Goal: Communication & Community: Answer question/provide support

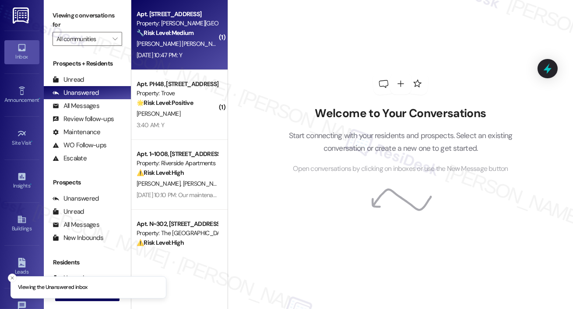
click at [197, 25] on div "Property: [PERSON_NAME][GEOGRAPHIC_DATA]" at bounding box center [177, 23] width 81 height 9
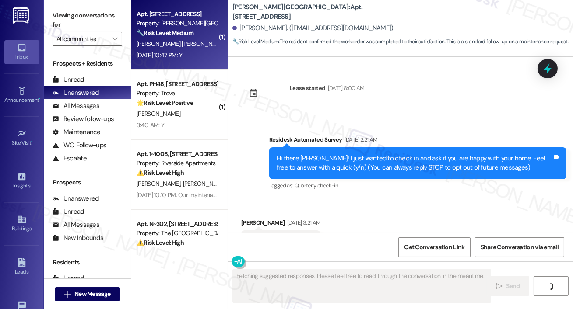
scroll to position [13398, 0]
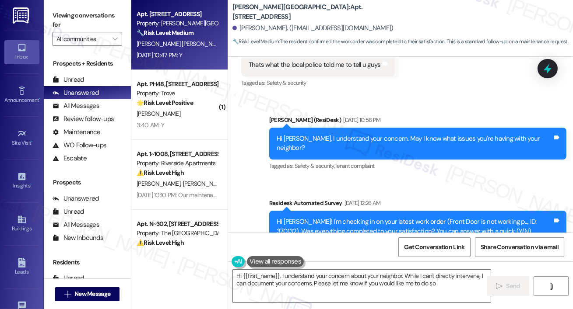
type textarea "Hi {{first_name}}, I understand your concern about your neighbor. While I can't…"
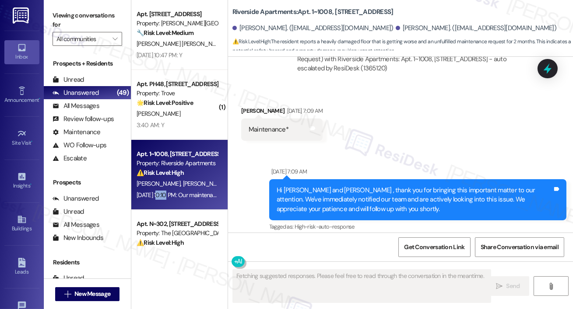
scroll to position [1865, 0]
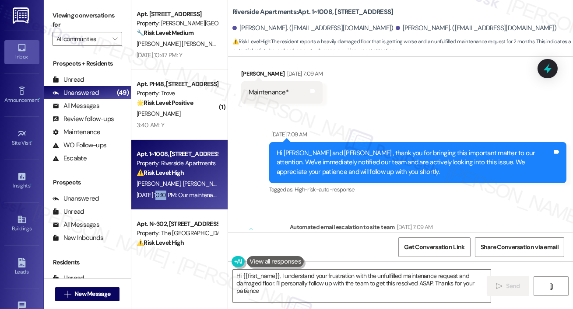
type textarea "Hi {{first_name}}, I understand your frustration with the unfulfilled maintenan…"
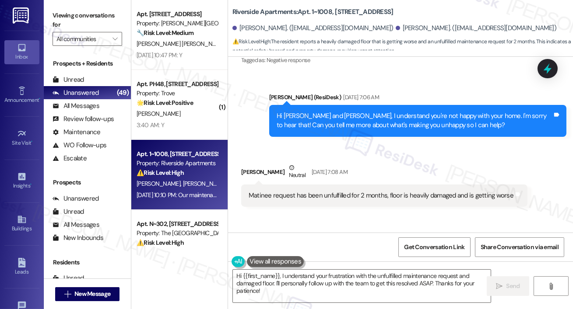
scroll to position [1491, 0]
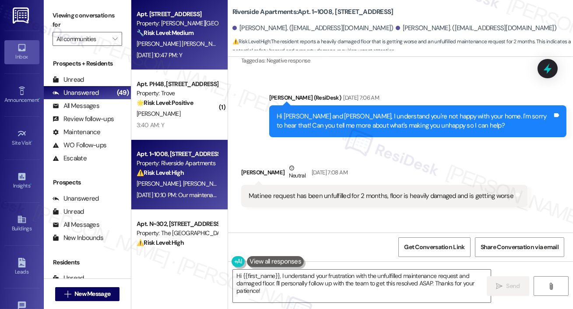
click at [156, 46] on span "[PERSON_NAME] [PERSON_NAME]" at bounding box center [181, 44] width 89 height 8
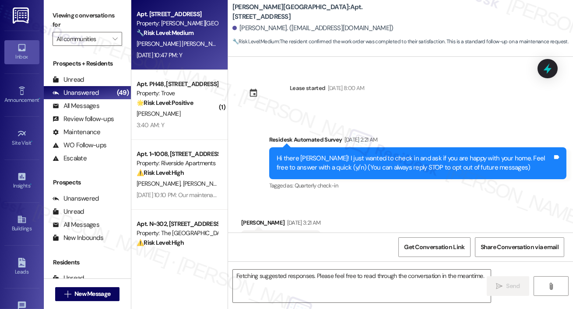
scroll to position [13398, 0]
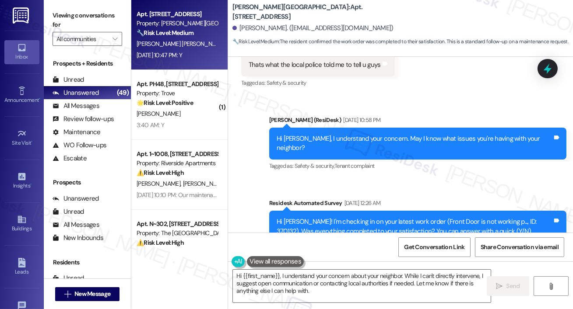
click at [283, 262] on button at bounding box center [275, 261] width 57 height 11
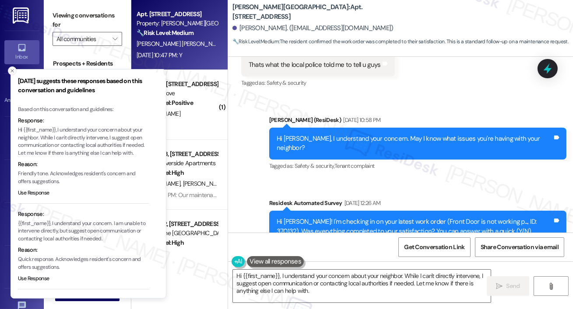
click at [12, 69] on icon "Close toast" at bounding box center [12, 70] width 5 height 5
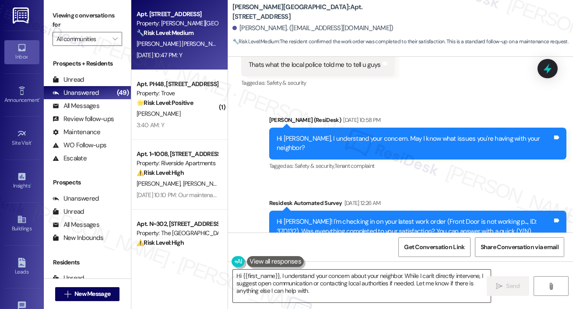
click at [301, 281] on textarea "Hi {{first_name}}, I understand your concern about your neighbor. While I can't…" at bounding box center [362, 286] width 258 height 33
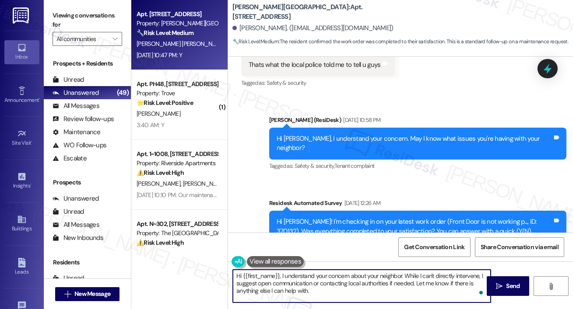
paste textarea "’m glad to hear your work order was successfully completed! If there’s anything…"
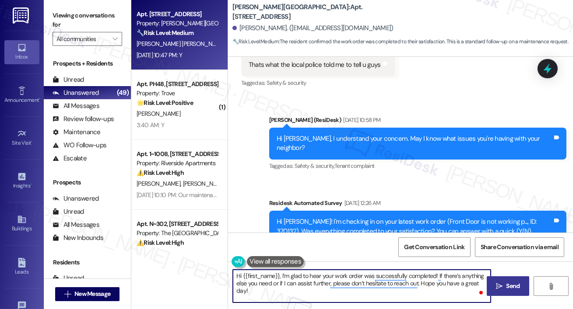
type textarea "Hi {{first_name}}, I’m glad to hear your work order was successfully completed!…"
click at [507, 284] on span "Send" at bounding box center [513, 286] width 14 height 9
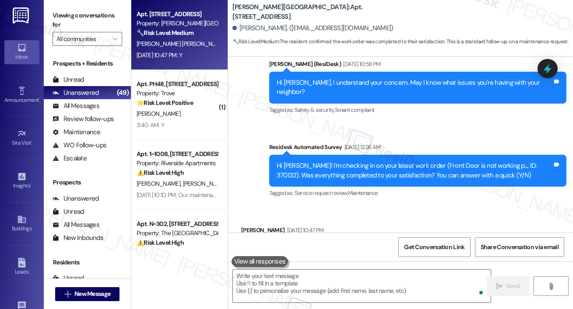
scroll to position [13468, 0]
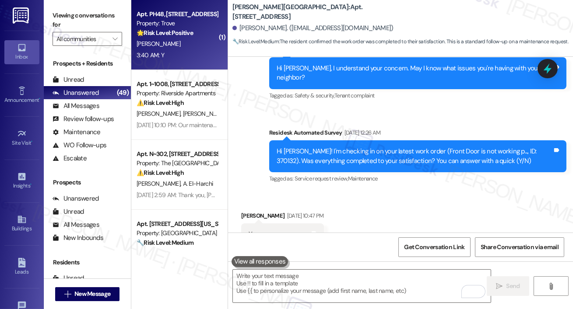
click at [188, 55] on div "3:40 AM: Y 3:40 AM: Y" at bounding box center [177, 55] width 83 height 11
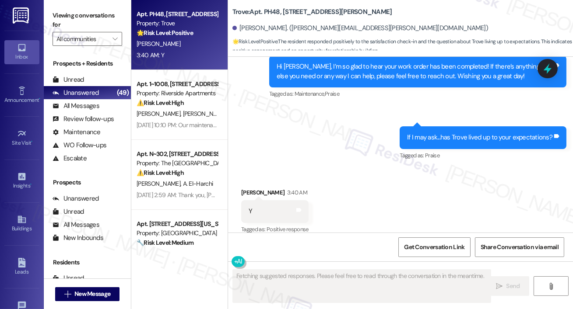
scroll to position [1039, 0]
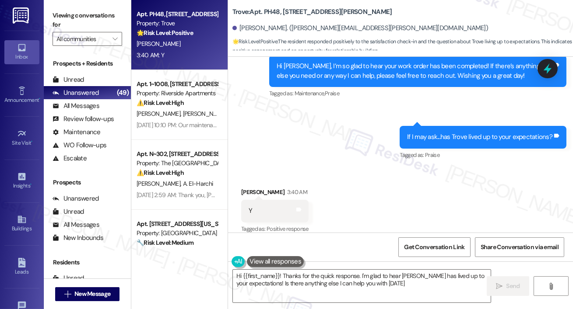
type textarea "Hi {{first_name}}! Thanks for the quick response. I'm glad to hear Trove has li…"
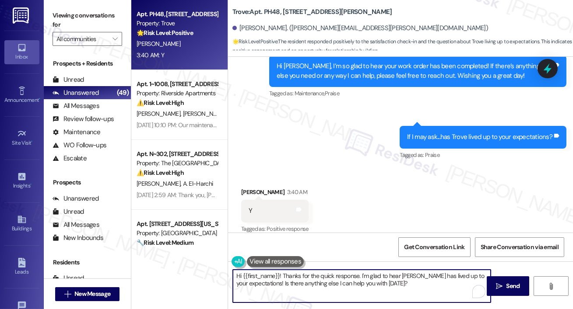
click at [426, 282] on textarea "Hi {{first_name}}! Thanks for the quick response. I'm glad to hear Trove has li…" at bounding box center [362, 286] width 258 height 33
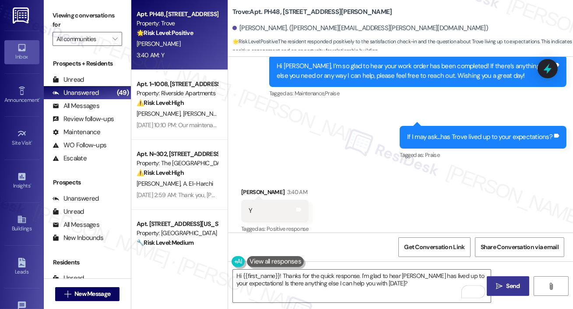
click at [510, 288] on span "Send" at bounding box center [513, 286] width 14 height 9
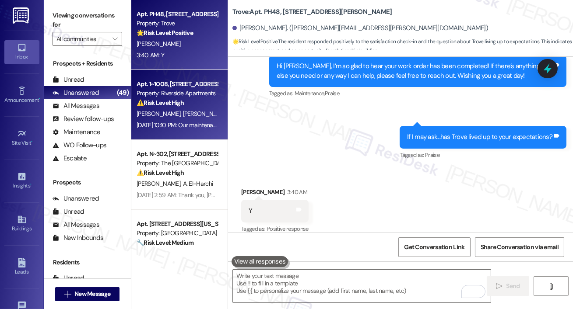
scroll to position [1039, 0]
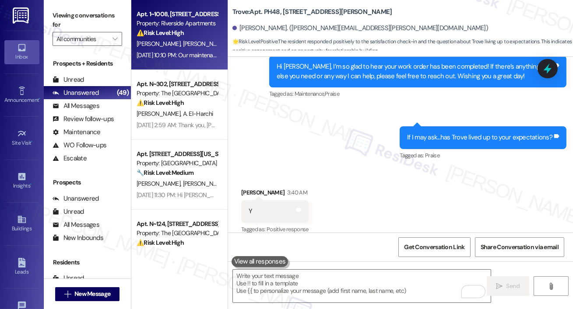
click at [192, 46] on span "V. Morales" at bounding box center [205, 44] width 44 height 8
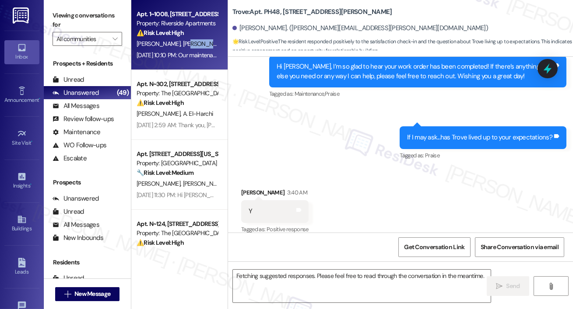
click at [192, 46] on span "V. Morales" at bounding box center [205, 44] width 44 height 8
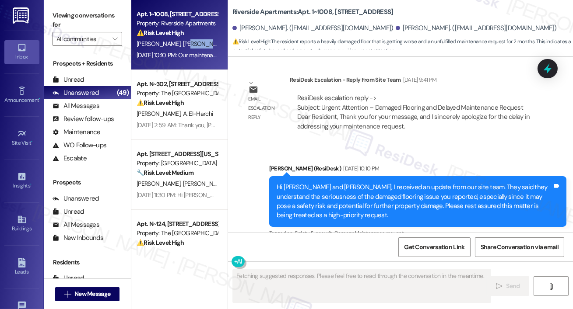
scroll to position [2234, 0]
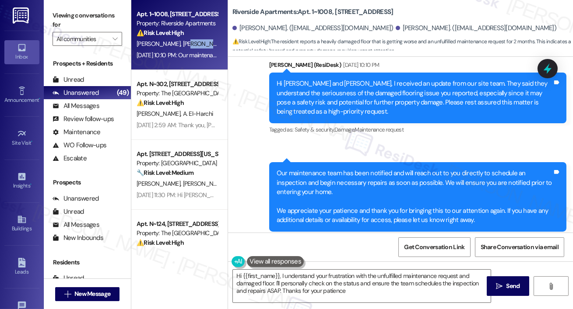
type textarea "Hi {{first_name}}, I understand your frustration with the unfulfilled maintenan…"
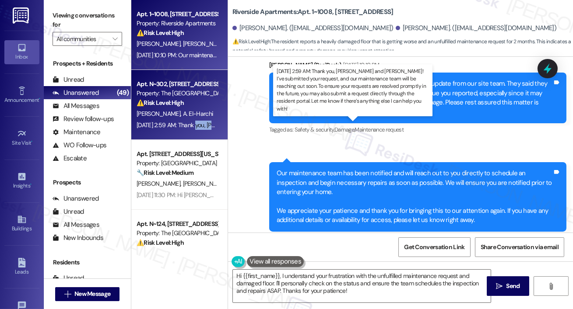
drag, startPoint x: 196, startPoint y: 136, endPoint x: 193, endPoint y: 127, distance: 9.0
click at [193, 127] on div "Apt. N~302, 1850 Columbia Pike Property: The Wellington ⚠️ Risk Level: High The…" at bounding box center [179, 105] width 96 height 70
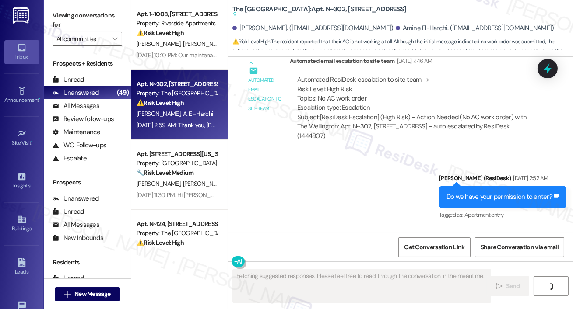
scroll to position [1002, 0]
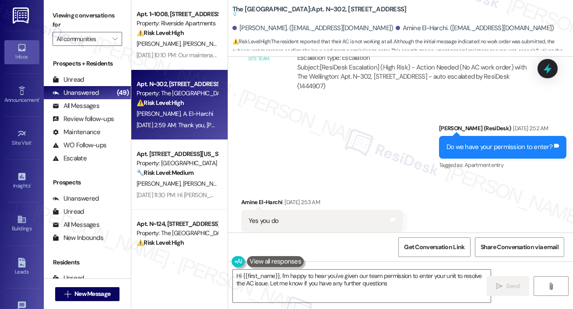
type textarea "Hi {{first_name}}, I'm happy to hear you've given our team permission to enter …"
click at [355, 81] on div "Automated email escalation to site team Automated email escalation to site team…" at bounding box center [390, 52] width 310 height 104
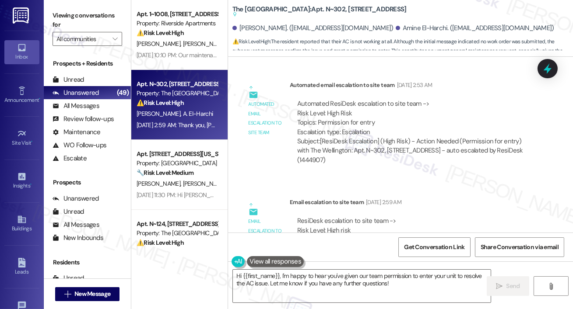
scroll to position [1521, 0]
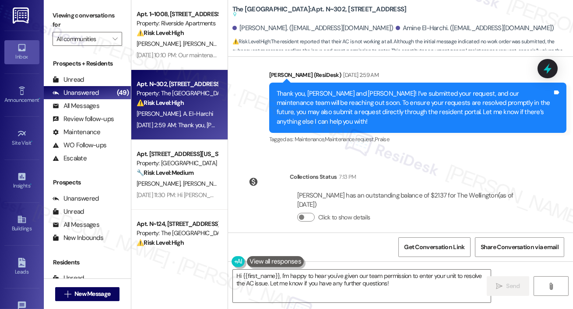
click at [298, 117] on div "Thank you, Houssam and Amine! I’ve submitted your request, and our maintenance …" at bounding box center [417, 108] width 297 height 51
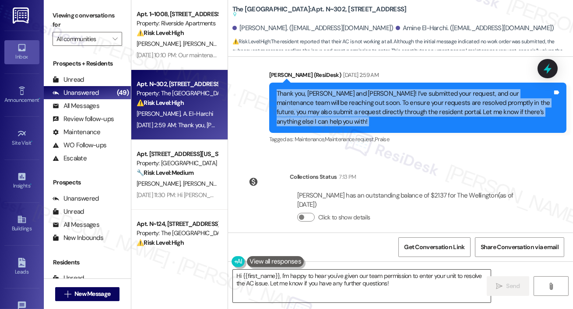
click at [249, 279] on textarea "Hi {{first_name}}, I'm happy to hear you've given our team permission to enter …" at bounding box center [362, 286] width 258 height 33
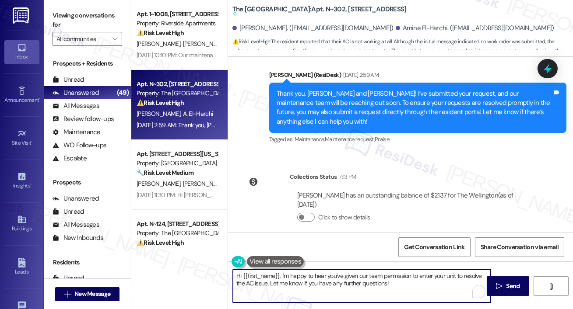
click at [249, 279] on textarea "Hi {{first_name}}, I'm happy to hear you've given our team permission to enter …" at bounding box center [362, 286] width 258 height 33
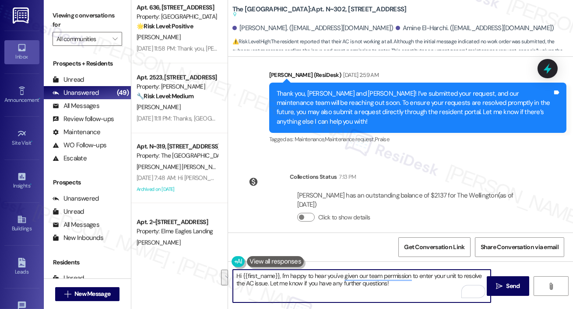
scroll to position [1796, 0]
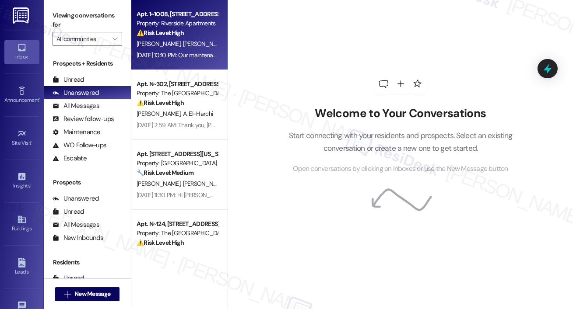
click at [185, 44] on span "[PERSON_NAME]" at bounding box center [205, 44] width 44 height 8
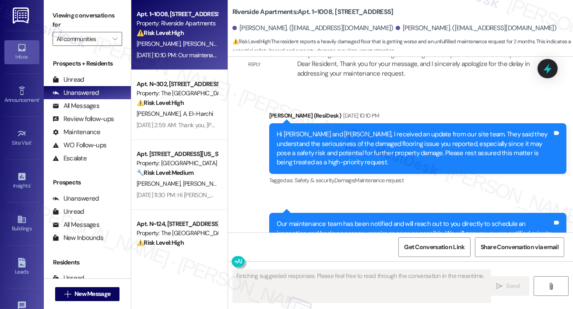
scroll to position [2234, 0]
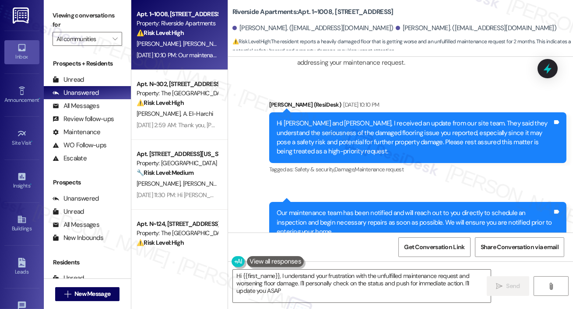
type textarea "Hi {{first_name}}, I understand your frustration with the unfulfilled maintenan…"
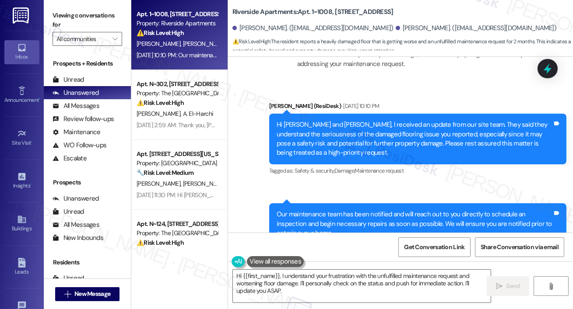
scroll to position [2194, 0]
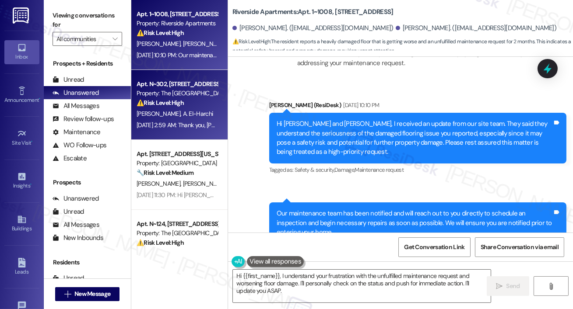
click at [219, 105] on div "Apt. N~302, 1850 Columbia Pike Property: The Wellington ⚠️ Risk Level: High The…" at bounding box center [179, 105] width 96 height 70
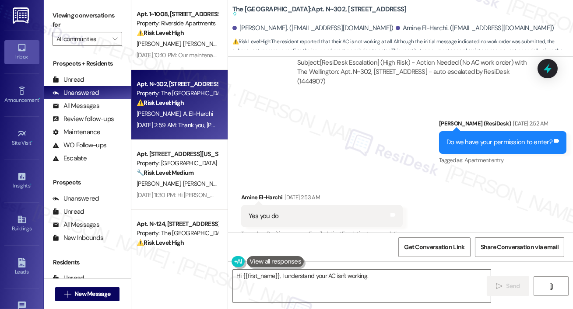
scroll to position [963, 0]
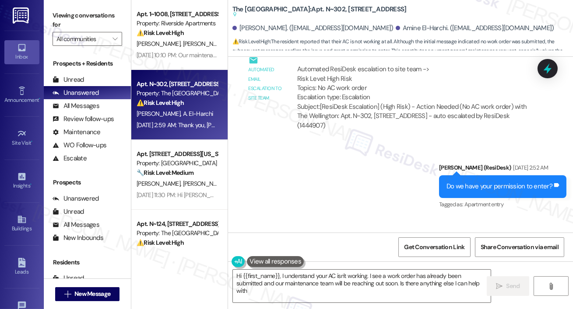
type textarea "Hi {{first_name}}, I understand your AC isn't working. I see a work order has a…"
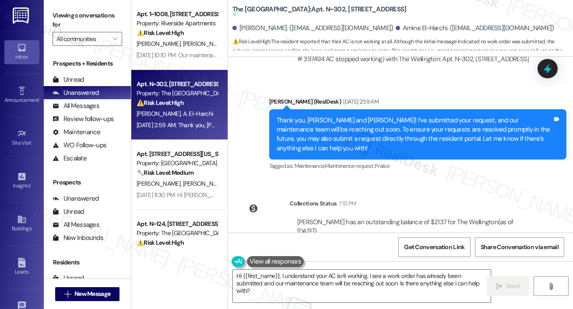
scroll to position [1521, 0]
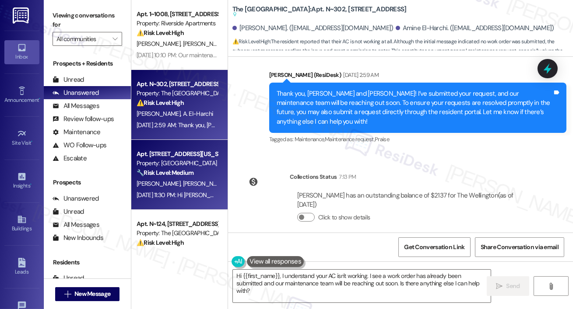
click at [189, 158] on div "Apt. 817, 443 New York Ave., NW" at bounding box center [177, 154] width 81 height 9
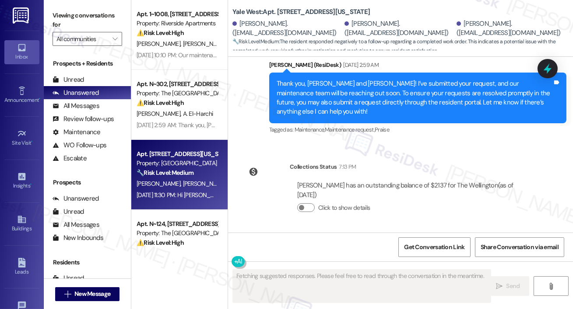
scroll to position [315, 0]
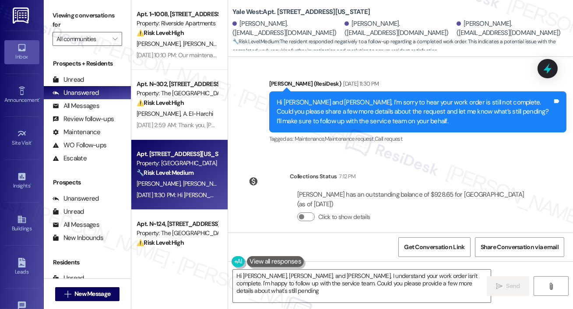
type textarea "Hi Lauren, Jennifer, and Anne, I understand your work order isn't complete. I'm…"
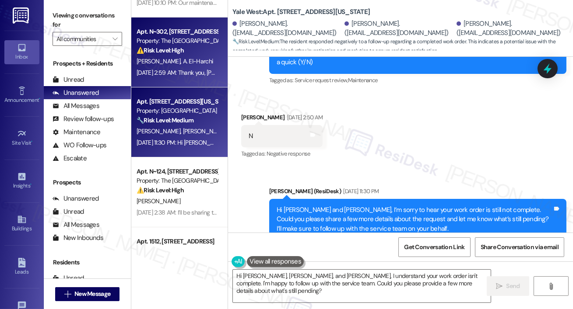
scroll to position [68, 0]
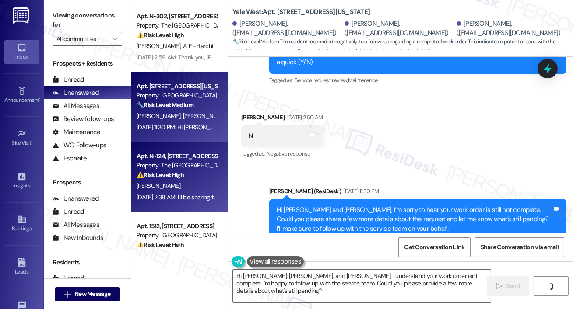
click at [180, 164] on div "Property: The [GEOGRAPHIC_DATA]" at bounding box center [177, 165] width 81 height 9
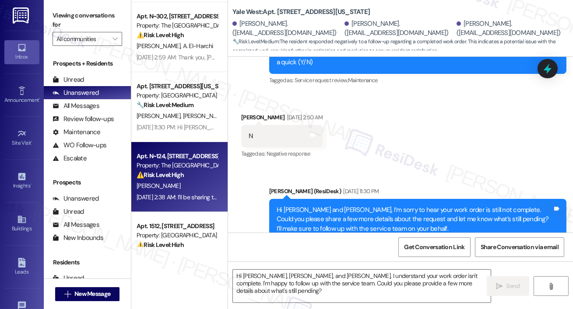
type textarea "Fetching suggested responses. Please feel free to read through the conversation…"
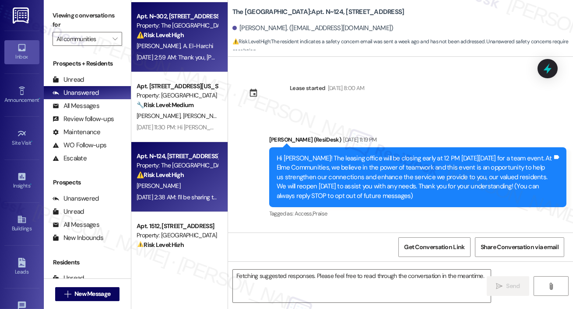
scroll to position [3027, 0]
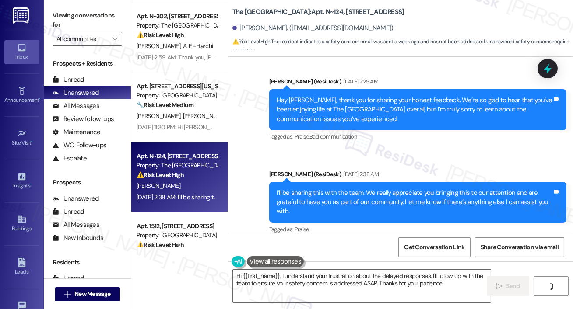
type textarea "Hi {{first_name}}, I understand your frustration about the delayed responses. I…"
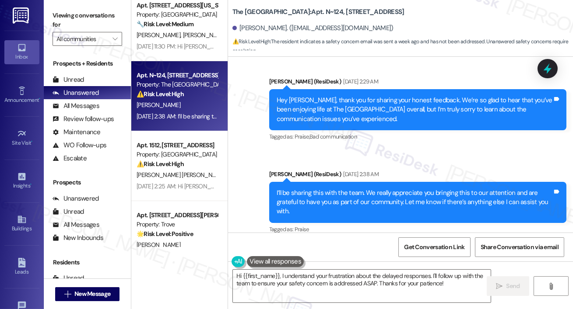
scroll to position [215, 0]
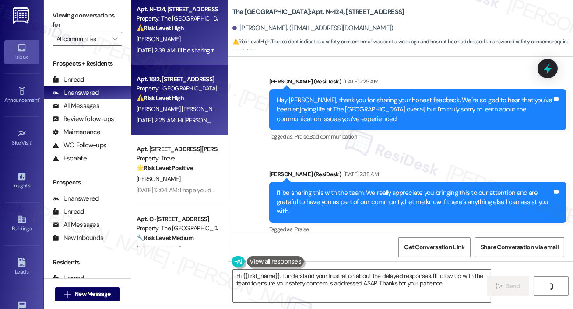
click at [187, 119] on div "Aug 30, 2025 at 2:25 AM: Hi Yoheivy and Tilsia , thank you for bringing this im…" at bounding box center [465, 120] width 657 height 8
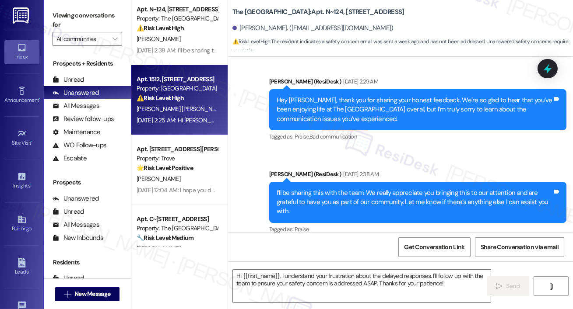
type textarea "Fetching suggested responses. Please feel free to read through the conversation…"
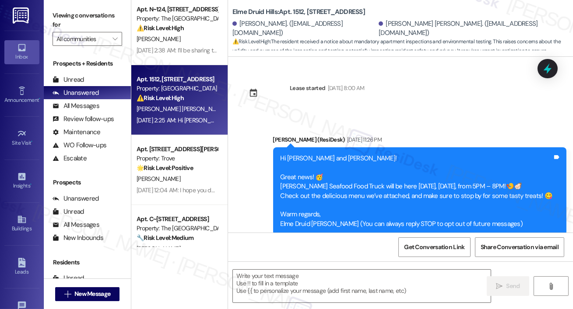
type textarea "Fetching suggested responses. Please feel free to read through the conversation…"
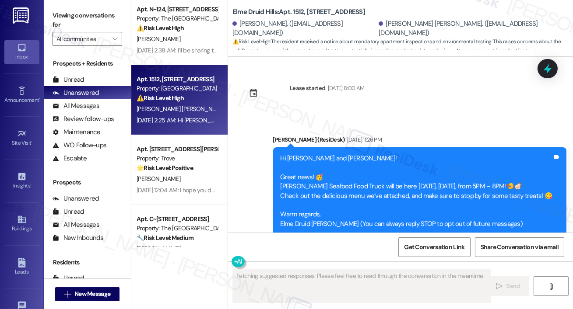
scroll to position [16431, 0]
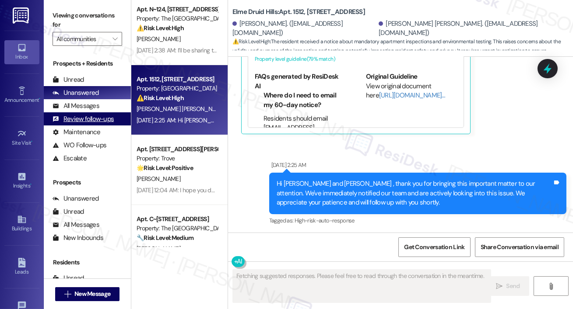
click at [104, 115] on div "Review follow-ups" at bounding box center [83, 119] width 61 height 9
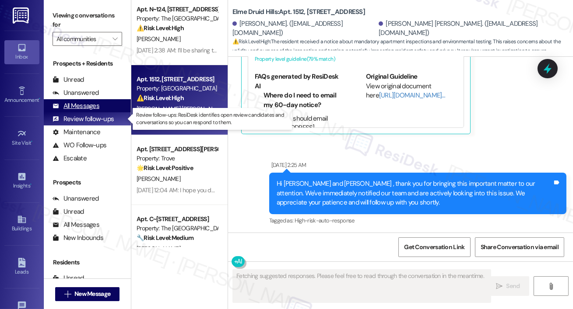
click at [104, 109] on div "All Messages (undefined)" at bounding box center [87, 105] width 87 height 13
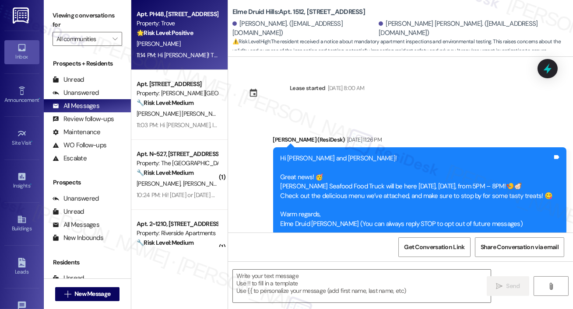
click at [153, 52] on div "11:14 PM: Hi Terrence! Thanks for the quick response. I'm glad to hear Trove ha…" at bounding box center [361, 55] width 448 height 8
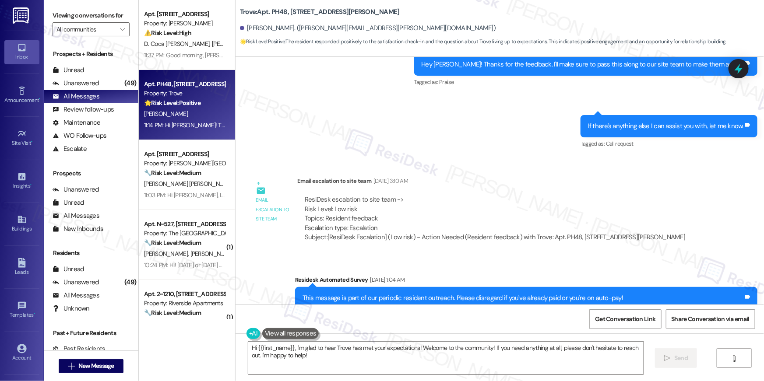
scroll to position [263, 0]
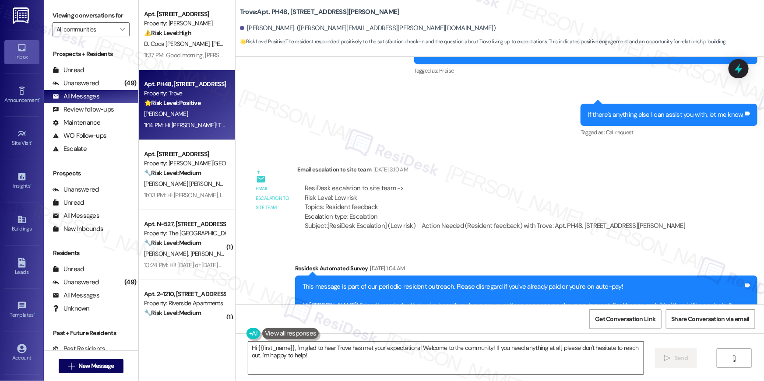
click at [378, 309] on textarea "Hi {{first_name}}, I'm glad to hear Trove has met your expectations! Welcome to…" at bounding box center [445, 358] width 395 height 33
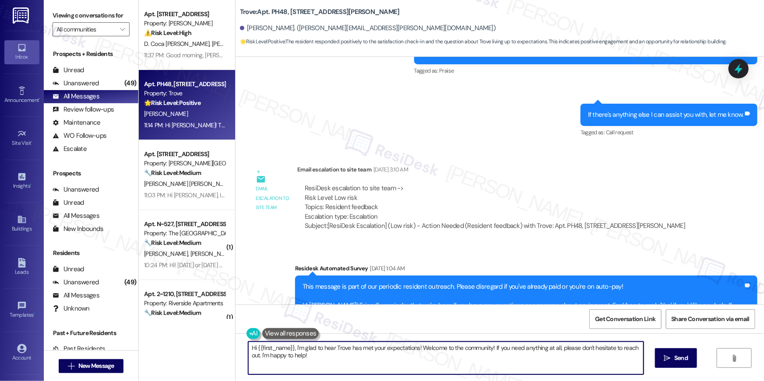
paste textarea "I hope you don’t mind me asking a quick favor—would you be willing to leave us …"
type textarea "I hope you don’t mind me asking a quick favor—would you be willing to leave us …"
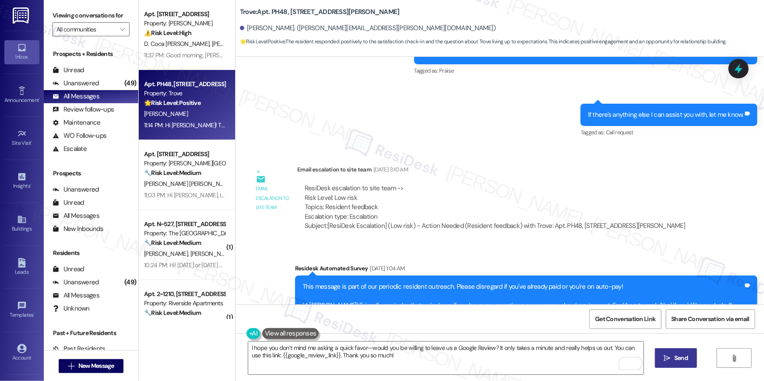
click at [573, 309] on span " Send" at bounding box center [676, 358] width 28 height 9
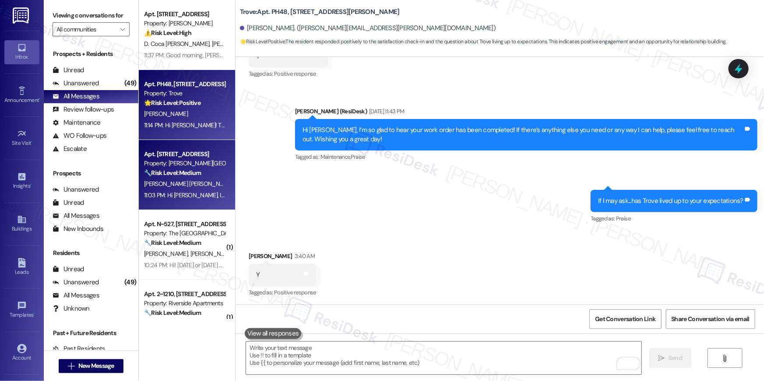
scroll to position [920, 0]
click at [196, 176] on strong "🔧 Risk Level: Medium" at bounding box center [172, 173] width 57 height 8
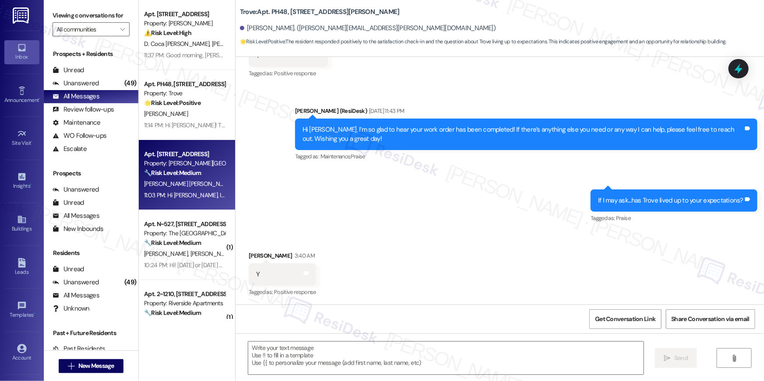
type textarea "Fetching suggested responses. Please feel free to read through the conversation…"
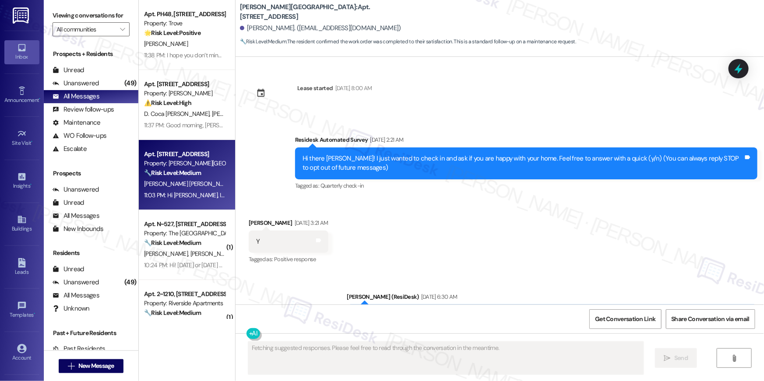
type textarea "Fetching suggested responses. Please feel free to read through the conversation…"
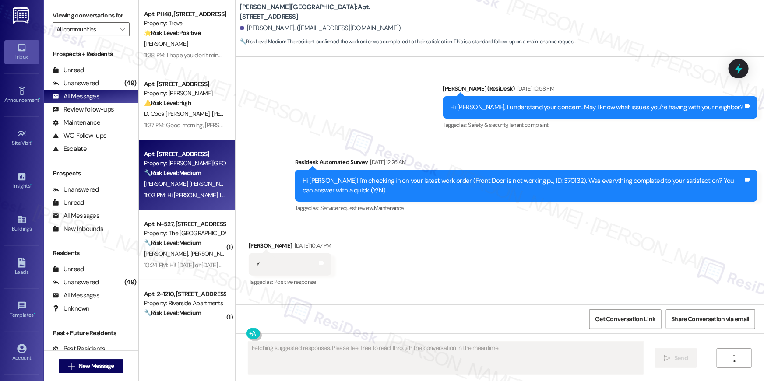
scroll to position [12669, 0]
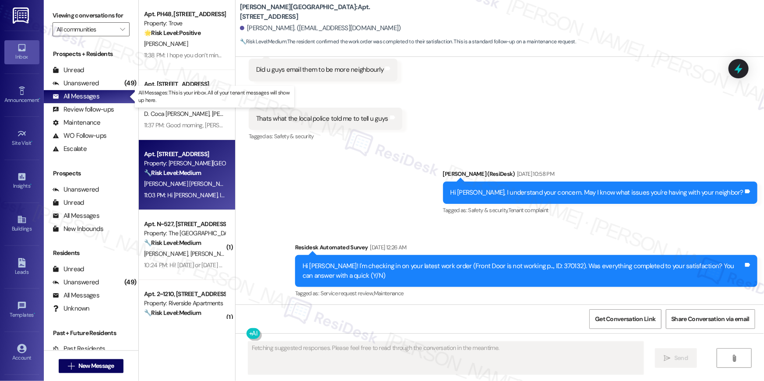
click at [144, 94] on p "All Messages: This is your inbox. All of your tenant messages will show up here." at bounding box center [214, 96] width 152 height 15
click at [154, 97] on p "All Messages: This is your inbox. All of your tenant messages will show up here." at bounding box center [214, 96] width 152 height 15
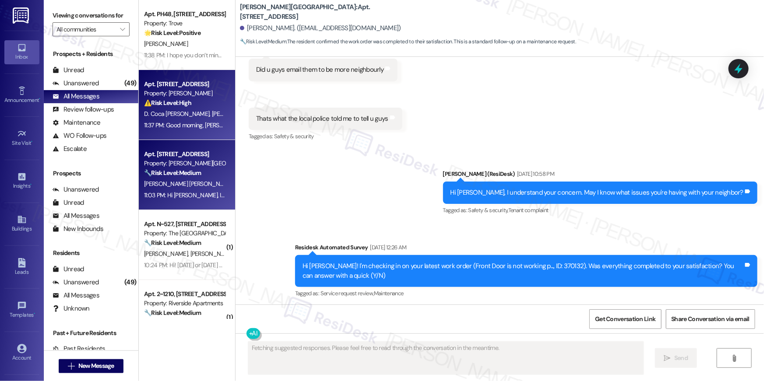
click at [149, 87] on div "Apt. [STREET_ADDRESS]" at bounding box center [184, 84] width 81 height 9
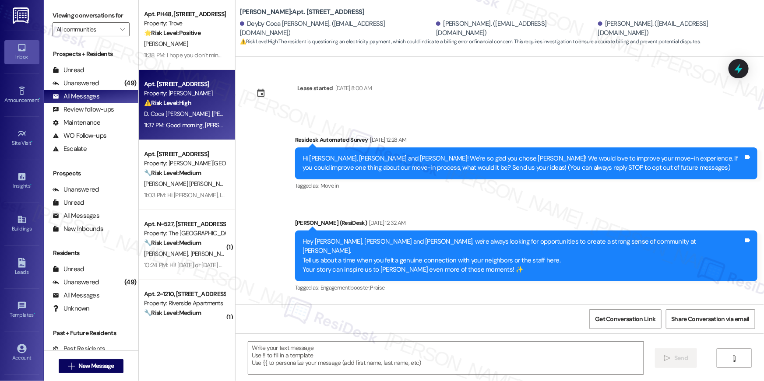
scroll to position [1963, 0]
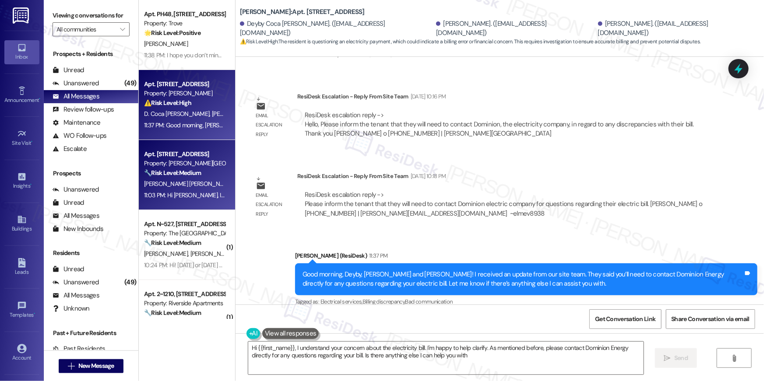
type textarea "Hi {{first_name}}, I understand your concern about the electricity bill. I'm ha…"
click at [200, 175] on div "🔧 Risk Level: Medium The resident confirmed the work order was completed to the…" at bounding box center [184, 173] width 81 height 9
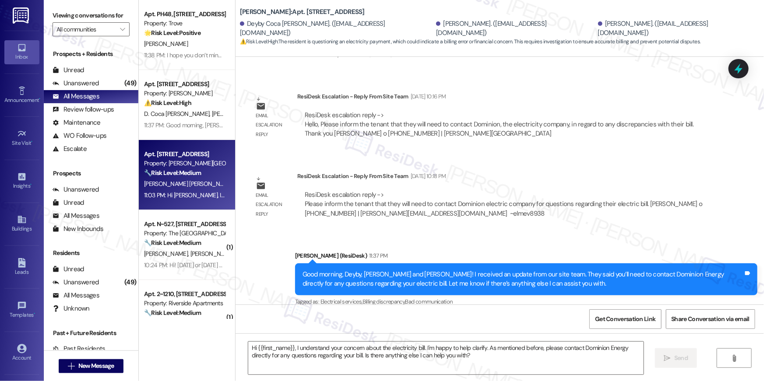
type textarea "Fetching suggested responses. Please feel free to read through the conversation…"
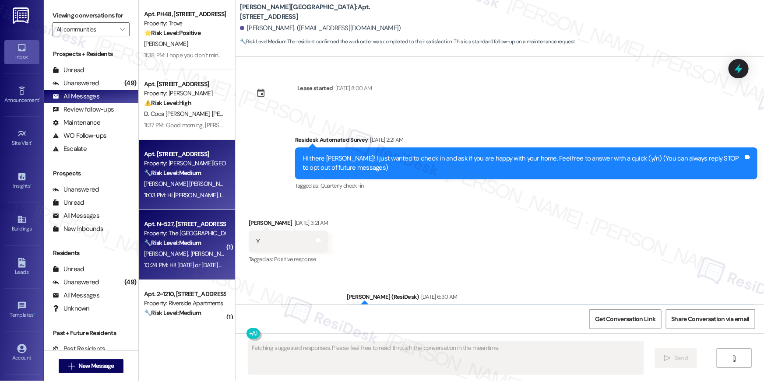
type textarea "Fetching suggested responses. Please feel free to read through the conversation…"
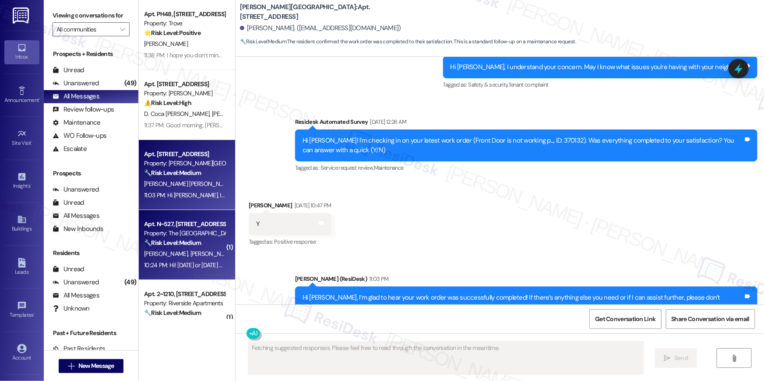
scroll to position [12732, 0]
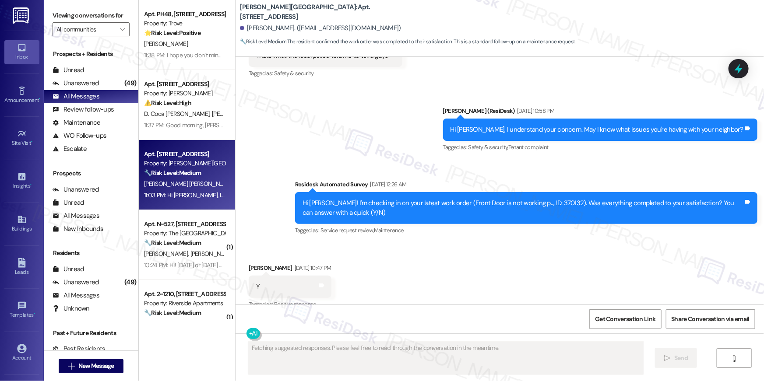
click at [197, 148] on div "Apt. 403, 501 North River Parkway Property: Elme Sandy Springs 🔧 Risk Level: Me…" at bounding box center [187, 175] width 96 height 70
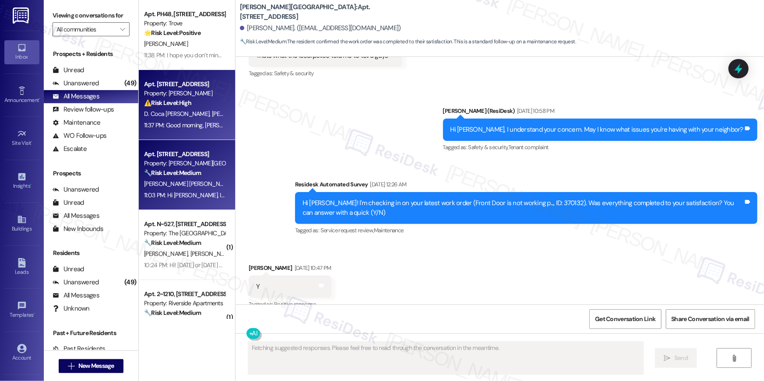
click at [212, 117] on span "[PERSON_NAME] [PERSON_NAME]" at bounding box center [257, 114] width 91 height 8
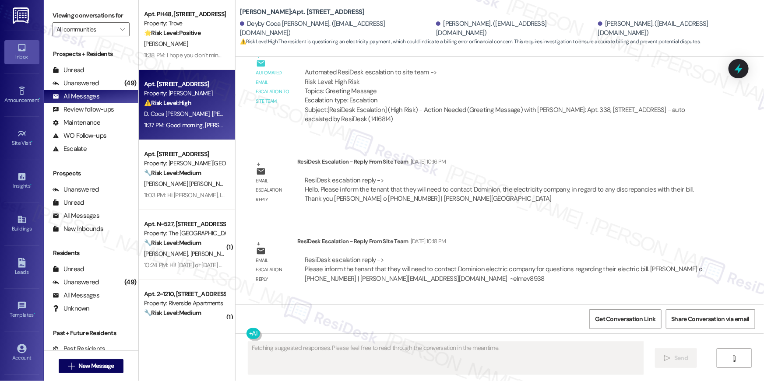
scroll to position [1963, 0]
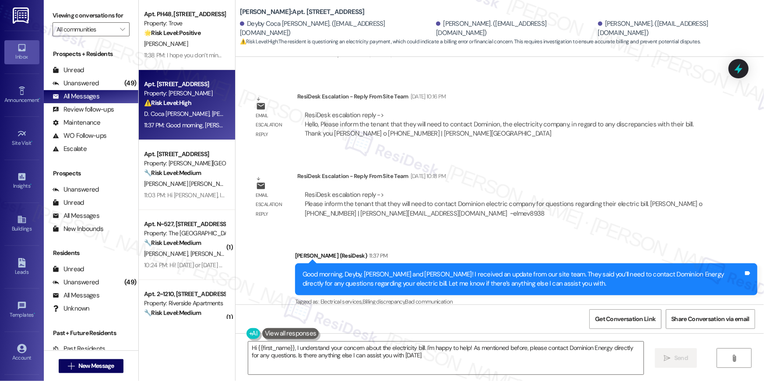
type textarea "Hi {{first_name}}, I understand your concern about the electricity bill. I'm ha…"
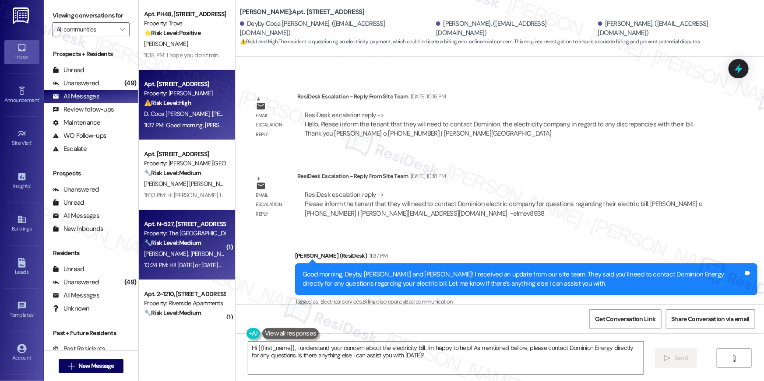
click at [205, 241] on div "🔧 Risk Level: Medium The resident is following up on a maintenance request for …" at bounding box center [184, 243] width 81 height 9
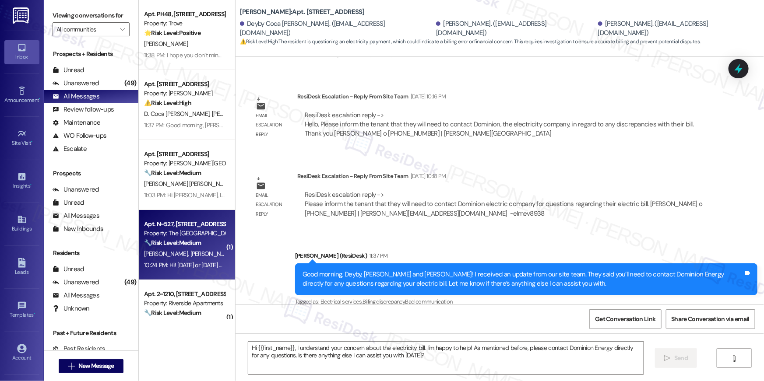
type textarea "Fetching suggested responses. Please feel free to read through the conversation…"
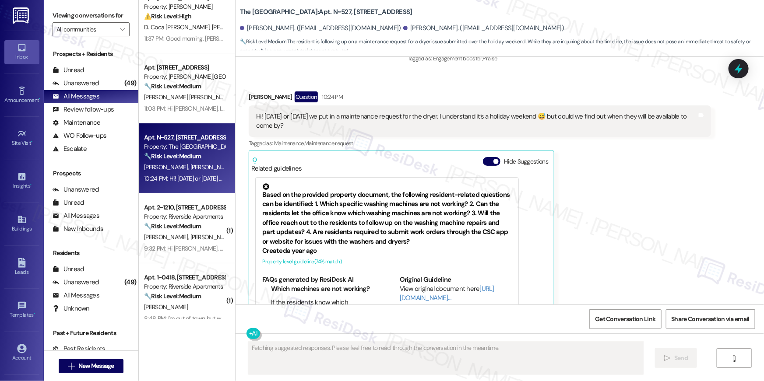
scroll to position [86, 0]
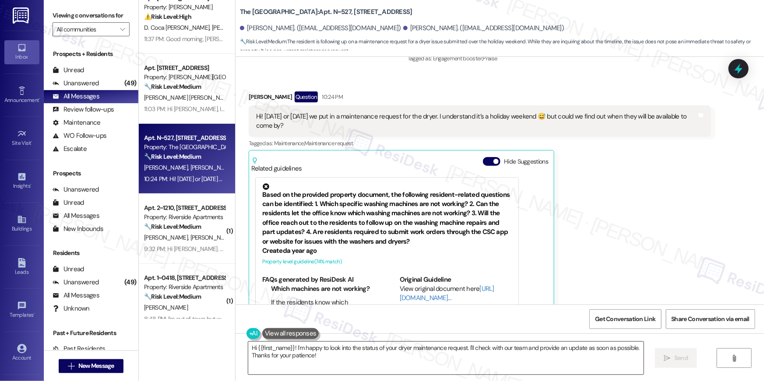
click at [488, 309] on textarea "Hi {{first_name}}! I'm happy to look into the status of your dryer maintenance …" at bounding box center [445, 358] width 395 height 33
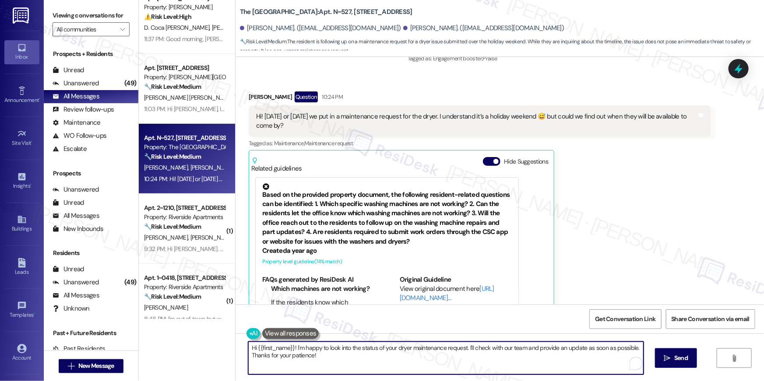
paste textarea "I apologize for the delay in completing your request, {{first_name}}. Work orde…"
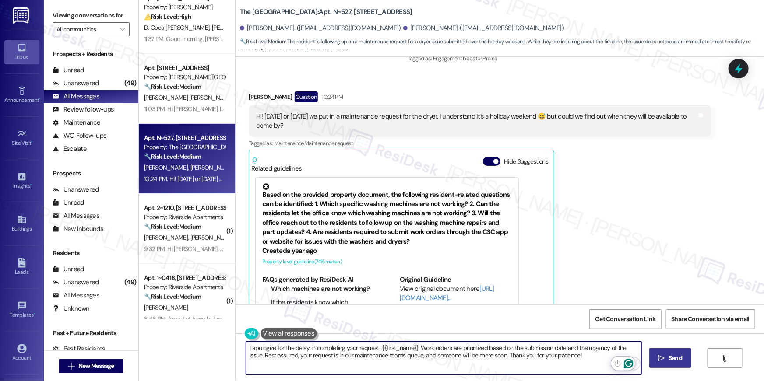
type textarea "I apologize for the delay in completing your request, {{first_name}}. Work orde…"
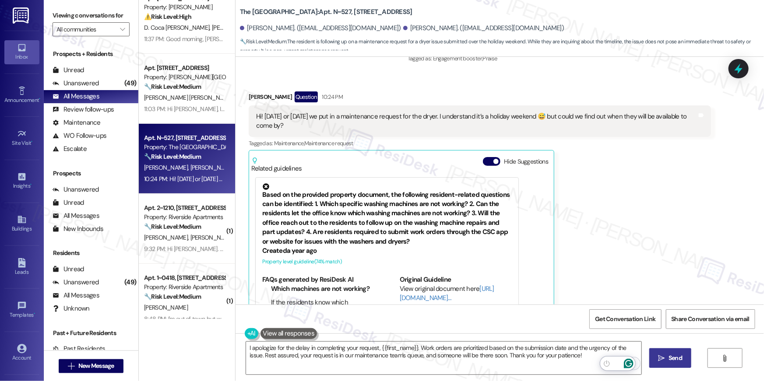
click at [573, 309] on span " Send" at bounding box center [671, 358] width 28 height 9
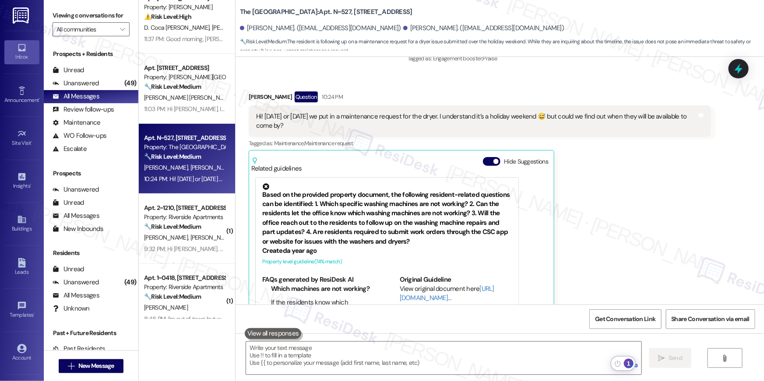
scroll to position [4708, 0]
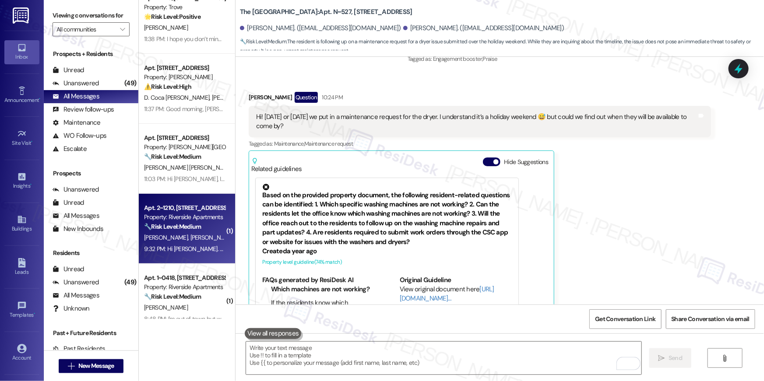
click at [214, 206] on div "Apt. 2~1210, 5860 Cameron Run Terrace" at bounding box center [184, 208] width 81 height 9
type textarea "Fetching suggested responses. Please feel free to read through the conversation…"
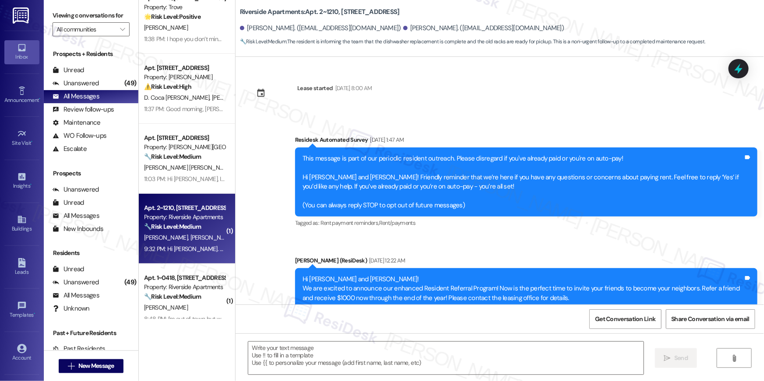
scroll to position [9964, 0]
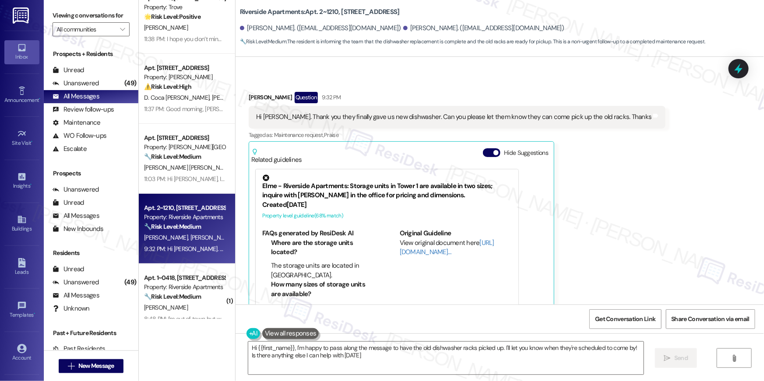
type textarea "Hi {{first_name}}, I'm happy to pass along the message to have the old dishwash…"
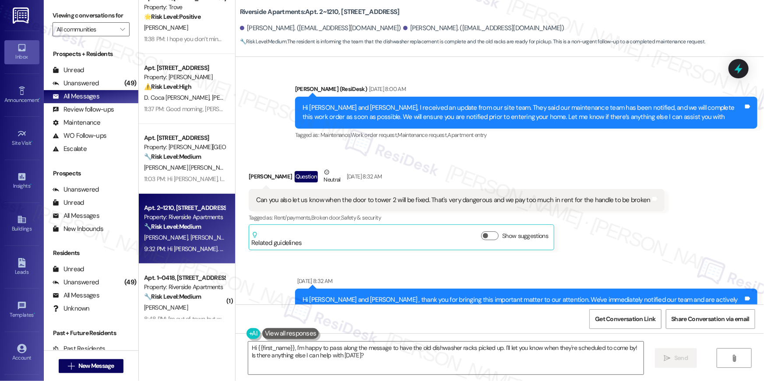
scroll to position [9506, 0]
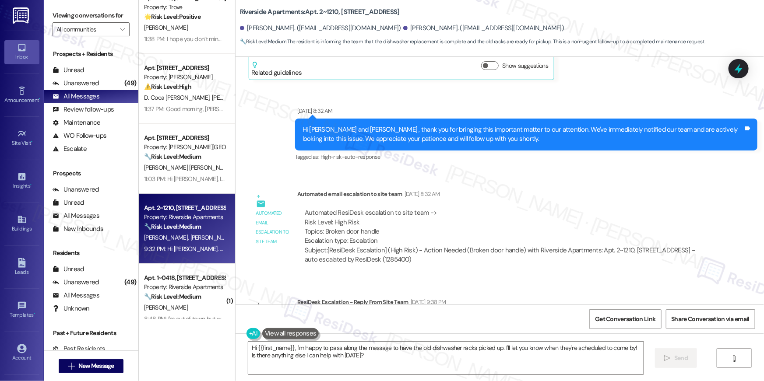
click at [519, 309] on div "Hi {{first_name}}, I'm happy to pass along the message to have the old dishwash…" at bounding box center [499, 367] width 528 height 66
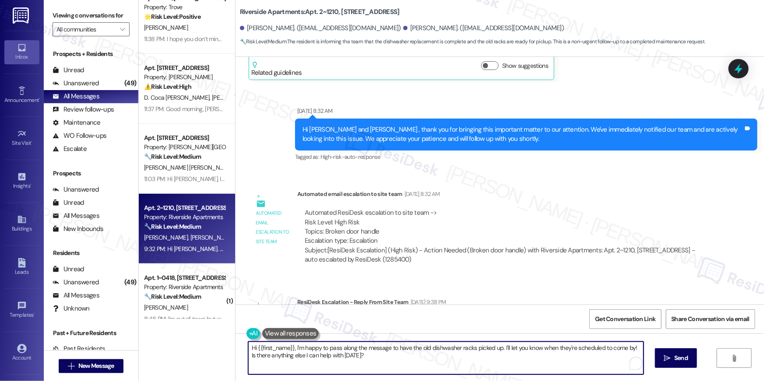
click at [499, 309] on textarea "Hi {{first_name}}, I'm happy to pass along the message to have the old dishwash…" at bounding box center [445, 358] width 395 height 33
click at [573, 208] on div "Automated ResiDesk escalation to site team -> Risk Level: High Risk Topics: Bro…" at bounding box center [504, 227] width 399 height 38
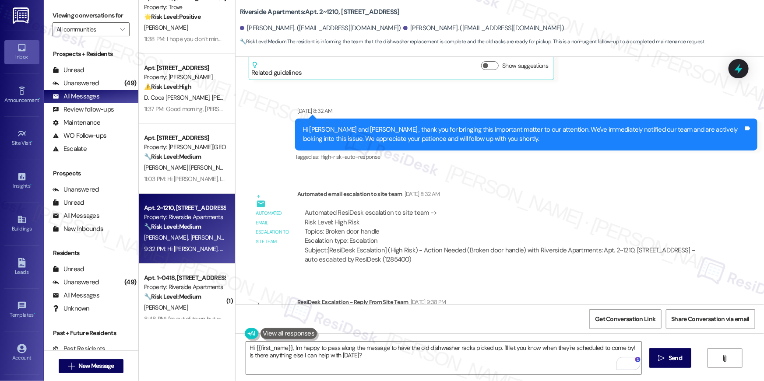
click at [502, 309] on div "Get Conversation Link Share Conversation via email" at bounding box center [499, 319] width 528 height 29
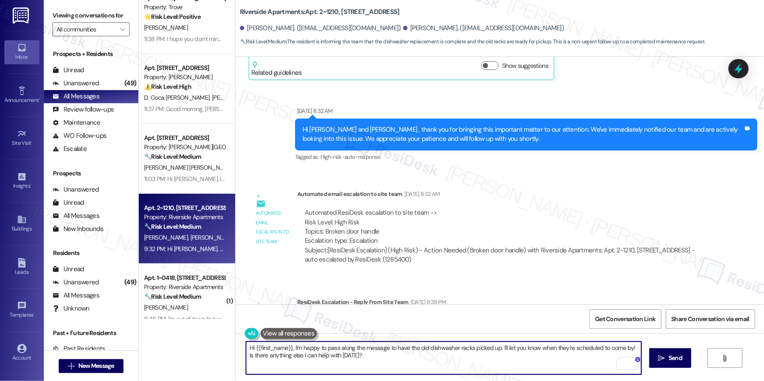
click at [431, 309] on textarea "Hi {{first_name}}, I'm happy to pass along the message to have the old dishwash…" at bounding box center [443, 358] width 395 height 33
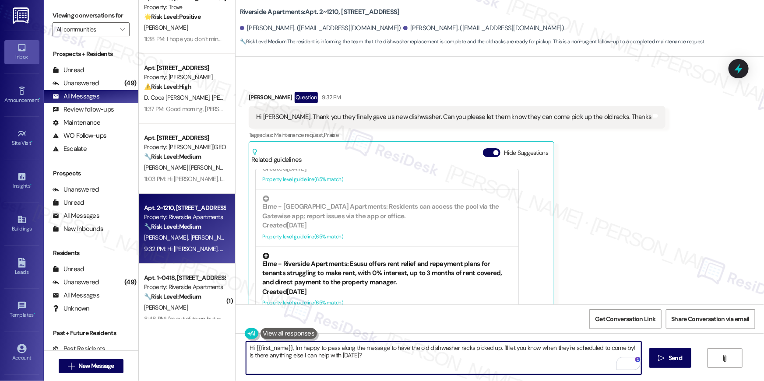
scroll to position [853, 0]
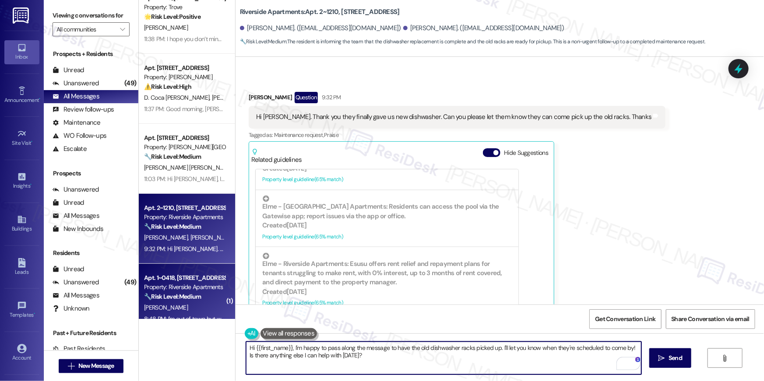
click at [166, 271] on div "Apt. 1~0418, 5860 Cameron Run Terrace Property: Riverside Apartments 🔧 Risk Lev…" at bounding box center [187, 299] width 96 height 70
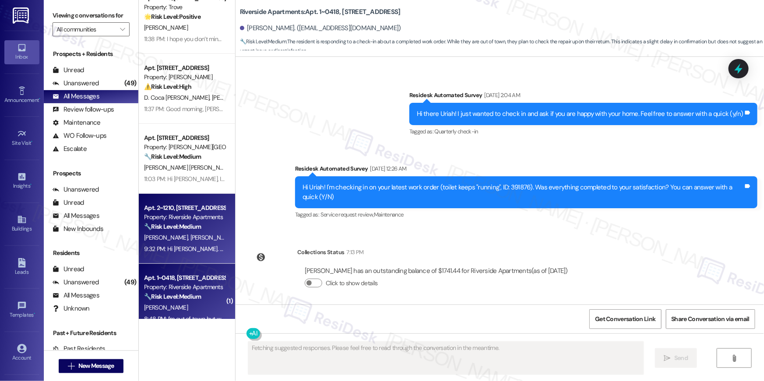
scroll to position [2426, 0]
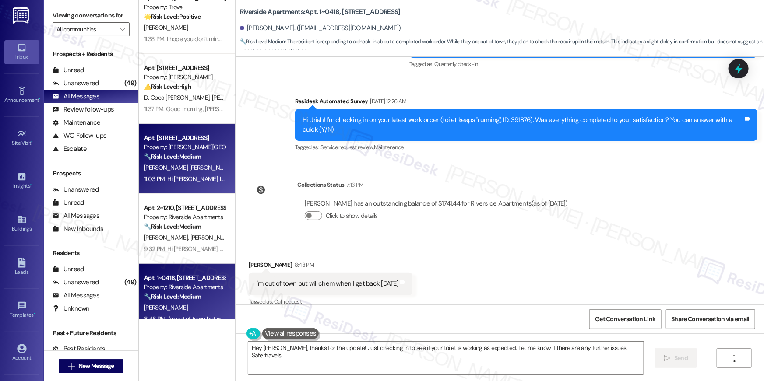
type textarea "Hey Uriah, thanks for the update! Just checking in to see if your toilet is wor…"
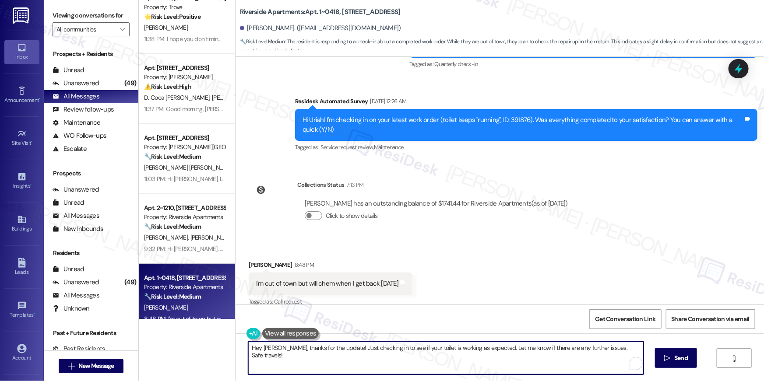
click at [422, 309] on textarea "Hey Uriah, thanks for the update! Just checking in to see if your toilet is wor…" at bounding box center [445, 358] width 395 height 33
click at [573, 309] on span "Send" at bounding box center [675, 358] width 14 height 9
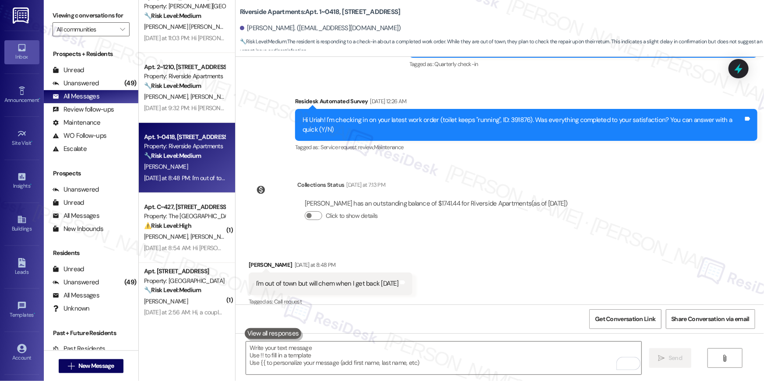
scroll to position [247, 0]
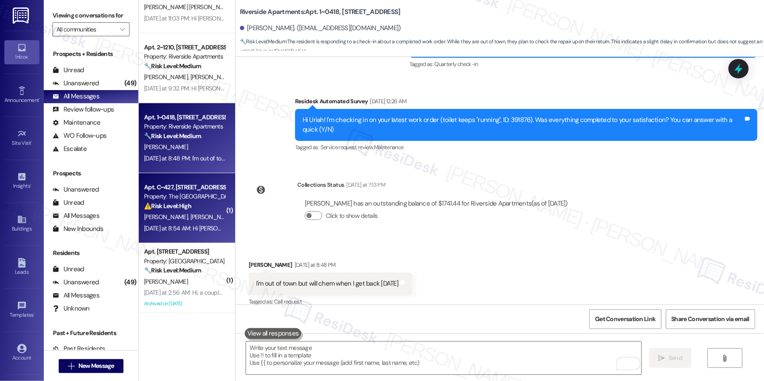
click at [188, 205] on div "⚠️ Risk Level: High The resident reports that their AC isn't running. This is a…" at bounding box center [184, 206] width 81 height 9
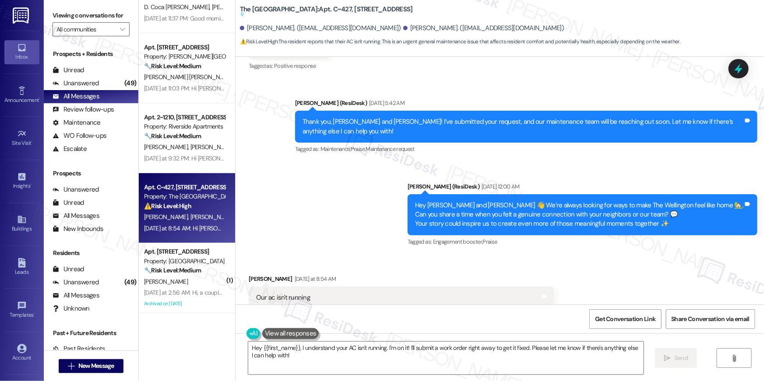
scroll to position [13315, 0]
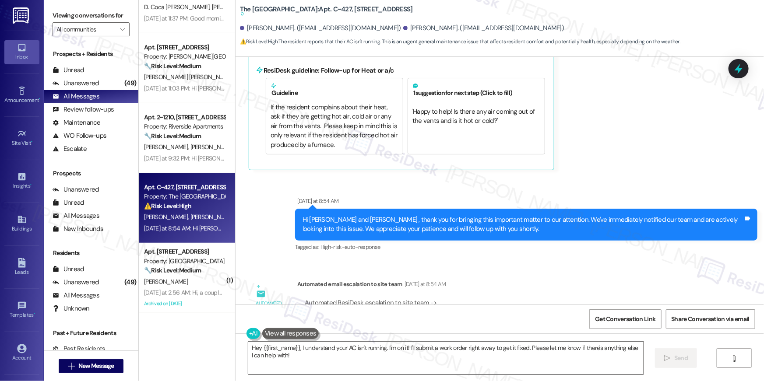
click at [388, 309] on textarea "Hey {{first_name}}, I understand your AC isn't running. I'm on it! I'll submit …" at bounding box center [445, 358] width 395 height 33
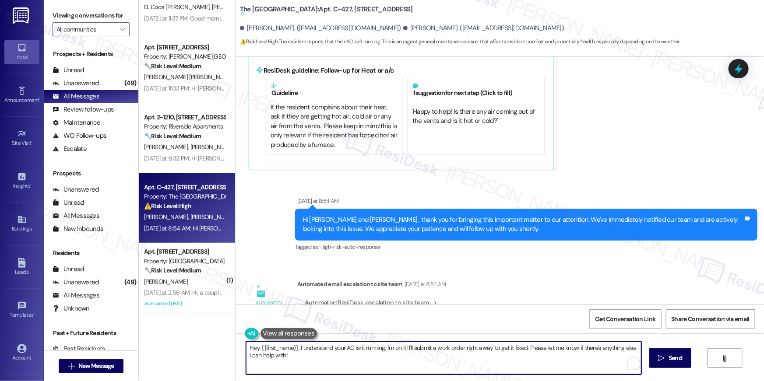
drag, startPoint x: 385, startPoint y: 351, endPoint x: 387, endPoint y: 358, distance: 6.4
click at [387, 309] on textarea "Hey {{first_name}}, I understand your AC isn't running. I'm on it! I'll submit …" at bounding box center [443, 358] width 395 height 33
drag, startPoint x: 386, startPoint y: 354, endPoint x: 389, endPoint y: 362, distance: 9.1
click at [389, 309] on textarea "Hey {{first_name}}, I understand your AC isn't running. I'm on it! I'll submit …" at bounding box center [443, 358] width 395 height 33
drag, startPoint x: 383, startPoint y: 351, endPoint x: 386, endPoint y: 362, distance: 10.4
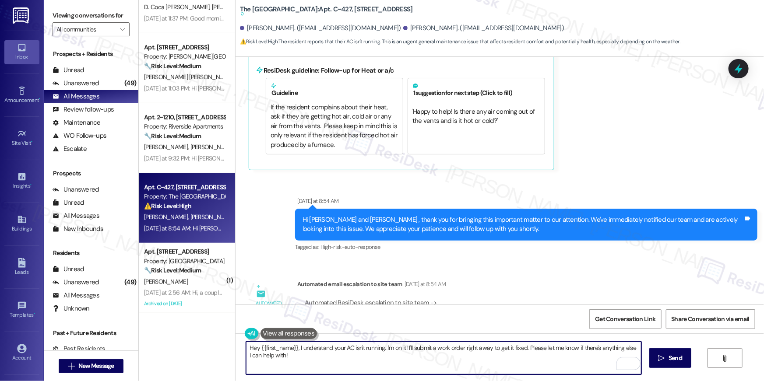
click at [386, 309] on textarea "Hey {{first_name}}, I understand your AC isn't running. I'm on it! I'll submit …" at bounding box center [443, 358] width 395 height 33
click at [388, 309] on textarea "Hey {{first_name}}, I understand your AC isn't running. I'm on it! I'll submit …" at bounding box center [443, 358] width 395 height 33
click at [384, 309] on textarea "Hey {{first_name}}, I understand your AC isn't running. I'm on it! I'll submit …" at bounding box center [443, 358] width 395 height 33
click at [392, 309] on textarea "Hey {{first_name}}, I understand your AC isn't running. I'm on it! I'll submit …" at bounding box center [443, 358] width 395 height 33
type textarea "Hey {{first_name}}, I understand your AC isn't running. Has the maintenance tea…"
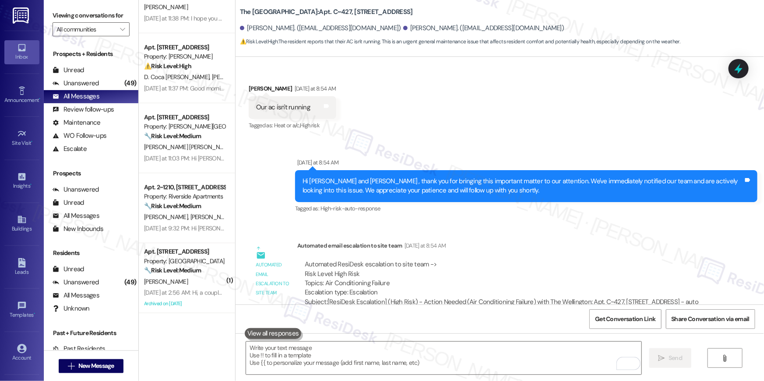
scroll to position [13238, 0]
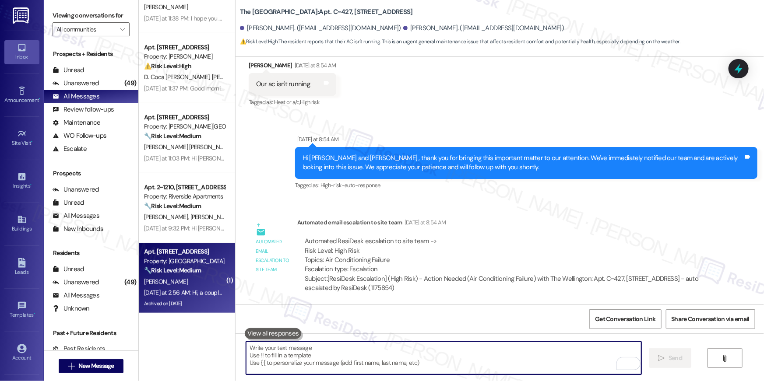
click at [192, 257] on div "Property: [GEOGRAPHIC_DATA]" at bounding box center [184, 261] width 81 height 9
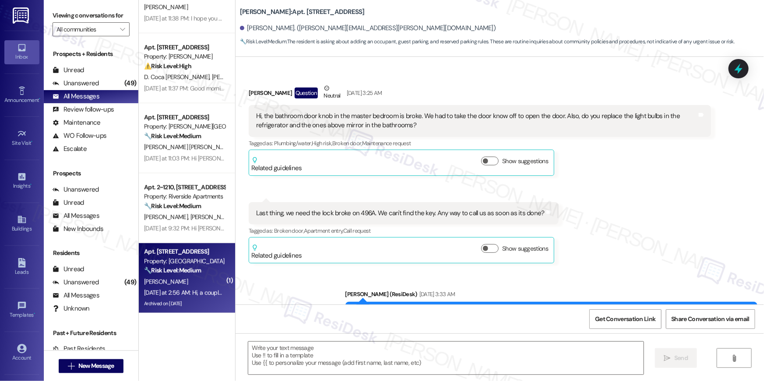
scroll to position [19328, 0]
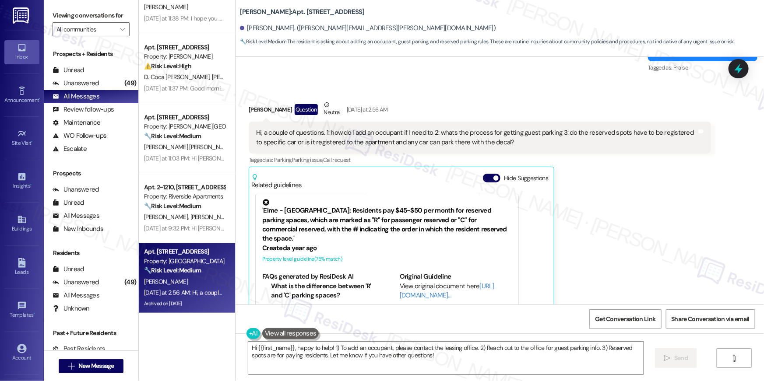
click at [573, 197] on div "Lori Crawley Question Neutral Yesterday at 2:56 AM Hi, a couple of questions. 1…" at bounding box center [480, 222] width 462 height 245
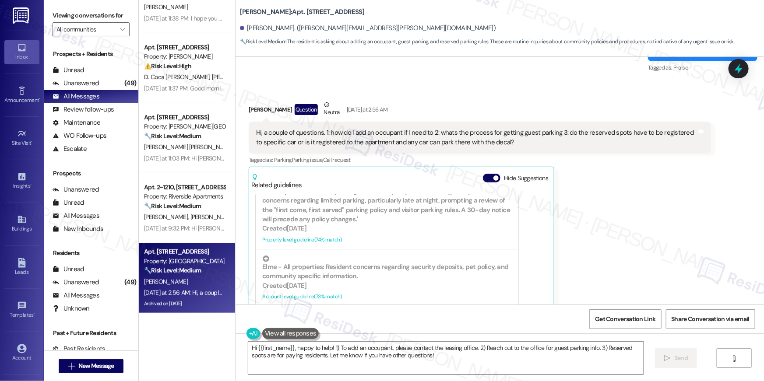
scroll to position [376, 0]
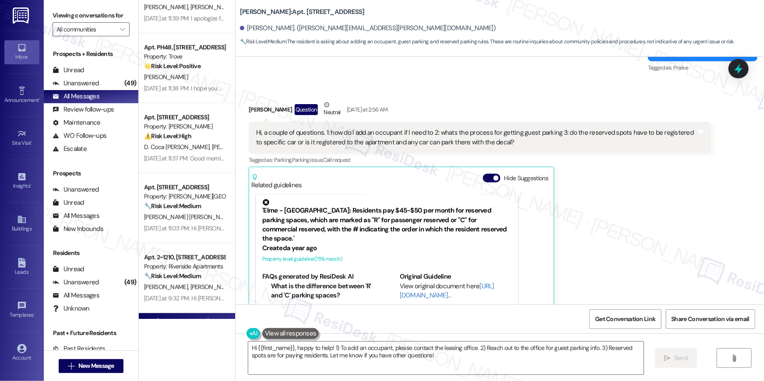
click at [573, 209] on div "Lori Crawley Question Neutral Yesterday at 2:56 AM Hi, a couple of questions. 1…" at bounding box center [480, 222] width 462 height 245
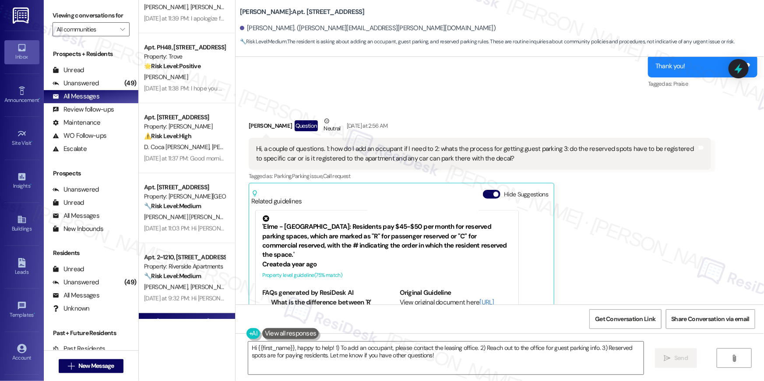
scroll to position [19328, 0]
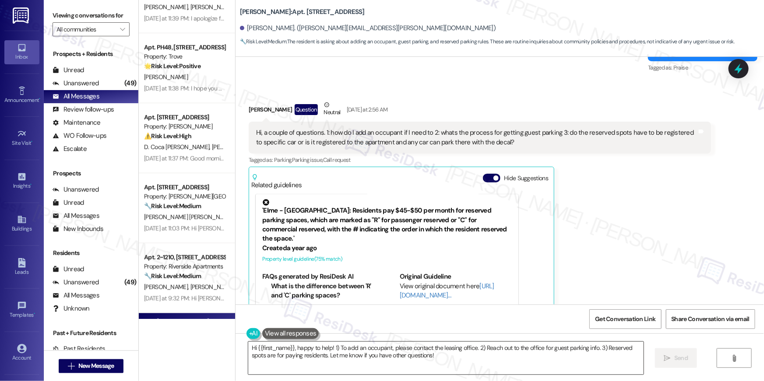
click at [351, 309] on textarea "Hi {{first_name}}, happy to help! 1) To add an occupant, please contact the lea…" at bounding box center [445, 358] width 395 height 33
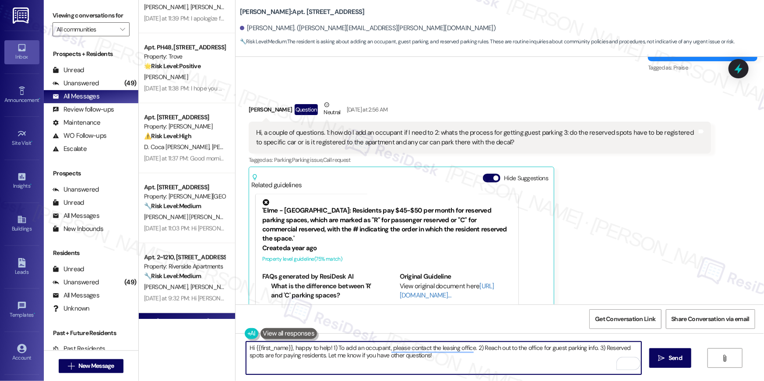
drag, startPoint x: 287, startPoint y: 348, endPoint x: 299, endPoint y: 365, distance: 21.5
click at [299, 309] on textarea "Hi {{first_name}}, happy to help! 1) To add an occupant, please contact the lea…" at bounding box center [443, 358] width 395 height 33
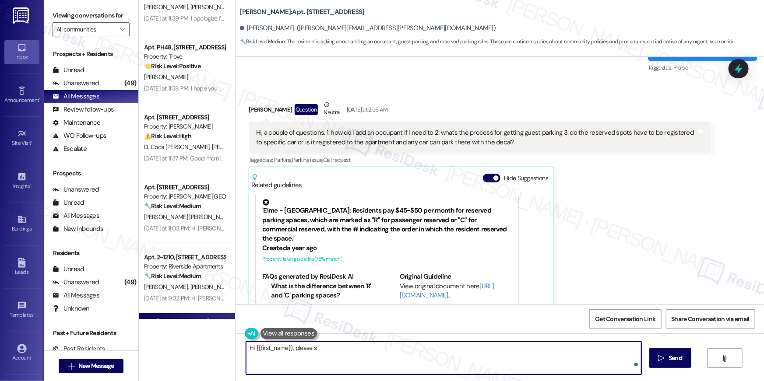
type textarea "Hi {{first_name}}, please st"
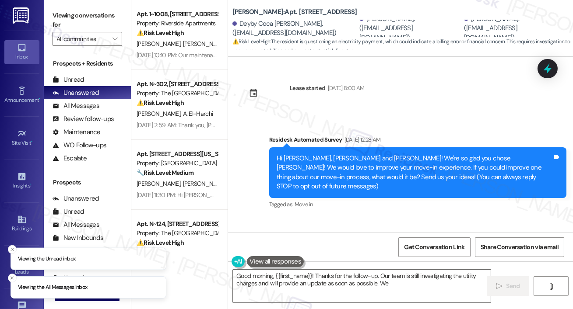
scroll to position [2093, 0]
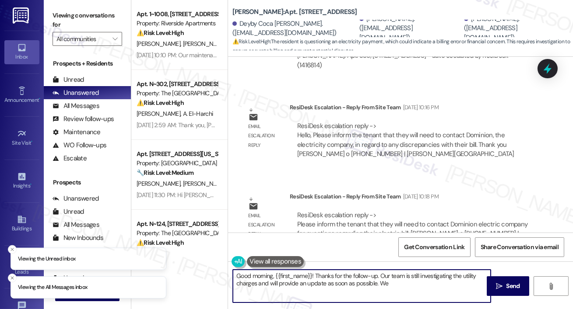
click at [329, 286] on textarea "Good morning, {{first_name}}! Thanks for the follow-up. Our team is still inves…" at bounding box center [362, 286] width 258 height 33
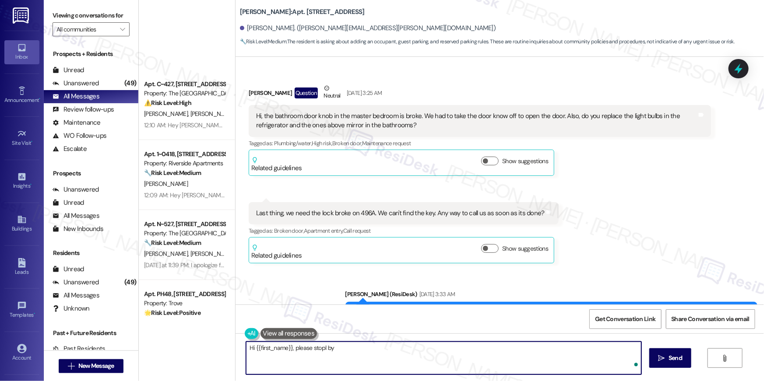
scroll to position [19328, 0]
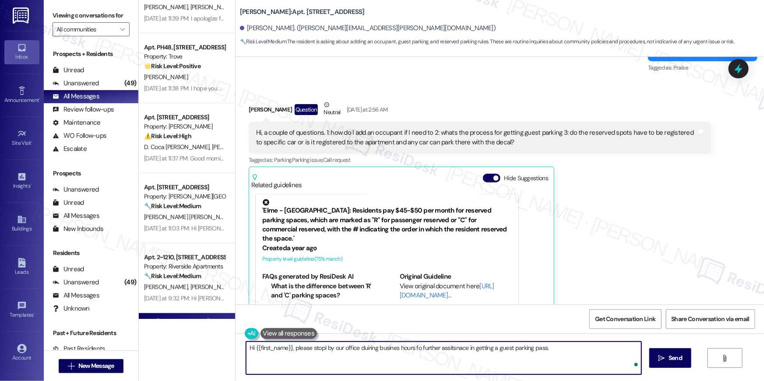
type textarea "Hi {{first_name}}, please stopl by our office duiring busines hours fo further …"
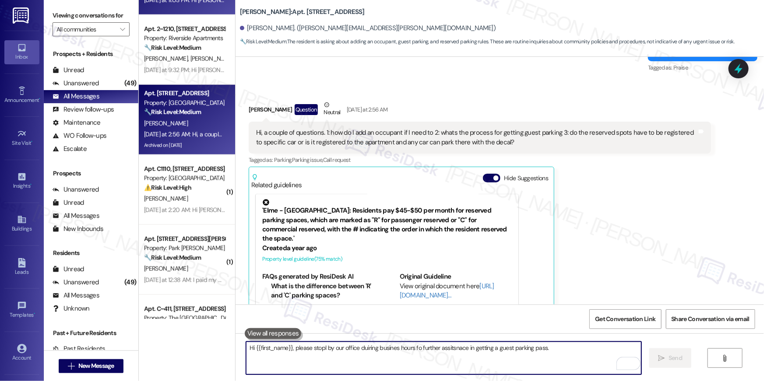
scroll to position [476, 0]
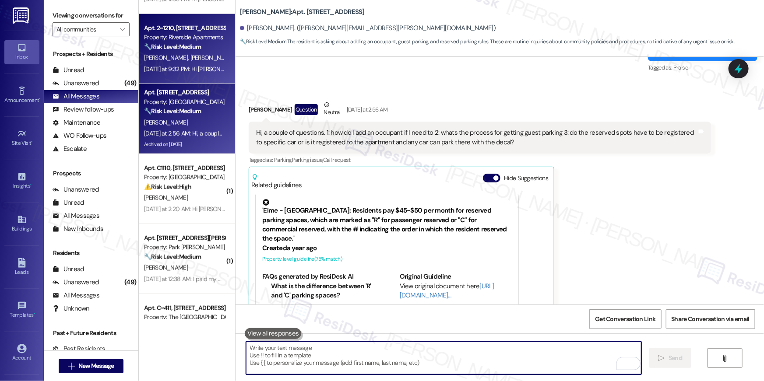
click at [191, 49] on strong "🔧 Risk Level: Medium" at bounding box center [172, 47] width 57 height 8
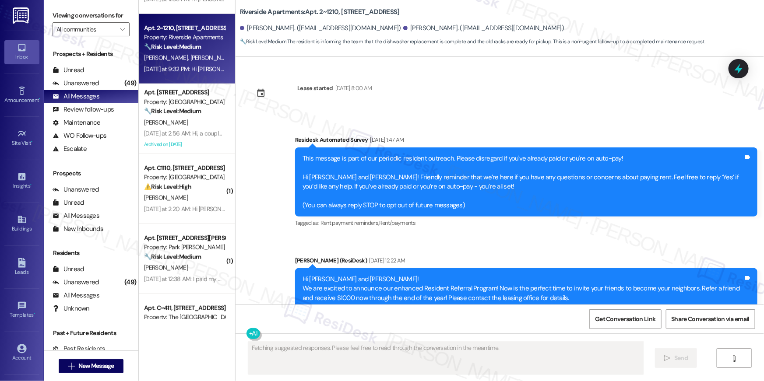
scroll to position [9964, 0]
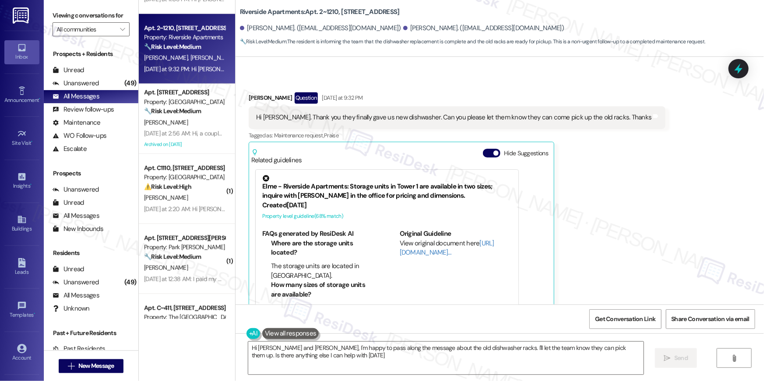
type textarea "Hi Carla and Jaylene, I'm happy to pass along the message about the old dishwas…"
click at [429, 353] on textarea "Hi Carla and Jaylene, I'm happy to pass along the message about the old dishwas…" at bounding box center [445, 358] width 395 height 33
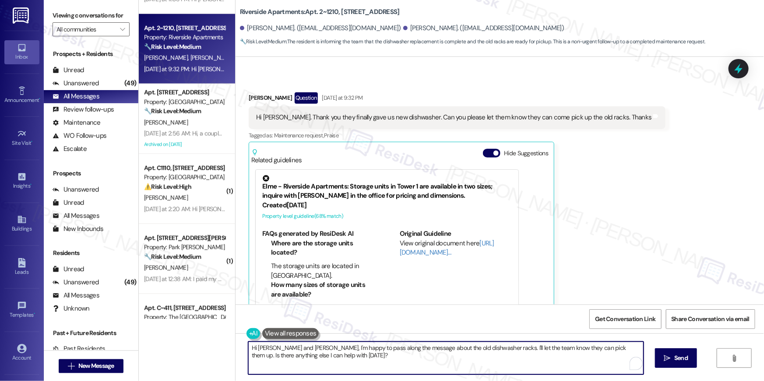
click at [432, 356] on textarea "Hi Carla and Jaylene, I'm happy to pass along the message about the old dishwas…" at bounding box center [445, 358] width 395 height 33
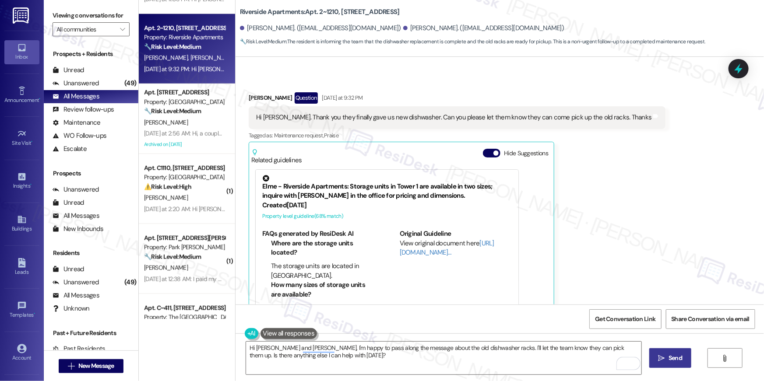
click at [680, 364] on button " Send" at bounding box center [670, 358] width 42 height 20
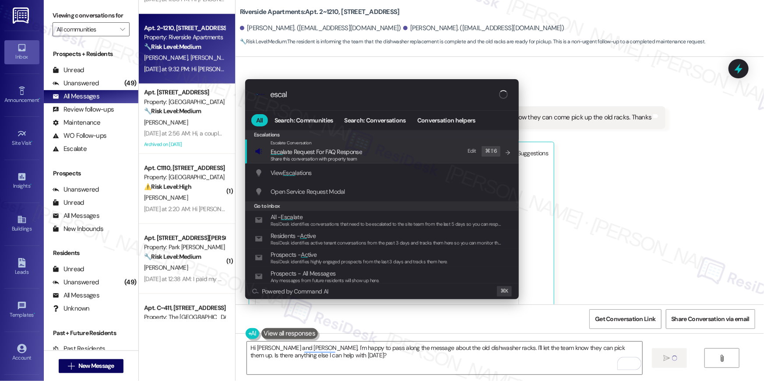
type input "escala"
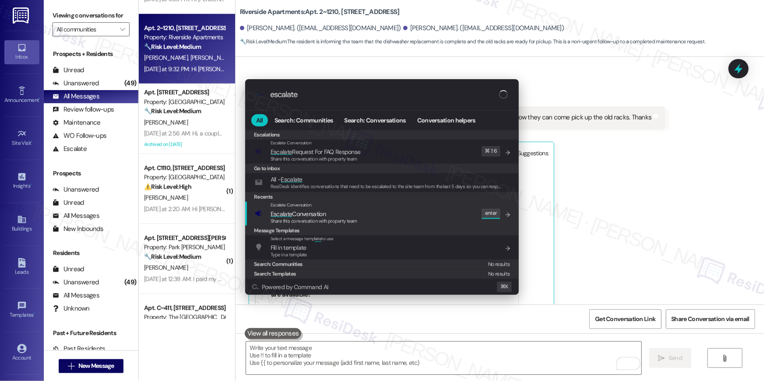
type input "escalate"
click at [390, 209] on div "Escalate Conversation Escalate Conversation Share this conversation with proper…" at bounding box center [383, 214] width 256 height 24
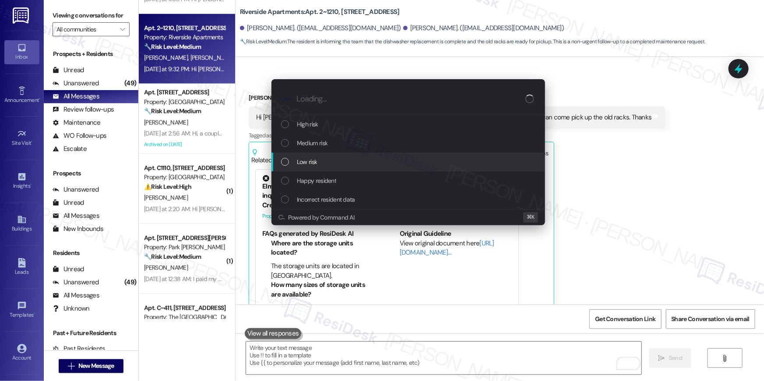
click at [342, 162] on div "Low risk" at bounding box center [409, 162] width 256 height 10
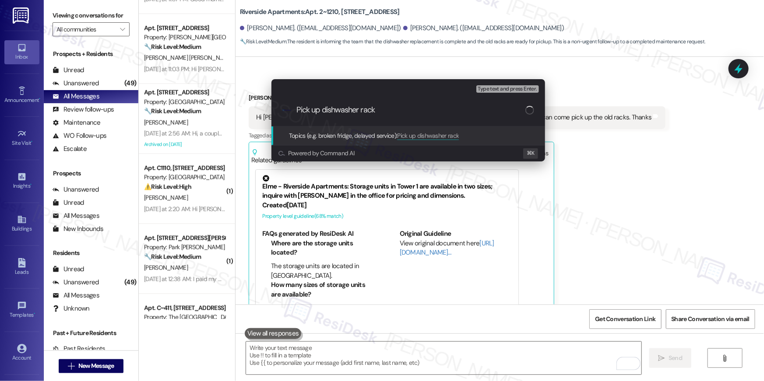
type input "Pick up dishwasher racks"
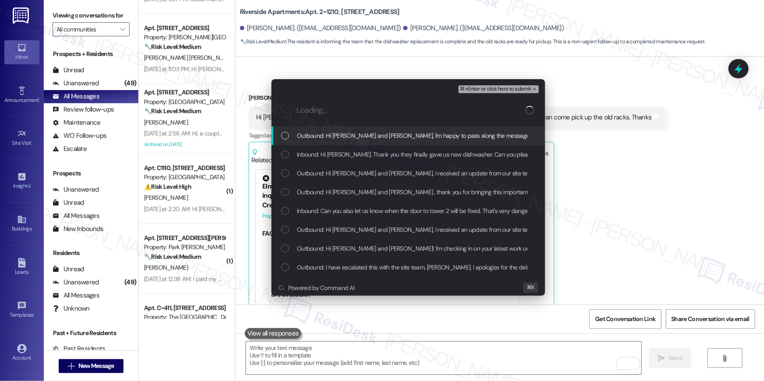
click at [350, 142] on div "Outbound: Hi Carla and Jaylene, I'm happy to pass along the message about the o…" at bounding box center [408, 135] width 274 height 19
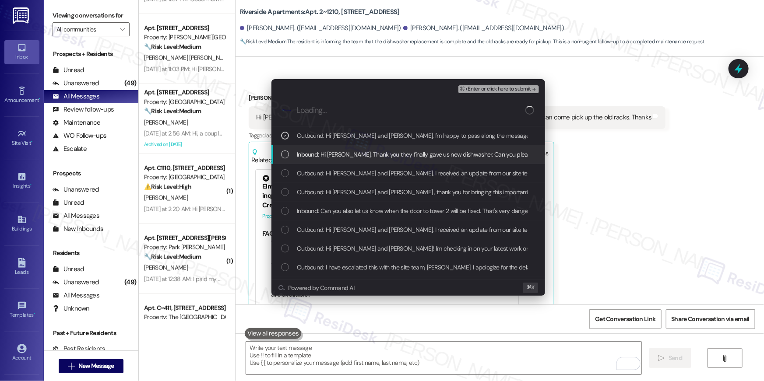
click at [351, 153] on span "Inbound: Hi Ella. Thank you they finally gave us new dishwasher. Can you please…" at bounding box center [492, 155] width 390 height 10
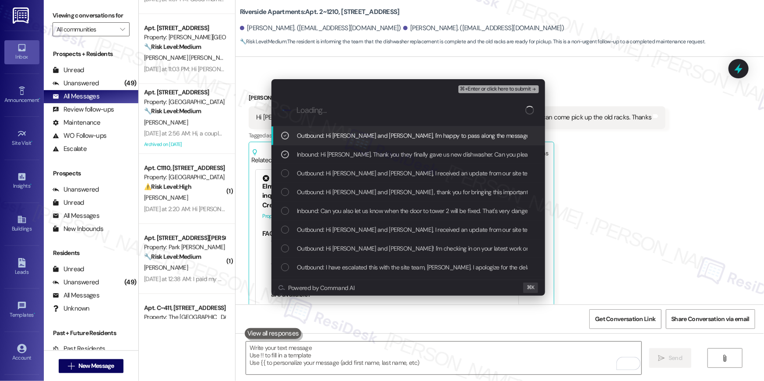
click at [487, 94] on div "⌘+Enter or click here to submit" at bounding box center [499, 89] width 82 height 11
click at [488, 87] on span "⌘+Enter or click here to submit" at bounding box center [495, 89] width 71 height 6
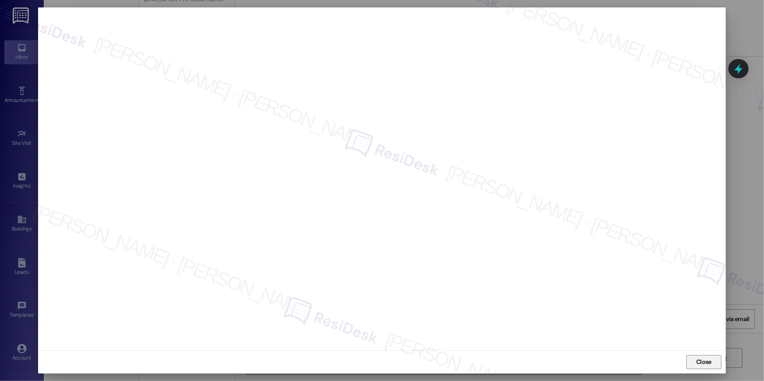
click at [706, 369] on span "Close" at bounding box center [703, 362] width 19 height 13
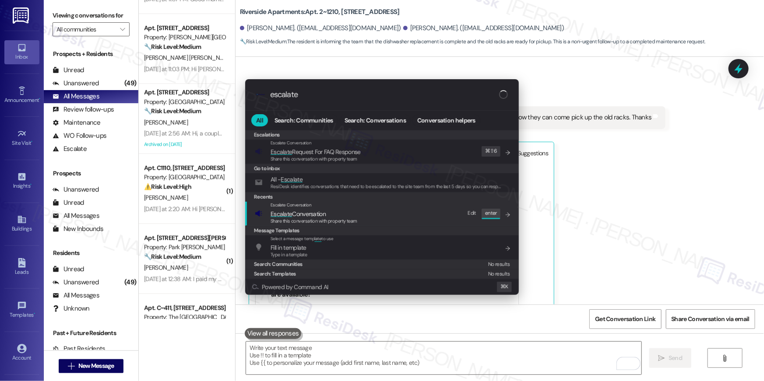
type input "escalate"
click at [369, 214] on div "Escalate Conversation Escalate Conversation Share this conversation with proper…" at bounding box center [383, 214] width 256 height 24
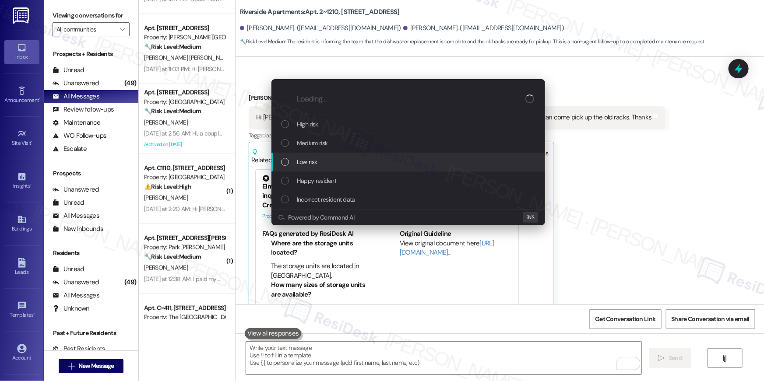
click at [305, 161] on span "Low risk" at bounding box center [307, 162] width 20 height 10
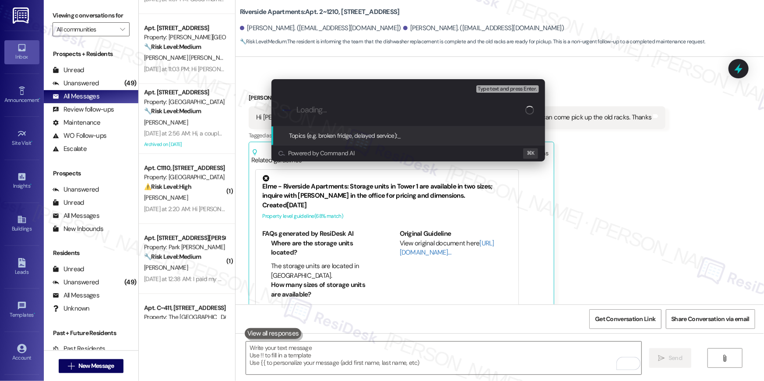
paste input "Pick up dishwasher racks"
type input "Pick up dishwasher racks"
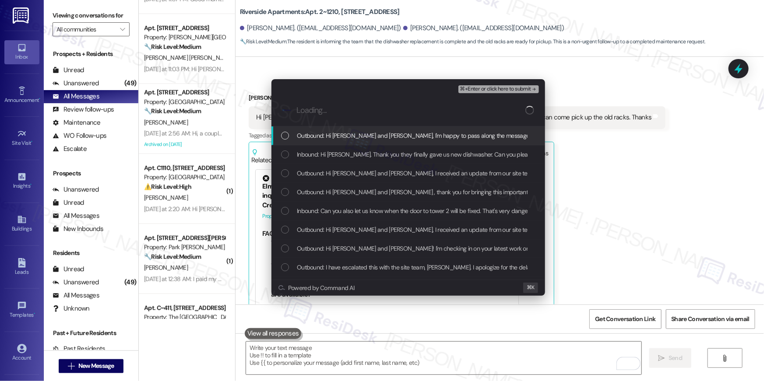
drag, startPoint x: 376, startPoint y: 136, endPoint x: 376, endPoint y: 153, distance: 17.5
click at [376, 136] on span "Outbound: Hi Carla and Jaylene, I'm happy to pass along the message about the o…" at bounding box center [567, 136] width 541 height 10
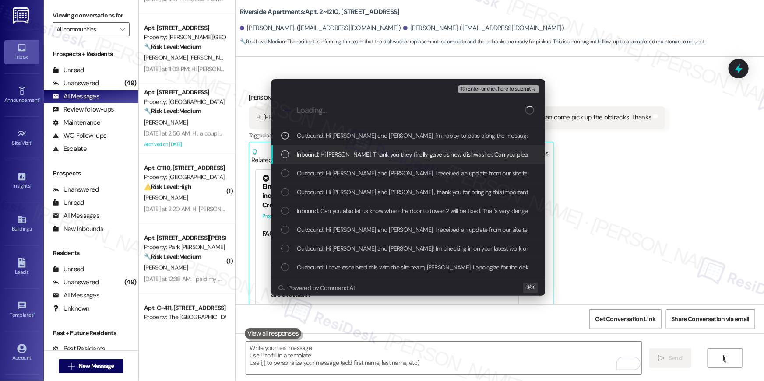
click at [376, 154] on span "Inbound: Hi Ella. Thank you they finally gave us new dishwasher. Can you please…" at bounding box center [492, 155] width 390 height 10
click at [472, 155] on span "Inbound: Hi Ella. Thank you they finally gave us new dishwasher. Can you please…" at bounding box center [492, 155] width 390 height 10
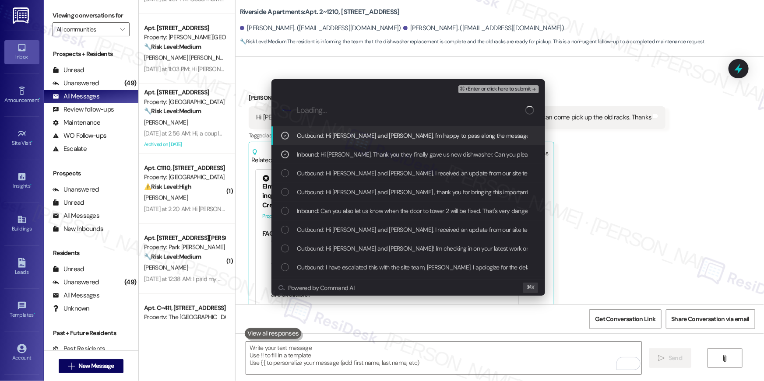
click at [495, 93] on button "⌘+Enter or click here to submit" at bounding box center [498, 89] width 81 height 8
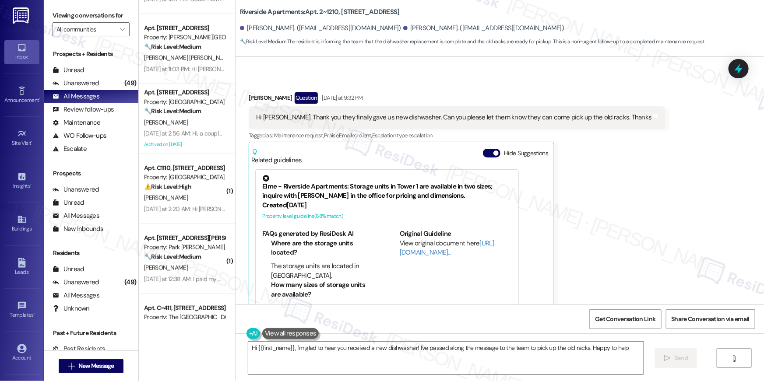
type textarea "Hi {{first_name}}, I'm glad to hear you received a new dishwasher! I've passed …"
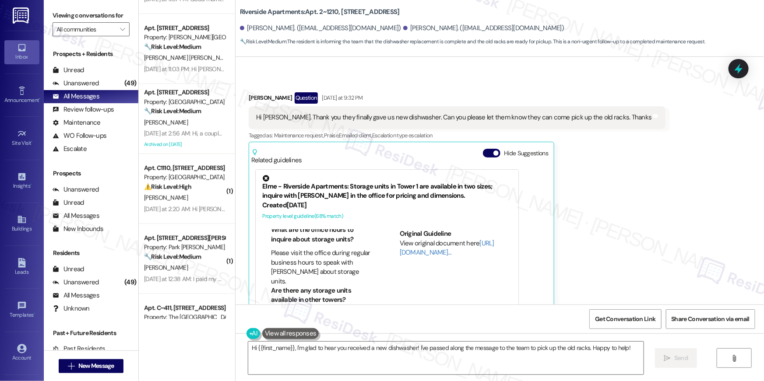
scroll to position [348, 0]
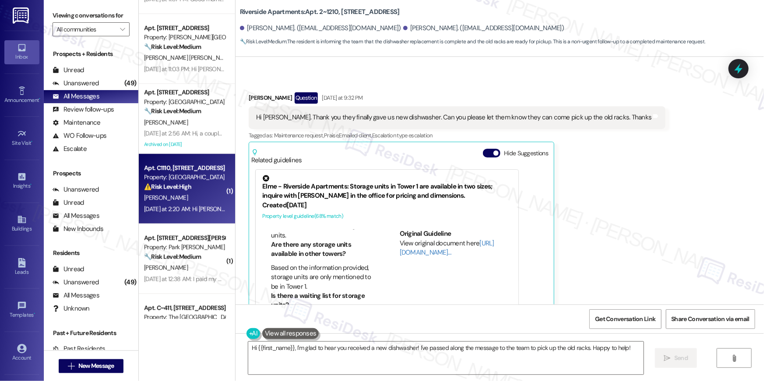
click at [204, 172] on div "Apt. C1110, 1601 North Clarendon Boulevard" at bounding box center [184, 168] width 81 height 9
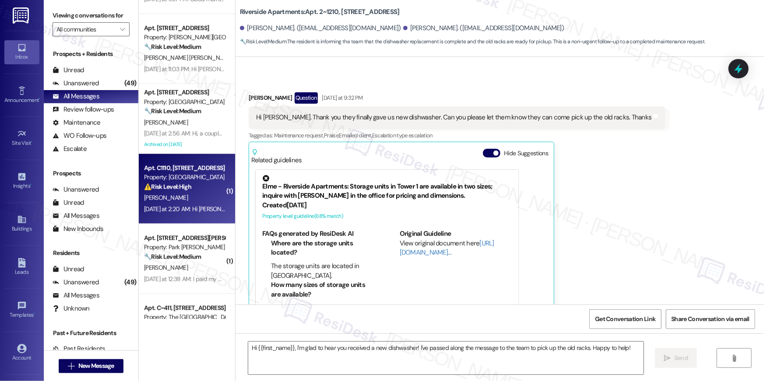
type textarea "Fetching suggested responses. Please feel free to read through the conversation…"
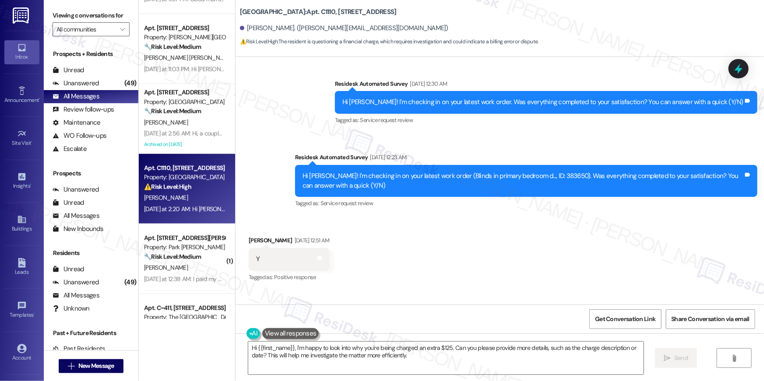
scroll to position [67, 0]
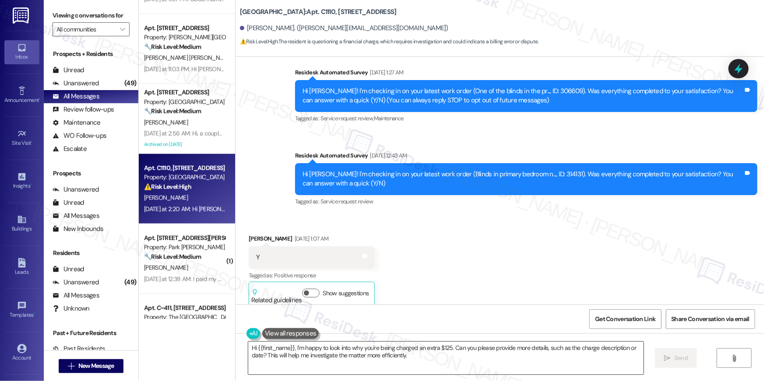
click at [450, 361] on textarea "Hi {{first_name}}, I'm happy to look into why you're being charged an extra $12…" at bounding box center [445, 358] width 395 height 33
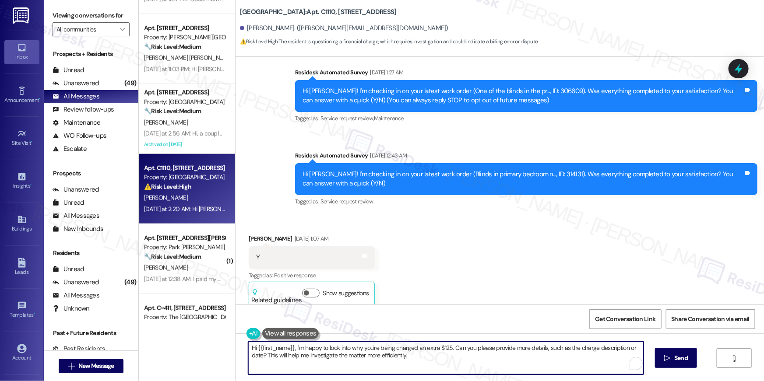
click at [450, 361] on textarea "Hi {{first_name}}, I'm happy to look into why you're being charged an extra $12…" at bounding box center [445, 358] width 395 height 33
paste textarea "! I’d be happy to look into this for you. You should be able to see a breakdown…"
type textarea "Hi {{first_name}}! I’d be happy to look into this for you. You should be able t…"
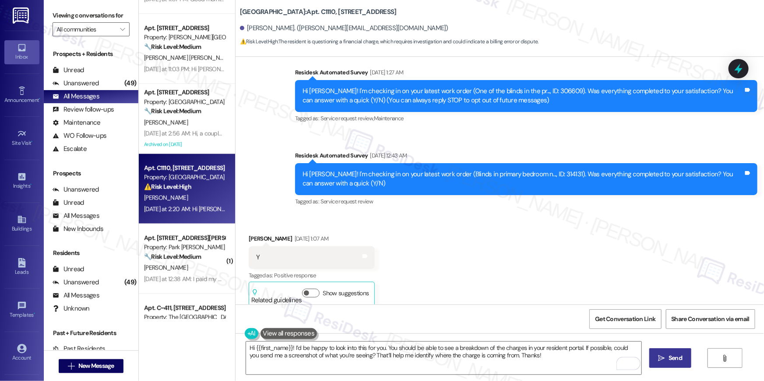
click at [675, 355] on span "Send" at bounding box center [675, 358] width 14 height 9
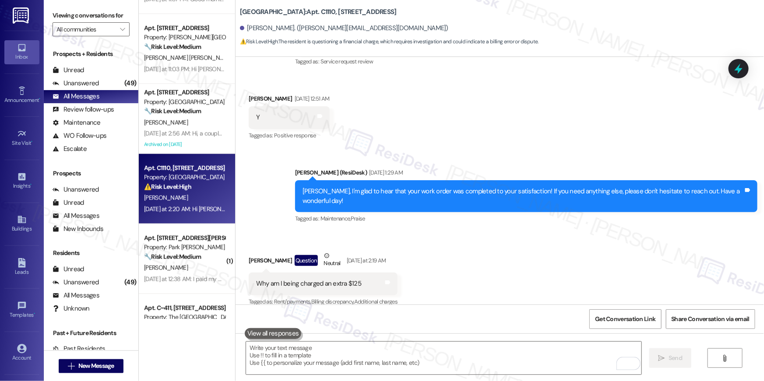
scroll to position [884, 0]
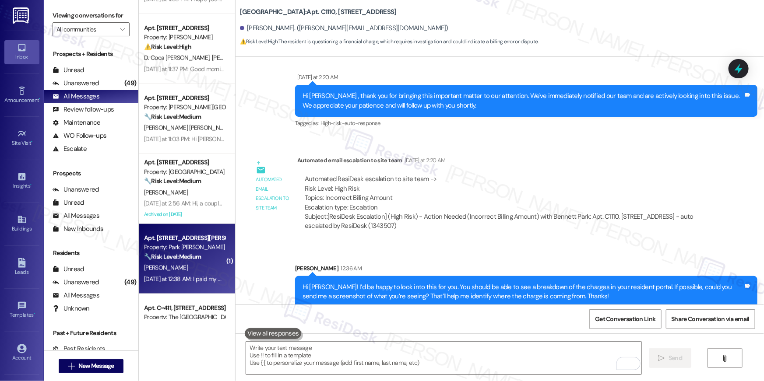
click at [173, 255] on strong "🔧 Risk Level: Medium" at bounding box center [172, 257] width 57 height 8
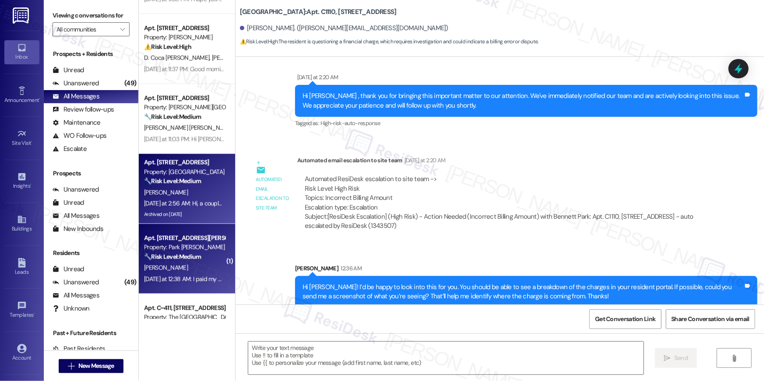
type textarea "Fetching suggested responses. Please feel free to read through the conversation…"
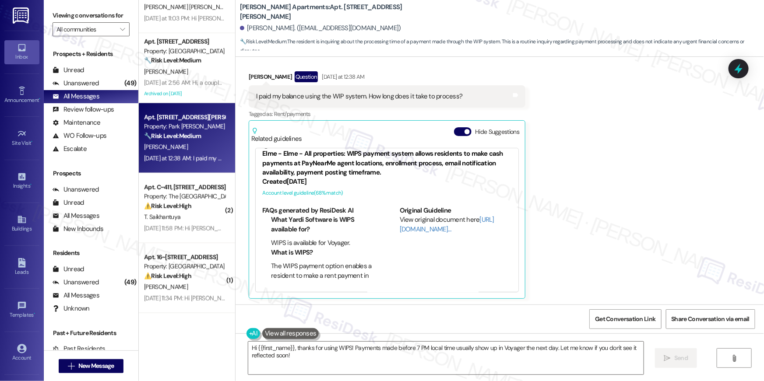
scroll to position [2923, 0]
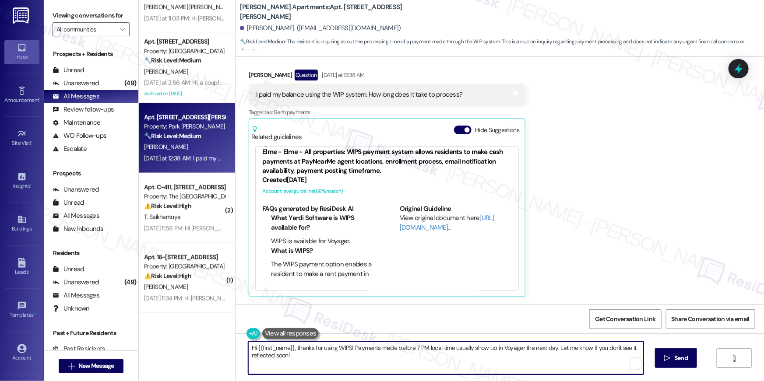
click at [351, 349] on textarea "Hi {{first_name}}, thanks for using WIPS! Payments made before 7 PM local time …" at bounding box center [445, 358] width 395 height 33
click at [390, 349] on textarea "Hi {{first_name}}, thanks for using WIPS! Payments made before 7 PM local time …" at bounding box center [443, 358] width 395 height 33
drag, startPoint x: 348, startPoint y: 349, endPoint x: 549, endPoint y: 351, distance: 200.9
click at [549, 351] on textarea "Hi {{first_name}}, thanks for using WIPS! Payments made before 7 PM local time …" at bounding box center [443, 358] width 395 height 33
click at [583, 348] on textarea "Hi {{first_name}}, thanks for using WIPS! Payments made usually show up in 24 h…" at bounding box center [443, 358] width 395 height 33
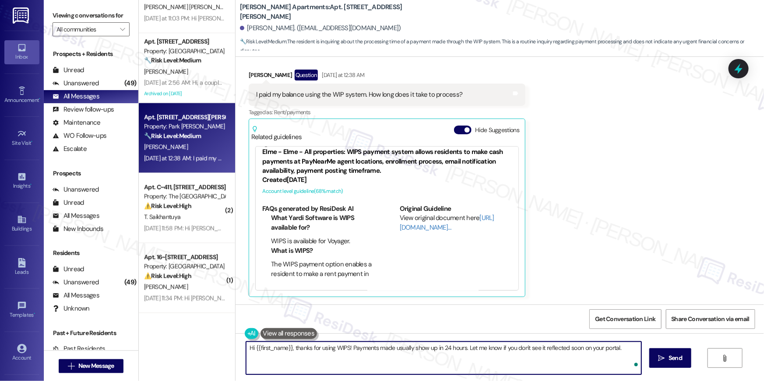
type textarea "Hi {{first_name}}, thanks for using WIPS! Payments made usually show up in 24 h…"
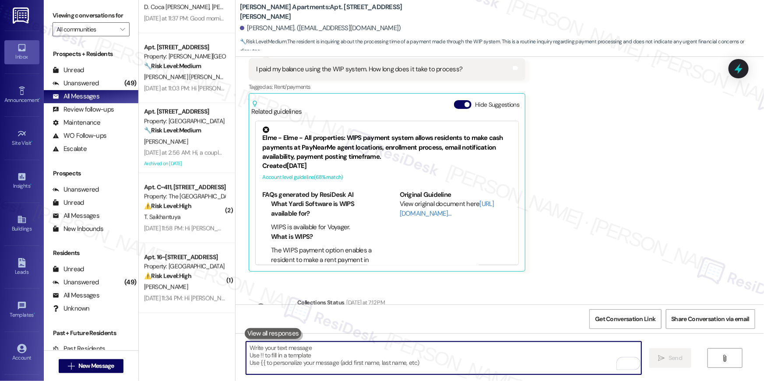
scroll to position [3063, 0]
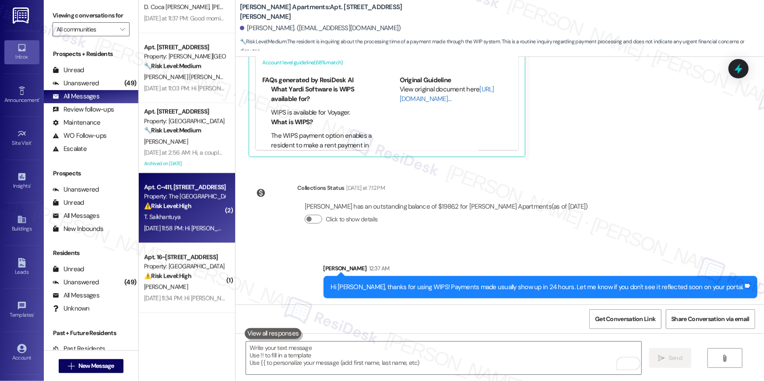
click at [180, 207] on strong "⚠️ Risk Level: High" at bounding box center [167, 206] width 47 height 8
type textarea "Fetching suggested responses. Please feel free to read through the conversation…"
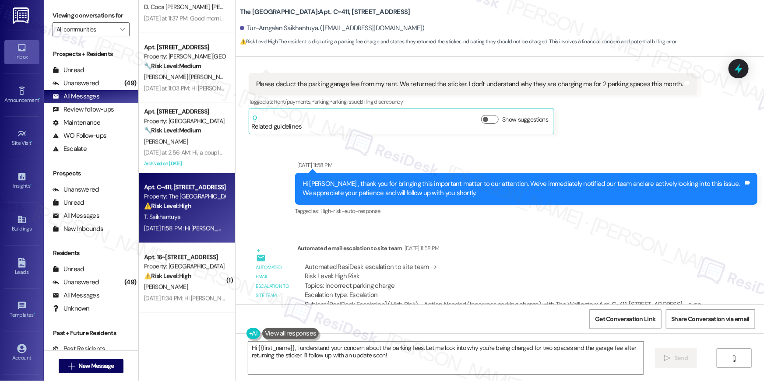
scroll to position [10792, 0]
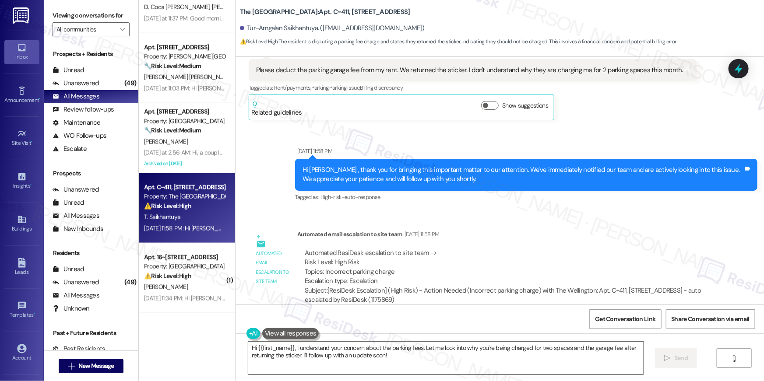
click at [437, 355] on textarea "Hi {{first_name}}, I understand your concern about the parking fees. Let me loo…" at bounding box center [445, 358] width 395 height 33
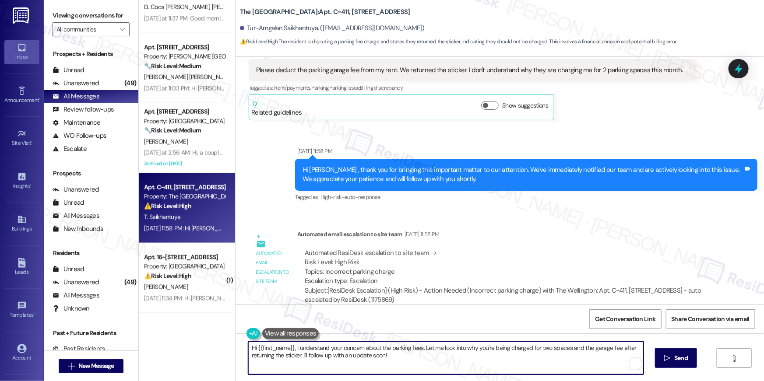
click at [436, 355] on textarea "Hi {{first_name}}, I understand your concern about the parking fees. Let me loo…" at bounding box center [445, 358] width 395 height 33
click at [438, 354] on textarea "Hi {{first_name}}, I understand your concern about the parking fees. Let me loo…" at bounding box center [445, 358] width 395 height 33
click at [438, 354] on textarea "Hi {{first_name}}, I understand your concern about the parking fees. Let me loo…" at bounding box center [443, 358] width 395 height 33
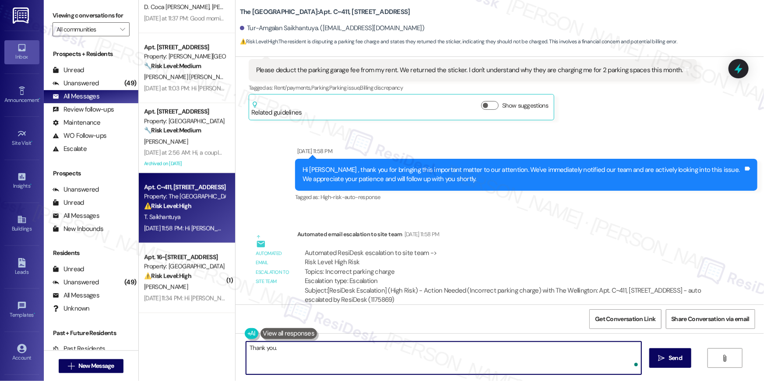
type textarea "Thank you."
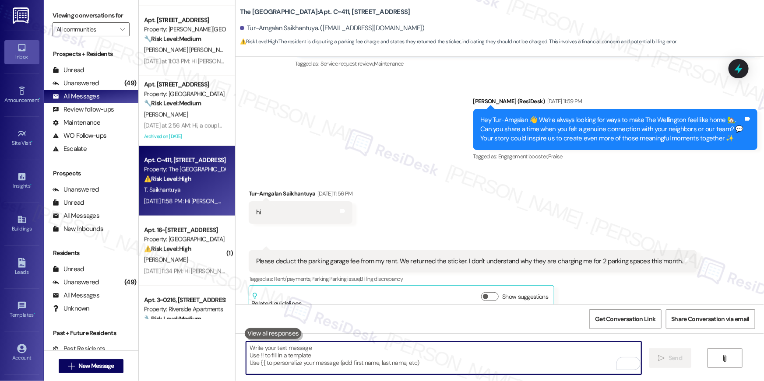
scroll to position [699, 0]
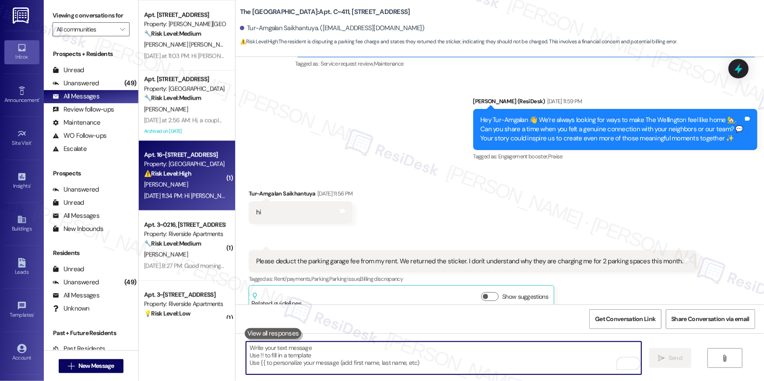
click at [202, 163] on div "Property: [GEOGRAPHIC_DATA]" at bounding box center [184, 164] width 81 height 9
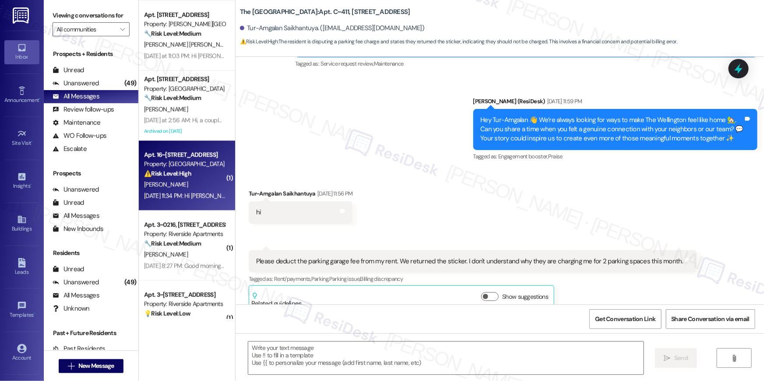
type textarea "Fetching suggested responses. Please feel free to read through the conversation…"
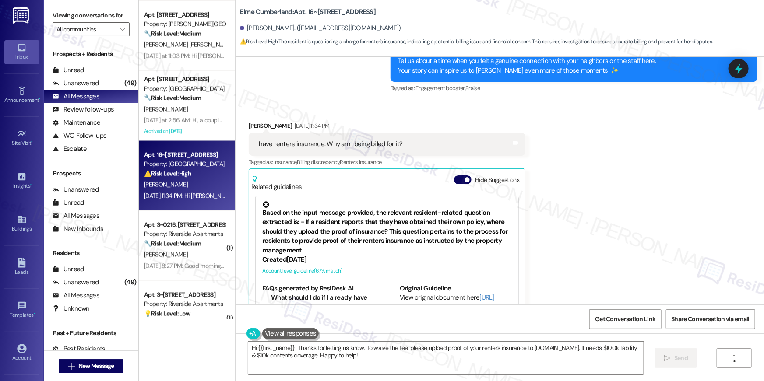
scroll to position [801, 0]
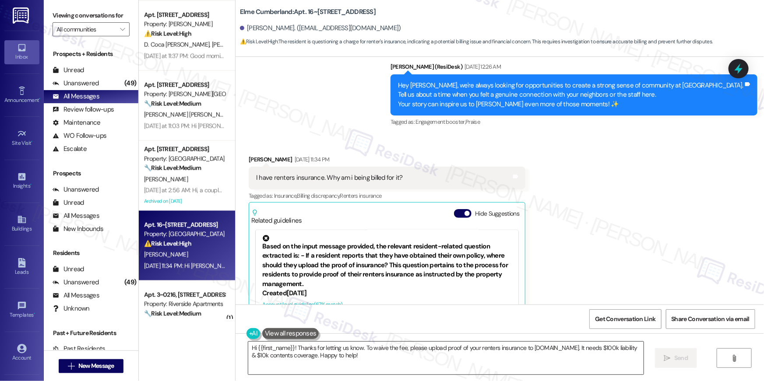
click at [394, 348] on textarea "Hi {{first_name}}! Thanks for letting us know. To waive the fee, please upload …" at bounding box center [445, 358] width 395 height 33
click at [467, 354] on textarea "Hi {{first_name}}! Thanks for letting us know. To waive the fee, please upload …" at bounding box center [443, 358] width 395 height 33
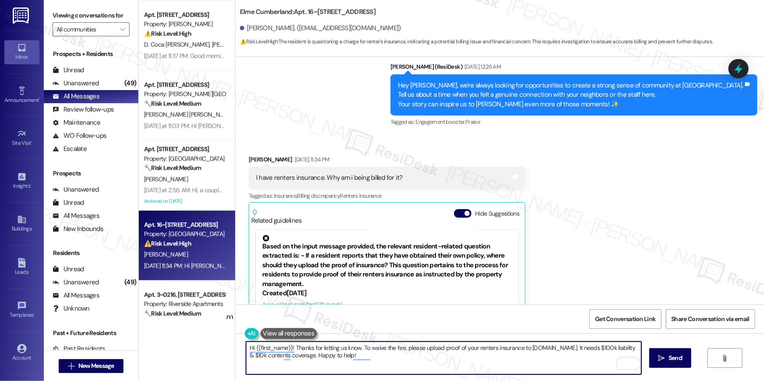
click at [467, 354] on textarea "Hi {{first_name}}! Thanks for letting us know. To waive the fee, please upload …" at bounding box center [443, 358] width 395 height 33
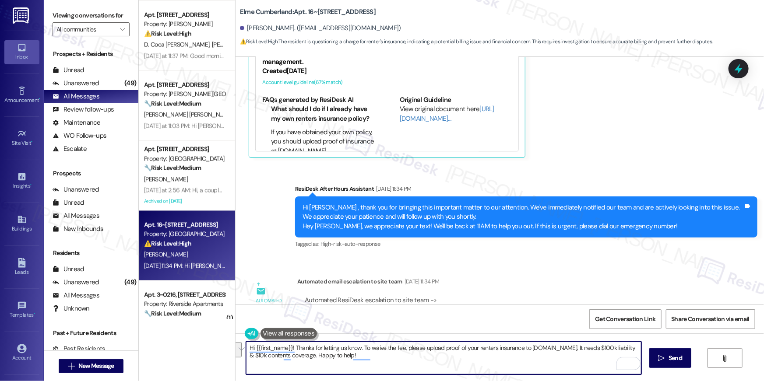
scroll to position [1084, 0]
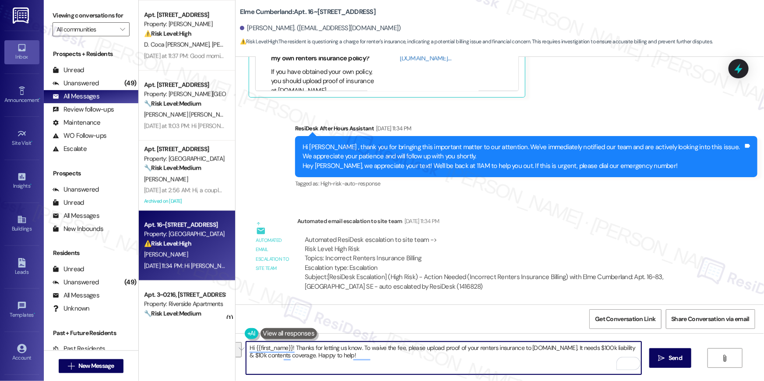
paste textarea ", Your insurance policy needs to be uploaded and approved via Get Covered via h…"
type textarea "Hi {{first_name}}, Your insurance policy needs to be uploaded and approved via …"
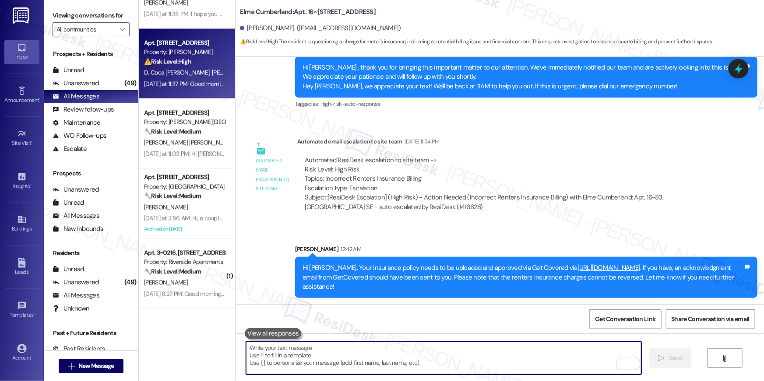
scroll to position [839, 0]
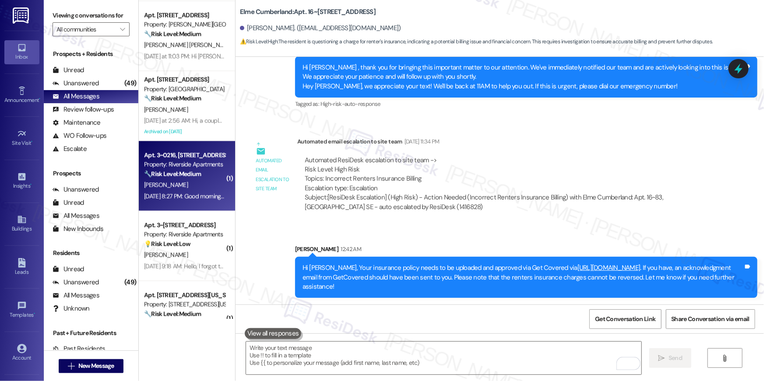
click at [198, 180] on div "[PERSON_NAME]" at bounding box center [184, 185] width 83 height 11
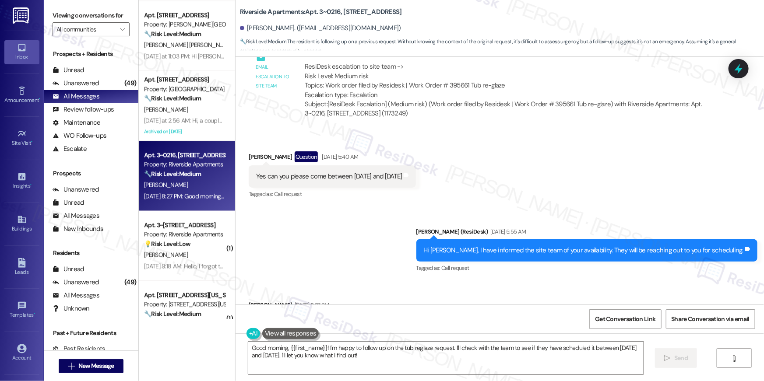
scroll to position [6517, 0]
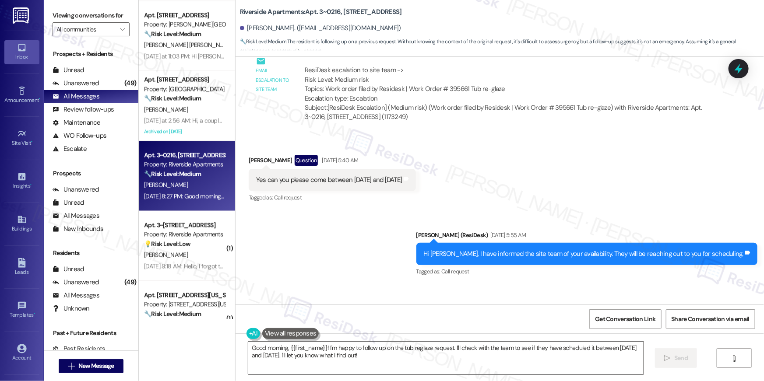
click at [500, 358] on textarea "Good morning, {{first_name}}! I'm happy to follow up on the tub reglaze request…" at bounding box center [445, 358] width 395 height 33
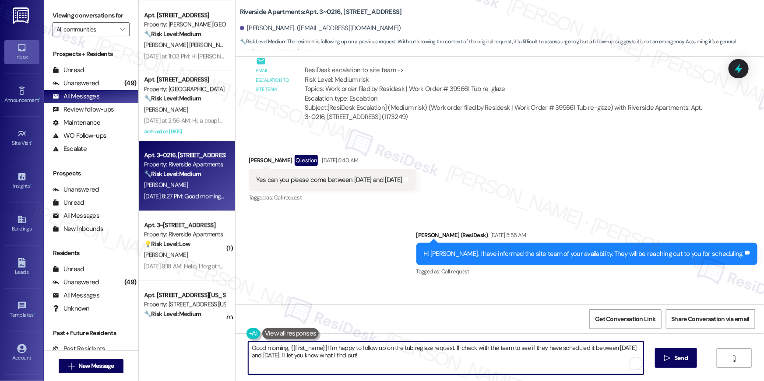
click at [500, 358] on textarea "Good morning, {{first_name}}! I'm happy to follow up on the tub reglaze request…" at bounding box center [445, 358] width 395 height 33
paste textarea "I apologize for the delay in completing your request, {{first_name}}. Work orde…"
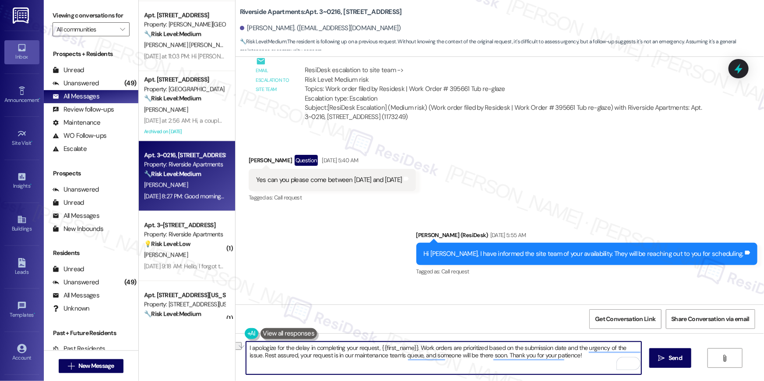
drag, startPoint x: 373, startPoint y: 348, endPoint x: 306, endPoint y: 351, distance: 66.6
click at [306, 351] on textarea "I apologize for the delay in completing your request, {{first_name}}. Work orde…" at bounding box center [443, 358] width 395 height 33
type textarea "I apologize for the delay i\, {{first_name}}. Work orders are prioritized based…"
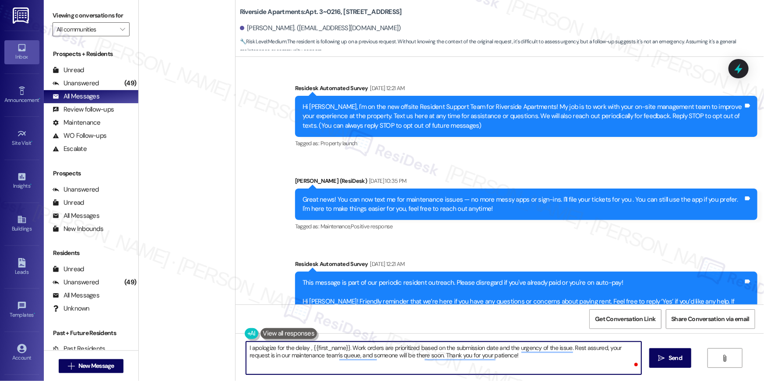
scroll to position [6517, 0]
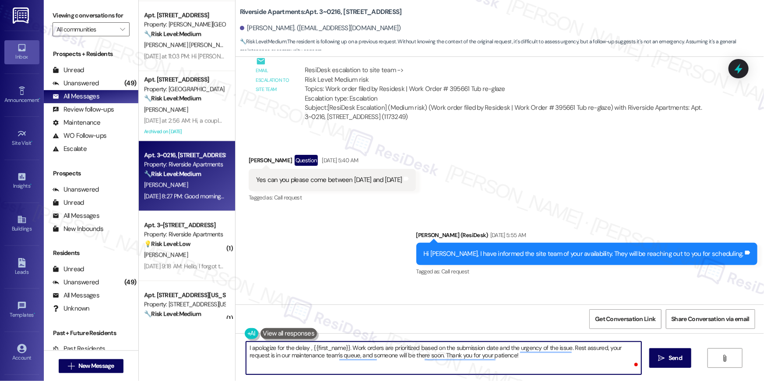
type textarea "I apologize for the delay, {{first_name}}. Work orders are prioritized based on…"
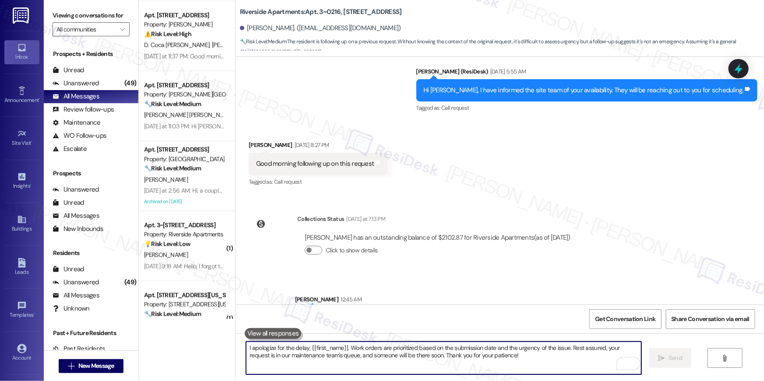
scroll to position [6710, 0]
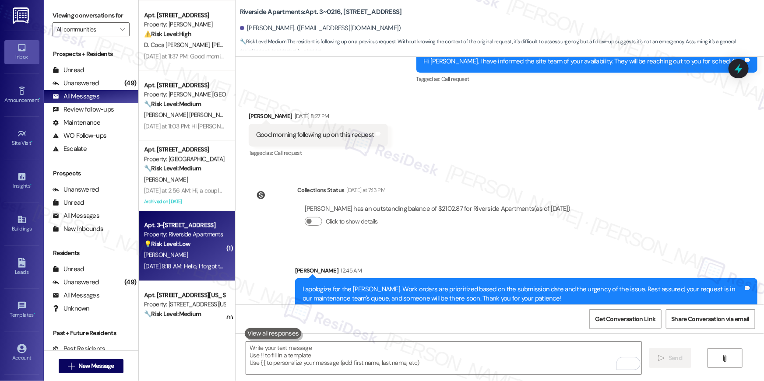
click at [200, 229] on div "Apt. 3~[STREET_ADDRESS]" at bounding box center [184, 225] width 81 height 9
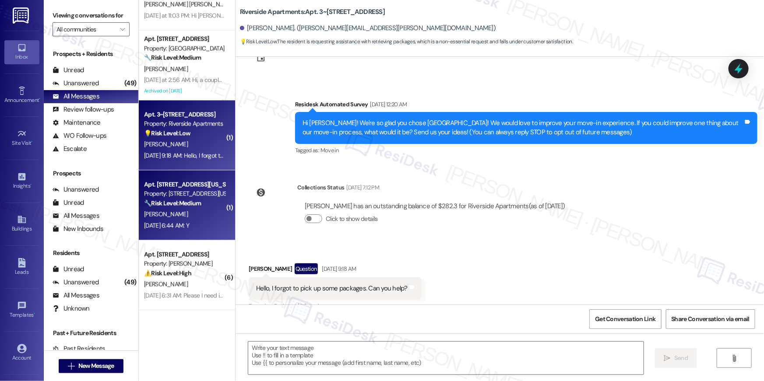
scroll to position [50, 0]
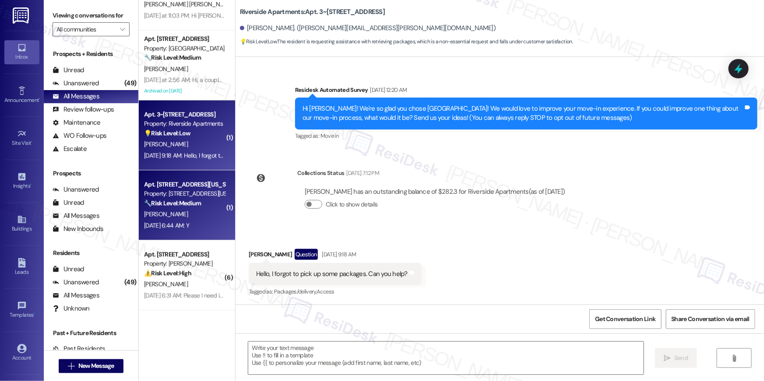
type textarea "Fetching suggested responses. Please feel free to read through the conversation…"
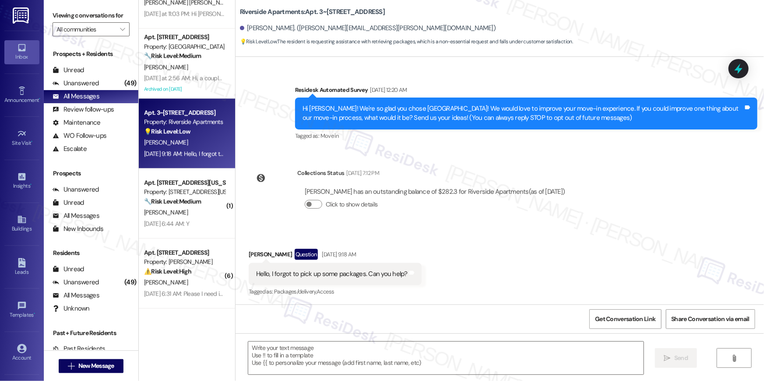
scroll to position [50, 0]
click at [387, 354] on textarea at bounding box center [445, 358] width 395 height 33
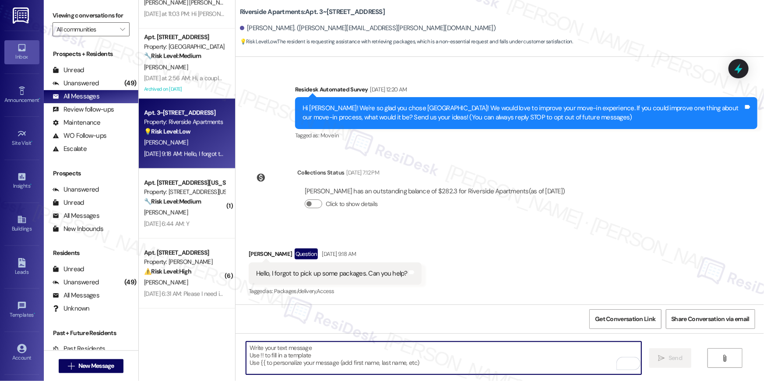
click at [390, 350] on textarea "To enrich screen reader interactions, please activate Accessibility in Grammarl…" at bounding box center [443, 358] width 395 height 33
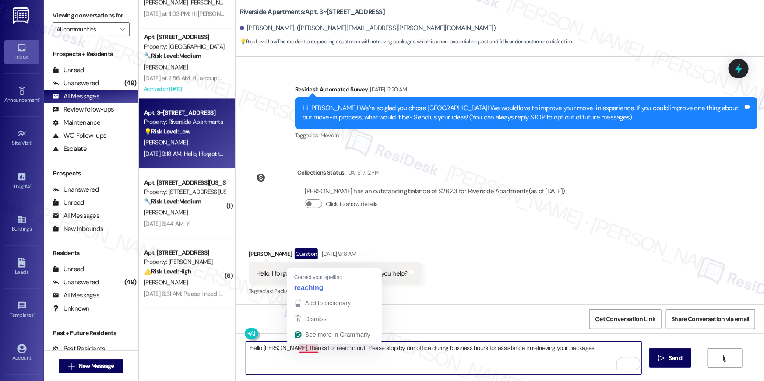
click at [299, 352] on textarea "Hello [PERSON_NAME], thanks for reachin out! Please stop by our office during b…" at bounding box center [443, 358] width 395 height 33
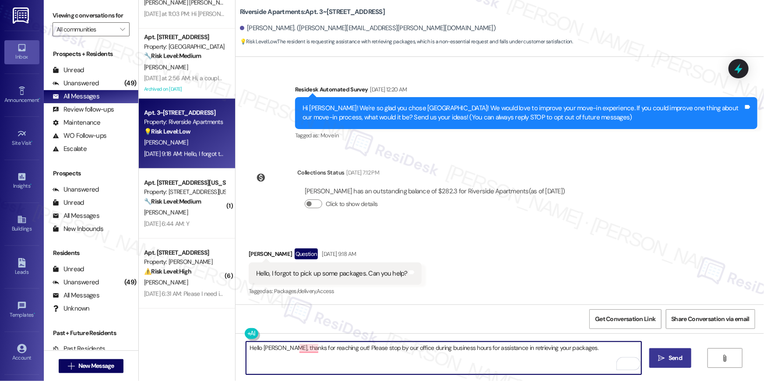
type textarea "Hello [PERSON_NAME], thanks for reaching out! Please stop by our office during …"
click at [666, 350] on button " Send" at bounding box center [670, 358] width 42 height 20
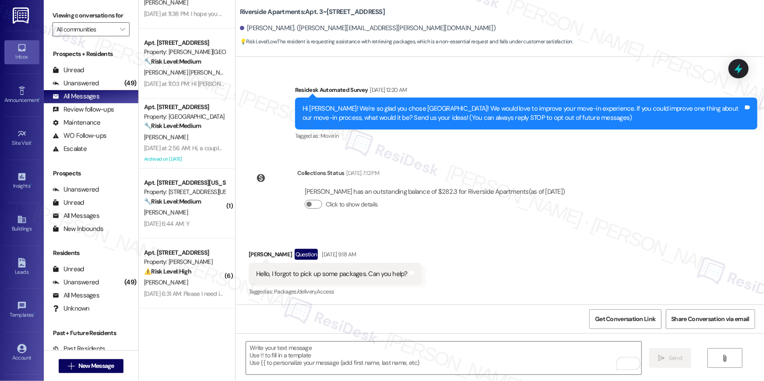
scroll to position [52, 0]
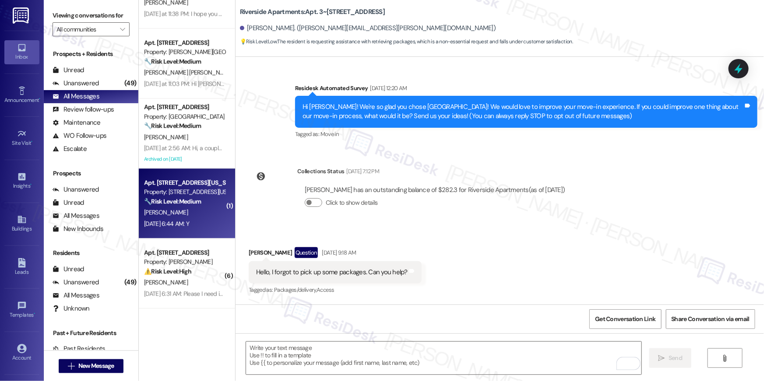
click at [172, 223] on div "[DATE] 6:44 AM: Y [DATE] 6:44 AM: Y" at bounding box center [166, 224] width 45 height 8
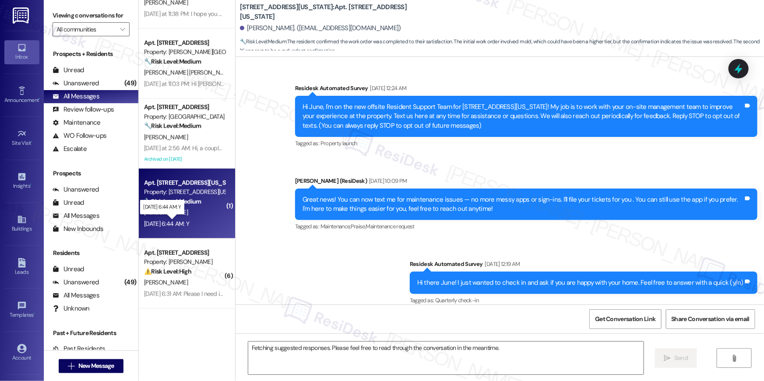
scroll to position [6339, 0]
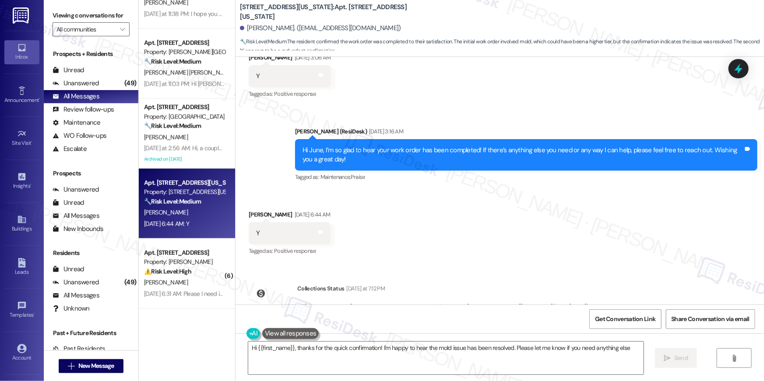
type textarea "Hi {{first_name}}, thanks for the quick confirmation! I'm happy to hear the mol…"
click at [358, 356] on textarea "Hi {{first_name}}, thanks for the quick confirmation! I'm happy to hear the mol…" at bounding box center [445, 358] width 395 height 33
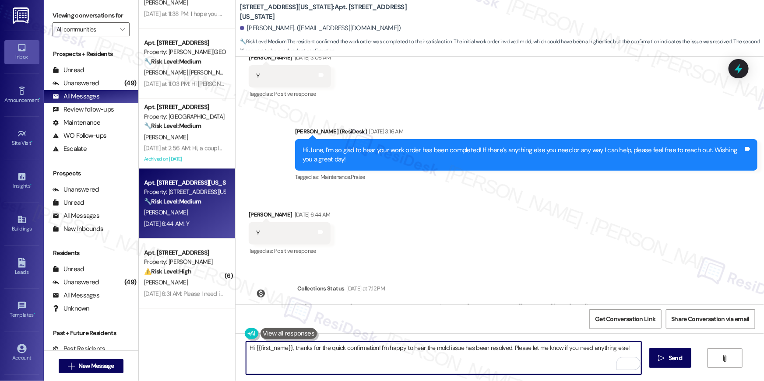
click at [402, 354] on textarea "Hi {{first_name}}, thanks for the quick confirmation! I'm happy to hear the mol…" at bounding box center [443, 358] width 395 height 33
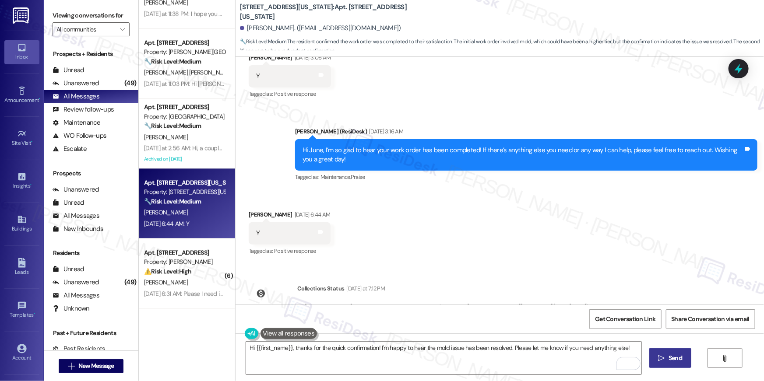
click at [679, 360] on span "Send" at bounding box center [675, 358] width 14 height 9
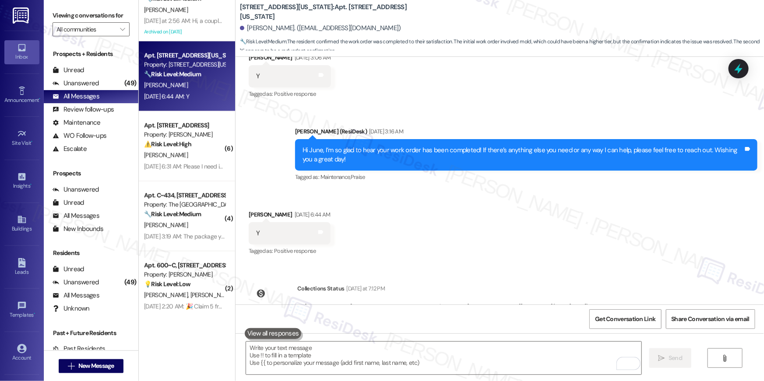
scroll to position [1108, 0]
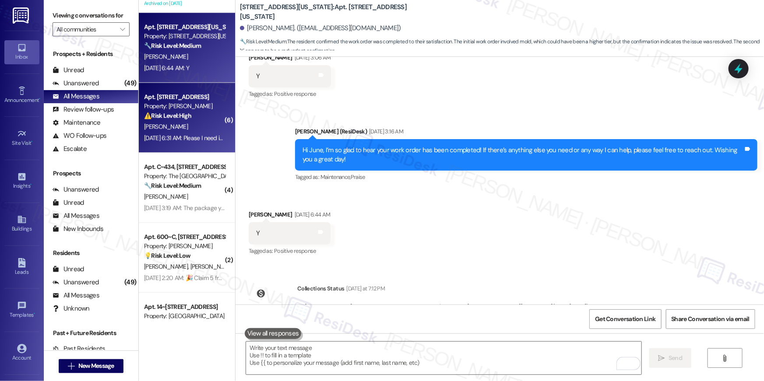
click at [188, 137] on div "[DATE] 6:31 AM: Please I need immediate help [DATE] 6:31 AM: Please I need imme…" at bounding box center [201, 138] width 114 height 8
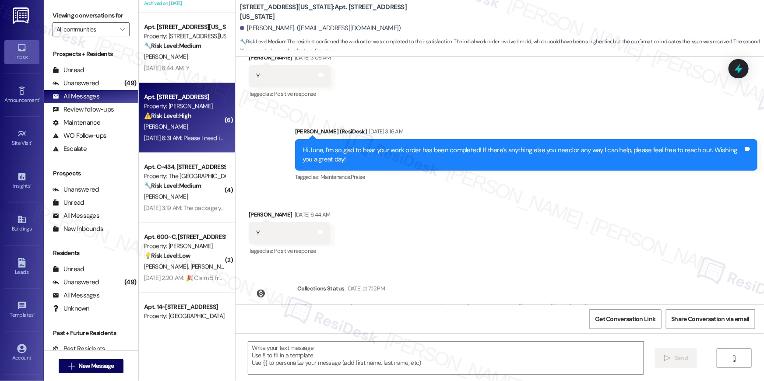
type textarea "Fetching suggested responses. Please feel free to read through the conversation…"
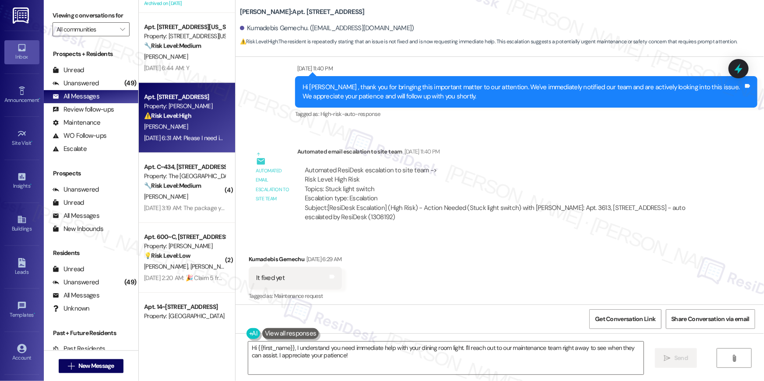
scroll to position [2830, 0]
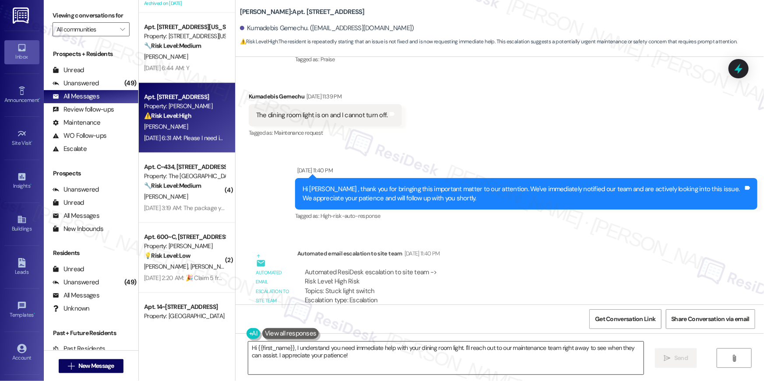
click at [442, 357] on textarea "Hi {{first_name}}, I understand you need immediate help with your dining room l…" at bounding box center [445, 358] width 395 height 33
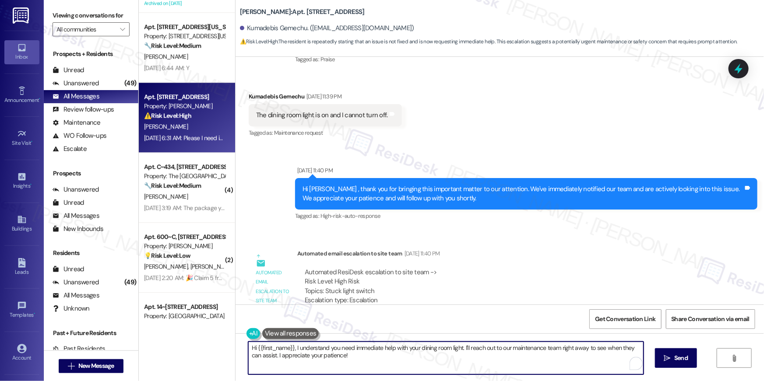
click at [442, 357] on textarea "Hi {{first_name}}, I understand you need immediate help with your dining room l…" at bounding box center [445, 358] width 395 height 33
paste textarea "I apologize for the delay in completing your request, {{first_name}}. Work orde…"
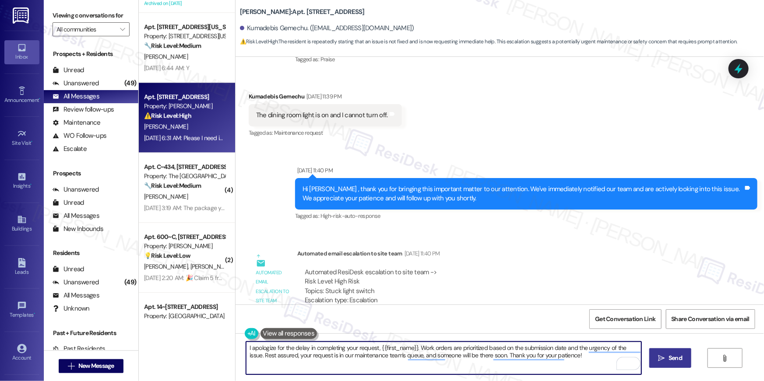
type textarea "I apologize for the delay in completing your request, {{first_name}}. Work orde…"
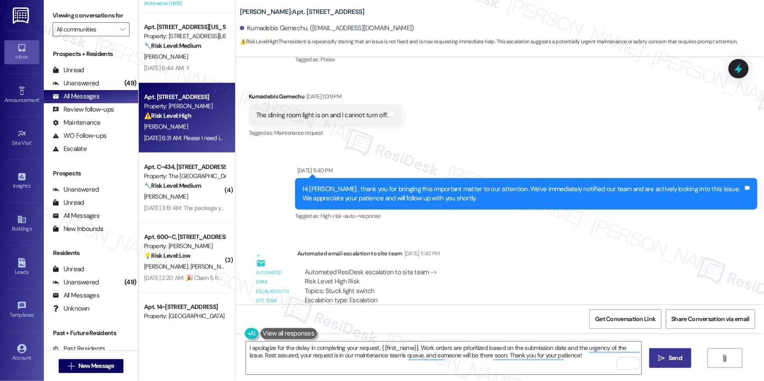
click at [676, 359] on span "Send" at bounding box center [675, 358] width 14 height 9
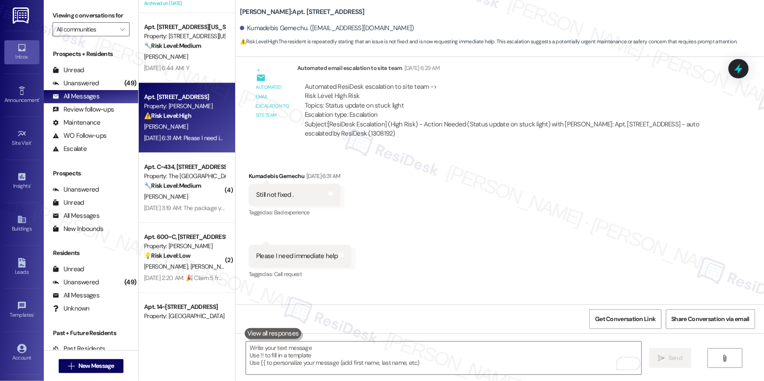
scroll to position [3659, 0]
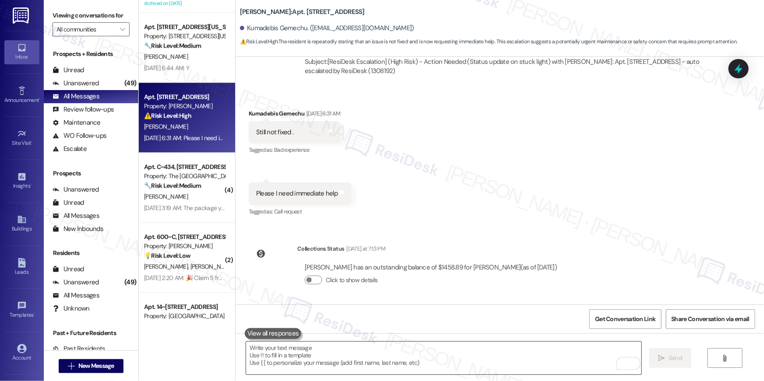
click at [432, 353] on textarea "To enrich screen reader interactions, please activate Accessibility in Grammarl…" at bounding box center [443, 358] width 395 height 33
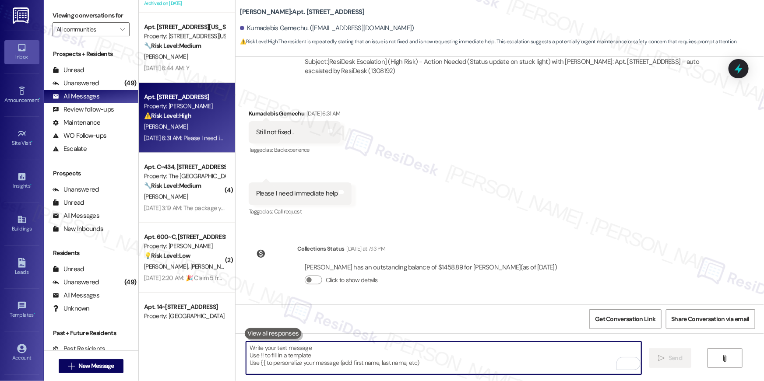
paste textarea "I apologize for the delay in completing your request, {{first_name}}. Work orde…"
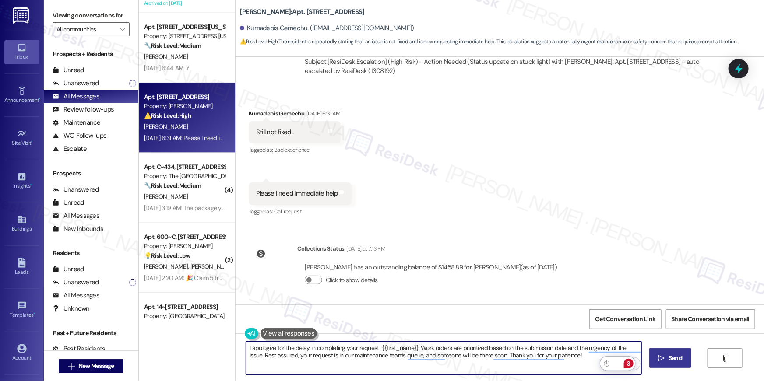
type textarea "I apologize for the delay in completing your request, {{first_name}}. Work orde…"
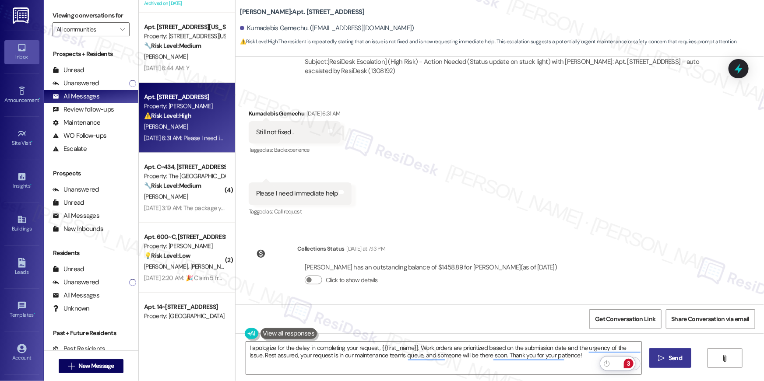
click at [669, 358] on span "Send" at bounding box center [675, 358] width 14 height 9
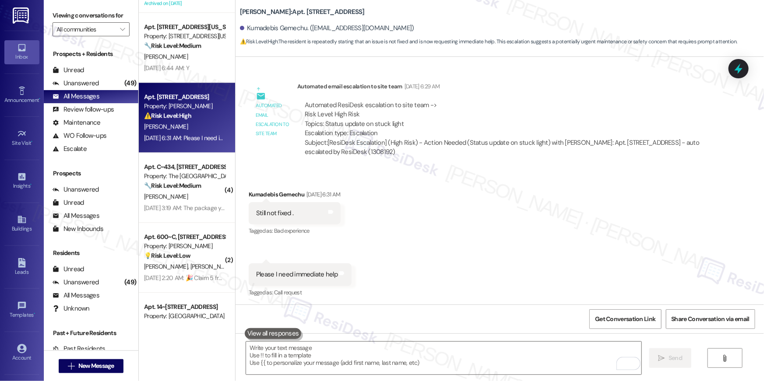
scroll to position [3729, 0]
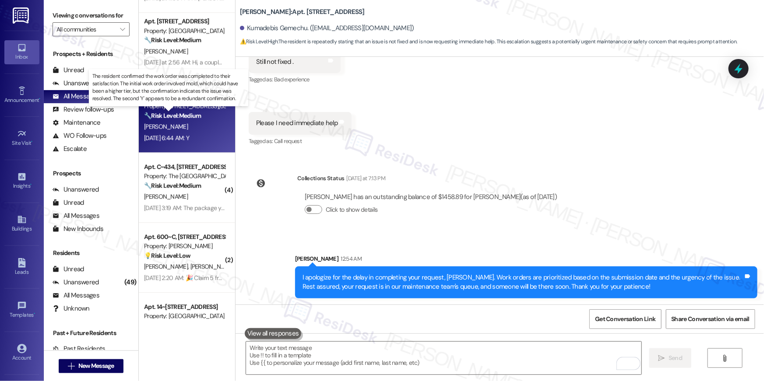
click at [193, 117] on strong "🔧 Risk Level: Medium" at bounding box center [172, 116] width 57 height 8
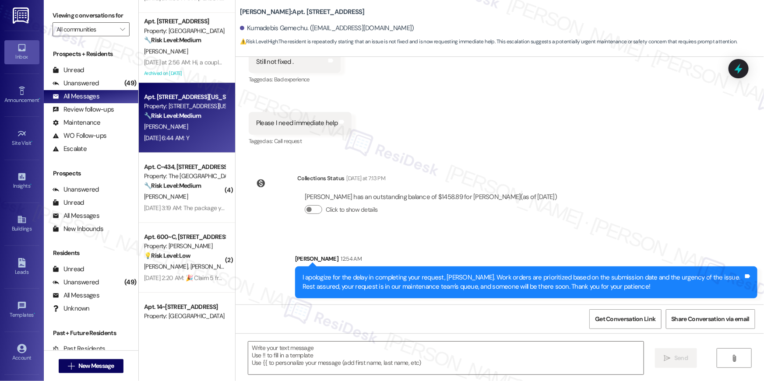
type textarea "Fetching suggested responses. Please feel free to read through the conversation…"
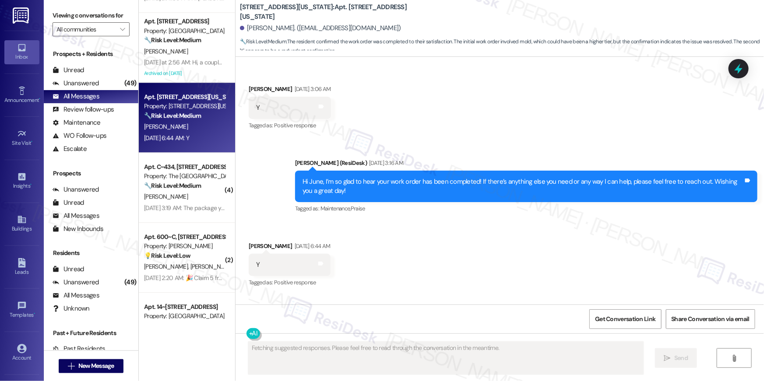
scroll to position [6339, 0]
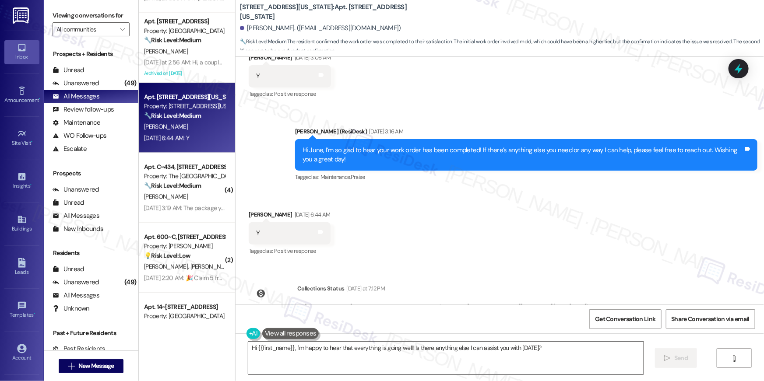
click at [395, 363] on textarea "Hi {{first_name}}, I'm happy to hear that everything is going well! Is there an…" at bounding box center [445, 358] width 395 height 33
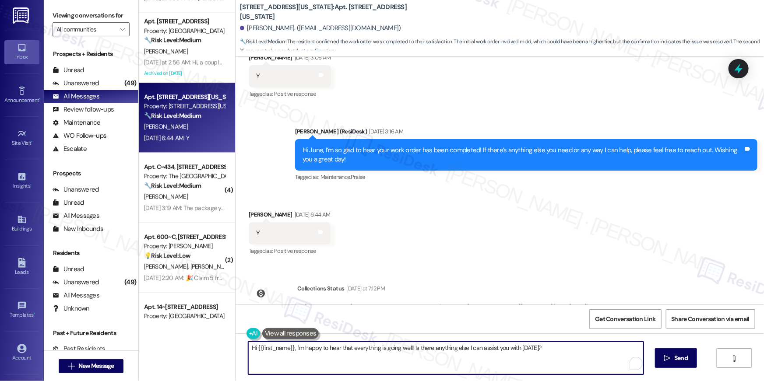
click at [395, 363] on textarea "Hi {{first_name}}, I'm happy to hear that everything is going well! Is there an…" at bounding box center [445, 358] width 395 height 33
paste textarea "’m so glad to hear your work order has been completed! If there’s anything else…"
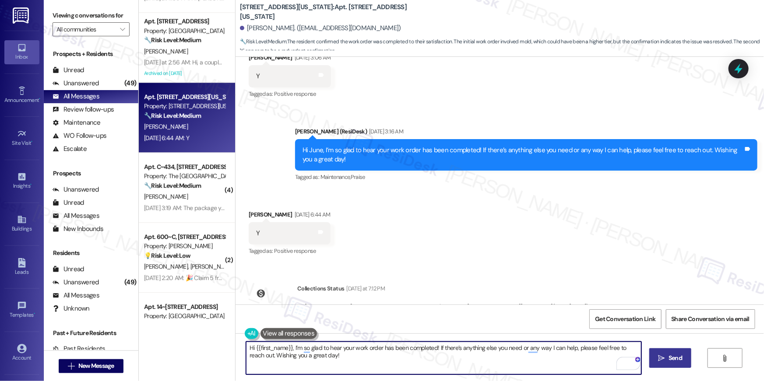
type textarea "Hi {{first_name}}, I’m so glad to hear your work order has been completed! If t…"
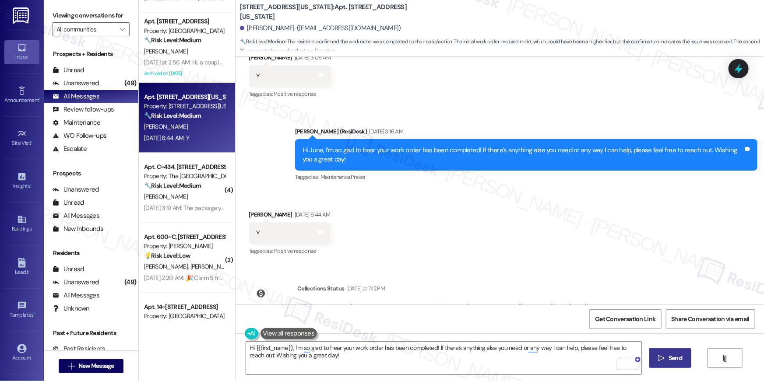
click at [674, 357] on span "Send" at bounding box center [675, 358] width 14 height 9
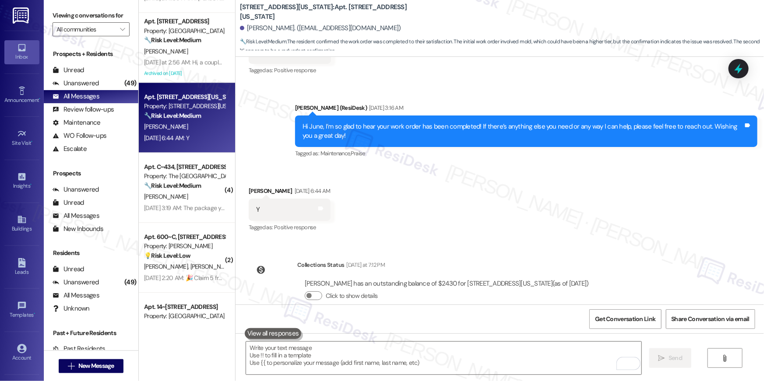
scroll to position [6410, 0]
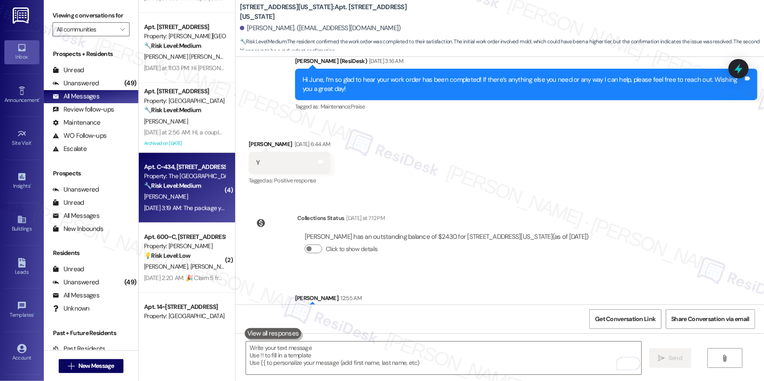
click at [194, 212] on div "[DATE] 3:19 AM: The package your is up to the brim with furniture boxes that's …" at bounding box center [184, 208] width 83 height 11
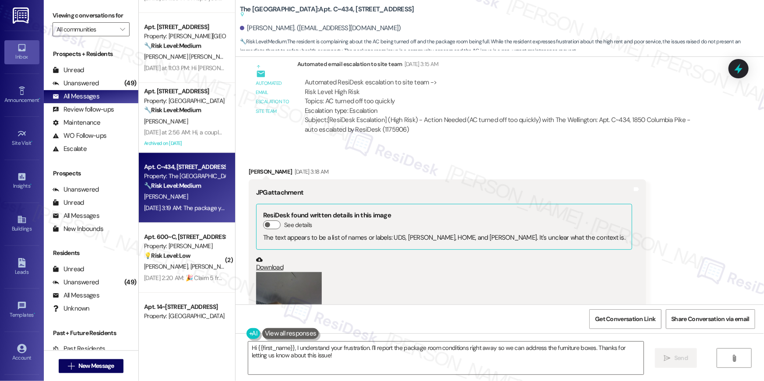
scroll to position [17627, 0]
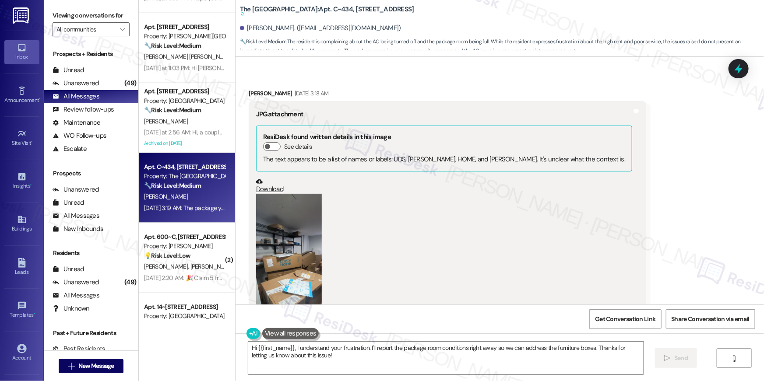
click at [284, 215] on button "Zoom image" at bounding box center [289, 264] width 66 height 141
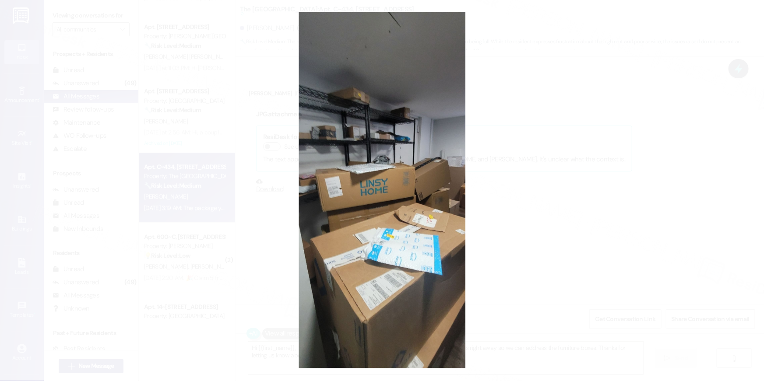
click at [533, 256] on button "Unzoom image" at bounding box center [382, 190] width 764 height 381
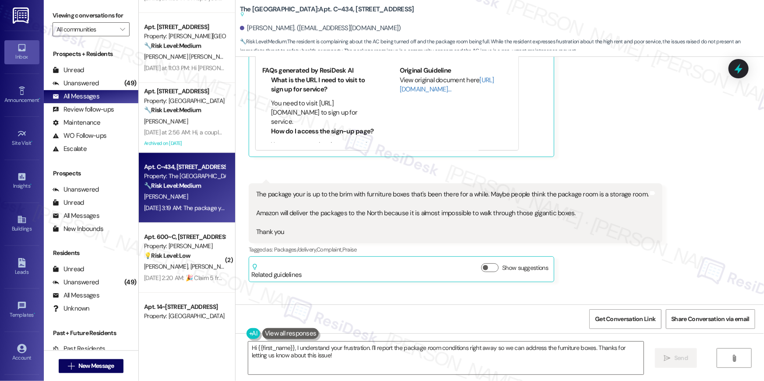
scroll to position [18008, 0]
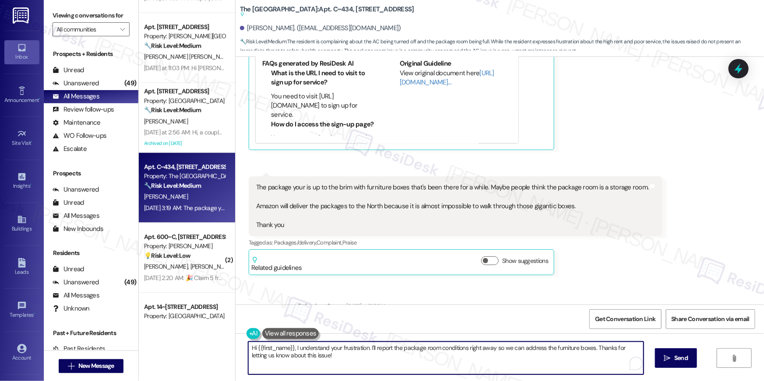
drag, startPoint x: 293, startPoint y: 349, endPoint x: 363, endPoint y: 348, distance: 70.0
click at [363, 348] on textarea "Hi {{first_name}}, I understand your frustration. I'll report the package room …" at bounding box center [445, 358] width 395 height 33
click at [550, 359] on textarea "Hi {{first_name}}, thanks for bringing this to my attention. I'll report the pa…" at bounding box center [443, 358] width 395 height 33
click at [636, 348] on textarea "Hi {{first_name}}, thanks for bringing this to my attention. I'll report the pa…" at bounding box center [443, 358] width 395 height 33
click at [291, 355] on textarea "Hi {{first_name}}, thanks for bringing this to my attention. I'll report the pa…" at bounding box center [443, 358] width 395 height 33
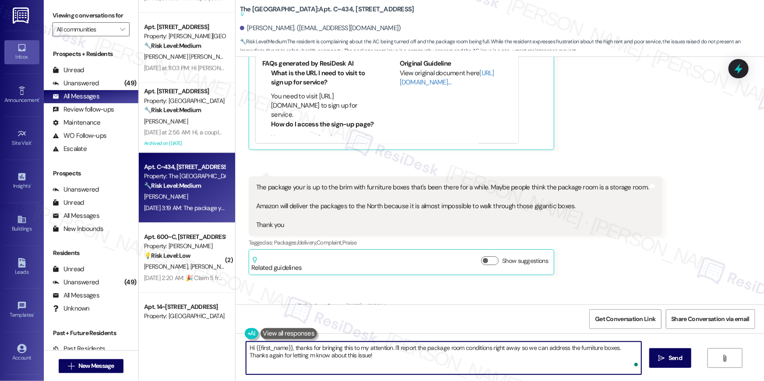
type textarea "Hi {{first_name}}, thanks for bringing this to my attention. I'll report the pa…"
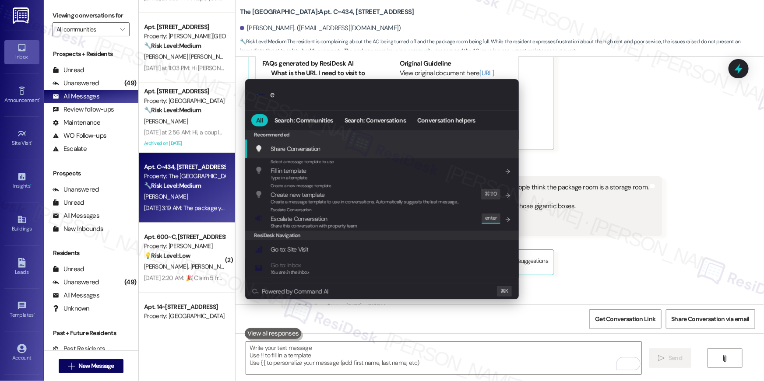
scroll to position [17928, 0]
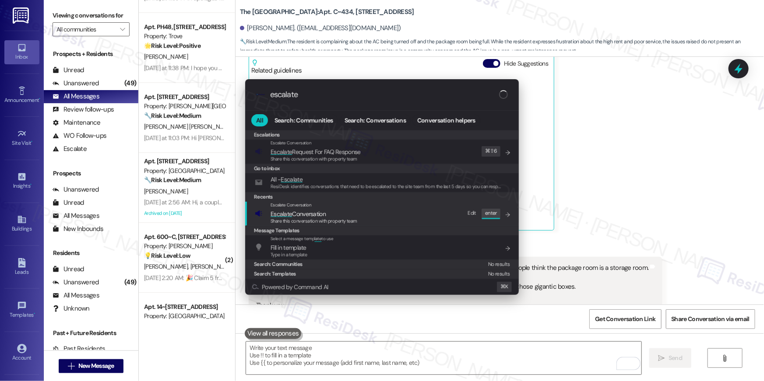
type input "escalate"
click at [339, 216] on span "Escalate Conversation" at bounding box center [313, 214] width 87 height 10
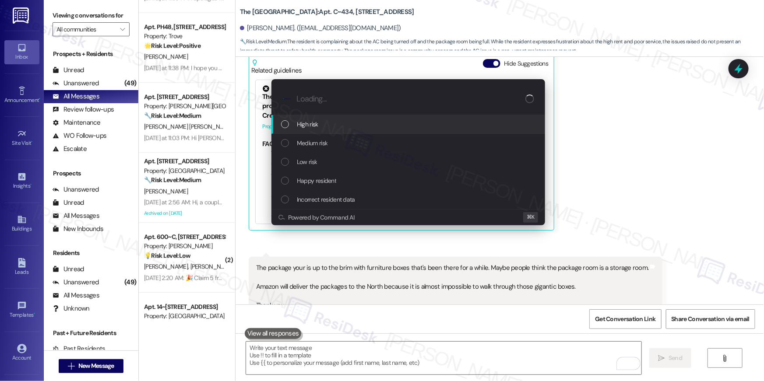
click at [315, 125] on span "High risk" at bounding box center [307, 124] width 21 height 10
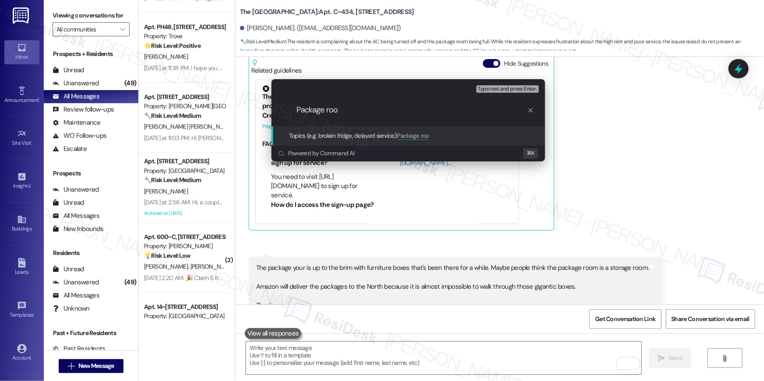
type input "Package room"
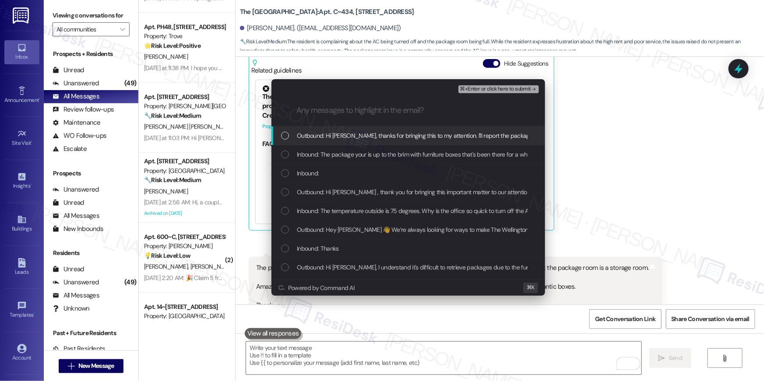
click at [334, 141] on div "Outbound: Hi Jenny, thanks for bringing this to my attention. I'll report the p…" at bounding box center [408, 135] width 274 height 19
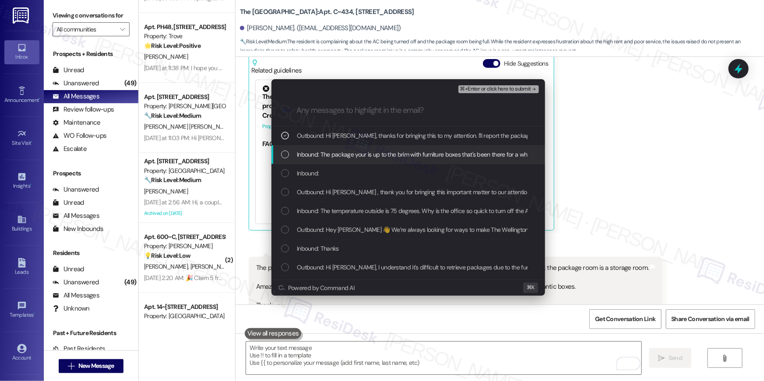
click at [342, 160] on div "Inbound: The package your is up to the brim with furniture boxes that's been th…" at bounding box center [408, 154] width 274 height 19
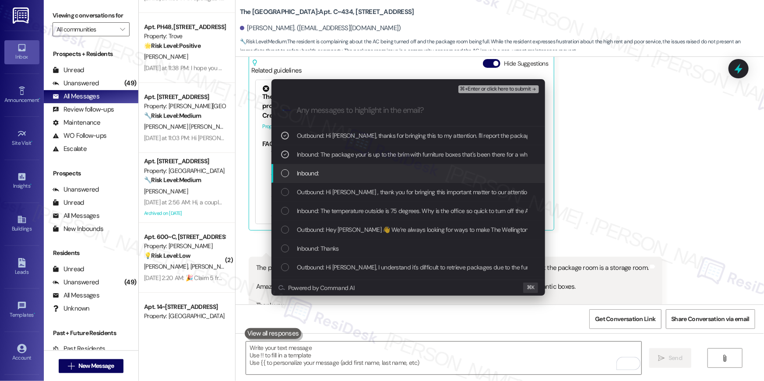
drag, startPoint x: 340, startPoint y: 171, endPoint x: 348, endPoint y: 186, distance: 17.0
click at [341, 172] on div "Inbound:" at bounding box center [409, 174] width 256 height 10
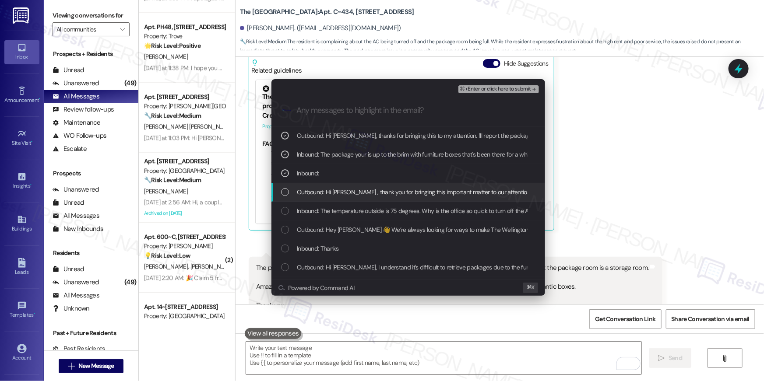
click at [348, 186] on div "Outbound: Hi Jenny , thank you for bringing this important matter to our attent…" at bounding box center [408, 192] width 274 height 19
click at [389, 193] on span "Outbound: Hi Jenny , thank you for bringing this important matter to our attent…" at bounding box center [591, 192] width 588 height 10
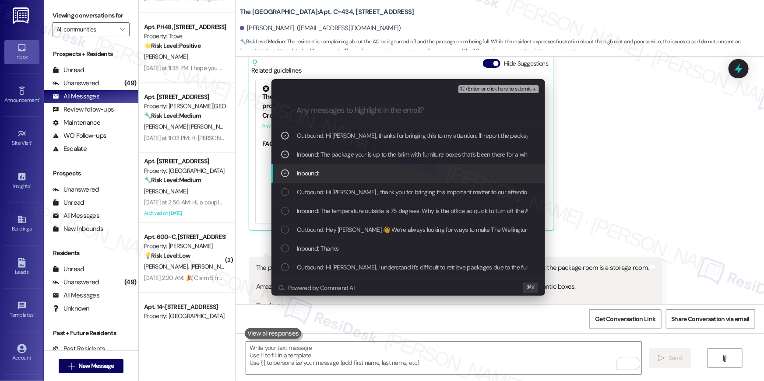
click at [411, 172] on div "Inbound:" at bounding box center [409, 174] width 256 height 10
click at [413, 173] on div "Inbound:" at bounding box center [409, 174] width 256 height 10
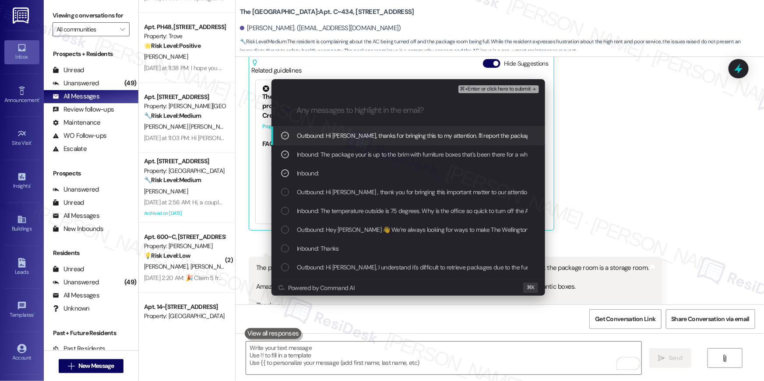
click at [498, 91] on span "⌘+Enter or click here to submit" at bounding box center [495, 89] width 71 height 6
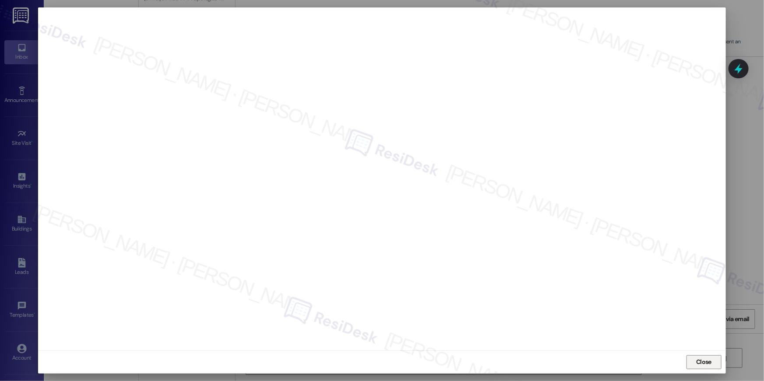
click at [696, 369] on button "Close" at bounding box center [703, 362] width 35 height 14
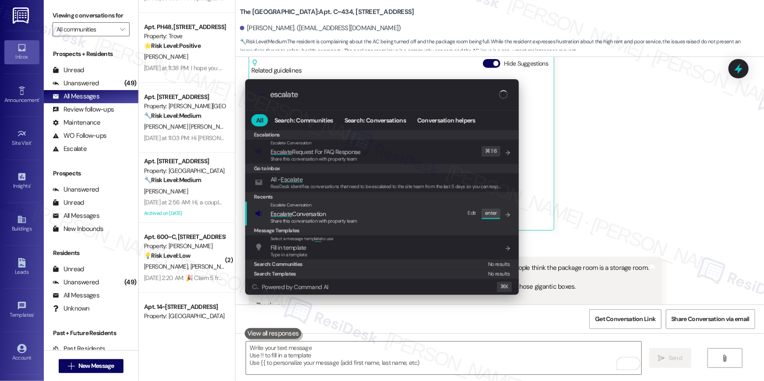
type input "escalate"
click at [319, 214] on span "Escalate Conversation" at bounding box center [297, 214] width 55 height 8
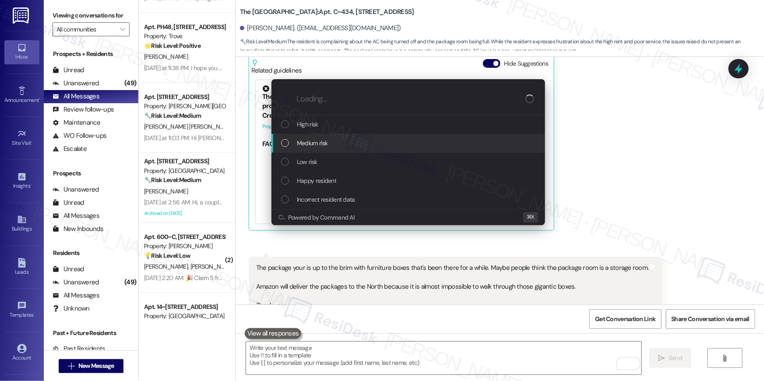
click at [312, 143] on span "Medium risk" at bounding box center [312, 143] width 31 height 10
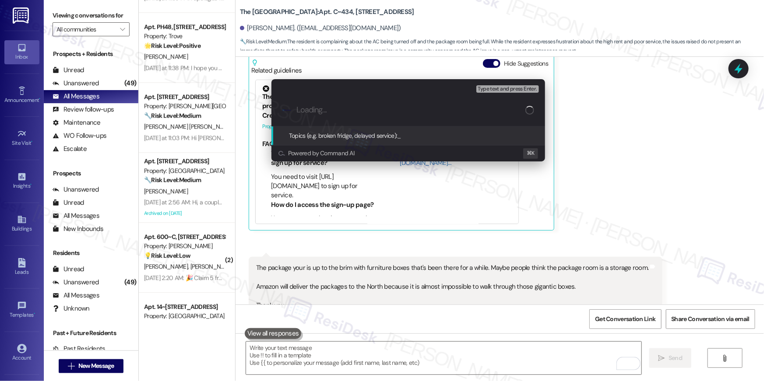
paste input "Package room"
type input "Package room"
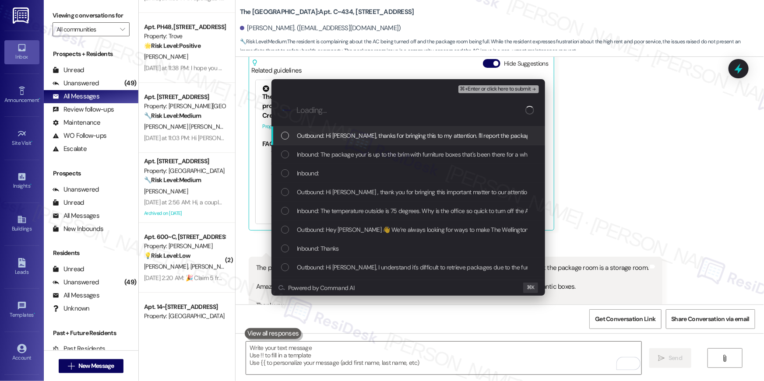
click at [405, 137] on span "Outbound: Hi Jenny, thanks for bringing this to my attention. I'll report the p…" at bounding box center [564, 136] width 534 height 10
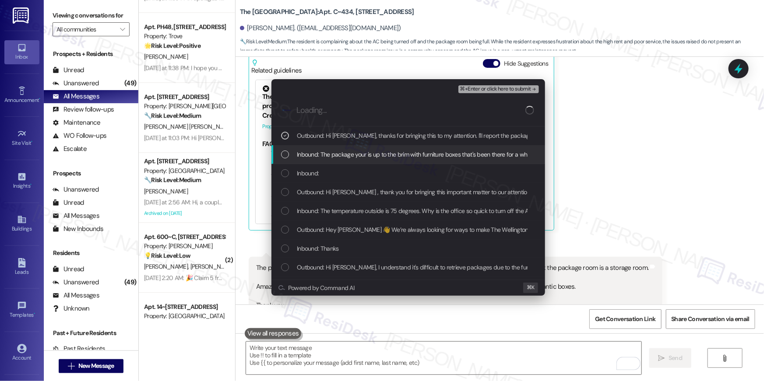
click at [404, 152] on span "Inbound: The package your is up to the brim with furniture boxes that's been th…" at bounding box center [649, 155] width 704 height 10
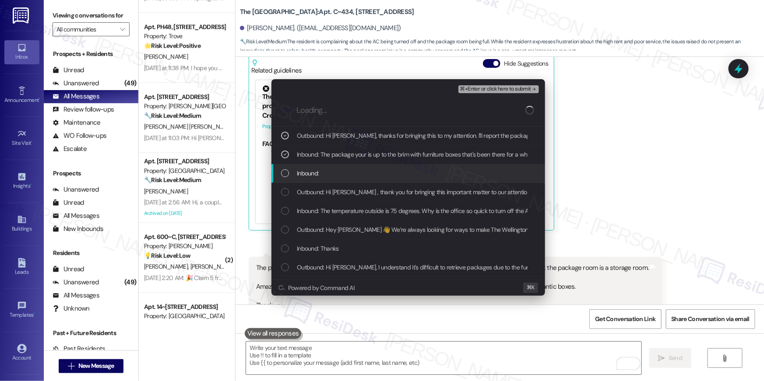
click at [392, 169] on div "Inbound:" at bounding box center [409, 174] width 256 height 10
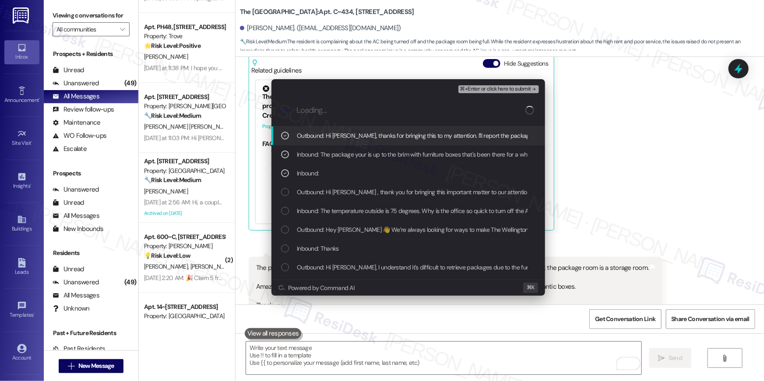
click at [509, 92] on span "⌘+Enter or click here to submit" at bounding box center [495, 89] width 71 height 6
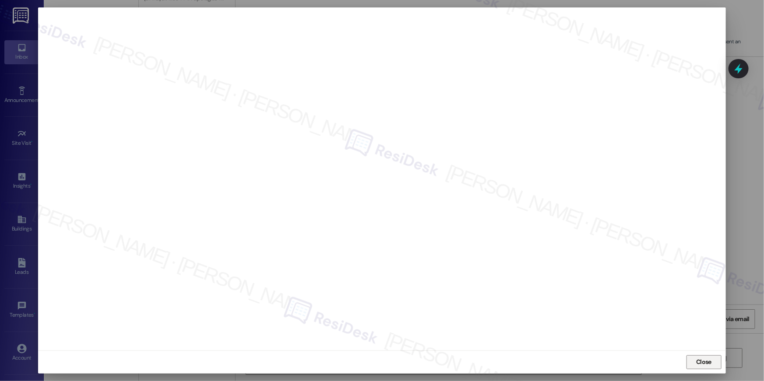
click at [706, 362] on span "Close" at bounding box center [703, 362] width 15 height 9
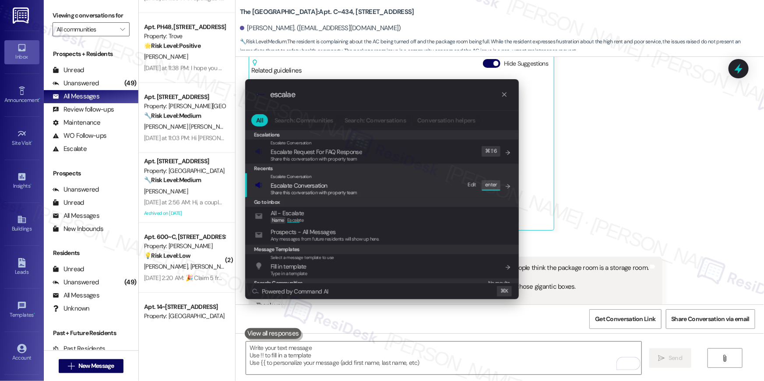
type input "escalae"
click at [365, 187] on div "Escalate Conversation Escalate Conversation Share this conversation with proper…" at bounding box center [383, 185] width 256 height 24
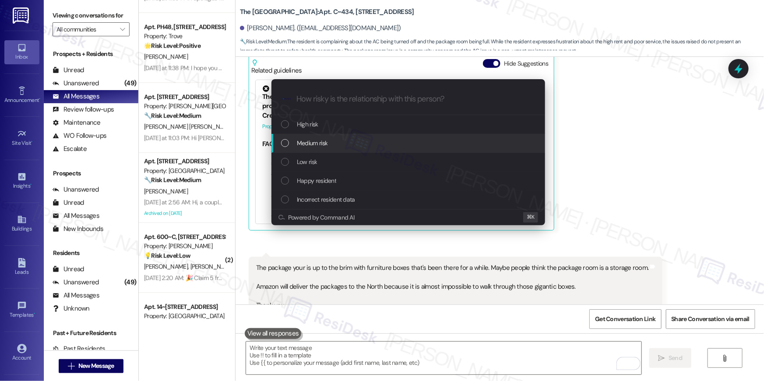
click at [316, 143] on span "Medium risk" at bounding box center [312, 143] width 31 height 10
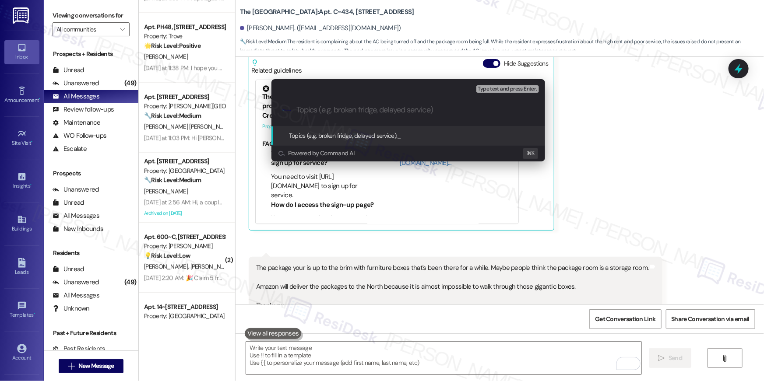
paste input "Package room"
type input "Package room"
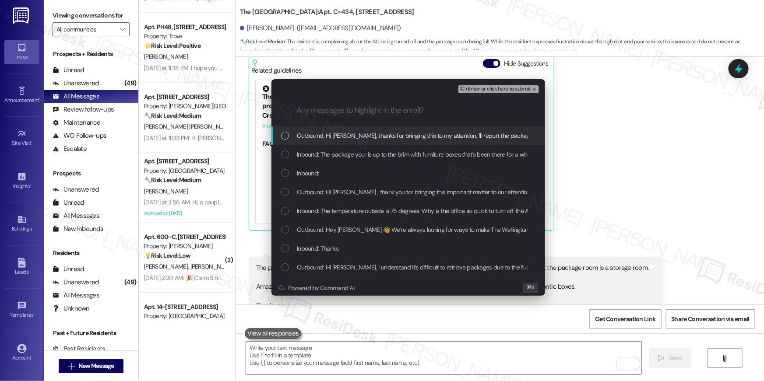
click at [340, 134] on span "Outbound: Hi Jenny, thanks for bringing this to my attention. I'll report the p…" at bounding box center [564, 136] width 534 height 10
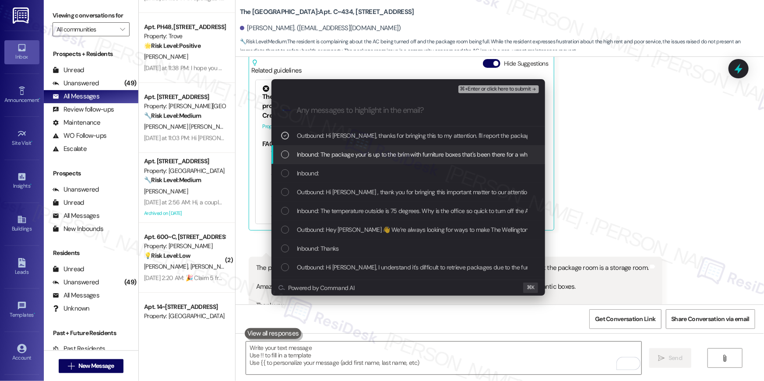
drag, startPoint x: 345, startPoint y: 147, endPoint x: 348, endPoint y: 168, distance: 21.1
click at [345, 147] on div "Inbound: The package your is up to the brim with furniture boxes that's been th…" at bounding box center [408, 154] width 274 height 19
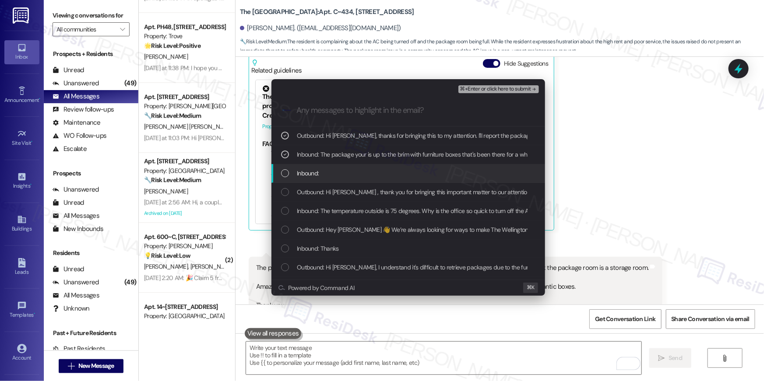
click at [348, 169] on div "Inbound:" at bounding box center [409, 174] width 256 height 10
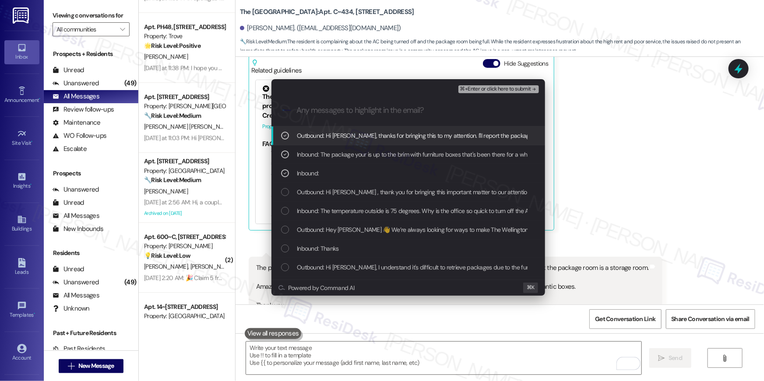
click at [504, 92] on button "⌘+Enter or click here to submit" at bounding box center [498, 89] width 81 height 8
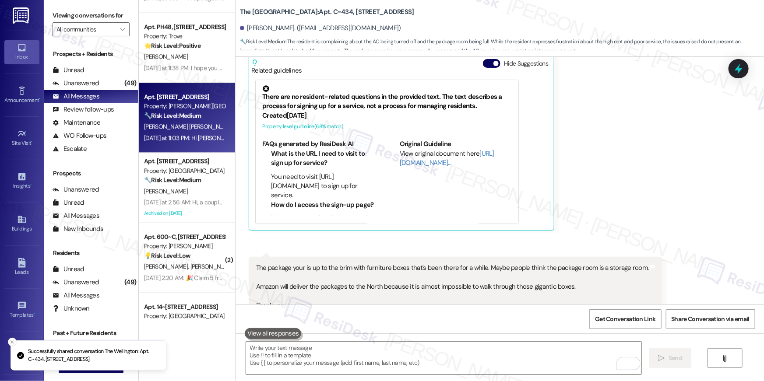
scroll to position [0, 0]
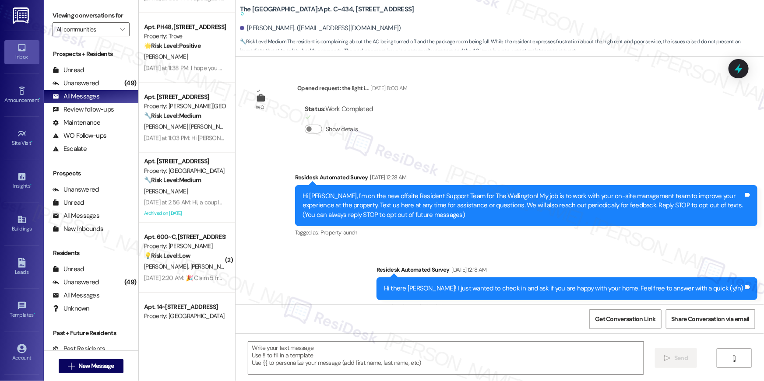
type textarea "Fetching suggested responses. Please feel free to read through the conversation…"
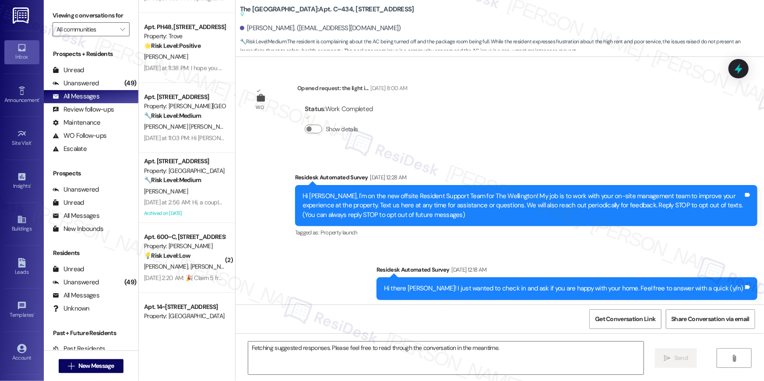
scroll to position [17928, 0]
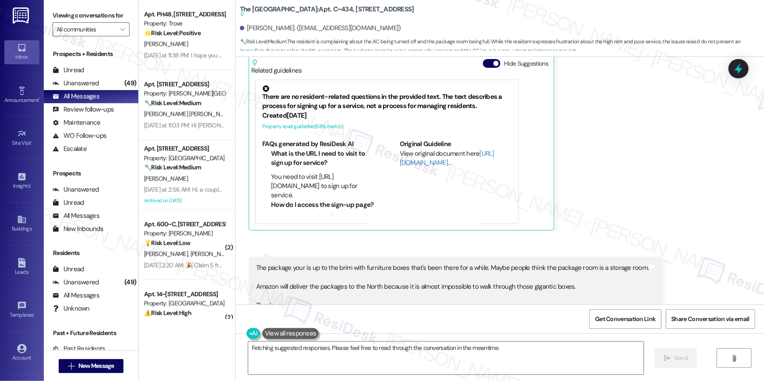
scroll to position [1138, 0]
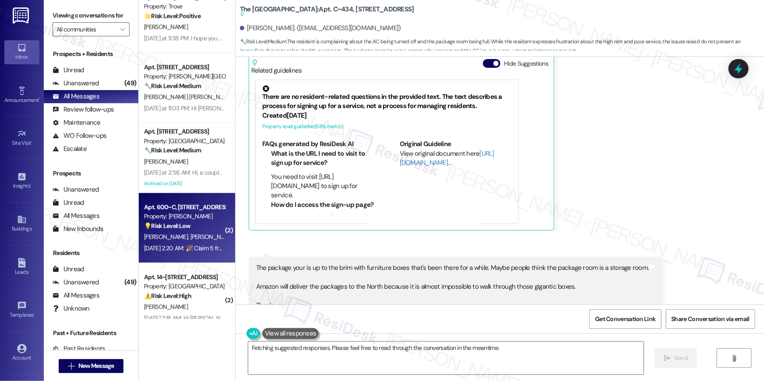
click at [189, 225] on div "💡 Risk Level: Low This message appears to be spam or a marketing promotion from…" at bounding box center [184, 225] width 81 height 9
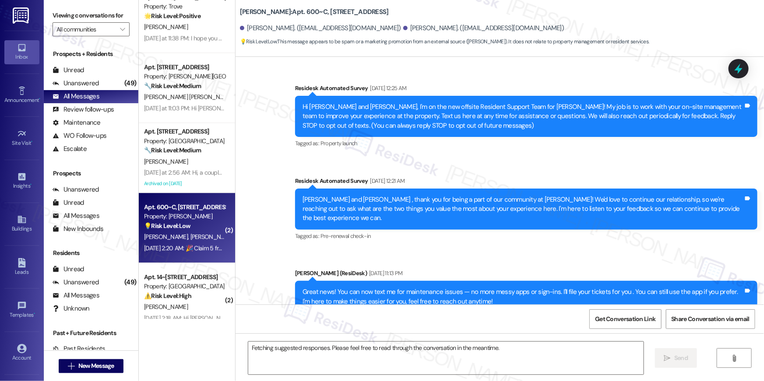
scroll to position [5659, 0]
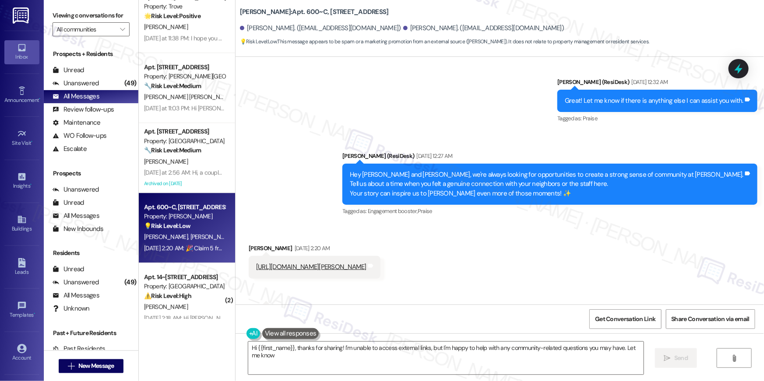
type textarea "Hi {{first_name}}, thanks for sharing! I'm unable to access external links, but…"
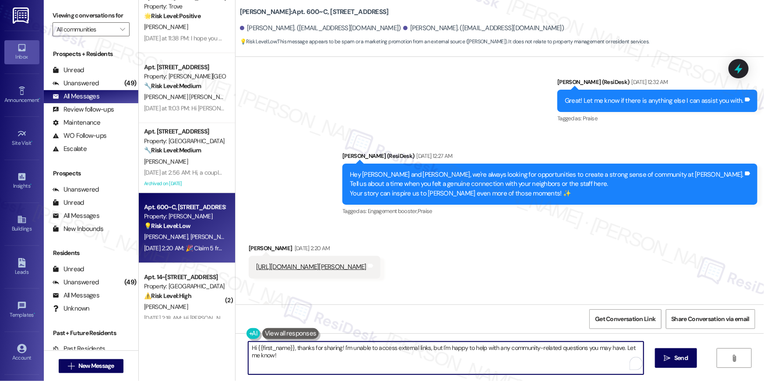
click at [376, 359] on textarea "Hi {{first_name}}, thanks for sharing! I'm unable to access external links, but…" at bounding box center [445, 358] width 395 height 33
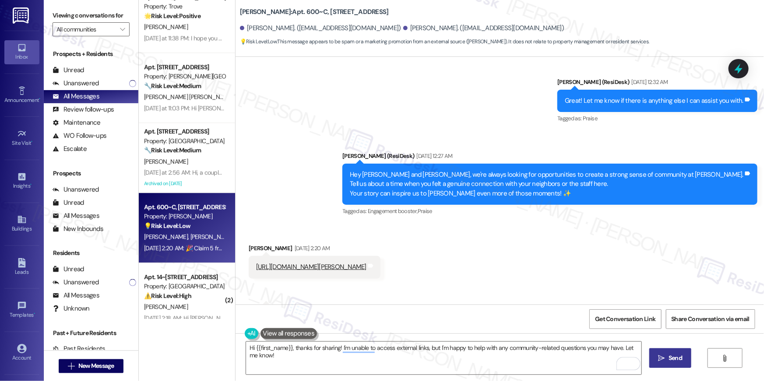
click at [673, 359] on span "Send" at bounding box center [675, 358] width 14 height 9
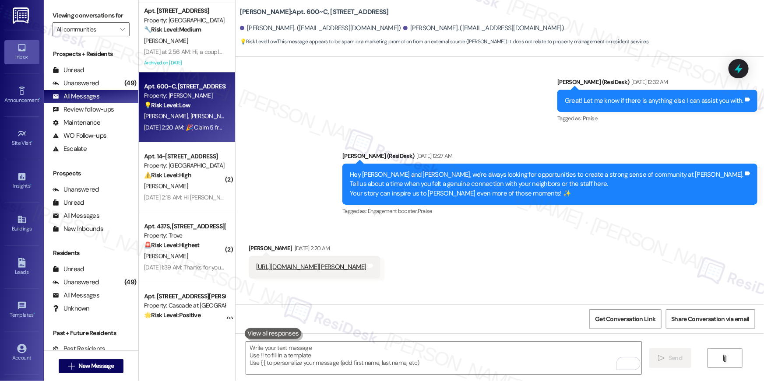
scroll to position [1322, 0]
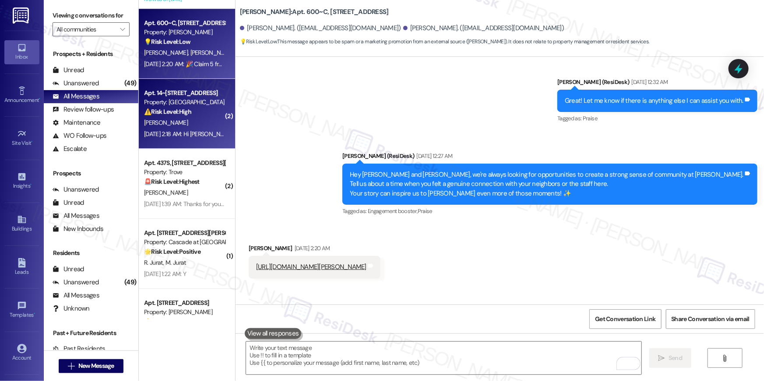
click at [169, 136] on div "[DATE] 2:18 AM: Hi [PERSON_NAME] , thank you for bringing this important matter…" at bounding box center [617, 134] width 946 height 8
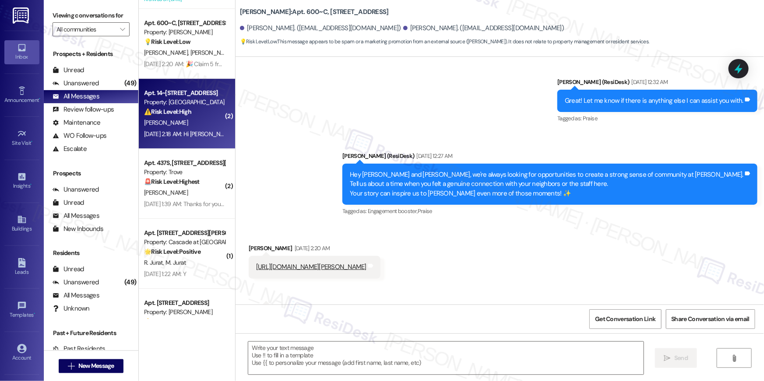
type textarea "Fetching suggested responses. Please feel free to read through the conversation…"
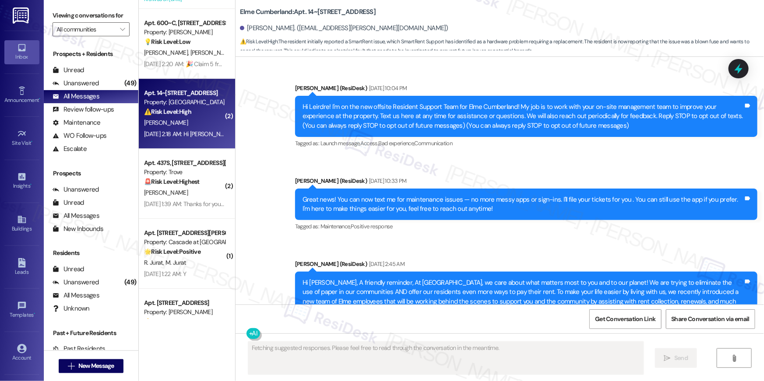
scroll to position [17230, 0]
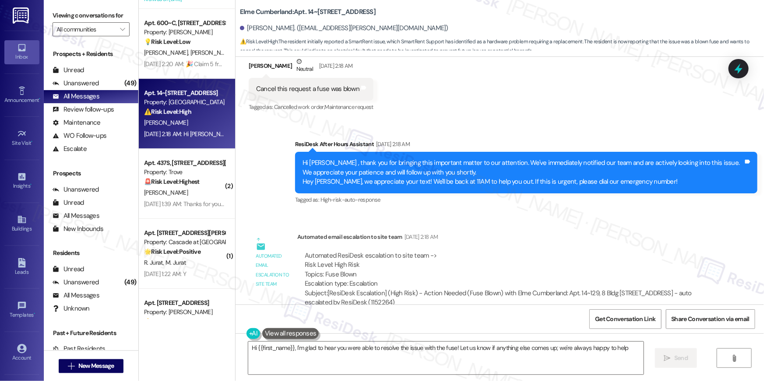
type textarea "Hi {{first_name}}, I'm glad to hear you were able to resolve the issue with the…"
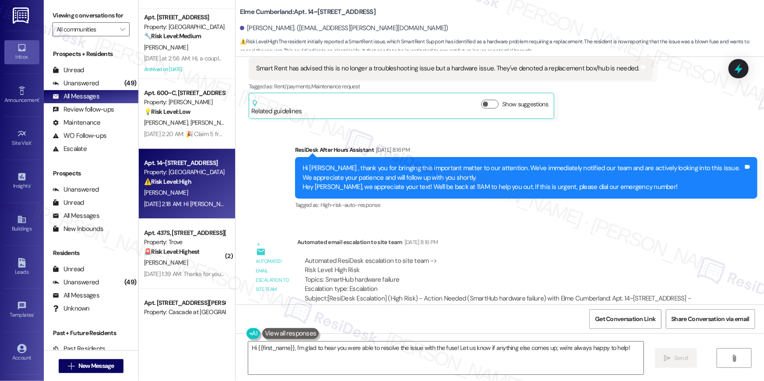
scroll to position [16888, 0]
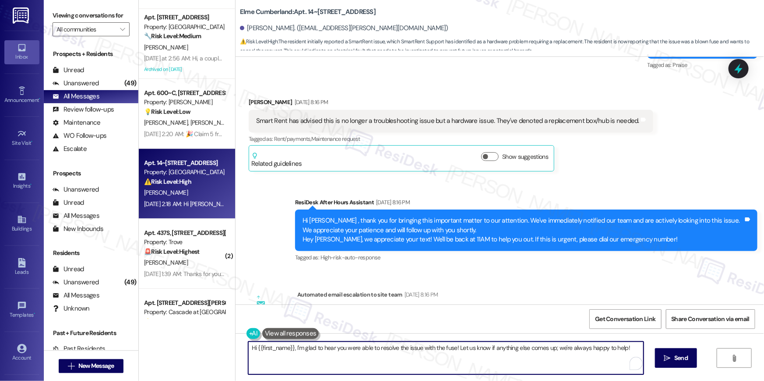
click at [427, 364] on textarea "Hi {{first_name}}, I'm glad to hear you were able to resolve the issue with the…" at bounding box center [445, 358] width 395 height 33
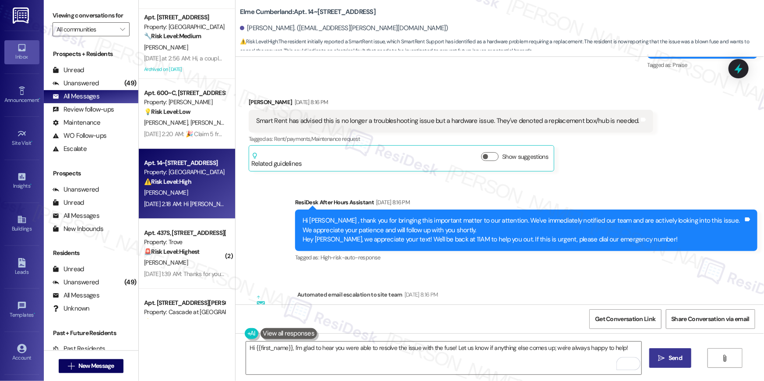
click at [680, 356] on span "Send" at bounding box center [675, 358] width 14 height 9
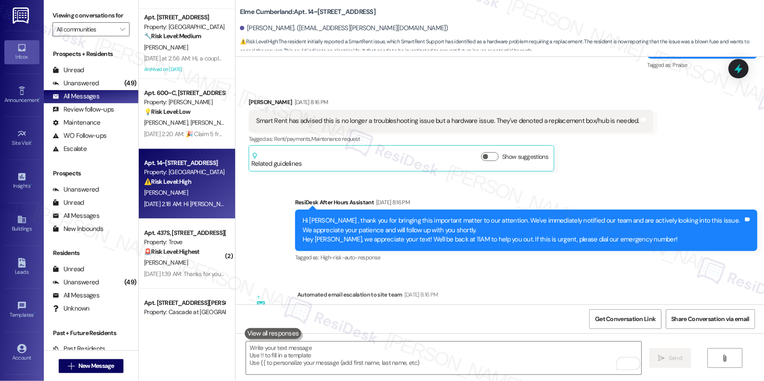
scroll to position [17029, 0]
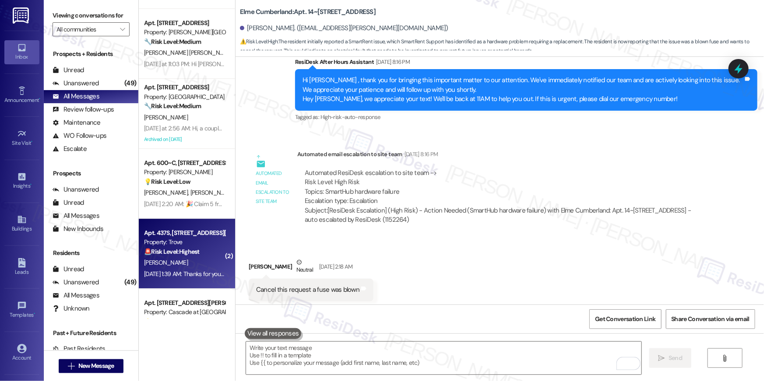
click at [177, 253] on strong "🚨 Risk Level: Highest" at bounding box center [172, 252] width 56 height 8
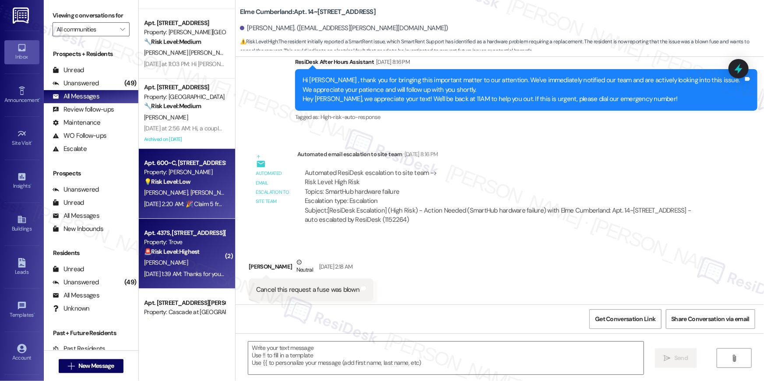
type textarea "Fetching suggested responses. Please feel free to read through the conversation…"
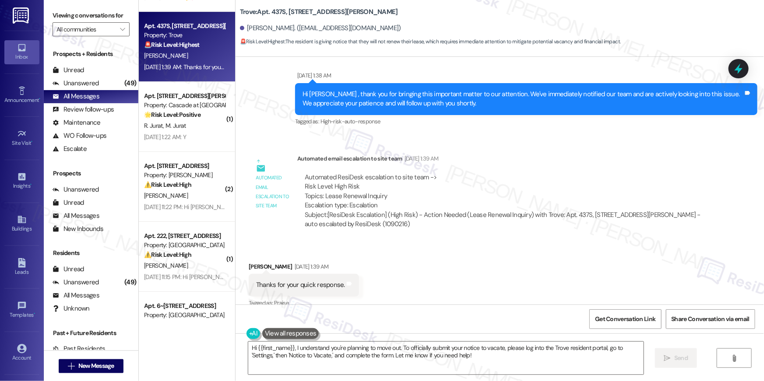
scroll to position [5324, 0]
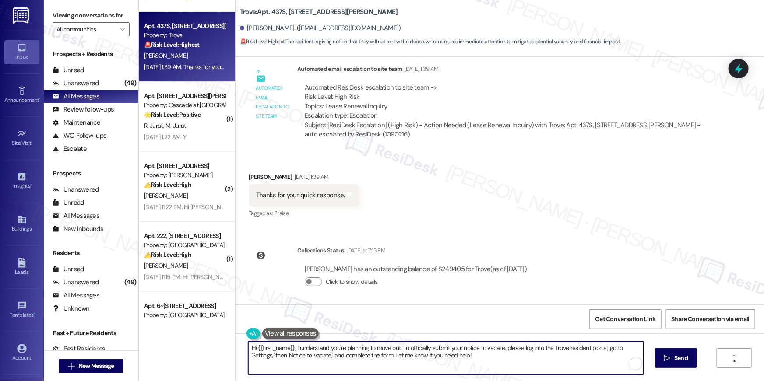
drag, startPoint x: 501, startPoint y: 353, endPoint x: 292, endPoint y: 344, distance: 209.0
click at [292, 344] on textarea "Hi {{first_name}}, I understand you're planning to move out. To officially subm…" at bounding box center [445, 358] width 395 height 33
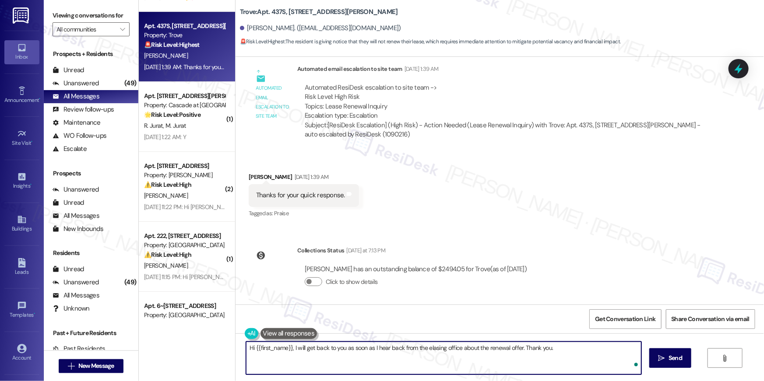
type textarea "Hi {{first_name}}, I will get back to you as soon as I hear back from the elasi…"
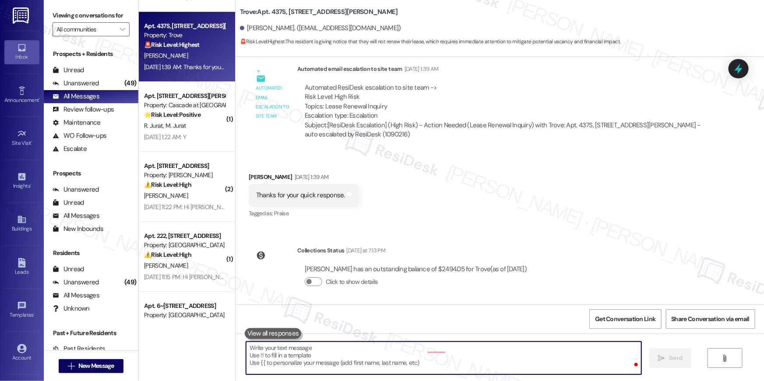
scroll to position [5244, 0]
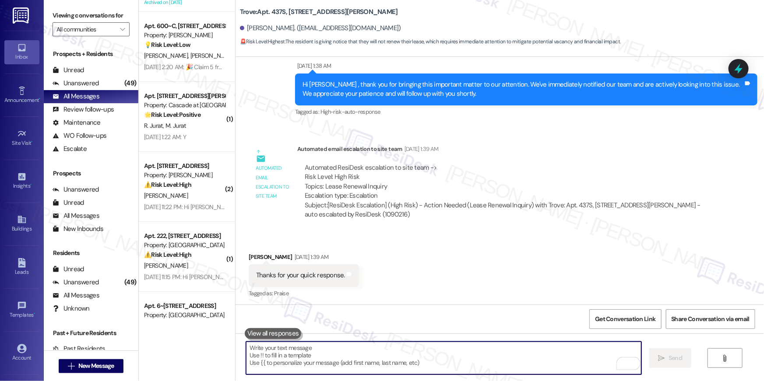
click at [421, 349] on textarea "To enrich screen reader interactions, please activate Accessibility in Grammarl…" at bounding box center [443, 358] width 395 height 33
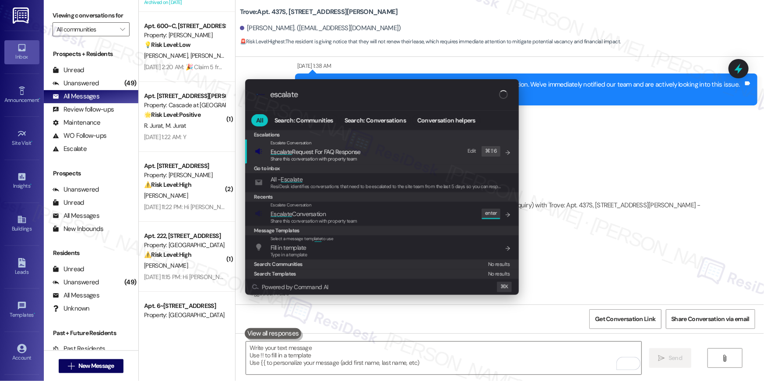
type input "escalate"
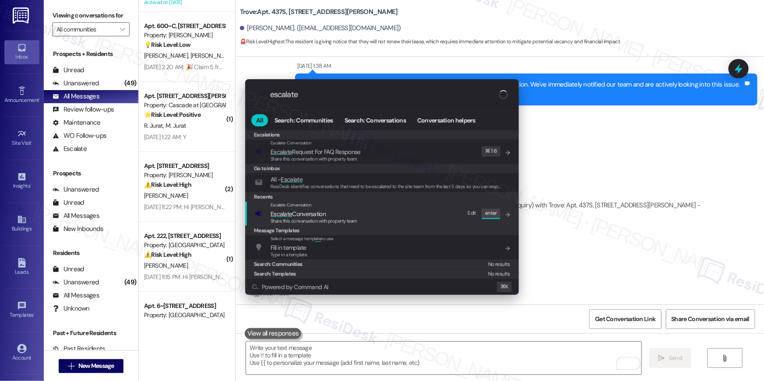
click at [305, 214] on span "Escalate Conversation" at bounding box center [297, 214] width 55 height 8
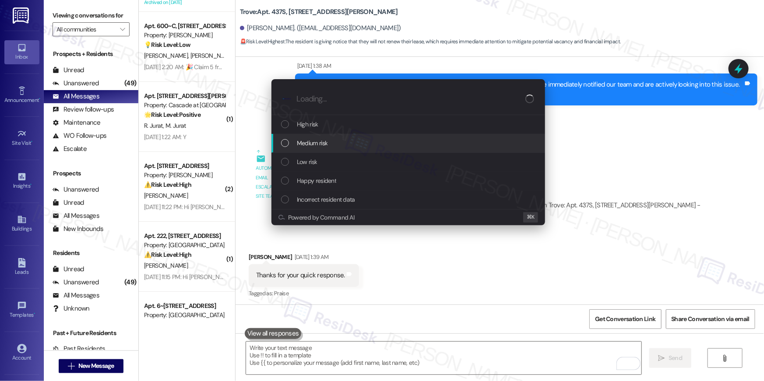
click at [306, 143] on span "Medium risk" at bounding box center [312, 143] width 31 height 10
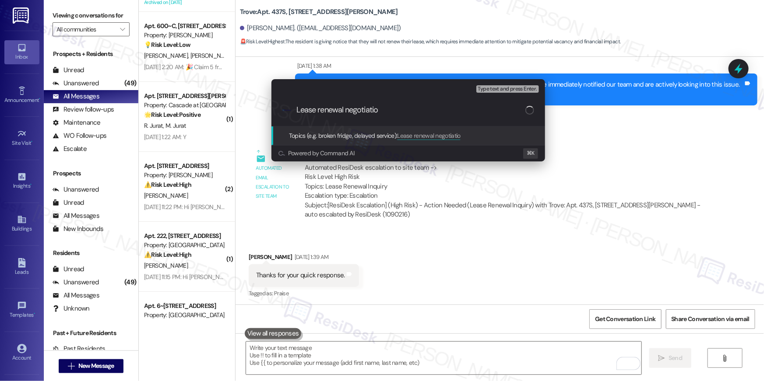
type input "Lease renewal negotiation"
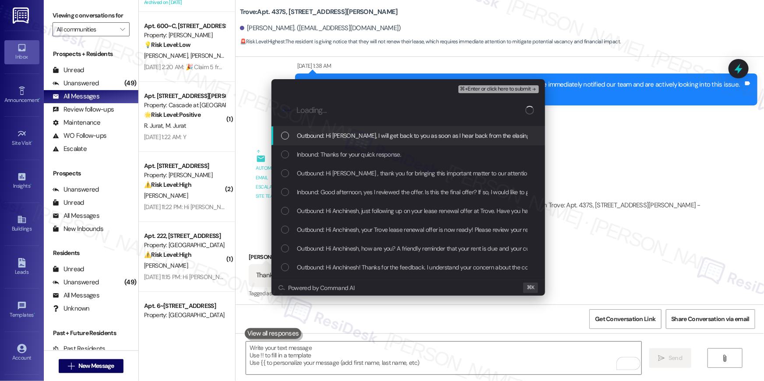
drag, startPoint x: 362, startPoint y: 139, endPoint x: 359, endPoint y: 159, distance: 20.3
click at [362, 139] on span "Outbound: Hi Anchinesh, I will get back to you as soon as I hear back from the …" at bounding box center [466, 136] width 339 height 10
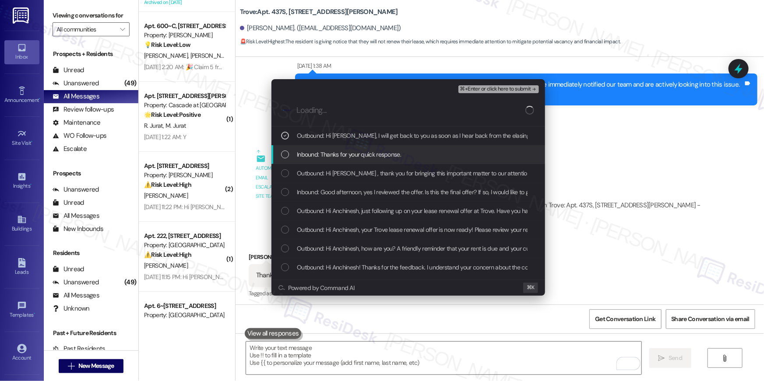
drag, startPoint x: 359, startPoint y: 159, endPoint x: 359, endPoint y: 167, distance: 8.3
click at [359, 159] on span "Inbound: Thanks for your quick response." at bounding box center [349, 155] width 104 height 10
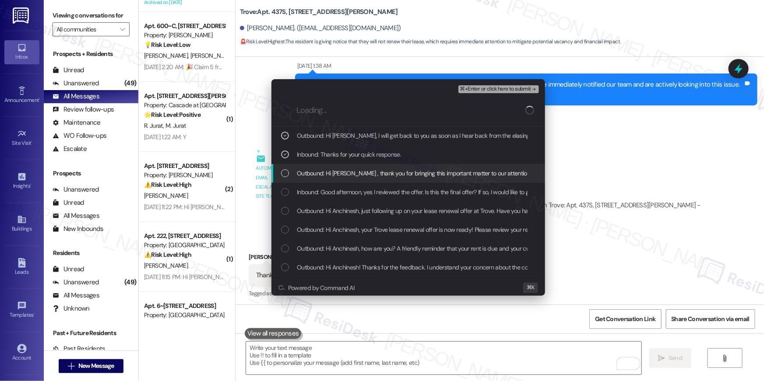
click at [359, 169] on span "Outbound: Hi Anchinesh , thank you for bringing this important matter to our at…" at bounding box center [591, 174] width 588 height 10
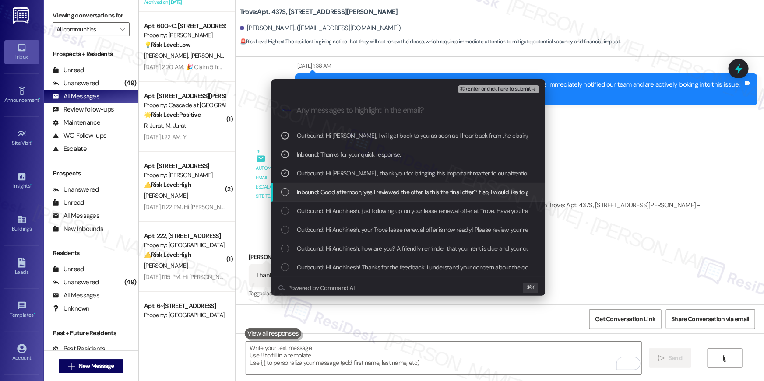
click at [359, 193] on span "Inbound: Good afternoon, yes I reviewed the offer. Is this the final offer? If …" at bounding box center [447, 192] width 300 height 10
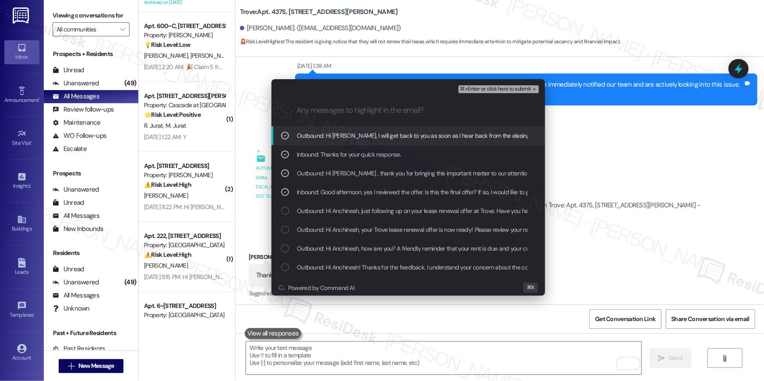
click at [489, 90] on span "⌘+Enter or click here to submit" at bounding box center [495, 89] width 71 height 6
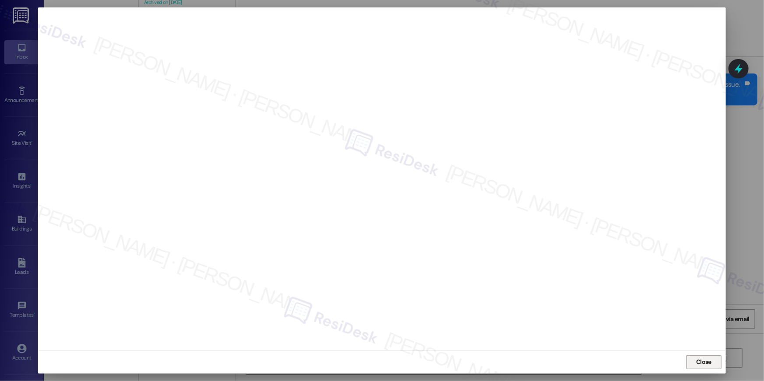
click at [700, 364] on span "Close" at bounding box center [703, 362] width 15 height 9
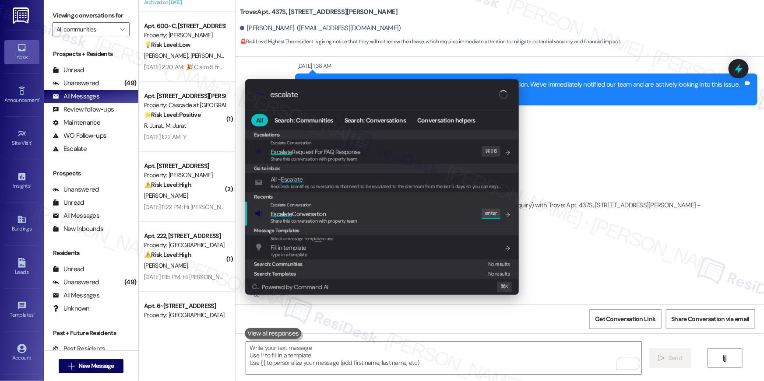
type input "escalate"
click at [426, 221] on div "Escalate Conversation Escalate Conversation Share this conversation with proper…" at bounding box center [383, 214] width 256 height 24
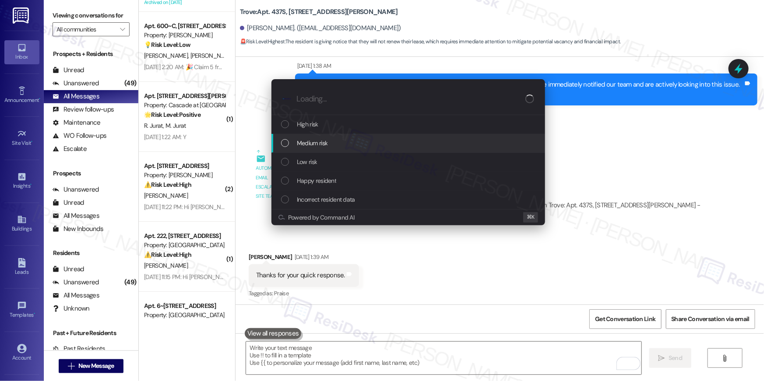
click at [328, 144] on div "Medium risk" at bounding box center [409, 143] width 256 height 10
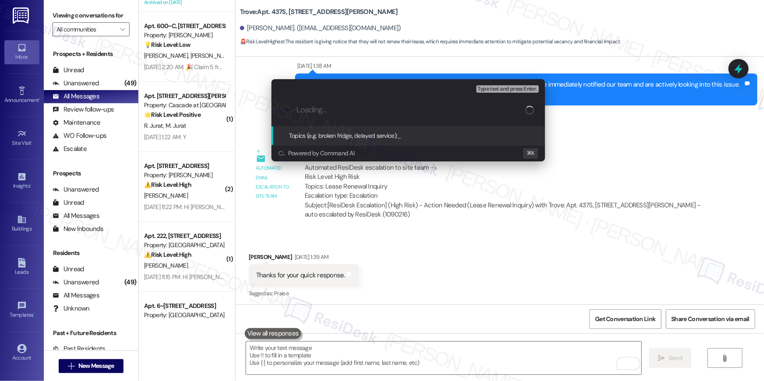
paste input "Lease renewal negotiation"
type input "Lease renewal negotiation"
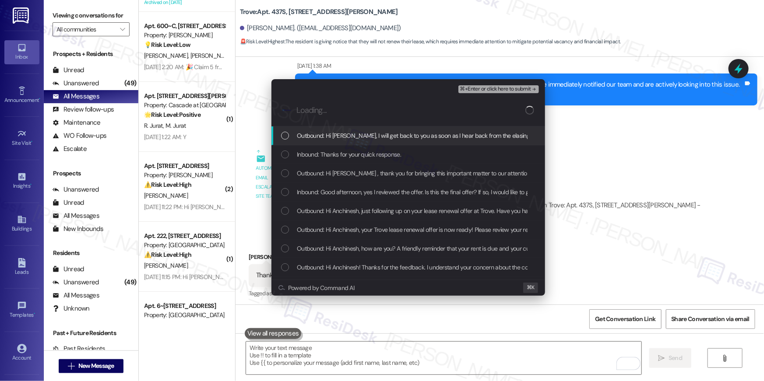
drag, startPoint x: 326, startPoint y: 141, endPoint x: 324, endPoint y: 153, distance: 12.3
click at [326, 141] on div "Outbound: Hi Anchinesh, I will get back to you as soon as I hear back from the …" at bounding box center [408, 135] width 274 height 19
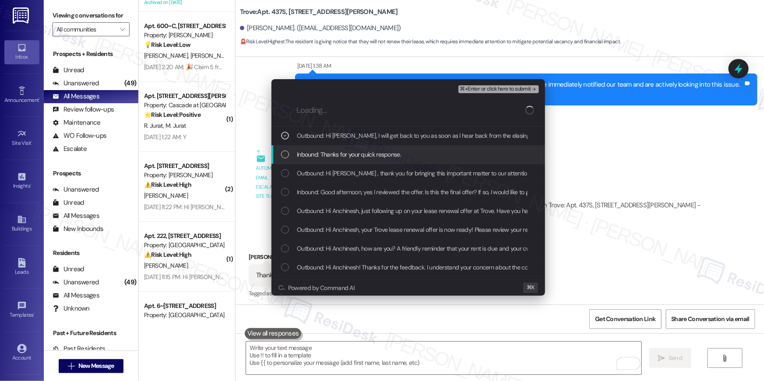
drag, startPoint x: 324, startPoint y: 153, endPoint x: 326, endPoint y: 166, distance: 13.2
click at [324, 155] on span "Inbound: Thanks for your quick response." at bounding box center [349, 155] width 104 height 10
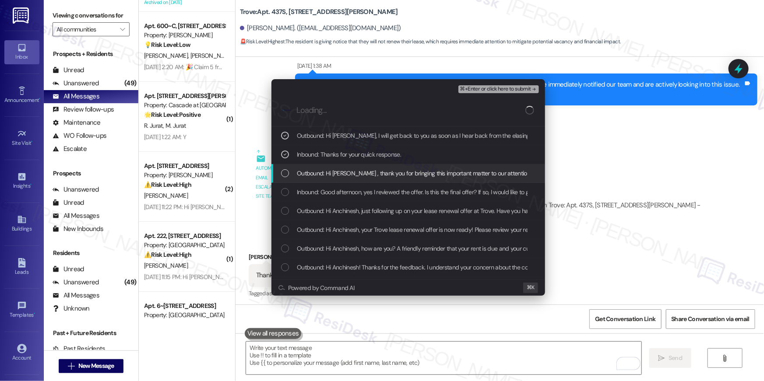
click at [326, 166] on div "Outbound: Hi Anchinesh , thank you for bringing this important matter to our at…" at bounding box center [408, 173] width 274 height 19
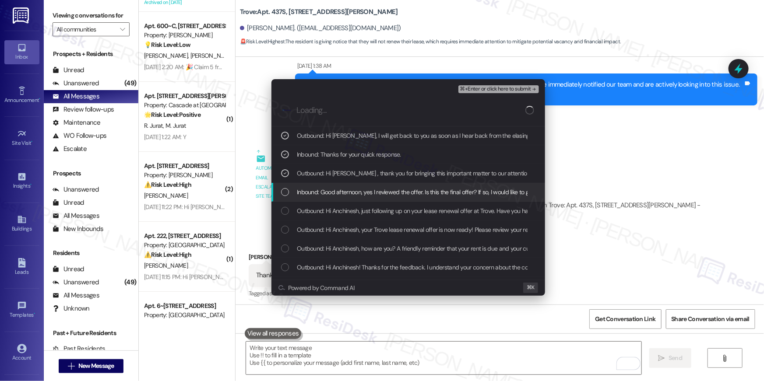
click at [333, 187] on span "Inbound: Good afternoon, yes I reviewed the offer. Is this the final offer? If …" at bounding box center [447, 192] width 300 height 10
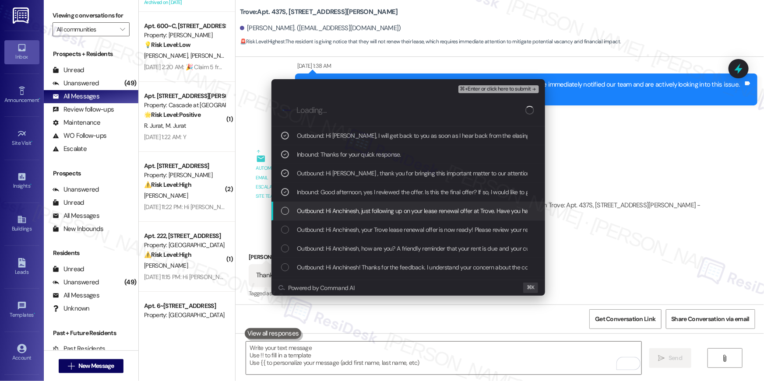
click at [341, 210] on span "Outbound: Hi Anchinesh, just following up on your lease renewal offer at Trove.…" at bounding box center [483, 211] width 372 height 10
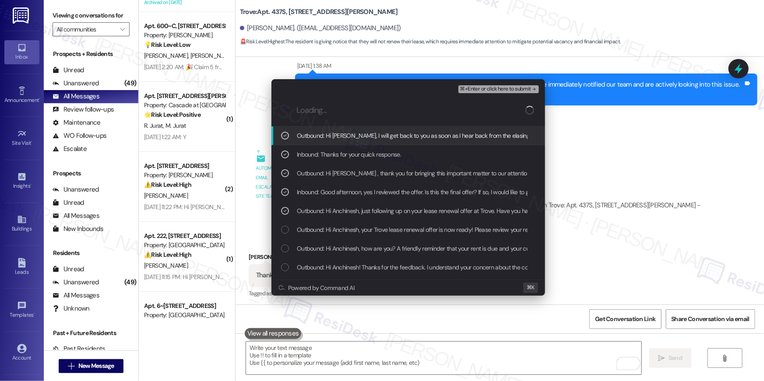
click at [524, 91] on span "⌘+Enter or click here to submit" at bounding box center [495, 89] width 71 height 6
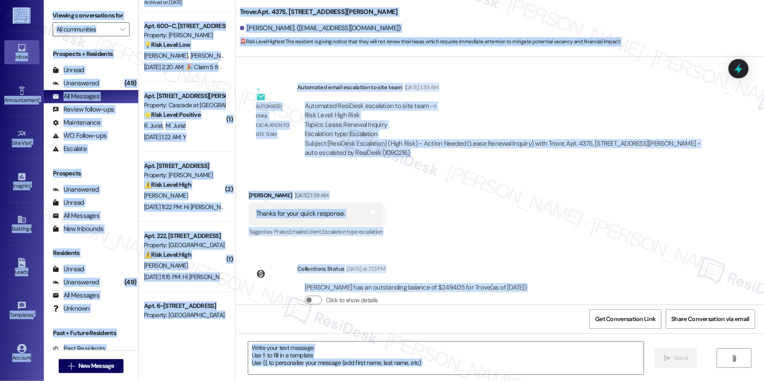
type textarea "Fetching suggested responses. Please feel free to read through the conversation…"
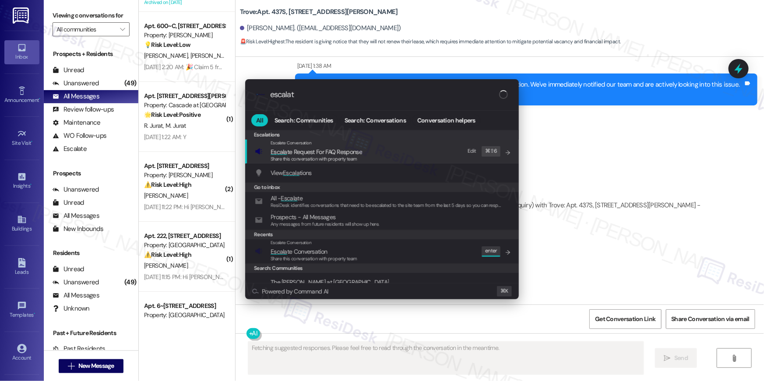
type input "escalate"
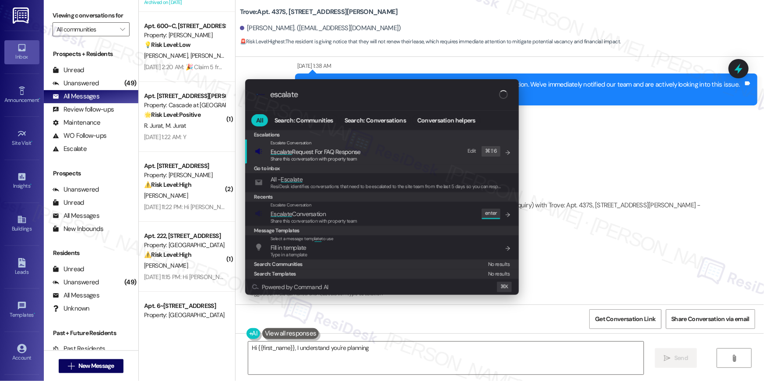
type textarea "Hi {{first_name}}, I understand you're planning to"
type input "escalate"
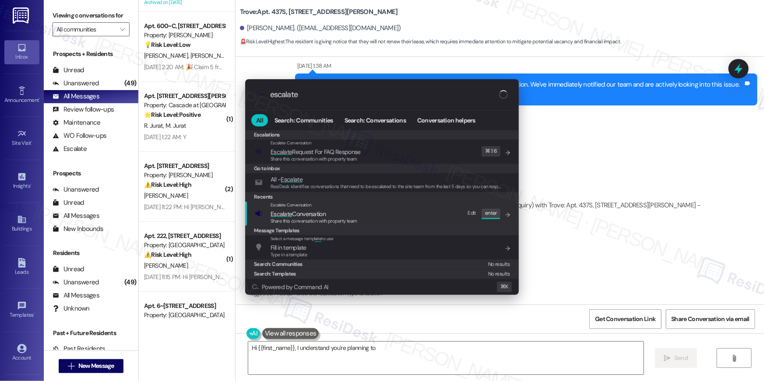
type textarea "Hi {{first_name}}, I understand you're planning to move"
click at [377, 222] on div "Escalate Conversation Escalate Conversation Share this conversation with proper…" at bounding box center [383, 214] width 256 height 24
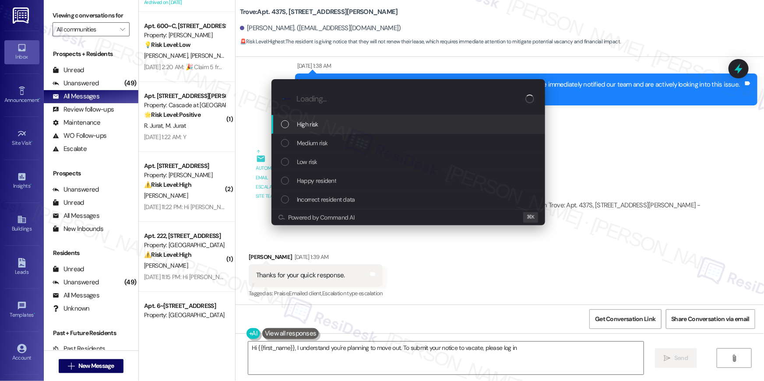
click at [334, 140] on div "Medium risk" at bounding box center [409, 143] width 256 height 10
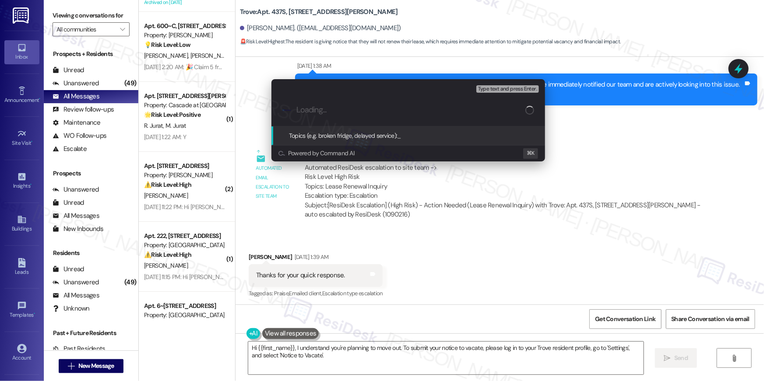
type textarea "Hi {{first_name}}, I understand you're planning to move out. To submit your not…"
paste input "Lease renewal negotiation"
type input "Lease renewal negotiation"
type textarea "Hi {{first_name}}, I understand you're planning to move out. To submit your not…"
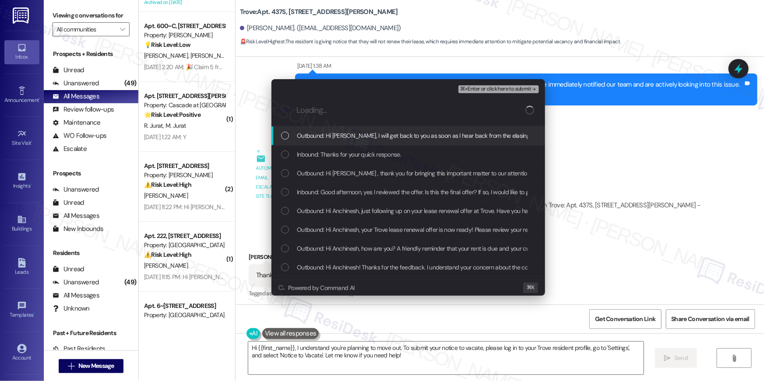
drag, startPoint x: 353, startPoint y: 133, endPoint x: 347, endPoint y: 148, distance: 15.9
click at [352, 133] on span "Outbound: Hi Anchinesh, I will get back to you as soon as I hear back from the …" at bounding box center [466, 136] width 339 height 10
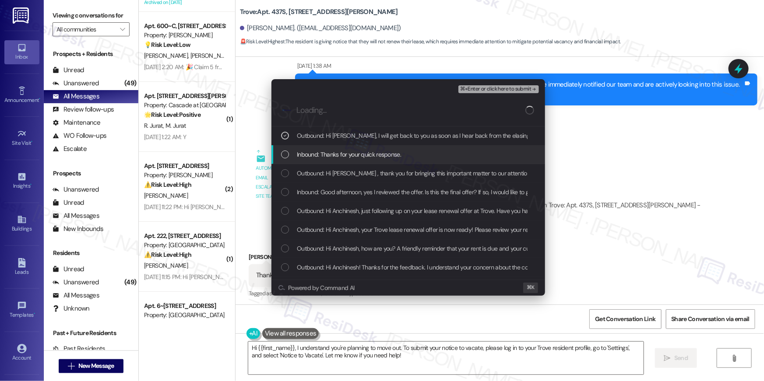
click at [345, 151] on span "Inbound: Thanks for your quick response." at bounding box center [349, 155] width 104 height 10
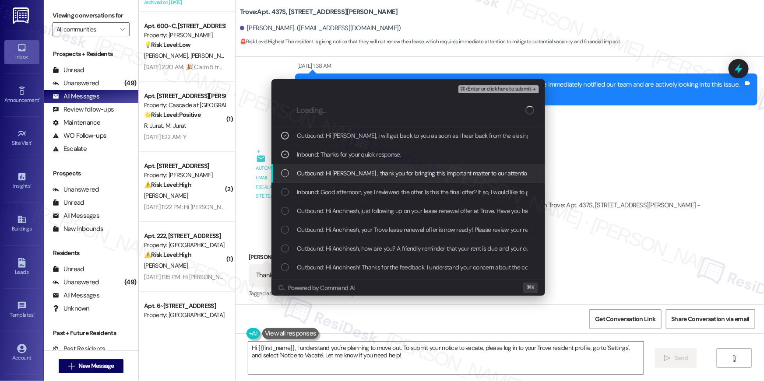
click at [346, 172] on span "Outbound: Hi Anchinesh , thank you for bringing this important matter to our at…" at bounding box center [591, 174] width 588 height 10
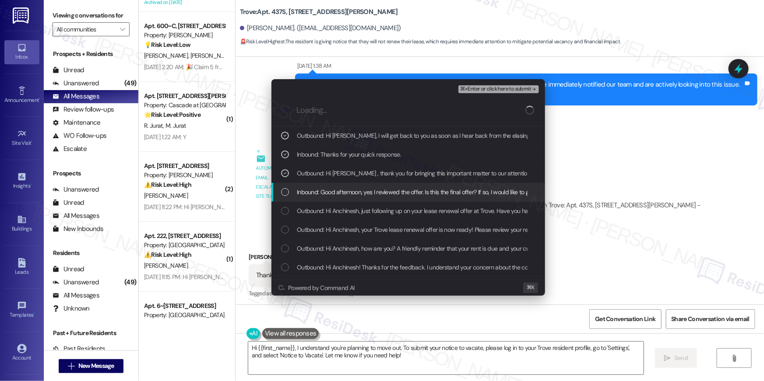
click at [351, 186] on div "Inbound: Good afternoon, yes I reviewed the offer. Is this the final offer? If …" at bounding box center [408, 192] width 274 height 19
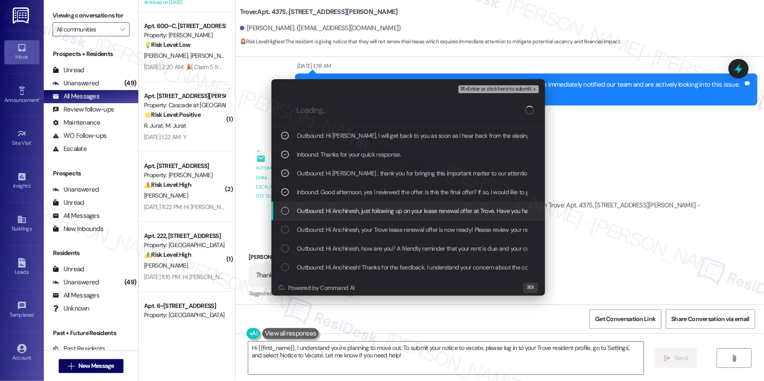
click at [427, 209] on span "Outbound: Hi Anchinesh, just following up on your lease renewal offer at Trove.…" at bounding box center [483, 211] width 372 height 10
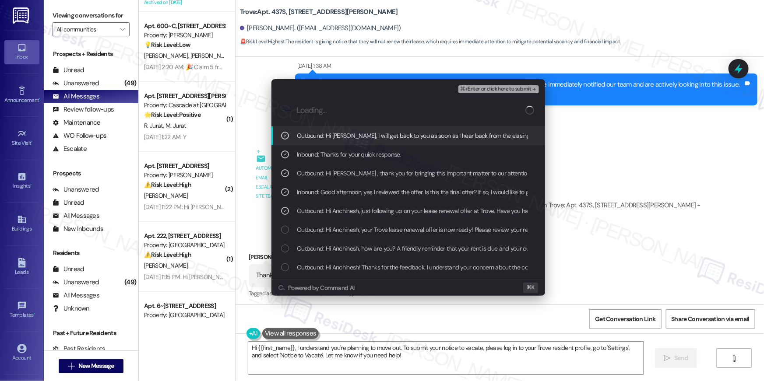
click at [499, 84] on div "⌘+Enter or click here to submit" at bounding box center [499, 89] width 82 height 11
click at [495, 89] on span "⌘+Enter or click here to submit" at bounding box center [495, 89] width 71 height 6
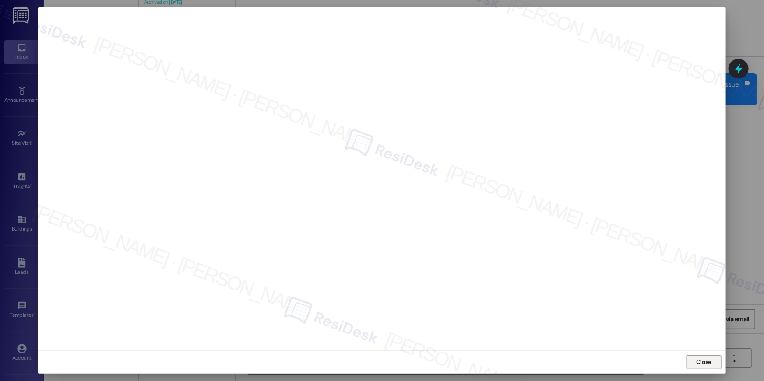
click at [718, 365] on button "Close" at bounding box center [703, 362] width 35 height 14
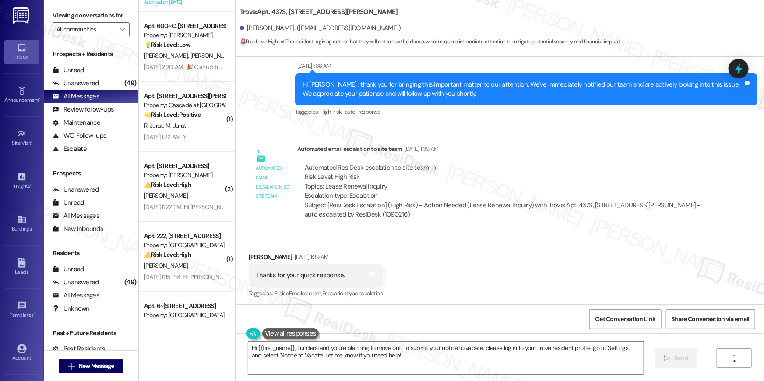
scroll to position [18, 0]
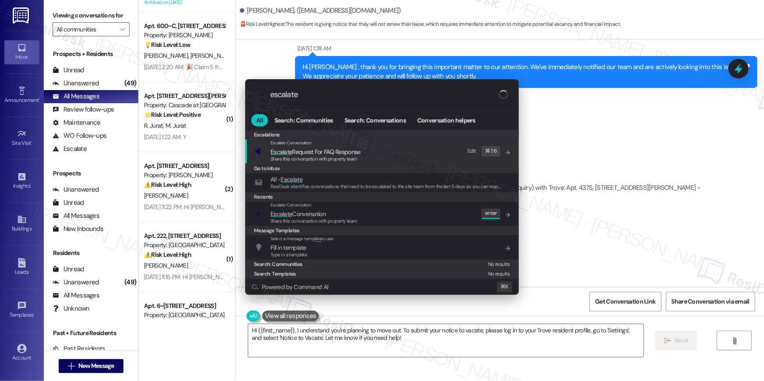
type input "escalate"
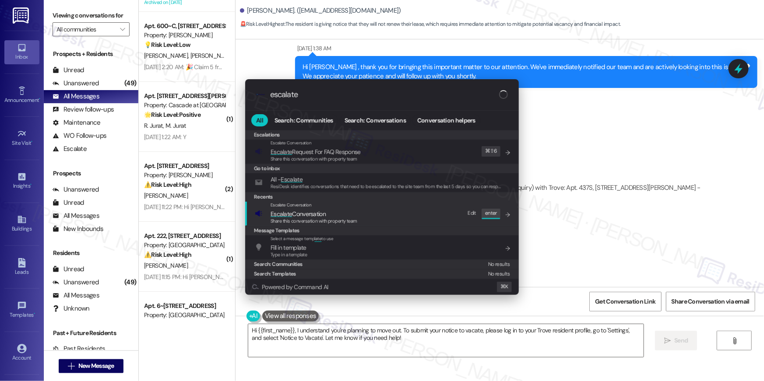
click at [370, 215] on div "Escalate Conversation Escalate Conversation Share this conversation with proper…" at bounding box center [383, 214] width 256 height 24
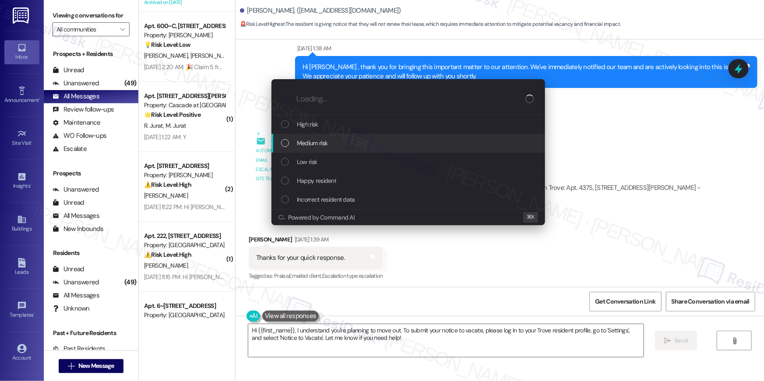
click at [318, 148] on div "Medium risk" at bounding box center [408, 143] width 274 height 19
paste input "Lease renewal negotiation"
type input "Lease renewal negotiation"
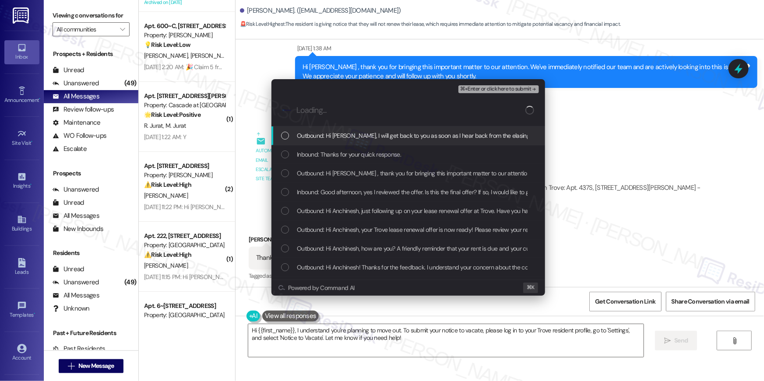
click at [346, 130] on div "Outbound: Hi Anchinesh, I will get back to you as soon as I hear back from the …" at bounding box center [408, 135] width 274 height 19
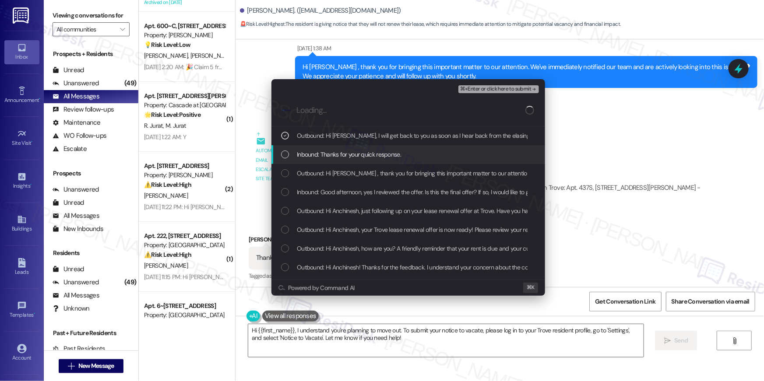
drag, startPoint x: 345, startPoint y: 148, endPoint x: 352, endPoint y: 170, distance: 22.6
click at [345, 149] on div "Inbound: Thanks for your quick response." at bounding box center [408, 154] width 274 height 19
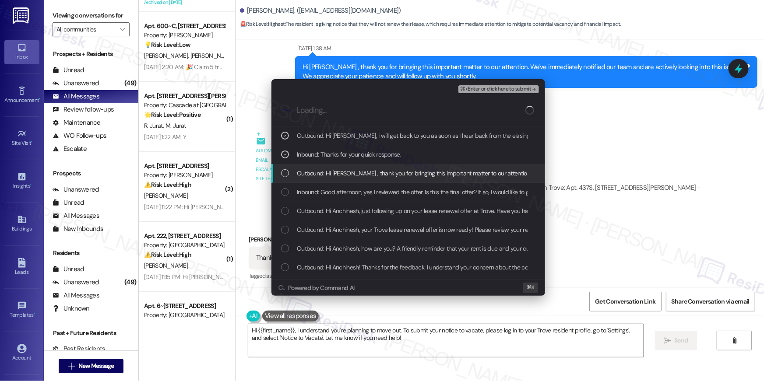
click at [353, 173] on span "Outbound: Hi Anchinesh , thank you for bringing this important matter to our at…" at bounding box center [591, 174] width 588 height 10
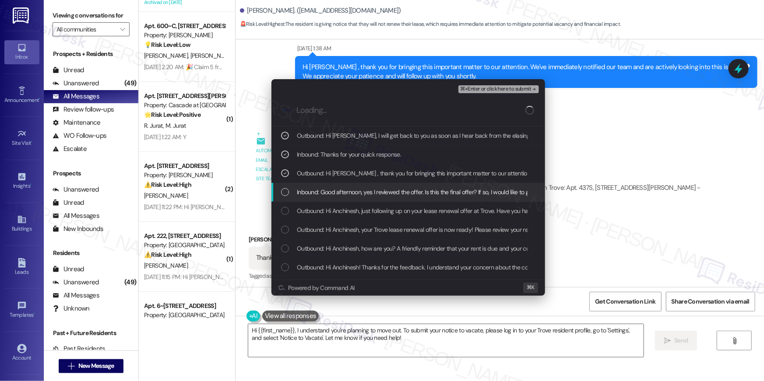
click at [356, 185] on div "Inbound: Good afternoon, yes I reviewed the offer. Is this the final offer? If …" at bounding box center [408, 192] width 274 height 19
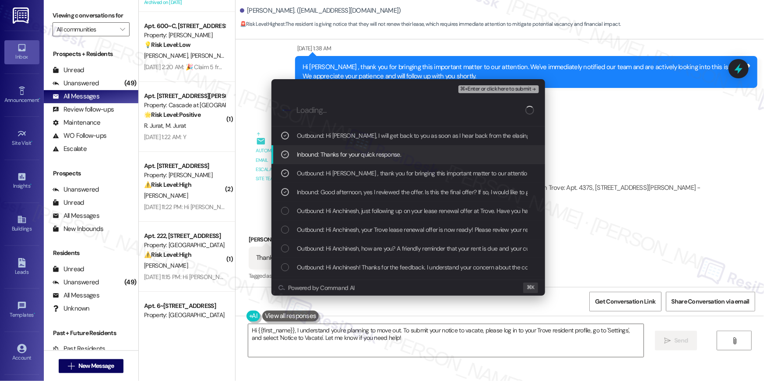
click at [488, 87] on span "⌘+Enter or click here to submit" at bounding box center [495, 89] width 71 height 6
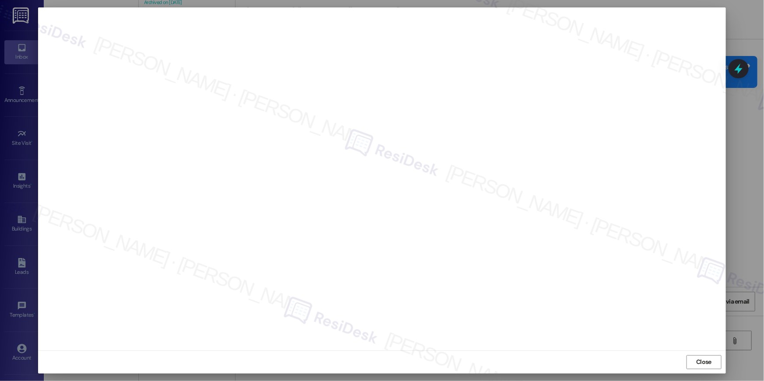
click at [685, 366] on div "Close" at bounding box center [382, 362] width 688 height 23
click at [698, 364] on span "Close" at bounding box center [703, 362] width 15 height 9
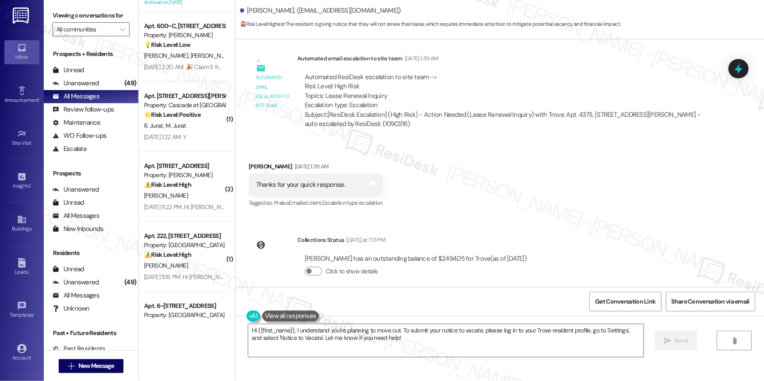
scroll to position [5398, 0]
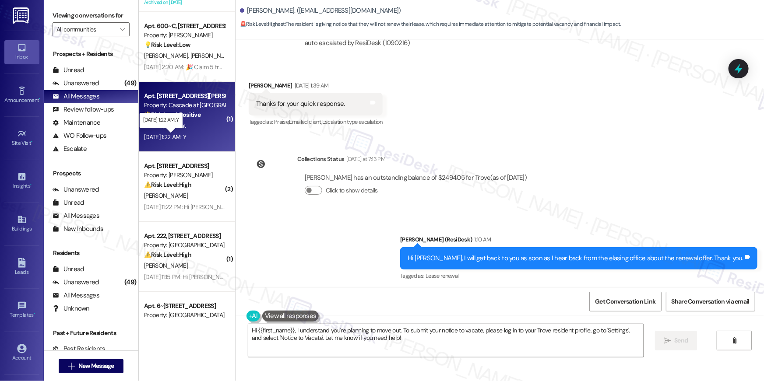
click at [186, 137] on div "Aug 31, 2025 at 1:22 AM: Y Aug 31, 2025 at 1:22 AM: Y" at bounding box center [165, 137] width 42 height 8
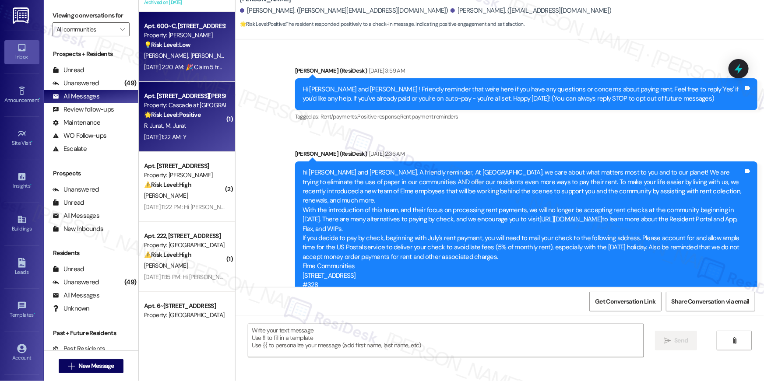
scroll to position [2515, 0]
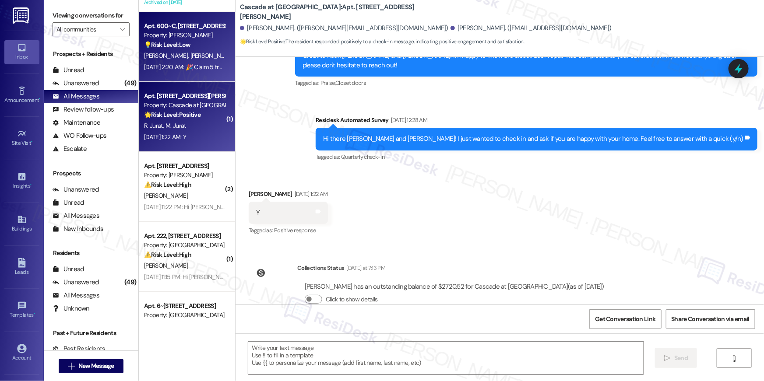
click at [190, 55] on span "[PERSON_NAME]" at bounding box center [212, 56] width 44 height 8
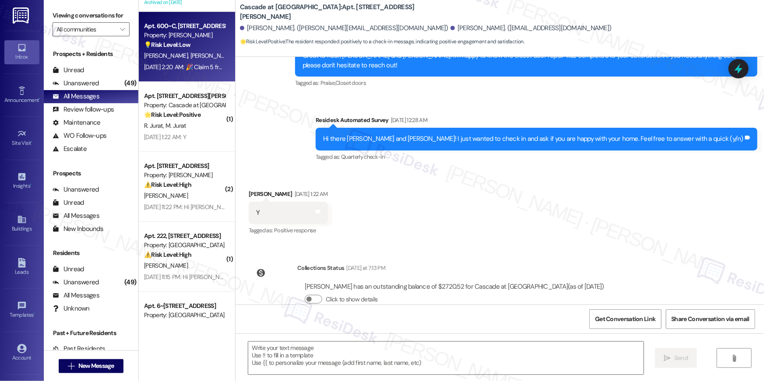
type textarea "Fetching suggested responses. Please feel free to read through the conversation…"
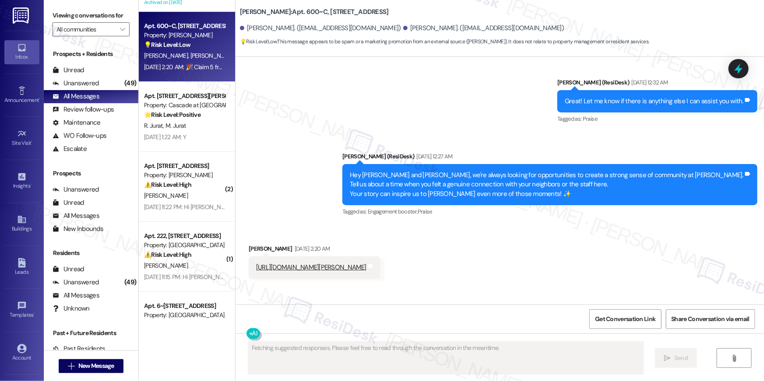
scroll to position [5659, 0]
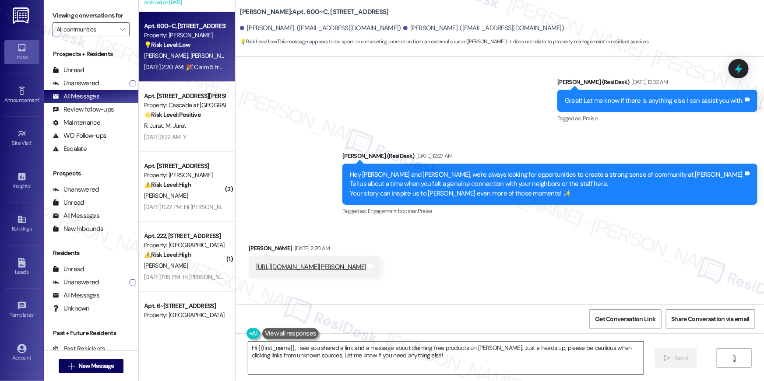
drag, startPoint x: 439, startPoint y: 366, endPoint x: 446, endPoint y: 365, distance: 7.5
click at [439, 366] on textarea "Hi {{first_name}}, I see you shared a link and a message about claiming free pr…" at bounding box center [445, 358] width 395 height 33
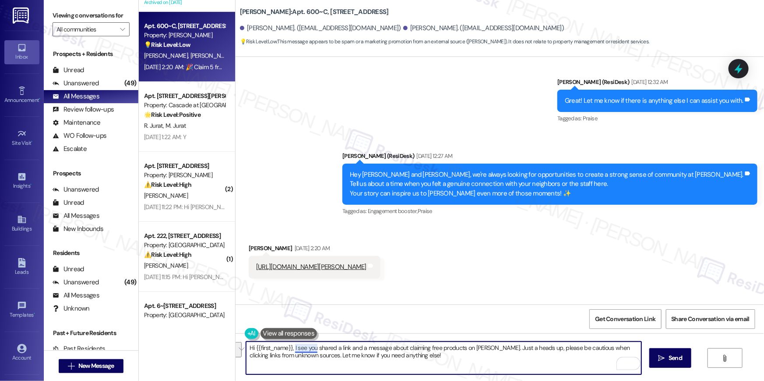
drag, startPoint x: 421, startPoint y: 362, endPoint x: 290, endPoint y: 348, distance: 131.6
click at [290, 348] on textarea "Hi {{first_name}}, I see you shared a link and a message about claiming free pr…" at bounding box center [443, 358] width 395 height 33
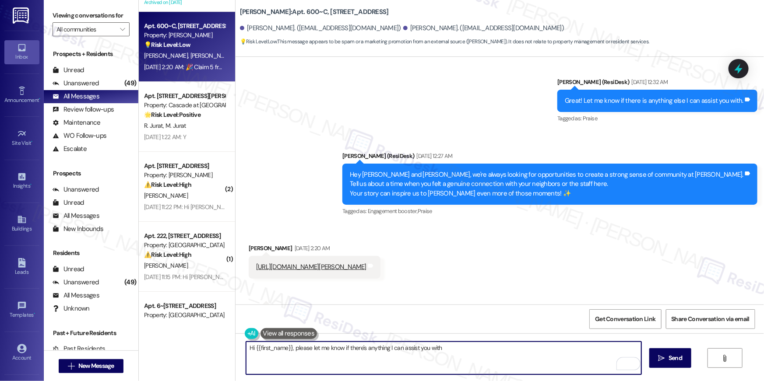
type textarea "Hi {{first_name}}, please let me know if there's anything I can assist you with!"
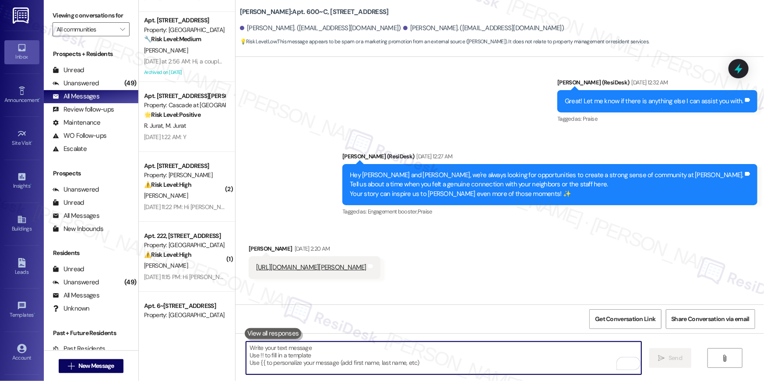
scroll to position [5720, 0]
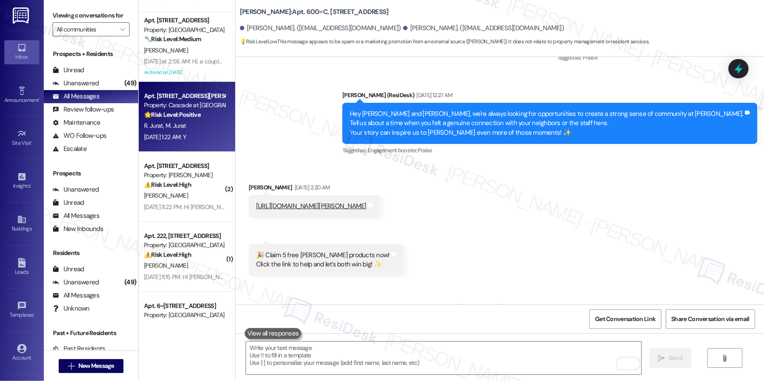
click at [186, 118] on div "🌟 Risk Level: Positive The resident responded positively to a check-in message,…" at bounding box center [184, 114] width 81 height 9
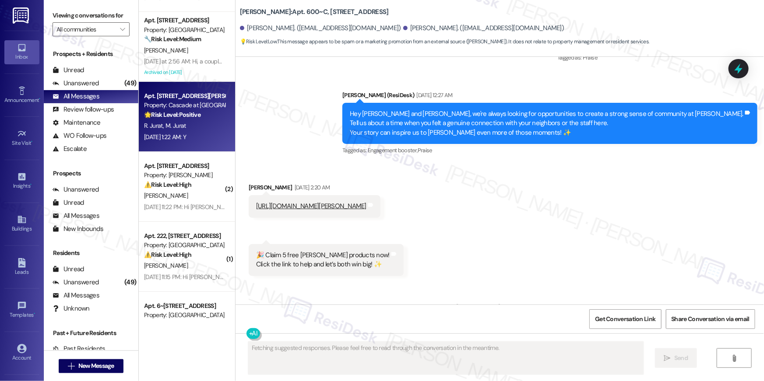
type textarea "Fetching suggested responses. Please feel free to read through the conversation…"
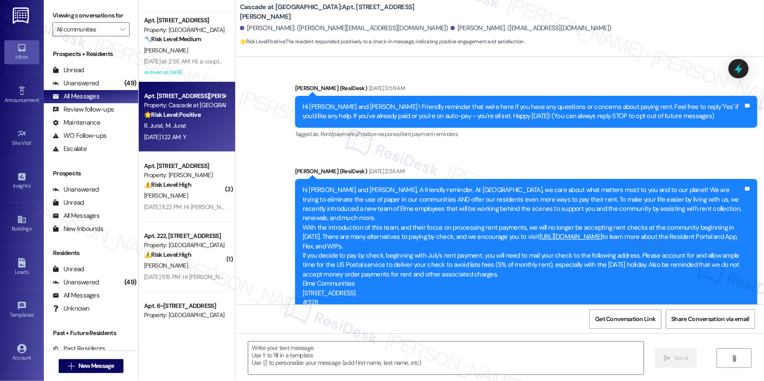
scroll to position [2515, 0]
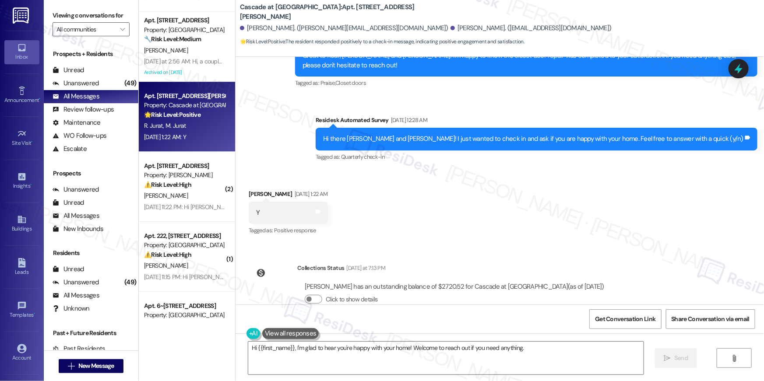
click at [514, 232] on div "Announcement, sent via SMS Ella (ResiDesk) Mar 30, 2024 at 3:59 AM Hi Masooda a…" at bounding box center [499, 181] width 528 height 248
click at [536, 357] on textarea "Hi {{first_name}}, I'm glad to hear you're happy with your home! Welcome to rea…" at bounding box center [445, 358] width 395 height 33
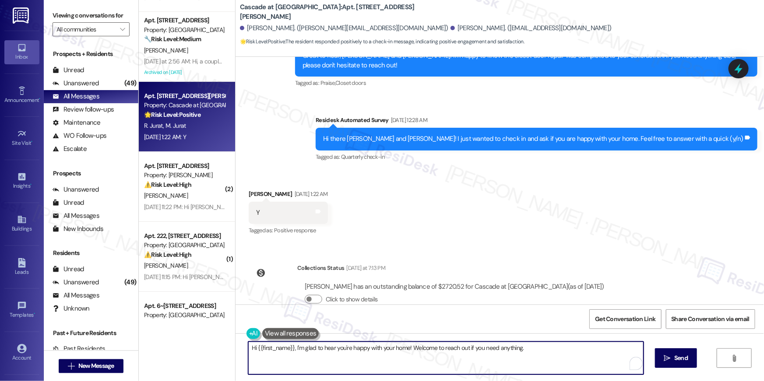
paste textarea "Thank you so much, {{first_name}}! I'm really glad to hear you're enjoying your…"
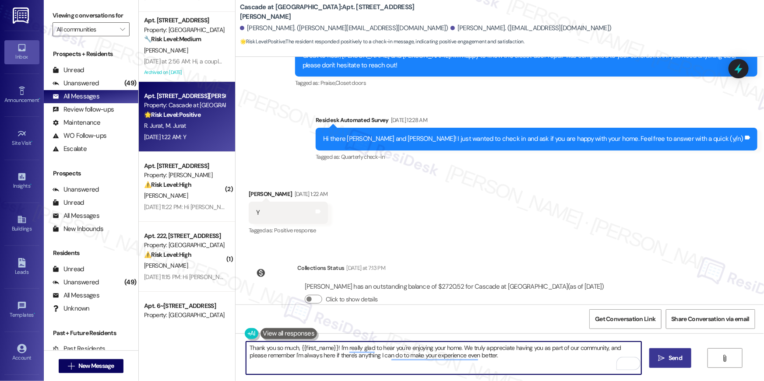
type textarea "Thank you so much, {{first_name}}! I'm really glad to hear you're enjoying your…"
click at [677, 363] on button " Send" at bounding box center [670, 358] width 42 height 20
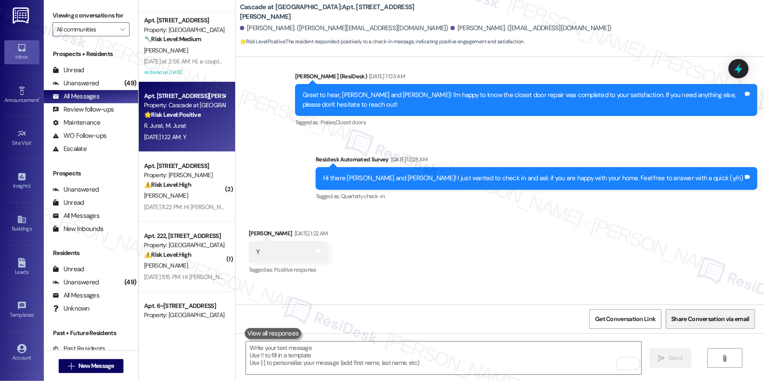
scroll to position [2434, 0]
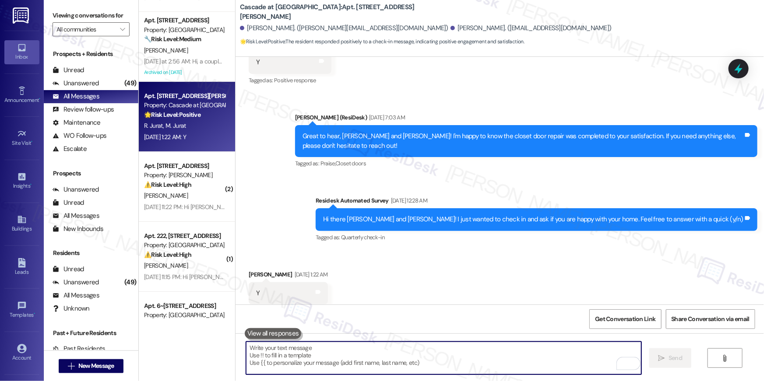
click at [458, 361] on textarea "To enrich screen reader interactions, please activate Accessibility in Grammarl…" at bounding box center [443, 358] width 395 height 33
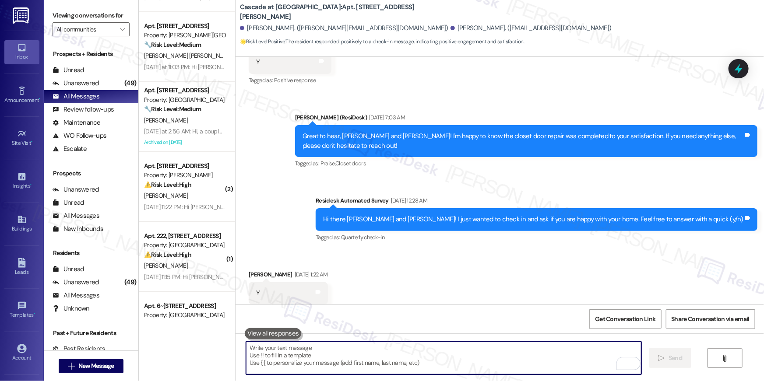
paste textarea "I hope you don’t mind me asking a quick favor—would you be willing to leave us …"
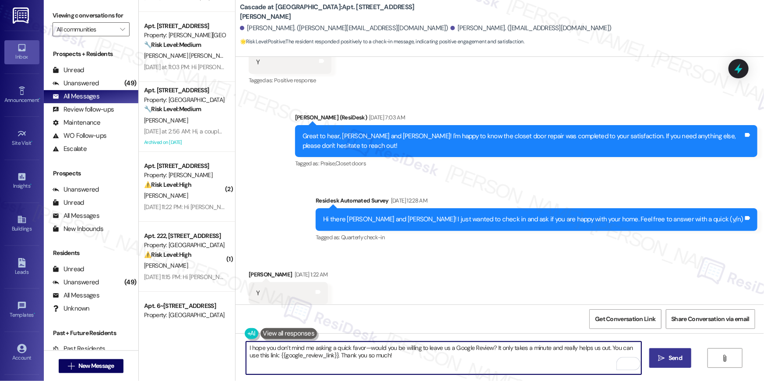
type textarea "I hope you don’t mind me asking a quick favor—would you be willing to leave us …"
click at [666, 363] on button " Send" at bounding box center [670, 358] width 42 height 20
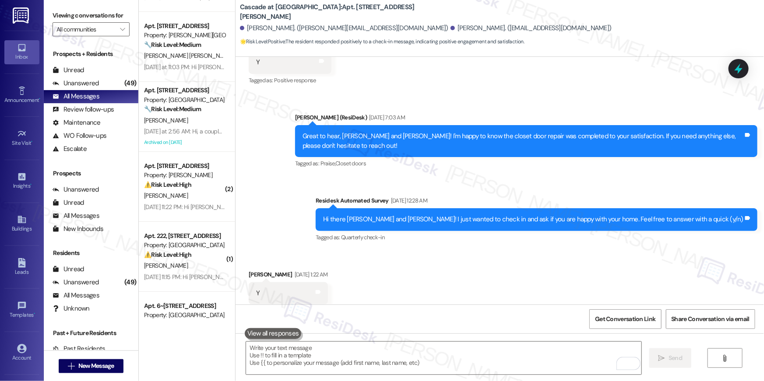
scroll to position [2656, 0]
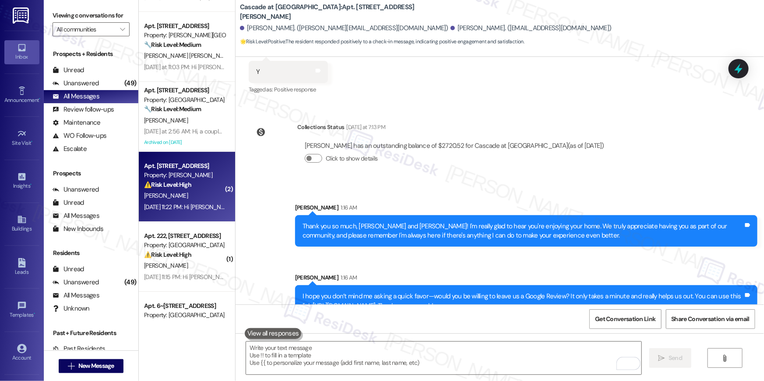
click at [198, 176] on div "Property: [PERSON_NAME]" at bounding box center [184, 175] width 81 height 9
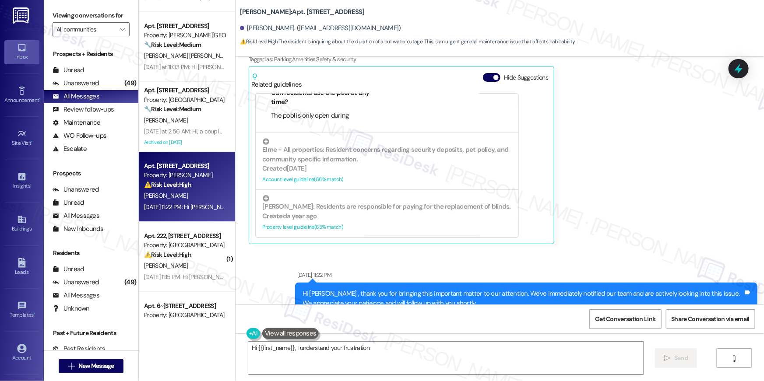
scroll to position [10200, 0]
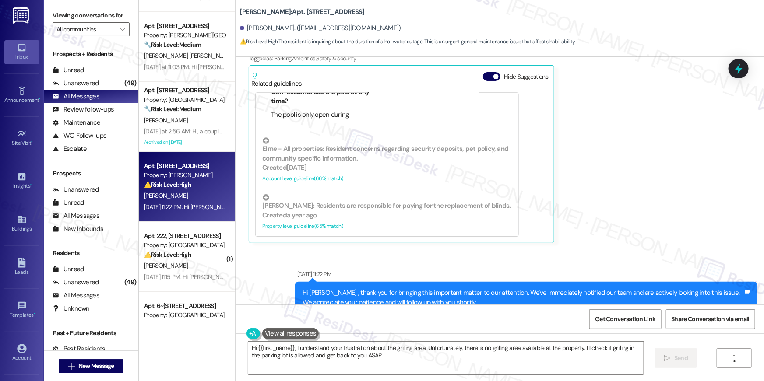
type textarea "Hi {{first_name}}, I understand your frustration about the grilling area. Unfor…"
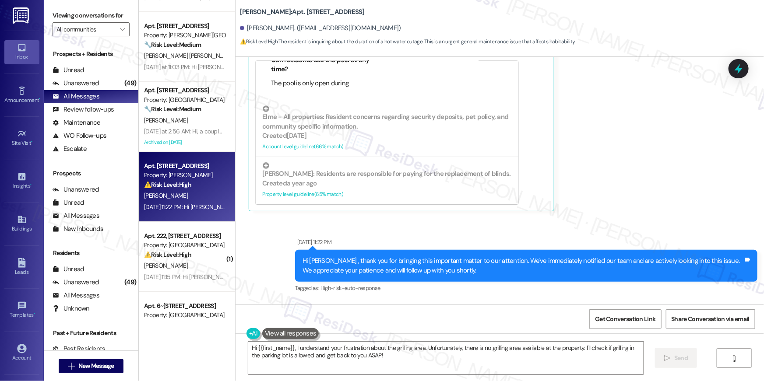
scroll to position [10265, 0]
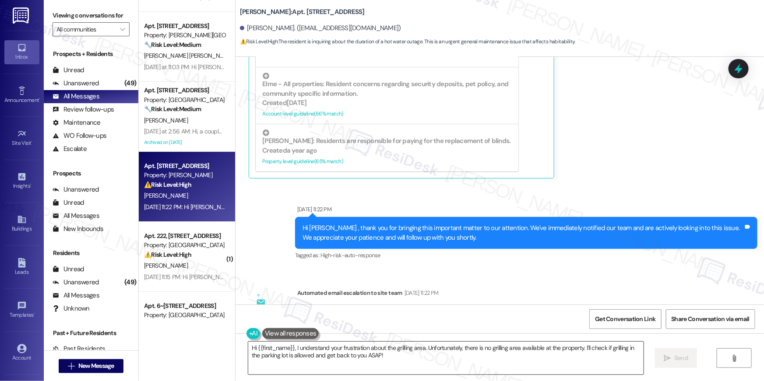
click at [483, 370] on textarea "Hi {{first_name}}, I understand your frustration about the grilling area. Unfor…" at bounding box center [445, 358] width 395 height 33
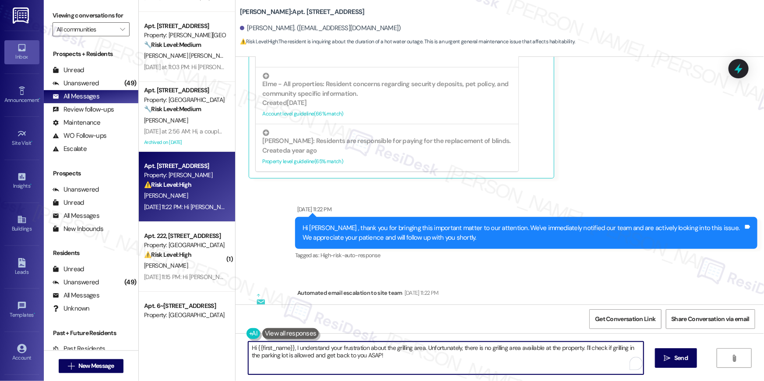
click at [483, 370] on textarea "Hi {{first_name}}, I understand your frustration about the grilling area. Unfor…" at bounding box center [445, 358] width 395 height 33
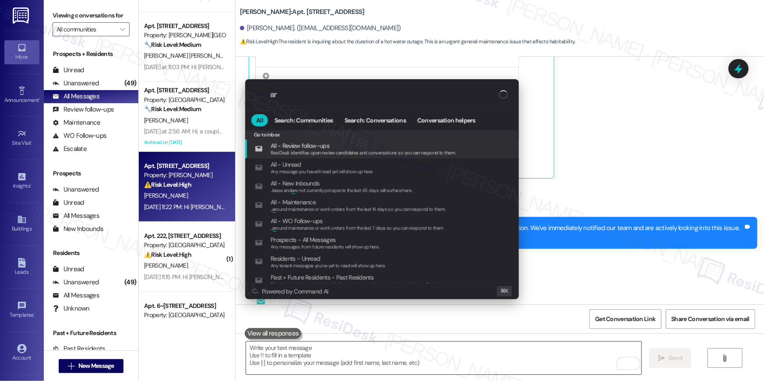
type input "arc"
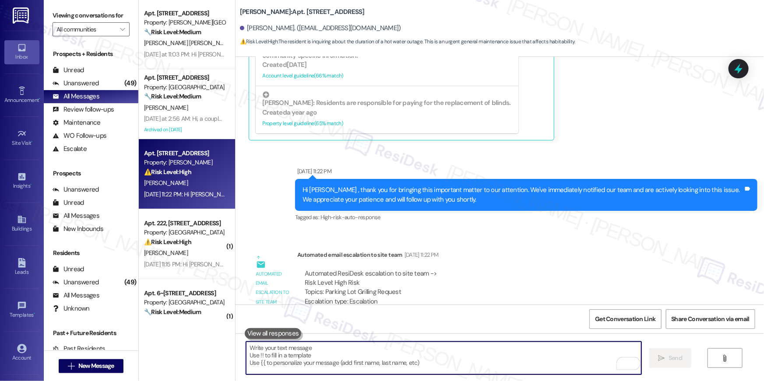
scroll to position [1545, 0]
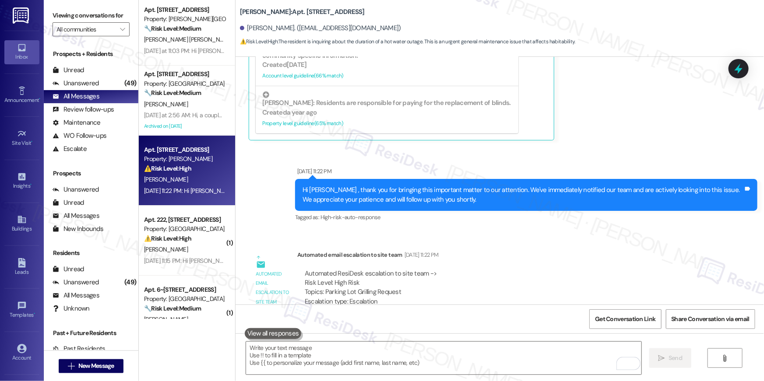
click at [189, 241] on div "⚠️ Risk Level: High The resident indicates that there are several pending work …" at bounding box center [184, 238] width 81 height 9
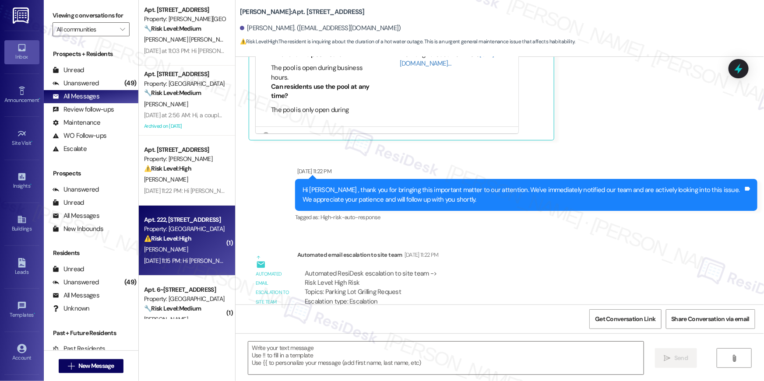
type textarea "Fetching suggested responses. Please feel free to read through the conversation…"
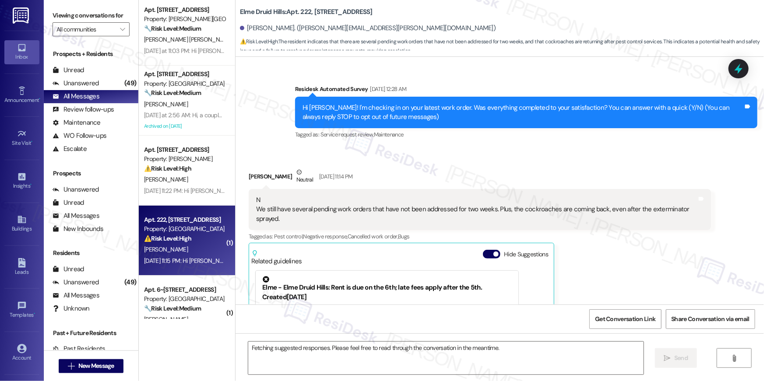
scroll to position [257, 0]
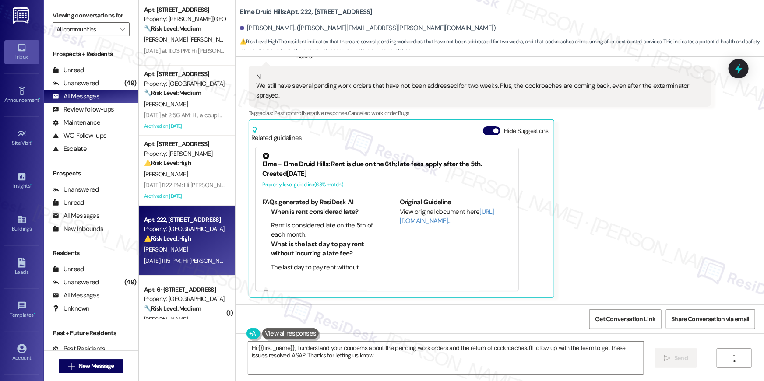
type textarea "Hi {{first_name}}, I understand your concerns about the pending work orders and…"
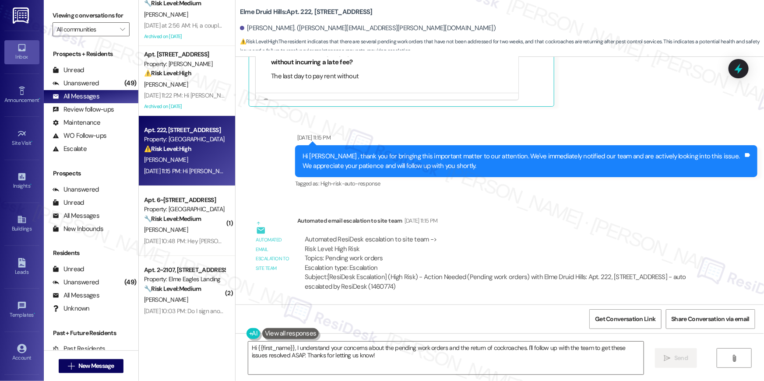
scroll to position [1635, 0]
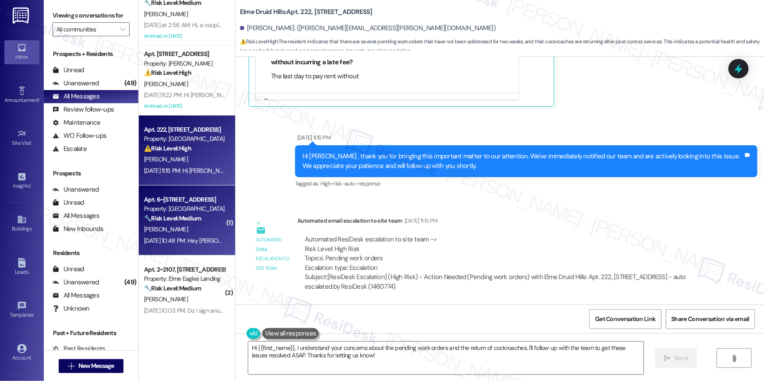
click at [184, 216] on strong "🔧 Risk Level: Medium" at bounding box center [172, 218] width 57 height 8
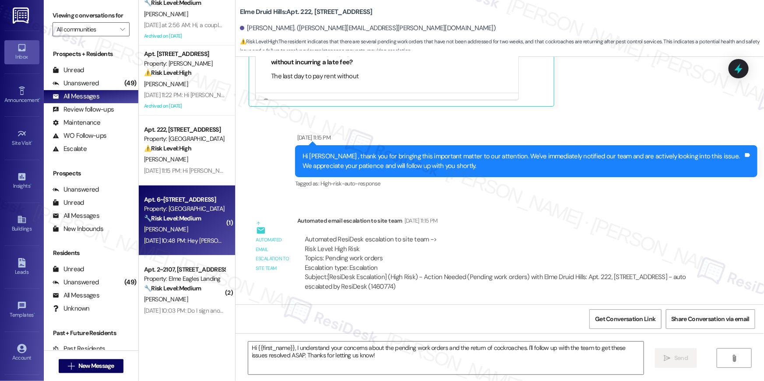
type textarea "Fetching suggested responses. Please feel free to read through the conversation…"
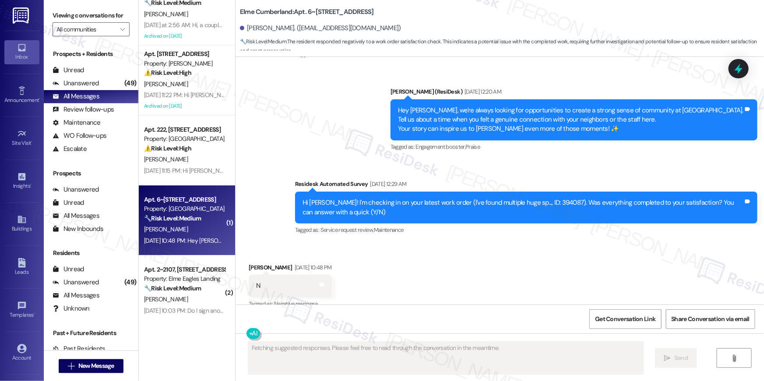
scroll to position [2029, 0]
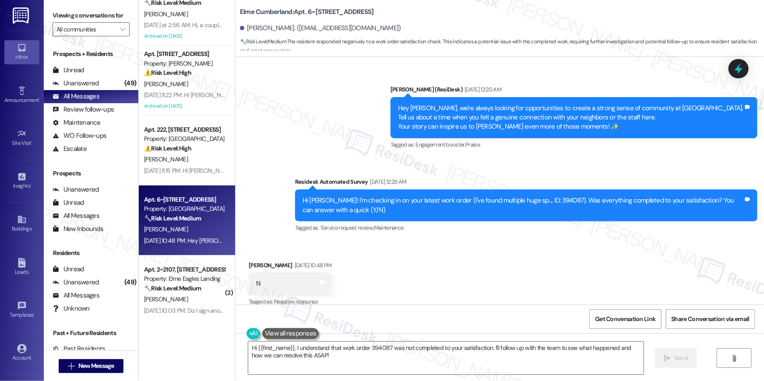
click at [538, 196] on div "Hi Shelby! I'm checking in on your latest work order (I've found multiple huge …" at bounding box center [522, 205] width 441 height 19
click at [339, 356] on textarea "Hi {{first_name}}, I understand that work order 394087 was not completed to you…" at bounding box center [445, 358] width 395 height 33
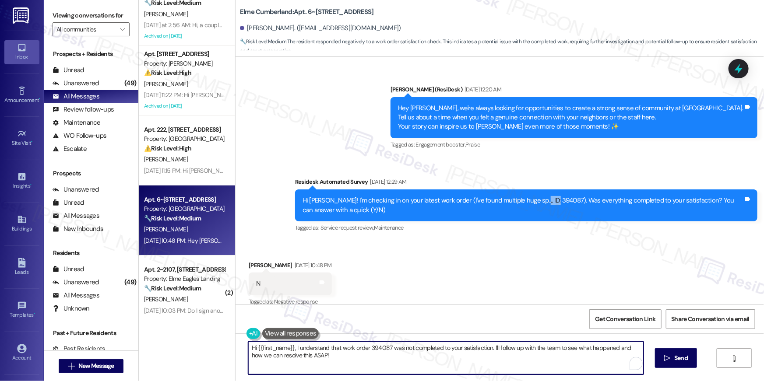
click at [339, 356] on textarea "Hi {{first_name}}, I understand that work order 394087 was not completed to you…" at bounding box center [445, 358] width 395 height 33
paste textarea "’m sorry to hear your work order is still not complete. Could you please share …"
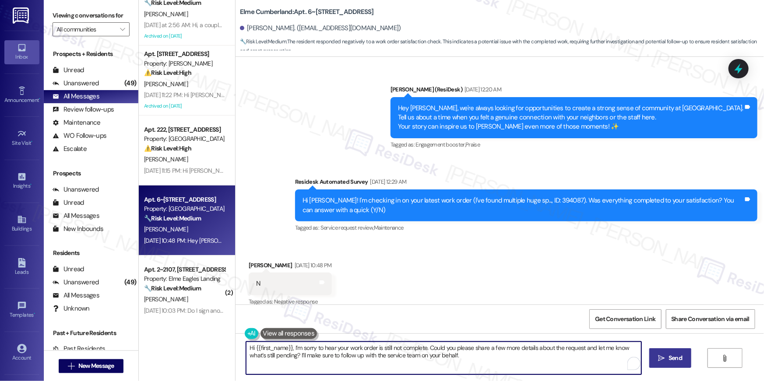
type textarea "Hi {{first_name}}, I’m sorry to hear your work order is still not complete. Cou…"
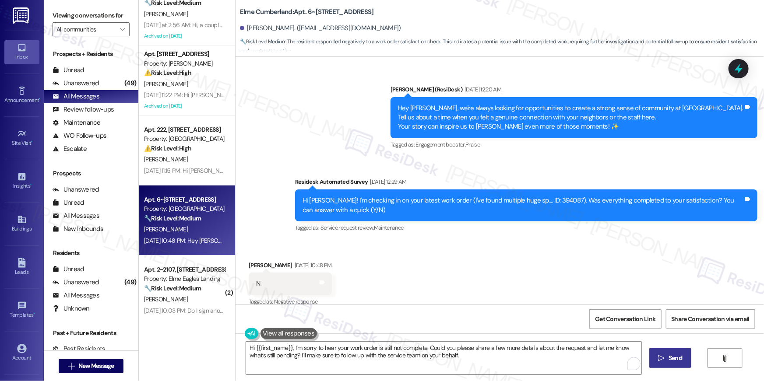
click at [656, 353] on button " Send" at bounding box center [670, 358] width 42 height 20
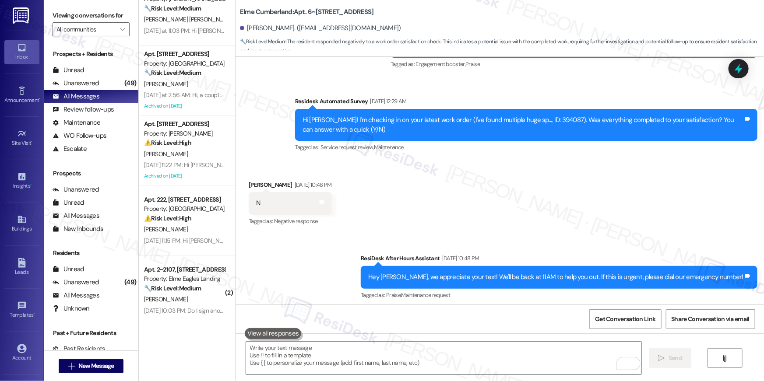
scroll to position [2173, 0]
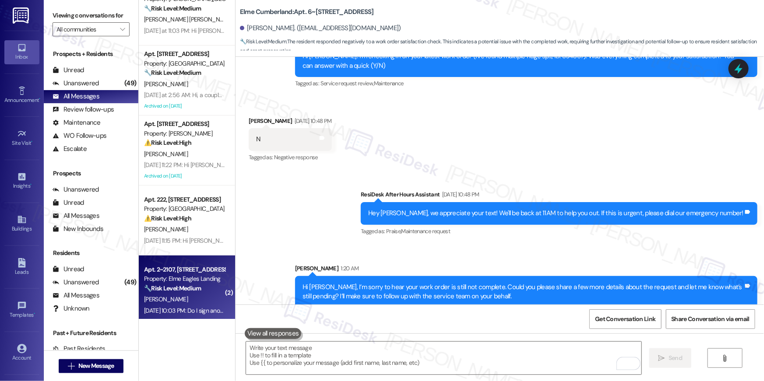
click at [184, 283] on div "Property: Elme Eagles Landing" at bounding box center [184, 278] width 81 height 9
type textarea "Fetching suggested responses. Please feel free to read through the conversation…"
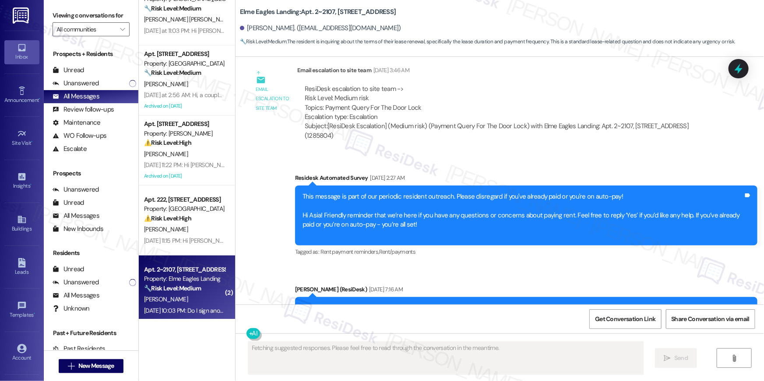
scroll to position [3010, 0]
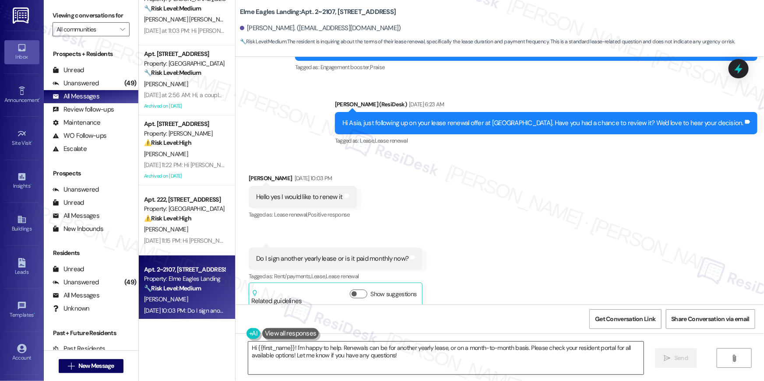
click at [433, 366] on textarea "Hi {{first_name}}! I'm happy to help. Renewals can be for another yearly lease,…" at bounding box center [445, 358] width 395 height 33
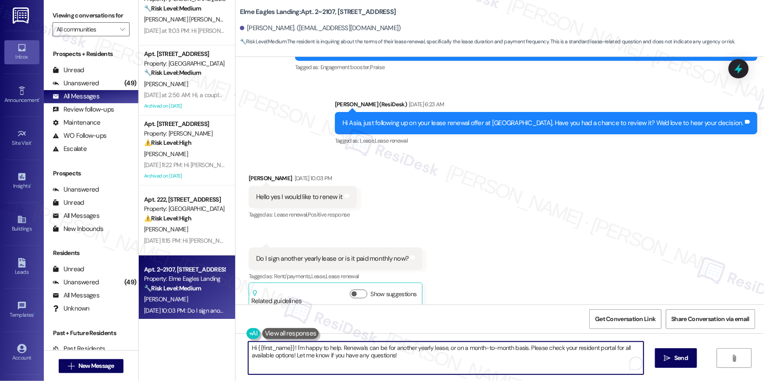
click at [433, 366] on textarea "Hi {{first_name}}! I'm happy to help. Renewals can be for another yearly lease,…" at bounding box center [445, 358] width 395 height 33
paste textarea ", to select your lease renewal offer, please log in to your resident portal (th…"
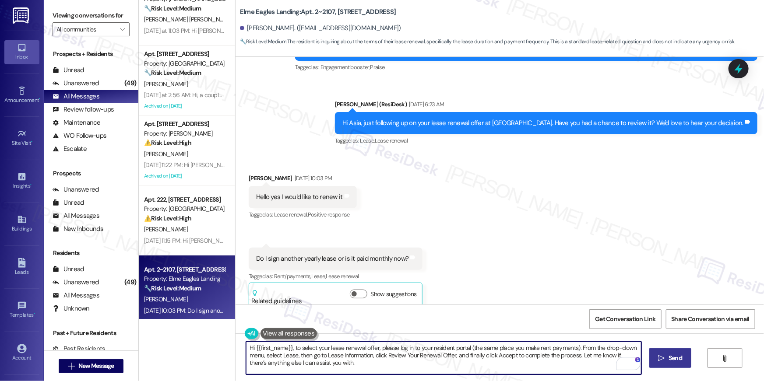
type textarea "Hi {{first_name}}, to select your lease renewal offer, please log in to your re…"
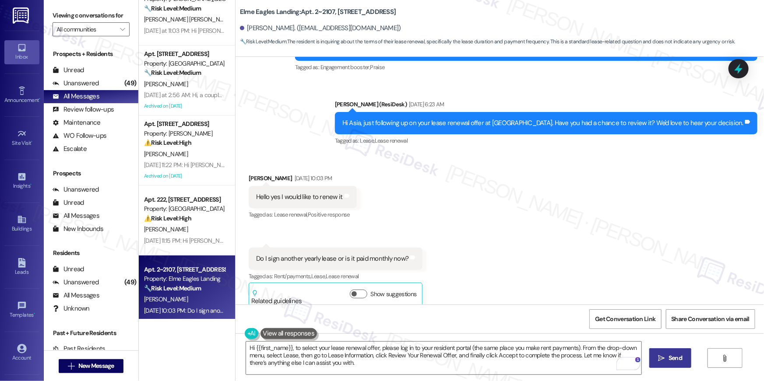
click at [663, 355] on icon "" at bounding box center [661, 358] width 7 height 7
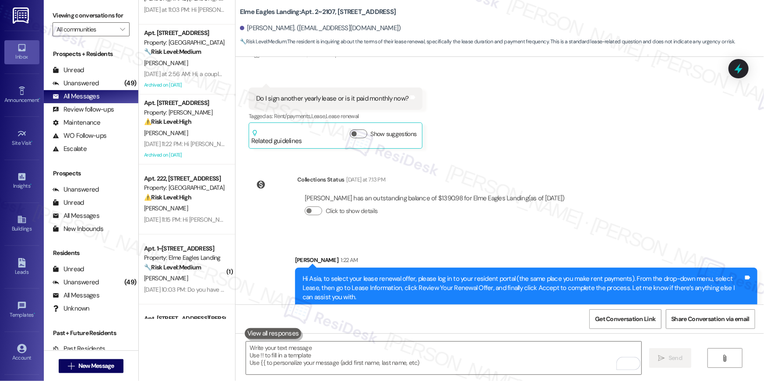
scroll to position [1791, 0]
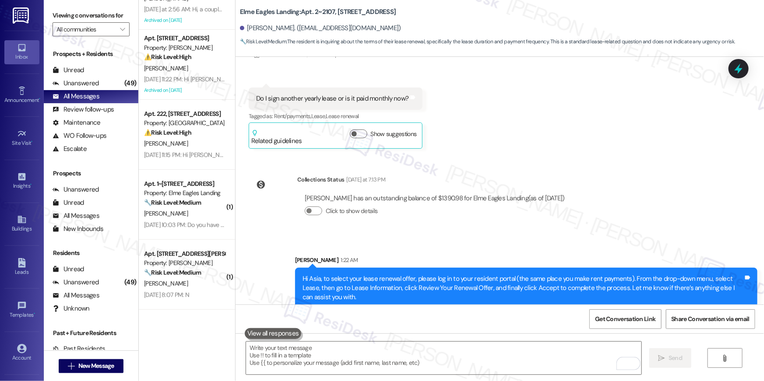
click at [206, 208] on div "[PERSON_NAME]" at bounding box center [184, 213] width 83 height 11
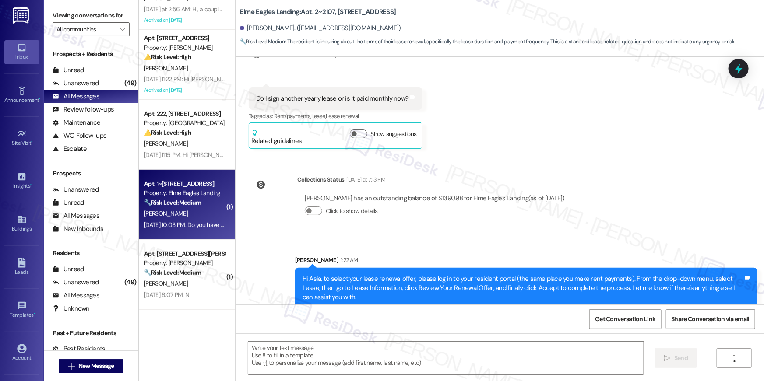
type textarea "Fetching suggested responses. Please feel free to read through the conversation…"
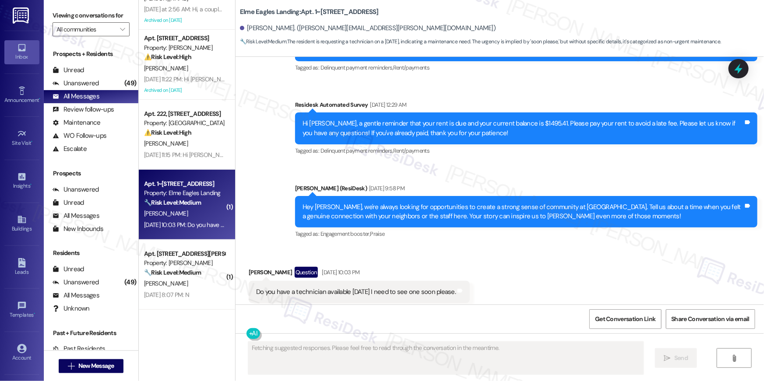
scroll to position [1800, 0]
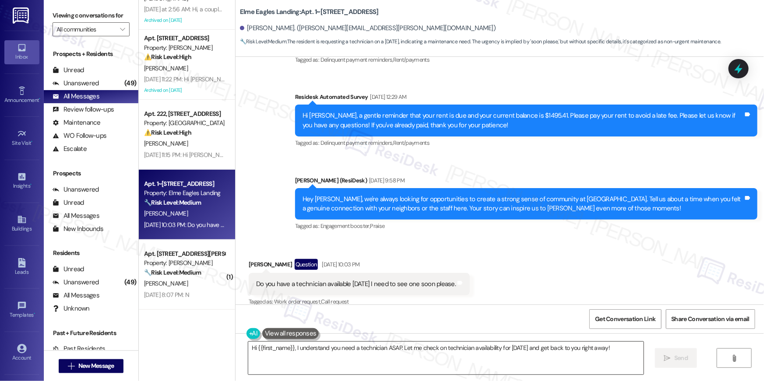
click at [478, 345] on textarea "Hi {{first_name}}, I understand you need a technician ASAP. Let me check on tec…" at bounding box center [445, 358] width 395 height 33
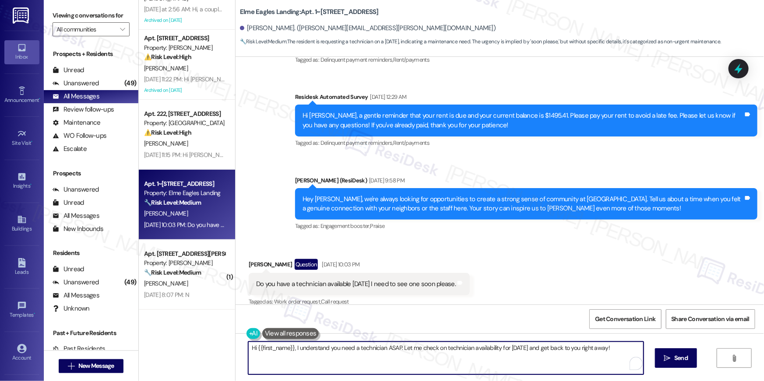
click at [558, 356] on textarea "Hi {{first_name}}, I understand you need a technician ASAP. Let me check on tec…" at bounding box center [445, 358] width 395 height 33
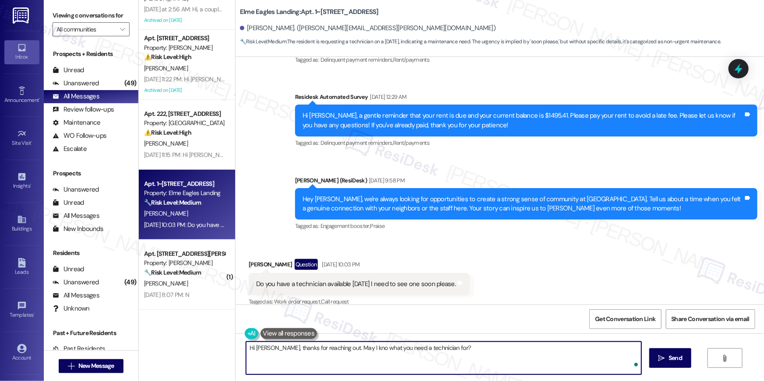
type textarea "Hi [PERSON_NAME], thanks for reaching out. May I kno what you need a technician…"
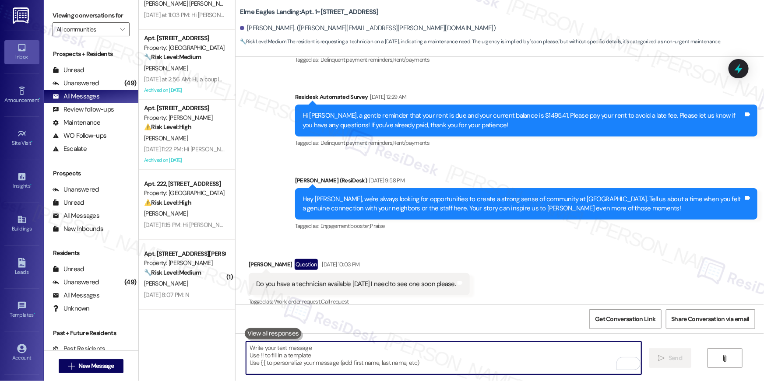
scroll to position [1942, 0]
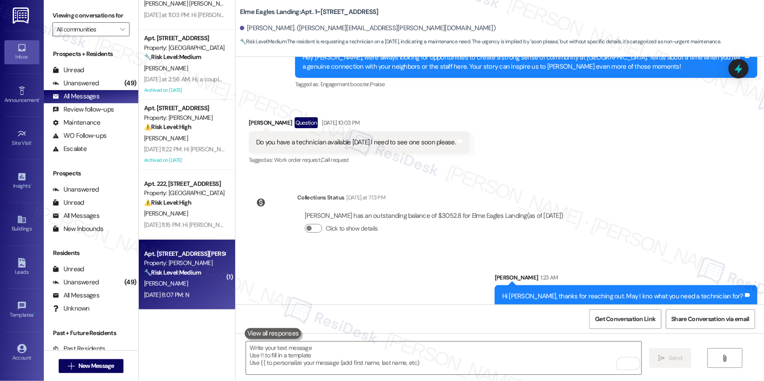
click at [192, 265] on div "Property: [PERSON_NAME]" at bounding box center [184, 263] width 81 height 9
type textarea "Fetching suggested responses. Please feel free to read through the conversation…"
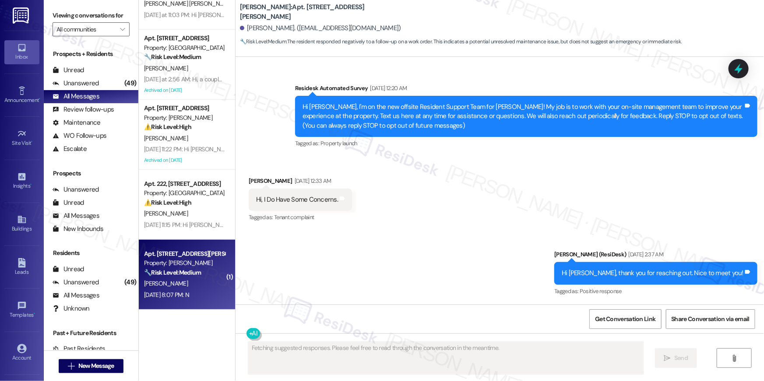
scroll to position [11515, 0]
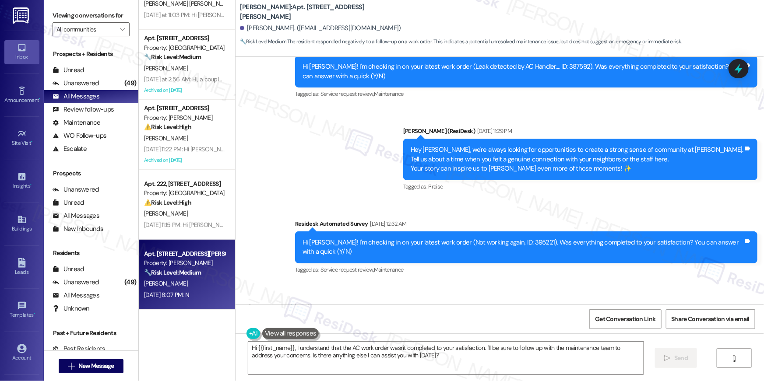
click at [496, 377] on div "Hi {{first_name}}, I understand that the AC work order wasn't completed to your…" at bounding box center [499, 367] width 528 height 66
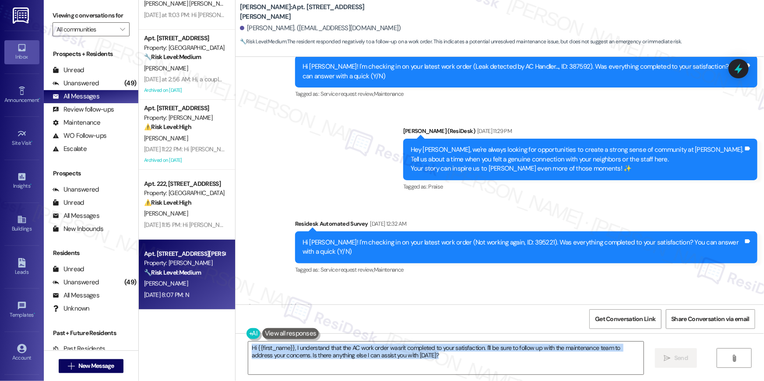
click at [496, 377] on div "Hi {{first_name}}, I understand that the AC work order wasn't completed to your…" at bounding box center [499, 367] width 528 height 66
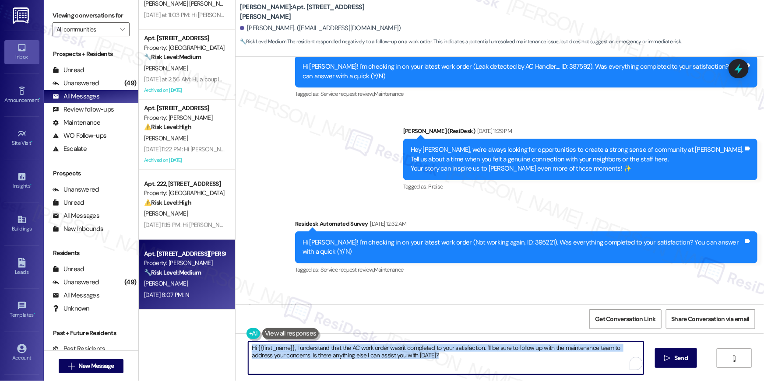
click at [497, 365] on textarea "Hi {{first_name}}, I understand that the AC work order wasn't completed to your…" at bounding box center [445, 358] width 395 height 33
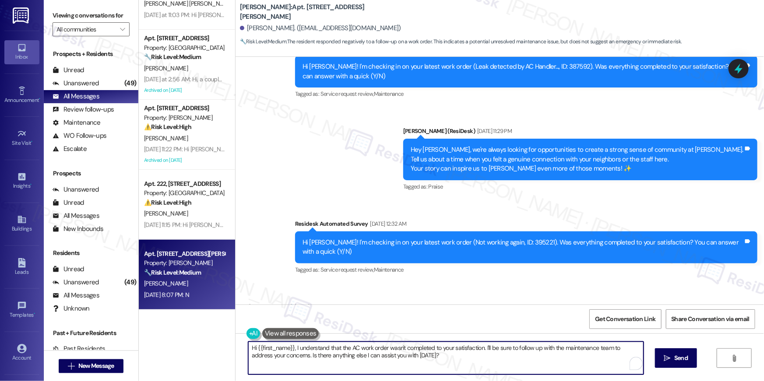
click at [497, 365] on textarea "Hi {{first_name}}, I understand that the AC work order wasn't completed to your…" at bounding box center [445, 358] width 395 height 33
paste textarea "’m sorry to hear your work order is still not complete. Could you please share …"
type textarea "Hi {{first_name}}, I’m sorry to hear your work order is still not complete. Cou…"
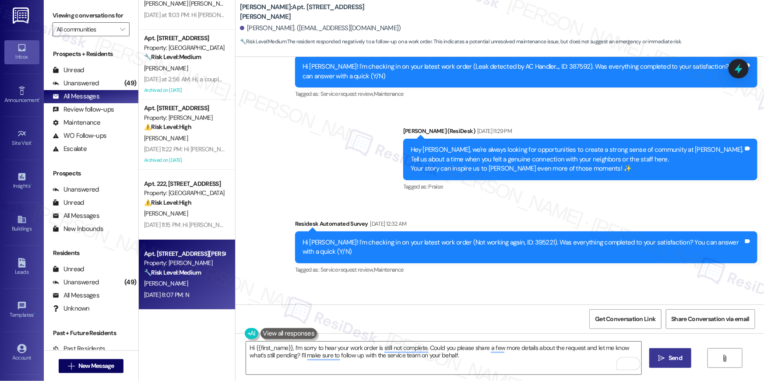
click at [657, 357] on span " Send" at bounding box center [671, 358] width 28 height 9
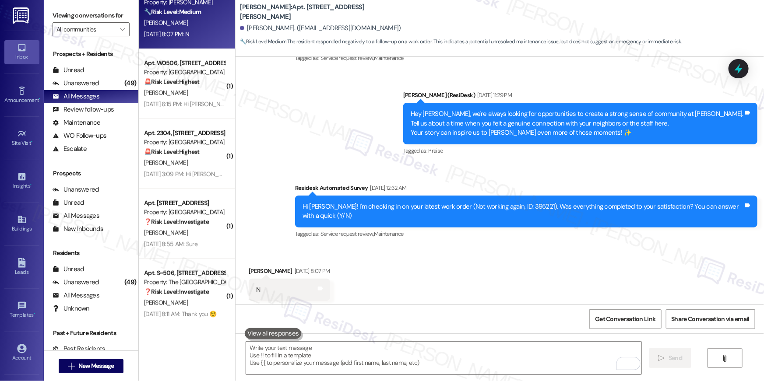
scroll to position [11586, 0]
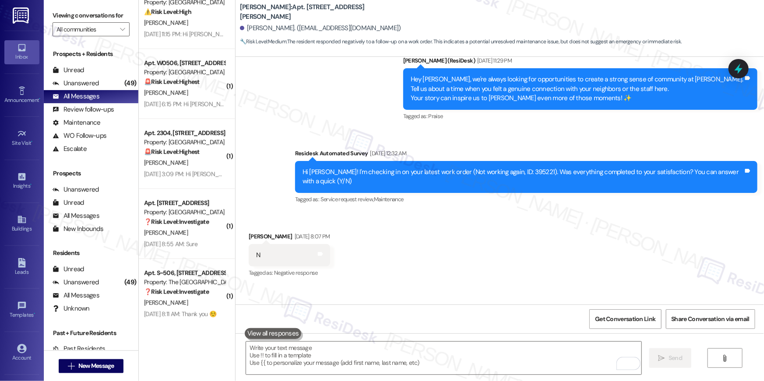
click at [186, 99] on div "Aug 30, 2025 at 6:15 PM: Hi Robert , thank you for bringing this important matt…" at bounding box center [184, 104] width 83 height 11
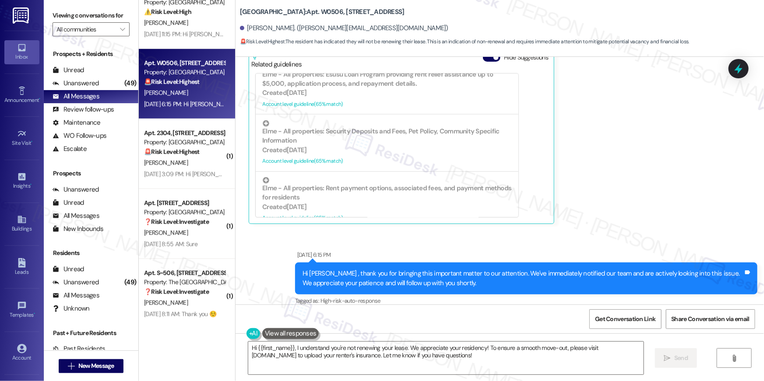
scroll to position [4587, 0]
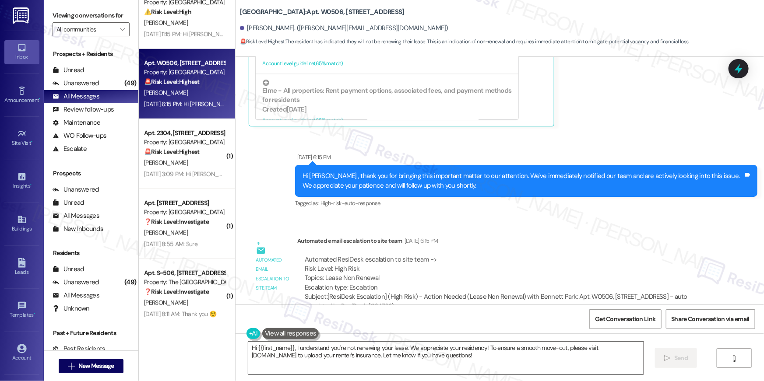
click at [541, 360] on textarea "Hi {{first_name}}, I understand you're not renewing your lease. We appreciate y…" at bounding box center [445, 358] width 395 height 33
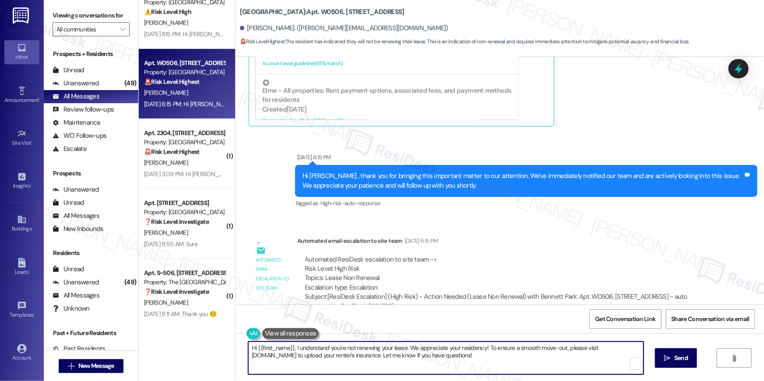
click at [541, 360] on textarea "Hi {{first_name}}, I understand you're not renewing your lease. We appreciate y…" at bounding box center [445, 358] width 395 height 33
paste textarea "we’re sorry to see you go and appreciate your residency. To submit your Notice …"
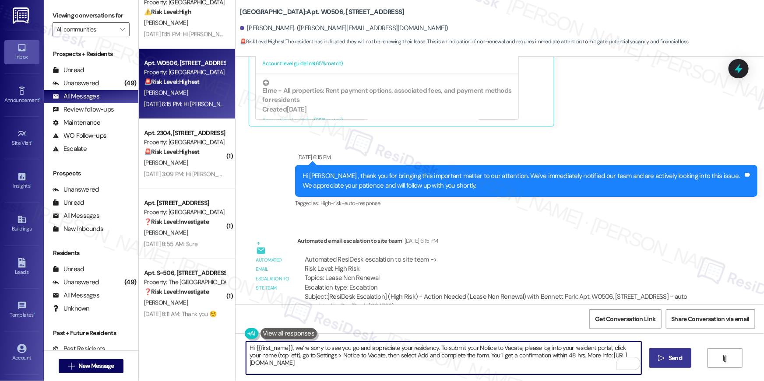
type textarea "Hi {{first_name}}, we’re sorry to see you go and appreciate your residency. To …"
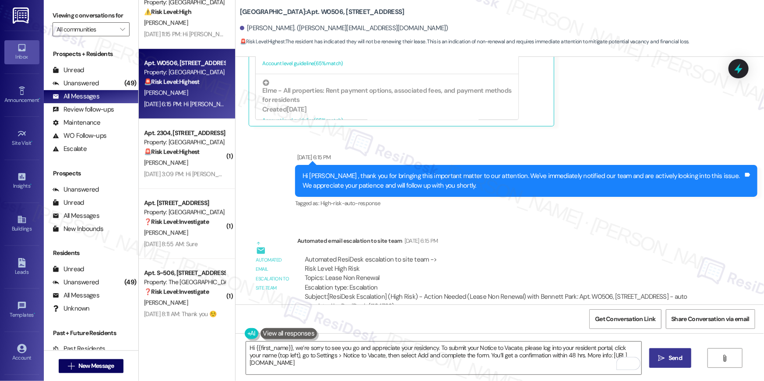
click at [687, 363] on button " Send" at bounding box center [670, 358] width 42 height 20
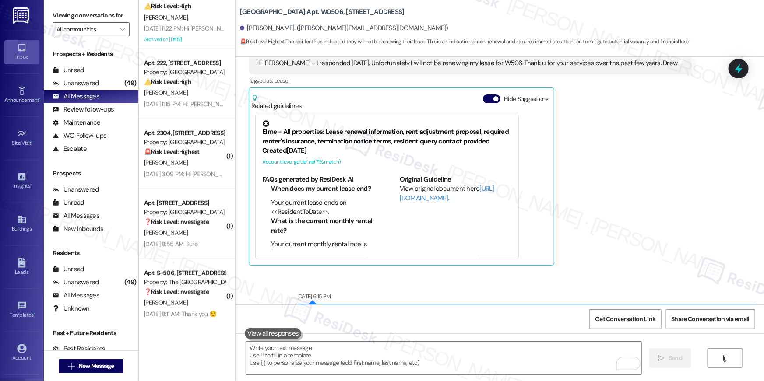
scroll to position [4666, 0]
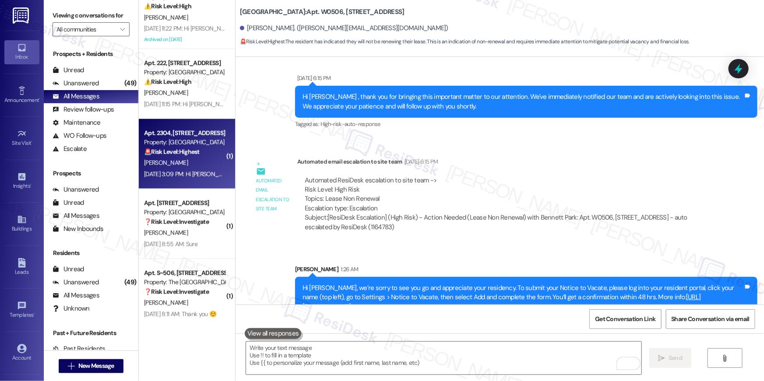
click at [191, 163] on div "D. Feste" at bounding box center [184, 163] width 83 height 11
type textarea "Fetching suggested responses. Please feel free to read through the conversation…"
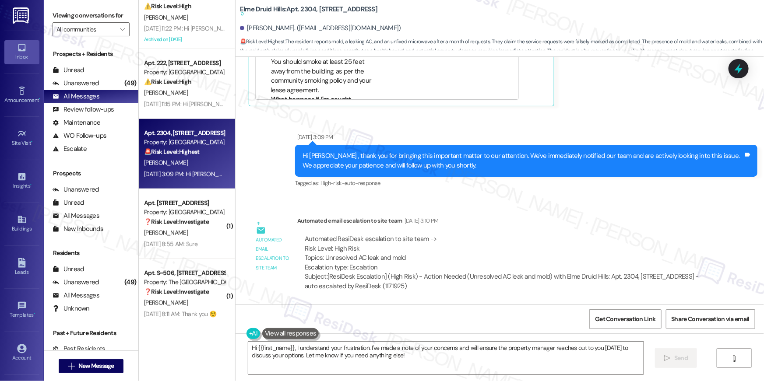
scroll to position [19122, 0]
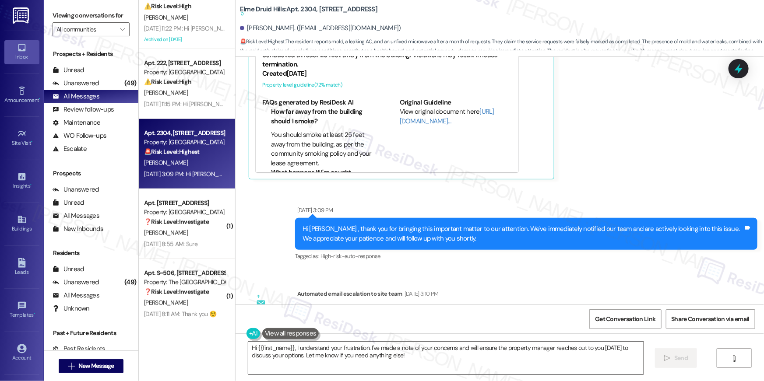
click at [429, 363] on textarea "Hi {{first_name}}, I understand your frustration. I've made a note of your conc…" at bounding box center [445, 358] width 395 height 33
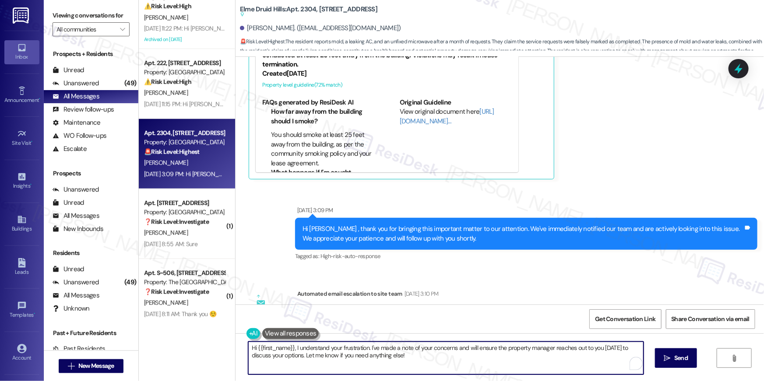
click at [429, 363] on textarea "Hi {{first_name}}, I understand your frustration. I've made a note of your conc…" at bounding box center [445, 358] width 395 height 33
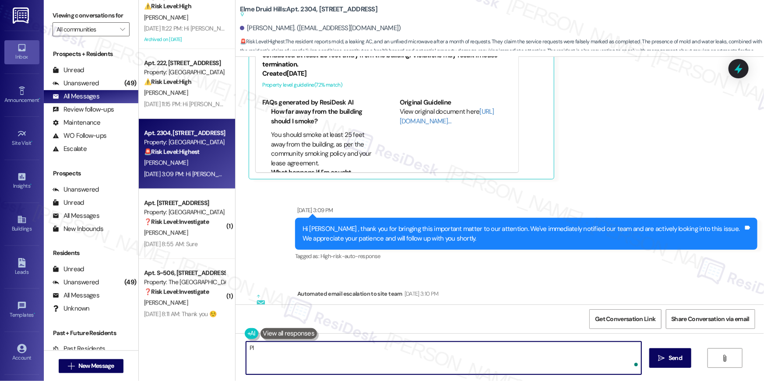
type textarea "P"
type textarea "Hy Dullan,"
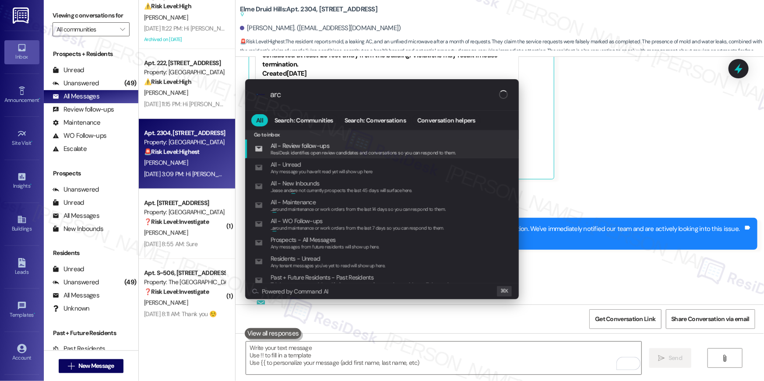
type input "arch"
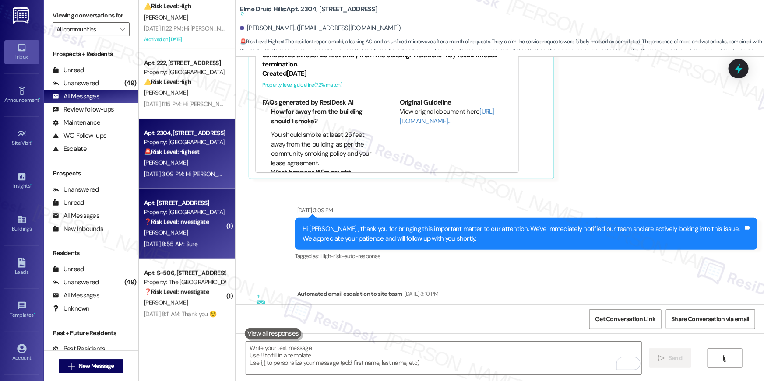
click at [176, 213] on div "Property: [GEOGRAPHIC_DATA]" at bounding box center [184, 212] width 81 height 9
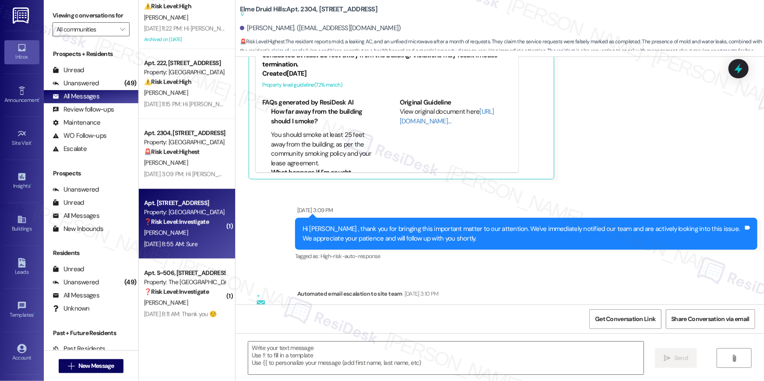
type textarea "Fetching suggested responses. Please feel free to read through the conversation…"
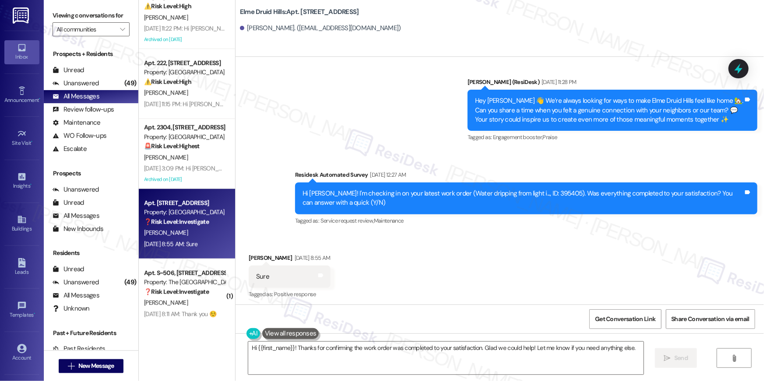
scroll to position [13043, 0]
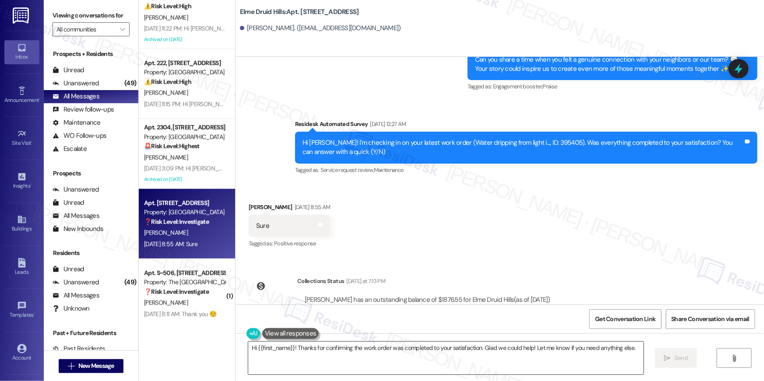
click at [453, 361] on textarea "Hi {{first_name}}! Thanks for confirming the work order was completed to your s…" at bounding box center [445, 358] width 395 height 33
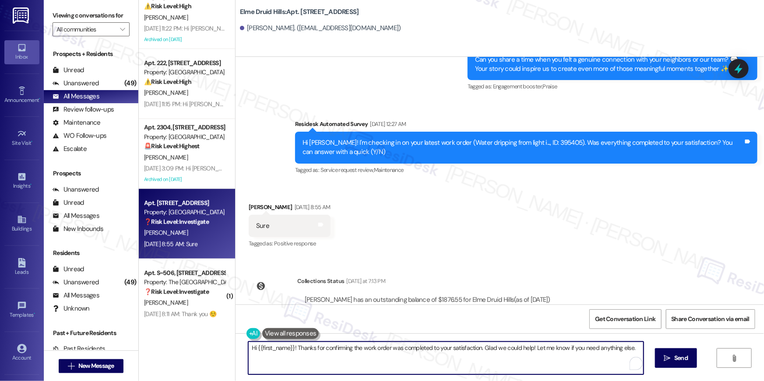
click at [453, 361] on textarea "Hi {{first_name}}! Thanks for confirming the work order was completed to your s…" at bounding box center [445, 358] width 395 height 33
paste textarea ", we’re sorry to see you go and appreciate your residency. To submit your Notic…"
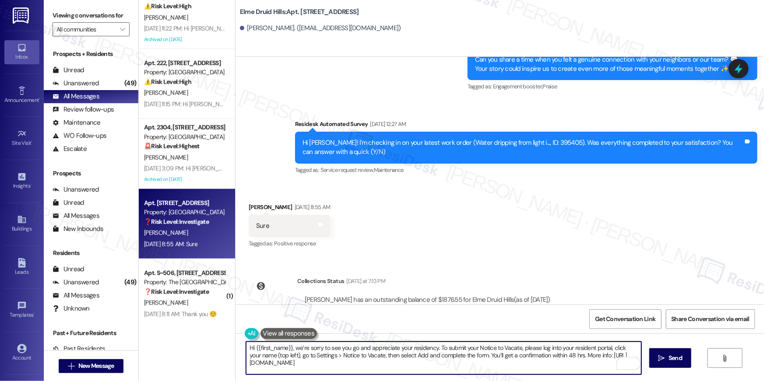
click at [407, 364] on textarea "Hi {{first_name}}, we’re sorry to see you go and appreciate your residency. To …" at bounding box center [443, 358] width 395 height 33
paste textarea "I’m so glad to hear your work order has been completed! If there’s anything els…"
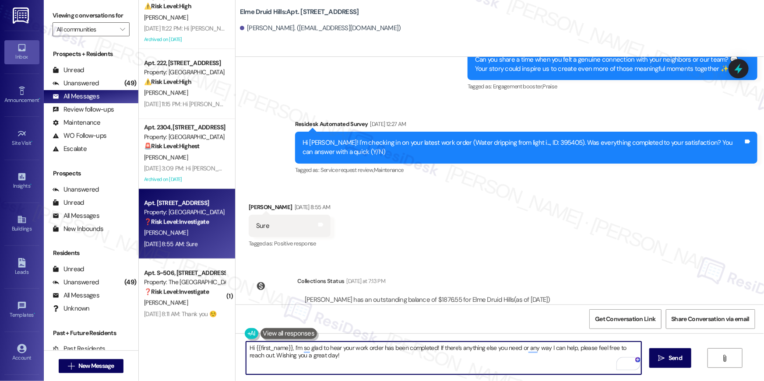
click at [469, 353] on textarea "Hi {{first_name}}, I’m so glad to hear your work order has been completed! If t…" at bounding box center [443, 358] width 395 height 33
type textarea "Hi {{first_name}}, I’m so glad to hear your work order has been completed! If t…"
click at [660, 361] on icon "" at bounding box center [661, 358] width 7 height 7
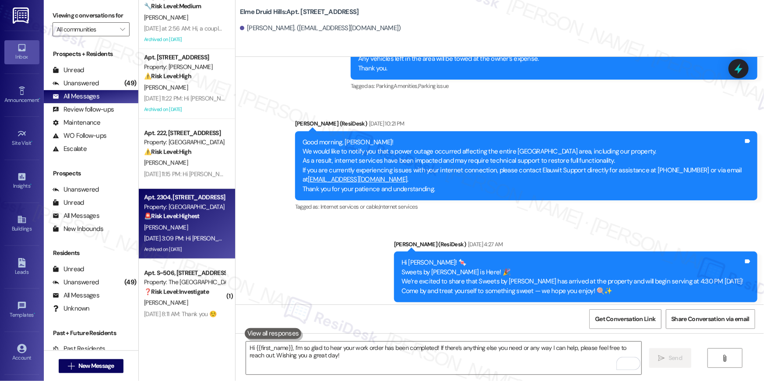
scroll to position [2198, 0]
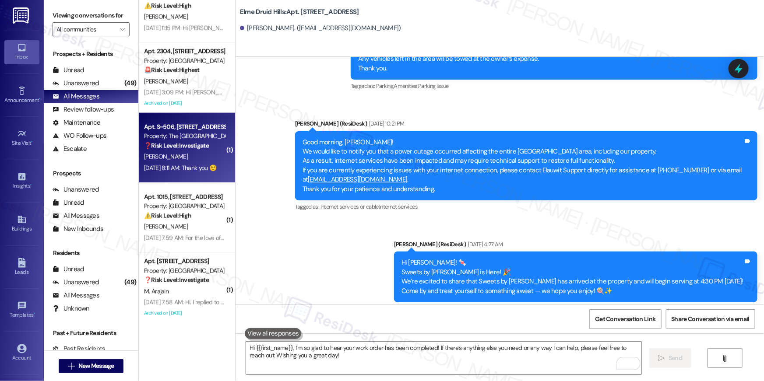
click at [186, 157] on div "K. Mereigh" at bounding box center [184, 156] width 83 height 11
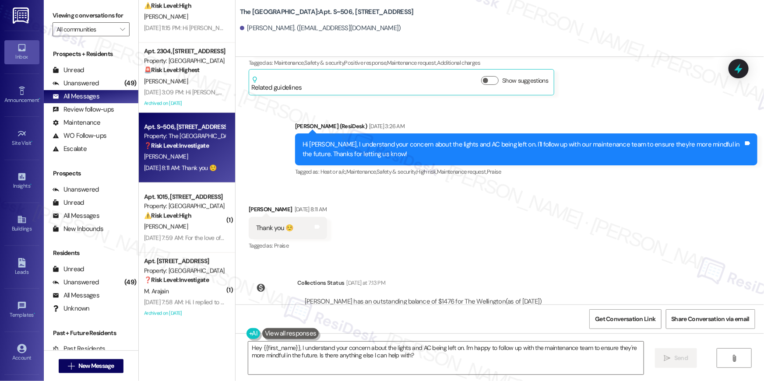
scroll to position [417, 0]
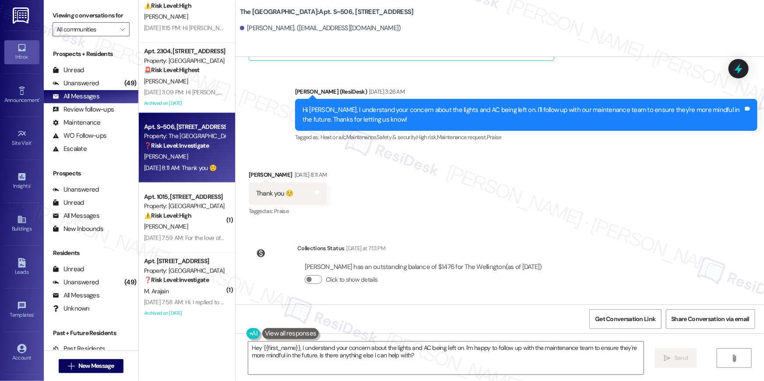
click at [456, 337] on div "Hey {{first_name}}, I understand your concern about the lights and AC being lef…" at bounding box center [499, 367] width 528 height 66
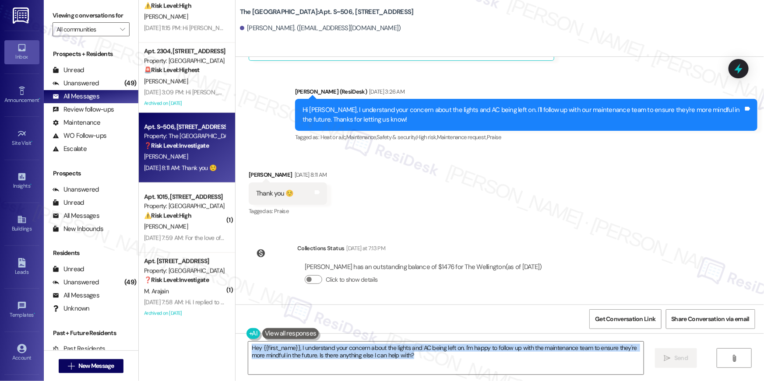
click at [456, 337] on div "Hey {{first_name}}, I understand your concern about the lights and AC being lef…" at bounding box center [499, 367] width 528 height 66
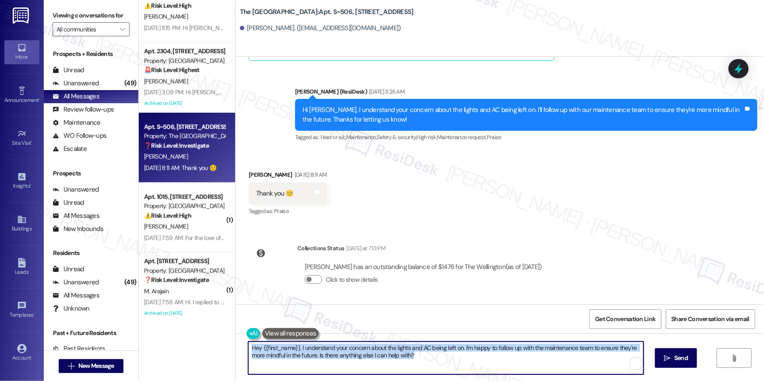
click at [460, 357] on textarea "Hey {{first_name}}, I understand your concern about the lights and AC being lef…" at bounding box center [445, 358] width 395 height 33
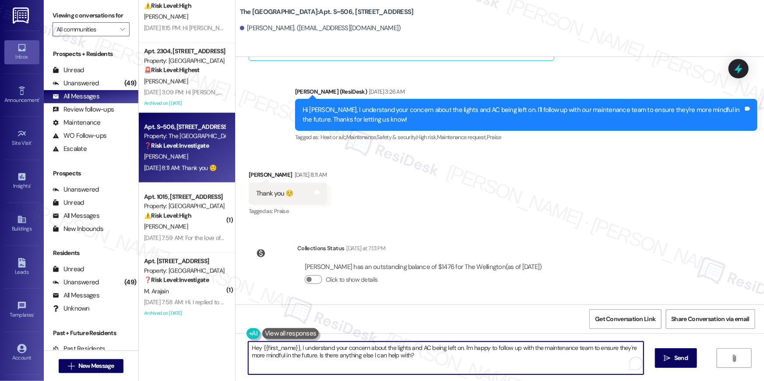
click at [460, 357] on textarea "Hey {{first_name}}, I understand your concern about the lights and AC being lef…" at bounding box center [445, 358] width 395 height 33
type textarea "T"
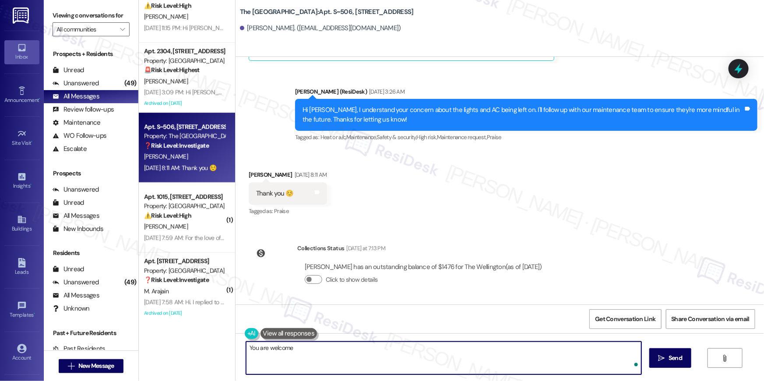
type textarea "You are welcome!"
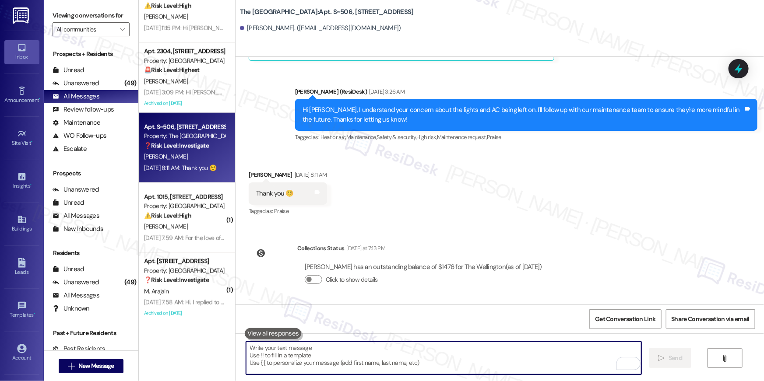
scroll to position [336, 0]
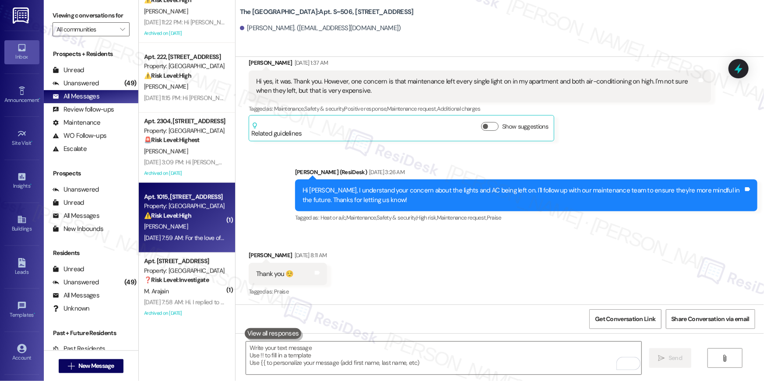
click at [204, 232] on div "J. Sturch" at bounding box center [184, 226] width 83 height 11
type textarea "Fetching suggested responses. Please feel free to read through the conversation…"
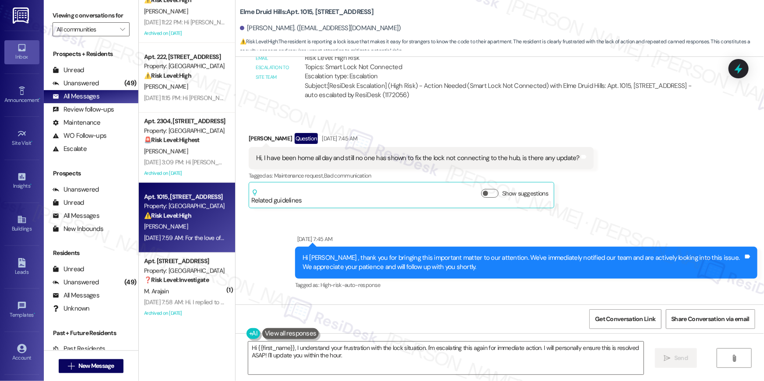
scroll to position [20841, 0]
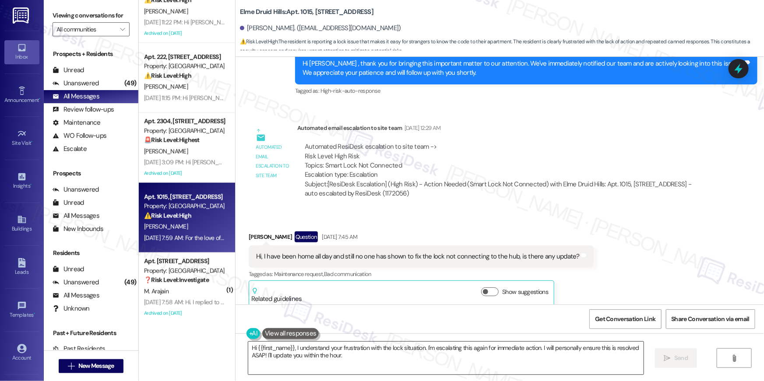
click at [343, 354] on textarea "Hi {{first_name}}, I understand your frustration with the lock situation. I'm e…" at bounding box center [445, 358] width 395 height 33
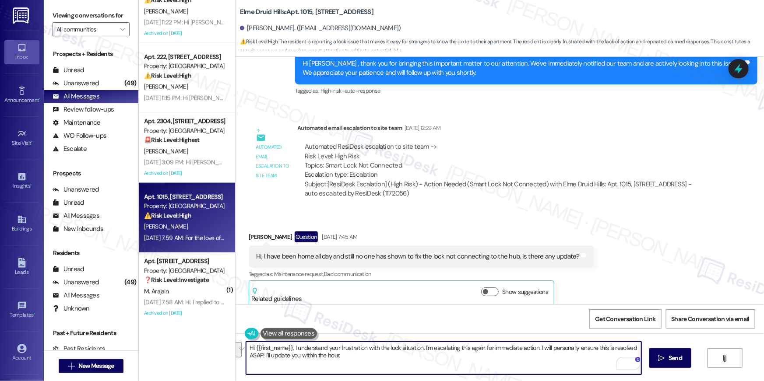
drag, startPoint x: 357, startPoint y: 358, endPoint x: 428, endPoint y: 346, distance: 71.8
click at [428, 346] on textarea "Hi {{first_name}}, I understand your frustration with the lock situation. I'm e…" at bounding box center [443, 358] width 395 height 33
click at [361, 358] on textarea "Hi {{first_name}}, I understand your frustration with the lock situation. I'm e…" at bounding box center [443, 358] width 395 height 33
click at [530, 369] on textarea "Hi {{first_name}}, I understand your frustration with the lock situation. I'm e…" at bounding box center [443, 358] width 395 height 33
drag, startPoint x: 538, startPoint y: 348, endPoint x: 544, endPoint y: 364, distance: 17.0
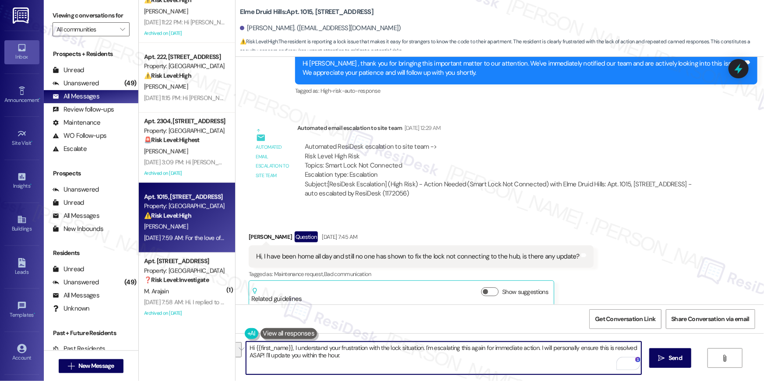
click at [544, 364] on textarea "Hi {{first_name}}, I understand your frustration with the lock situation. I'm e…" at bounding box center [443, 358] width 395 height 33
click at [482, 347] on textarea "Hi {{first_name}}, I understand your frustration with the lock situation. I'm e…" at bounding box center [443, 358] width 395 height 33
drag, startPoint x: 579, startPoint y: 349, endPoint x: 587, endPoint y: 372, distance: 24.5
click at [587, 372] on textarea "Hi {{first_name}}, I understand your frustration with the lock situation. I'm e…" at bounding box center [443, 358] width 395 height 33
type textarea "Hi {{first_name}}, I understand your frustration with the lock situation. I'm e…"
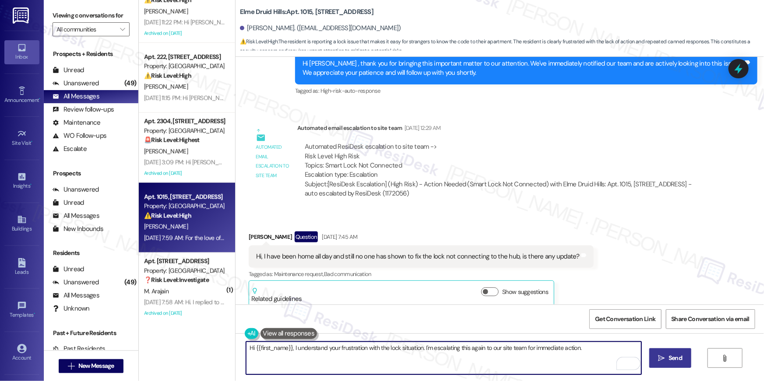
click at [667, 359] on span "Send" at bounding box center [675, 358] width 17 height 9
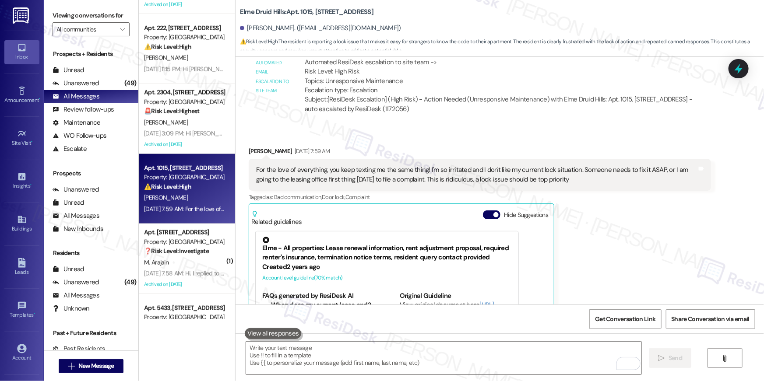
scroll to position [2256, 0]
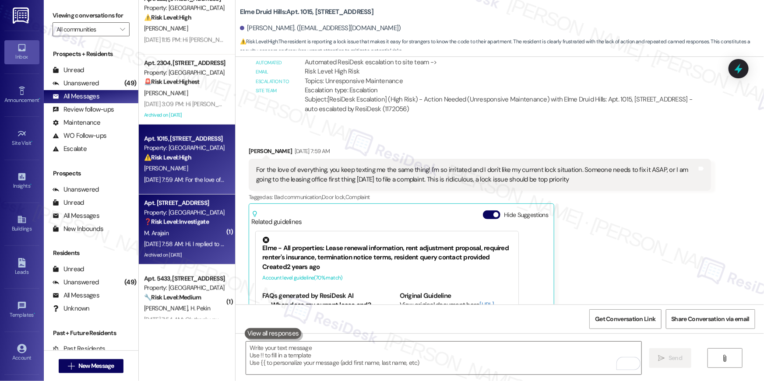
click at [192, 221] on strong "❓ Risk Level: Investigate" at bounding box center [176, 222] width 65 height 8
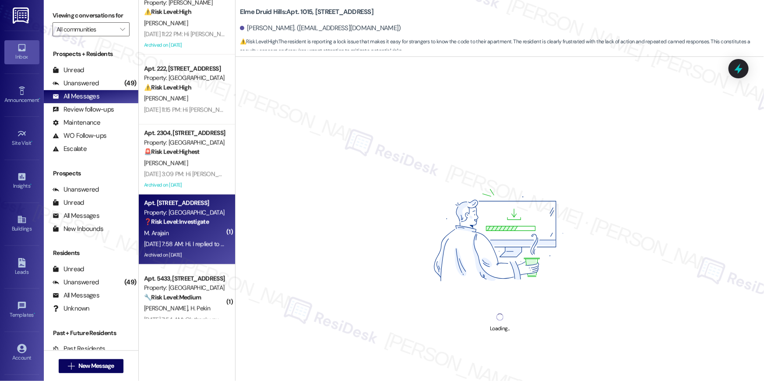
click at [193, 221] on strong "❓ Risk Level: Investigate" at bounding box center [176, 222] width 65 height 8
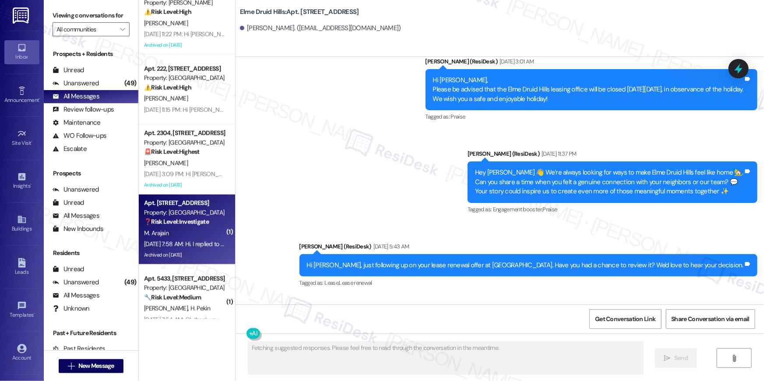
scroll to position [18552, 0]
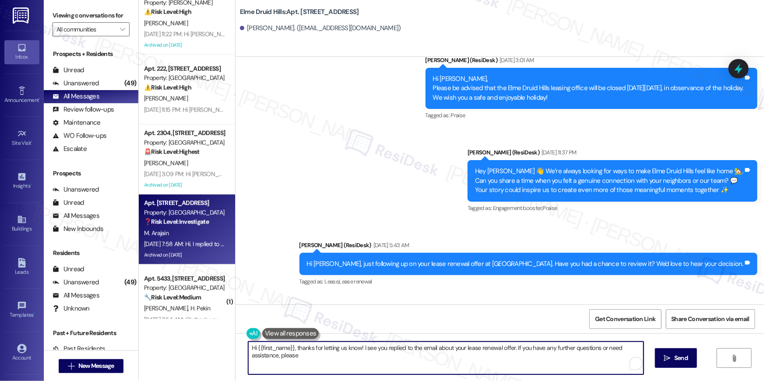
click at [386, 363] on textarea "Hi {{first_name}}, thanks for letting us know! I see you replied to the email a…" at bounding box center [445, 358] width 395 height 33
drag, startPoint x: 358, startPoint y: 348, endPoint x: 373, endPoint y: 381, distance: 35.9
click at [373, 381] on div "Hi {{first_name}}, thanks for letting us know! I see you replied to the email a…" at bounding box center [499, 367] width 528 height 66
drag, startPoint x: 376, startPoint y: 365, endPoint x: 292, endPoint y: 348, distance: 85.7
click at [292, 348] on textarea "Hi {{first_name}}, thanks for letting us know! I see you replied to the email a…" at bounding box center [443, 358] width 395 height 33
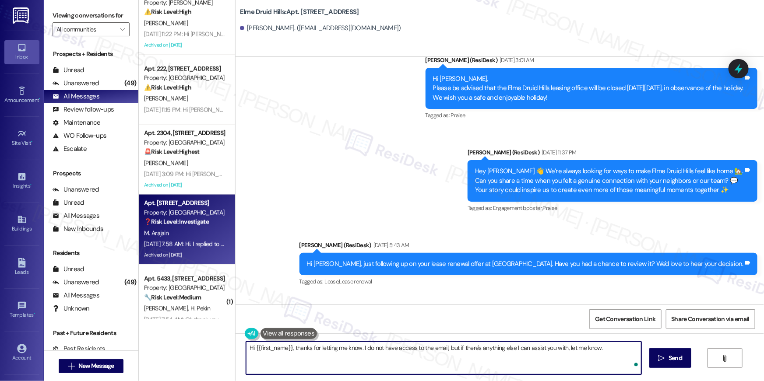
type textarea "Hi {{first_name}}, thanks for letting me know. I do not have access to the emai…"
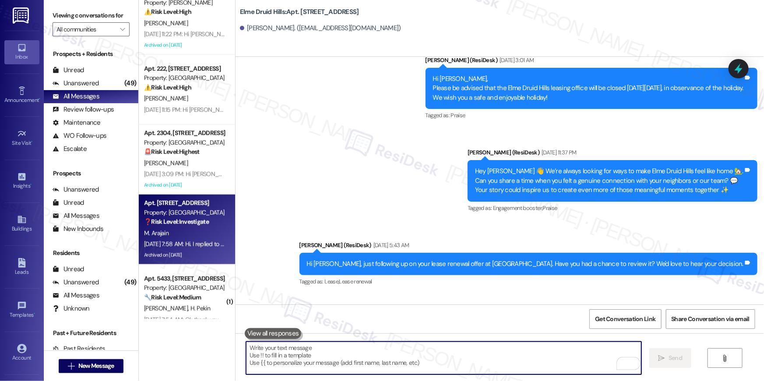
click at [506, 349] on textarea "To enrich screen reader interactions, please activate Accessibility in Grammarl…" at bounding box center [443, 358] width 395 height 33
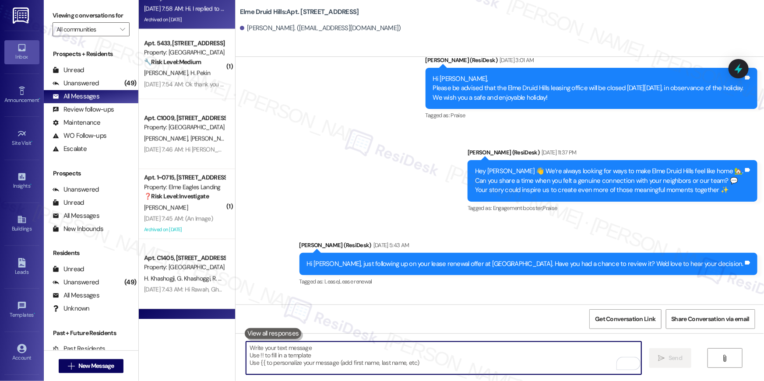
scroll to position [2426, 0]
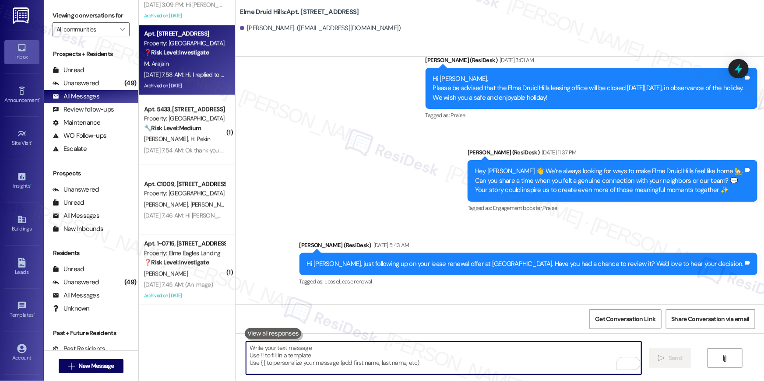
click at [397, 343] on textarea "To enrich screen reader interactions, please activate Accessibility in Grammarl…" at bounding box center [443, 358] width 395 height 33
click at [404, 351] on textarea "To enrich screen reader interactions, please activate Accessibility in Grammarl…" at bounding box center [443, 358] width 395 height 33
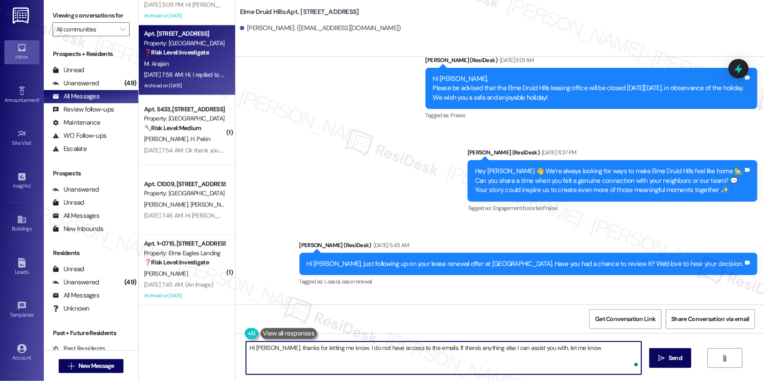
type textarea "Hi [PERSON_NAME], thanks for letting me know. I do not have access to the email…"
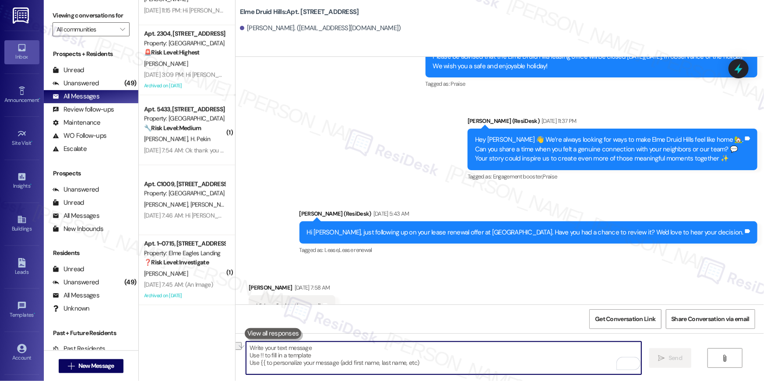
scroll to position [18613, 0]
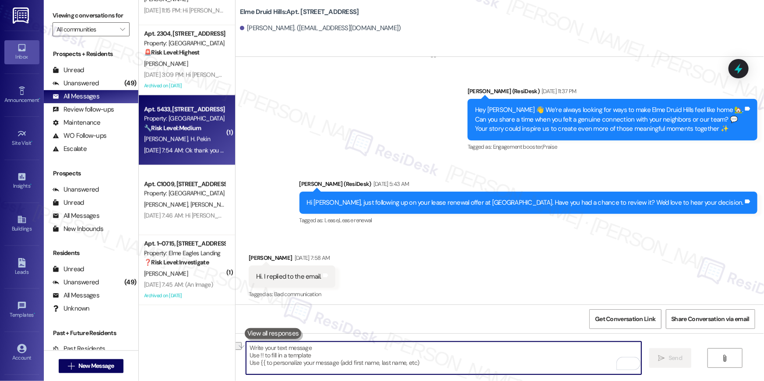
click at [167, 147] on div "Aug 30, 2025 at 7:54 AM: Ok thank you 👍 Aug 30, 2025 at 7:54 AM: Ok thank you 👍" at bounding box center [185, 151] width 83 height 8
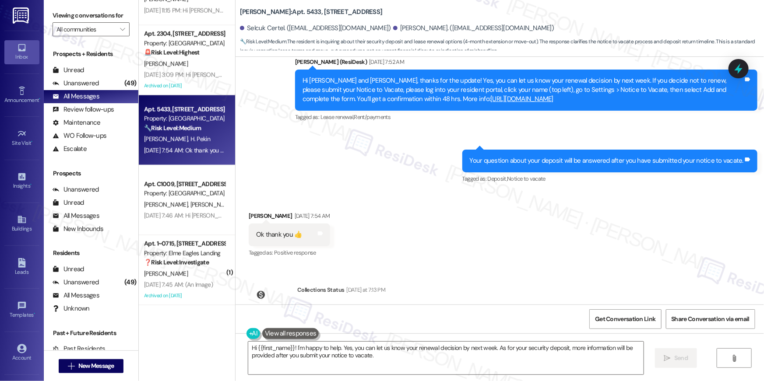
scroll to position [2702, 0]
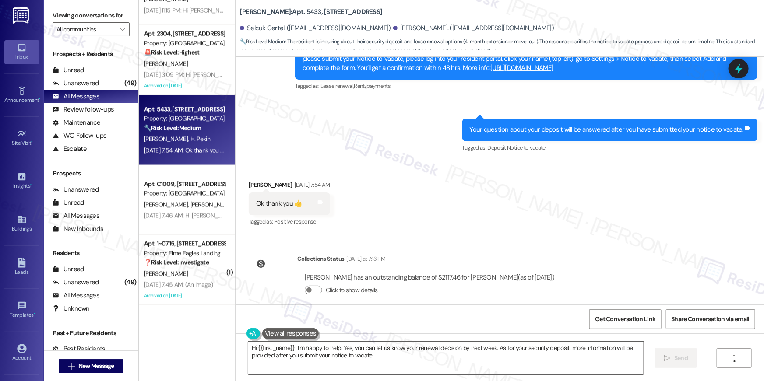
click at [411, 369] on textarea "Hi {{first_name}}! I'm happy to help. Yes, you can let us know your renewal dec…" at bounding box center [445, 358] width 395 height 33
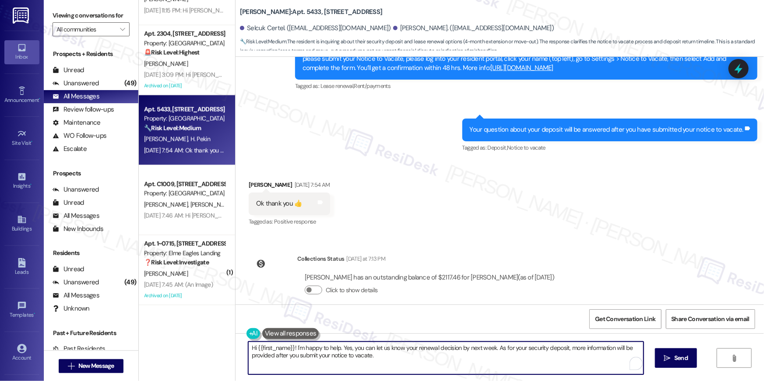
click at [411, 369] on textarea "Hi {{first_name}}! I'm happy to help. Yes, you can let us know your renewal dec…" at bounding box center [445, 358] width 395 height 33
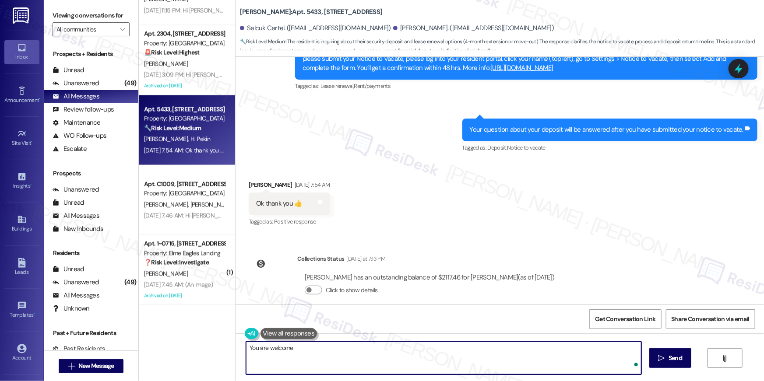
type textarea "You are welcome!"
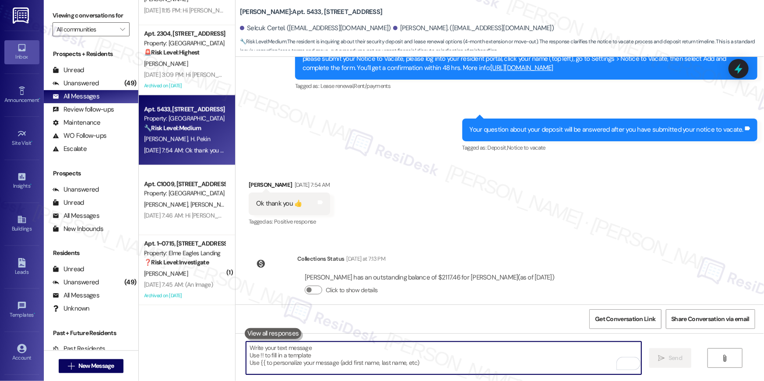
scroll to position [2622, 0]
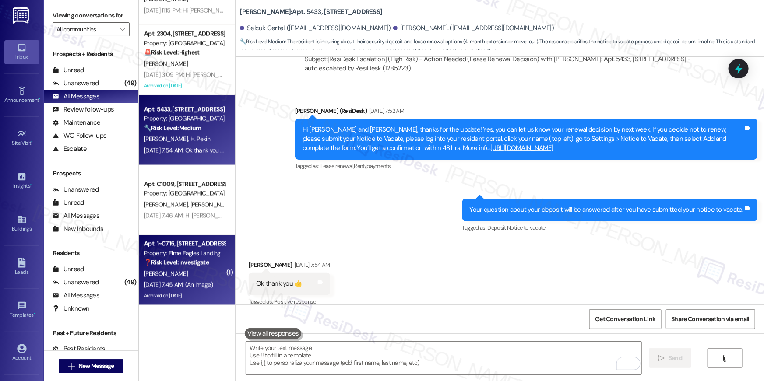
click at [187, 252] on div "Property: Elme Eagles Landing" at bounding box center [184, 253] width 81 height 9
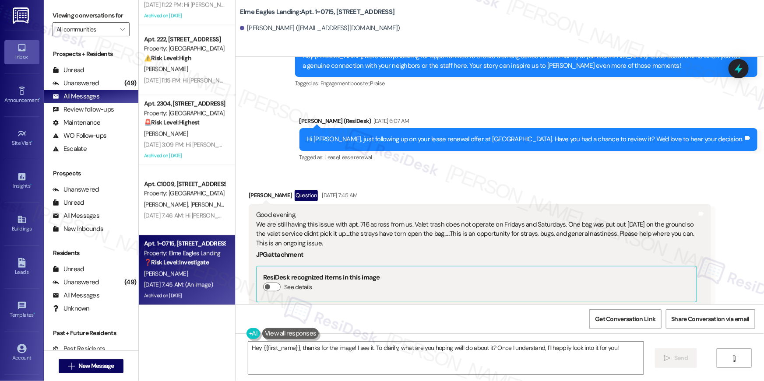
scroll to position [10096, 0]
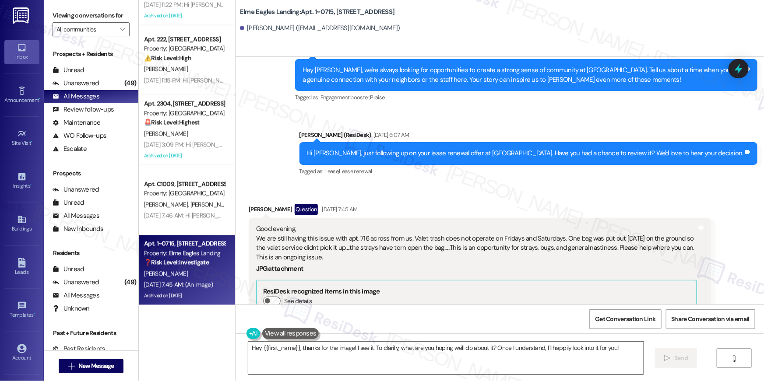
click at [358, 348] on textarea "Hey {{first_name}}, thanks for the image! I see it. To clarify, what are you ho…" at bounding box center [445, 358] width 395 height 33
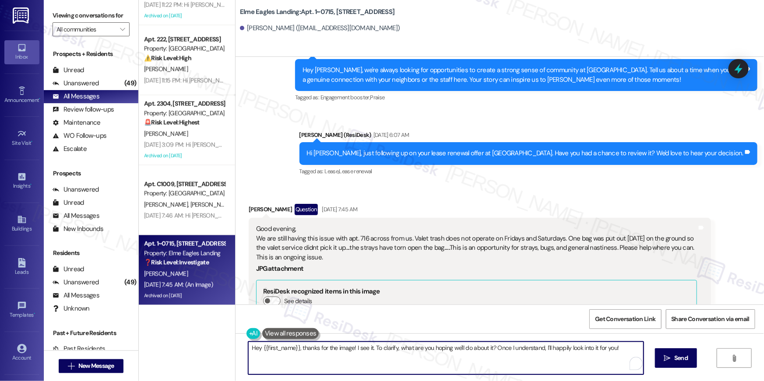
drag, startPoint x: 351, startPoint y: 351, endPoint x: 371, endPoint y: 360, distance: 21.5
click at [371, 360] on textarea "Hey {{first_name}}, thanks for the image! I see it. To clarify, what are you ho…" at bounding box center [445, 358] width 395 height 33
drag, startPoint x: 350, startPoint y: 346, endPoint x: 367, endPoint y: 358, distance: 20.5
click at [360, 360] on textarea "Hey {{first_name}}, thanks for the image! I see it. To clarify, what are you ho…" at bounding box center [443, 358] width 395 height 33
type textarea "Hey {{first_name}}, thanks for the image! I have immediately raised this issue …"
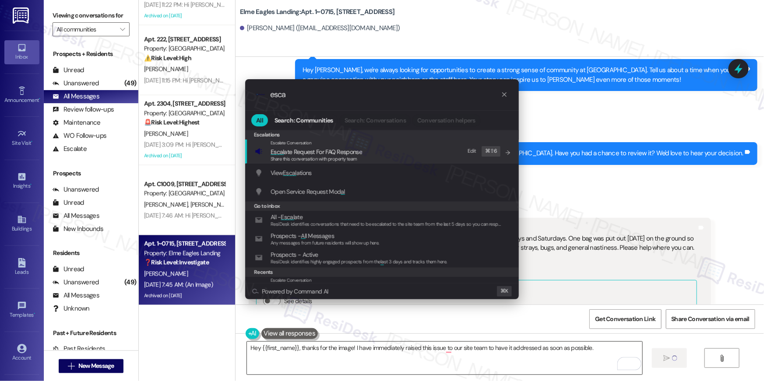
type input "esc"
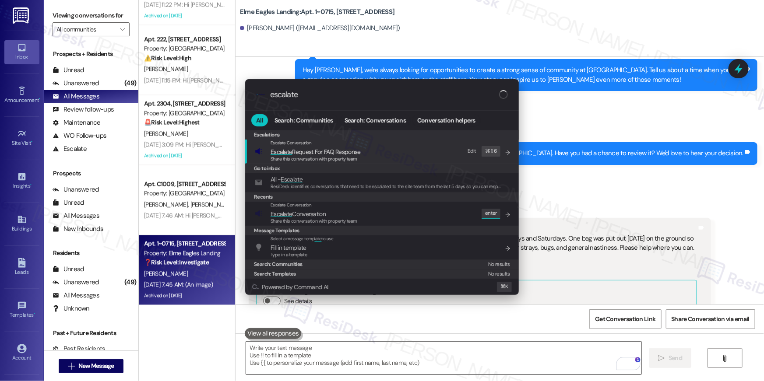
scroll to position [10326, 0]
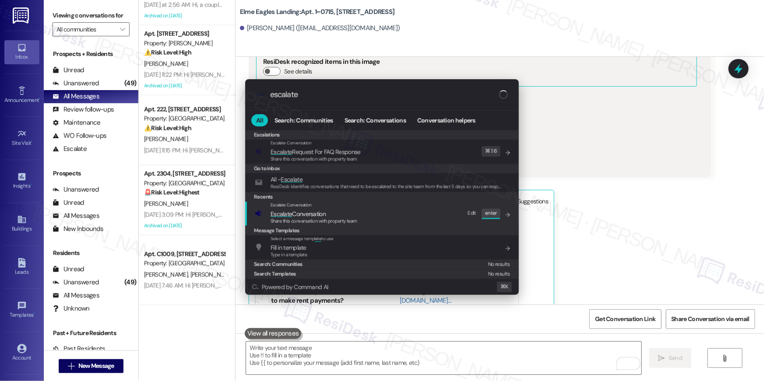
type input "escalate"
click at [285, 214] on span "Escalate" at bounding box center [280, 214] width 21 height 8
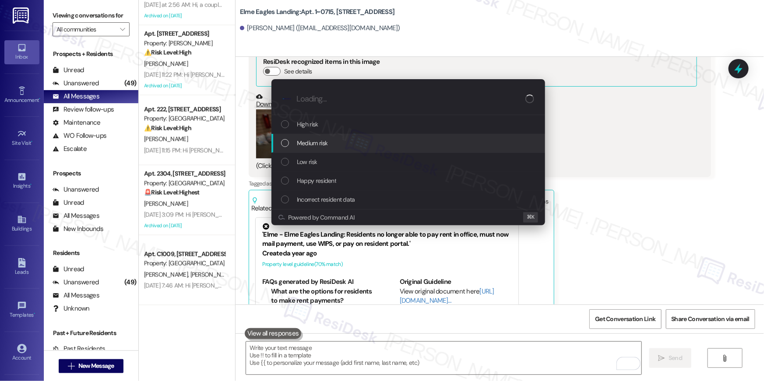
click at [327, 149] on div "Medium risk" at bounding box center [408, 143] width 274 height 19
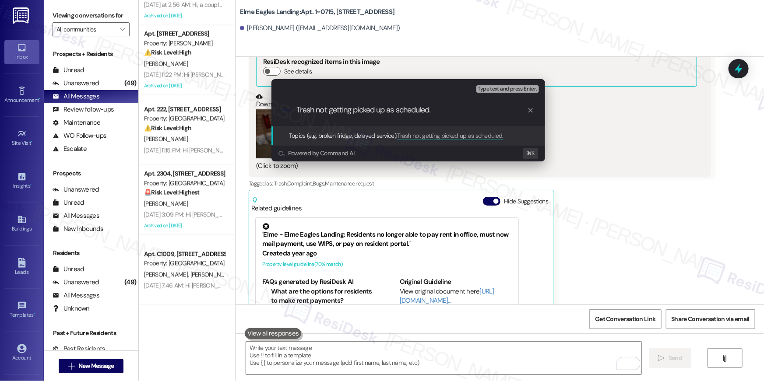
type input "Trash not getting picked up as scheduled."
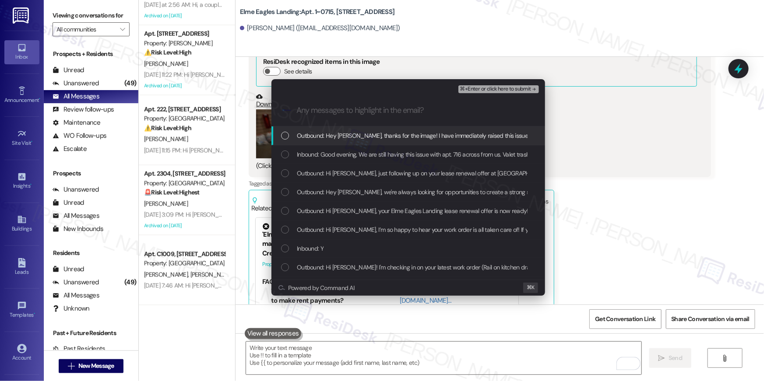
click at [396, 134] on span "Outbound: Hey Tommy, thanks for the image! I have immediately raised this issue…" at bounding box center [486, 136] width 379 height 10
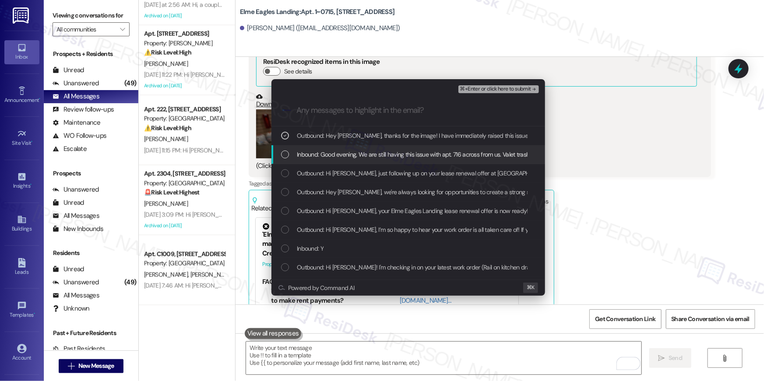
click at [385, 163] on div "Inbound: Good evening, We are still having this issue with apt. 716 across from…" at bounding box center [408, 154] width 274 height 19
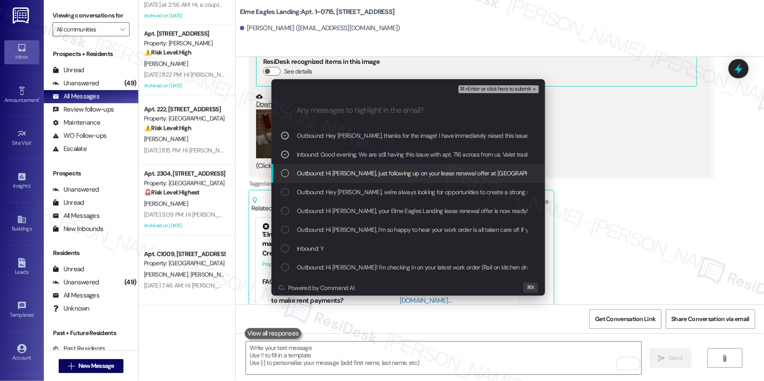
click at [379, 179] on div "Outbound: Hi Tommy, just following up on your lease renewal offer at Elme Eagle…" at bounding box center [408, 173] width 274 height 19
click at [379, 182] on div "Outbound: Hi Tommy, just following up on your lease renewal offer at Elme Eagle…" at bounding box center [408, 173] width 274 height 19
click at [379, 179] on div "Outbound: Hi Tommy, just following up on your lease renewal offer at Elme Eagle…" at bounding box center [408, 173] width 274 height 19
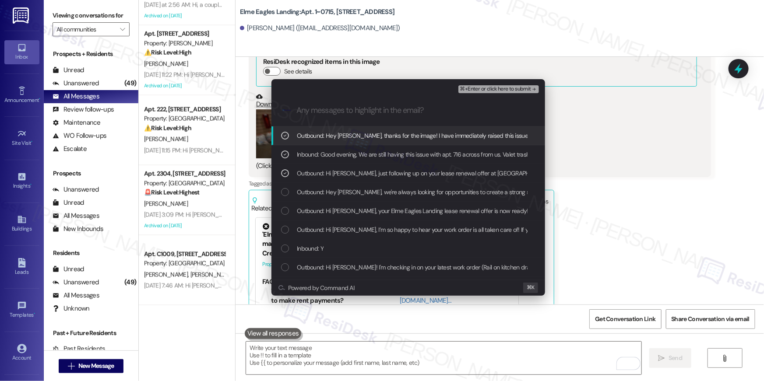
click at [475, 86] on span "⌘+Enter or click here to submit" at bounding box center [495, 89] width 71 height 6
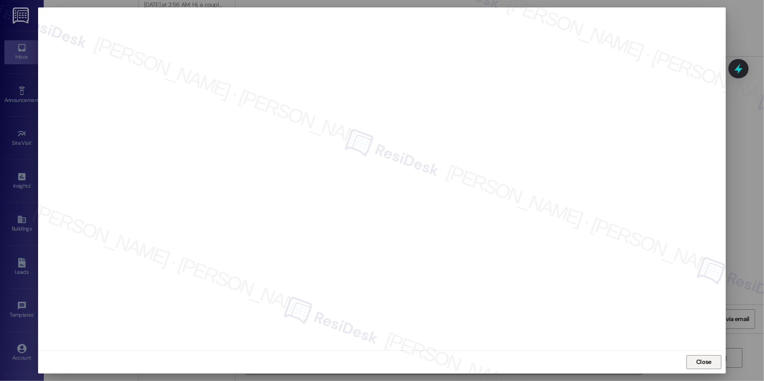
click at [706, 363] on span "Close" at bounding box center [703, 362] width 15 height 9
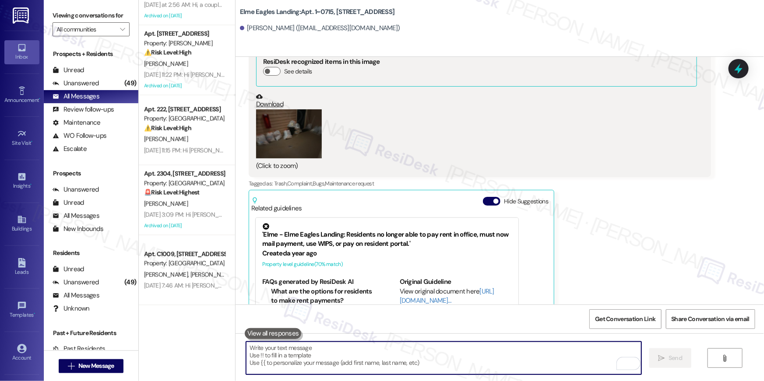
click at [475, 358] on textarea "To enrich screen reader interactions, please activate Accessibility in Grammarl…" at bounding box center [443, 358] width 395 height 33
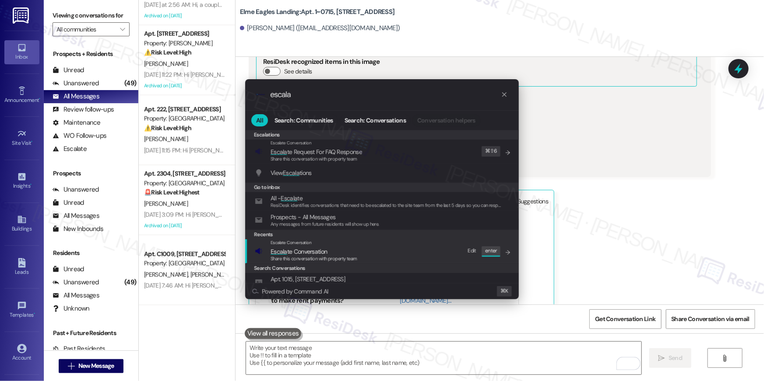
type input "escala"
click at [325, 260] on span "Share this conversation with property team" at bounding box center [313, 259] width 87 height 6
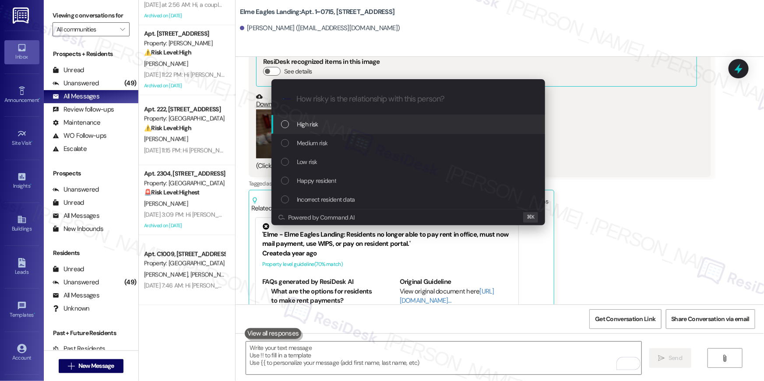
click at [310, 131] on div "High risk" at bounding box center [408, 124] width 274 height 19
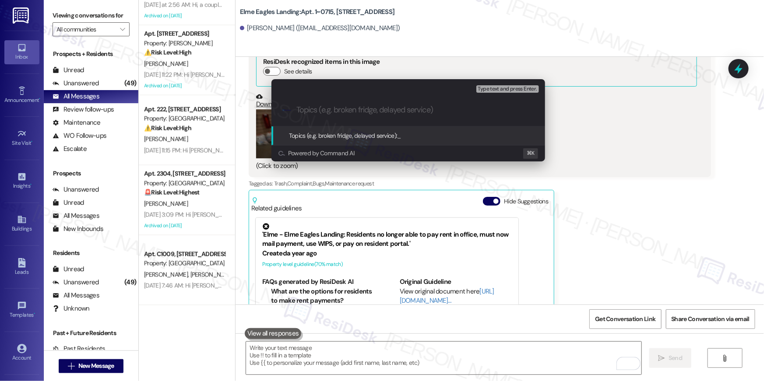
paste input "Trash not getting picked up as scheduled"
type input "Trash not getting picked up as scheduled"
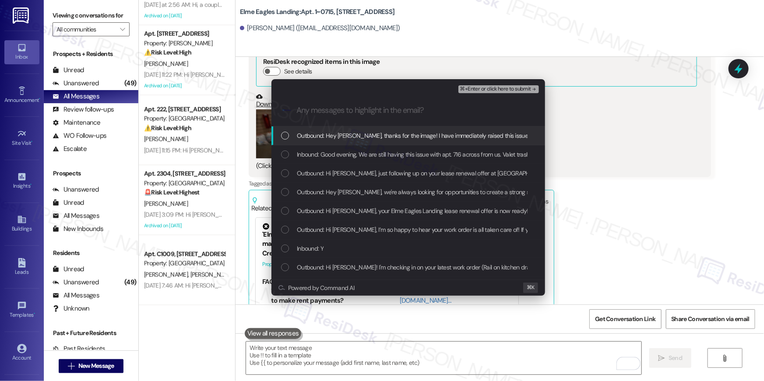
click at [313, 137] on span "Outbound: Hey Tommy, thanks for the image! I have immediately raised this issue…" at bounding box center [486, 136] width 379 height 10
drag, startPoint x: 314, startPoint y: 144, endPoint x: 330, endPoint y: 166, distance: 27.0
click at [314, 144] on div "Outbound: Hey Tommy, thanks for the image! I have immediately raised this issue…" at bounding box center [408, 135] width 274 height 19
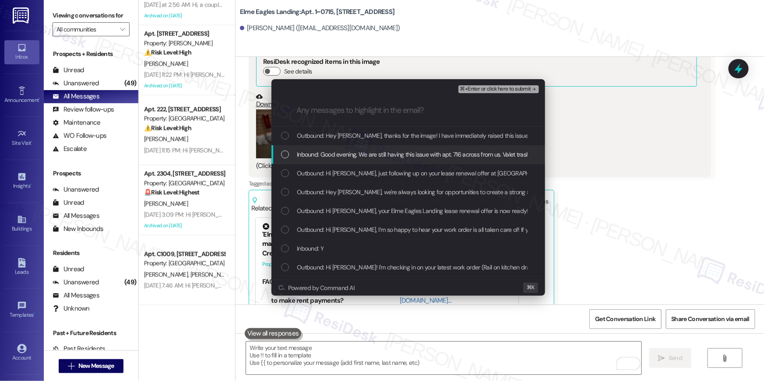
click at [341, 162] on div "Inbound: Good evening, We are still having this issue with apt. 716 across from…" at bounding box center [408, 154] width 274 height 19
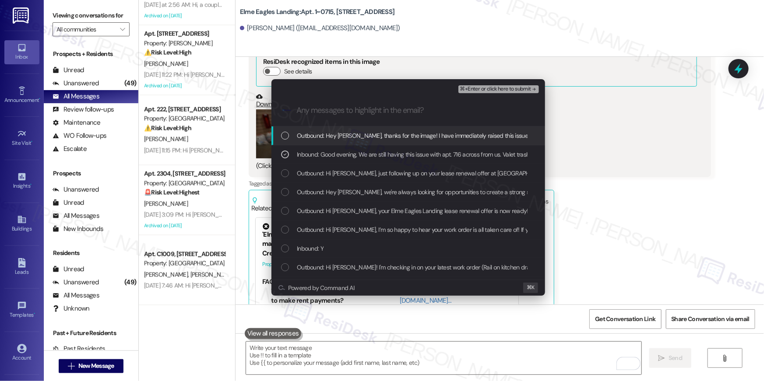
click at [349, 138] on span "Outbound: Hey Tommy, thanks for the image! I have immediately raised this issue…" at bounding box center [486, 136] width 379 height 10
click at [500, 87] on span "⌘+Enter or click here to submit" at bounding box center [495, 89] width 71 height 6
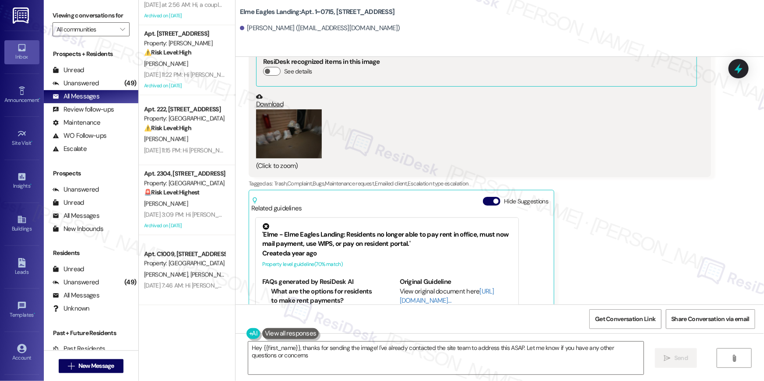
type textarea "Hey {{first_name}}, thanks for sending the image! I've already contacted the si…"
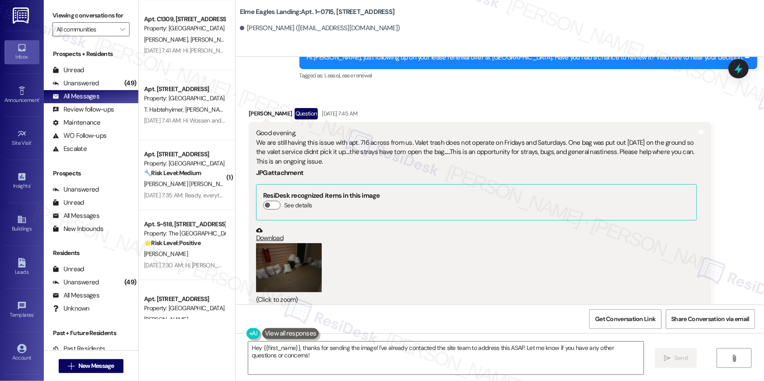
scroll to position [2863, 0]
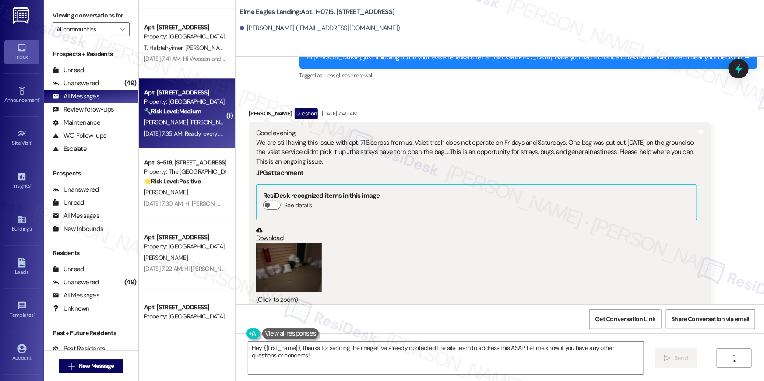
click at [179, 134] on div "Aug 30, 2025 at 7:35 AM: Ready, everything is already signed Aug 30, 2025 at 7:…" at bounding box center [209, 134] width 130 height 8
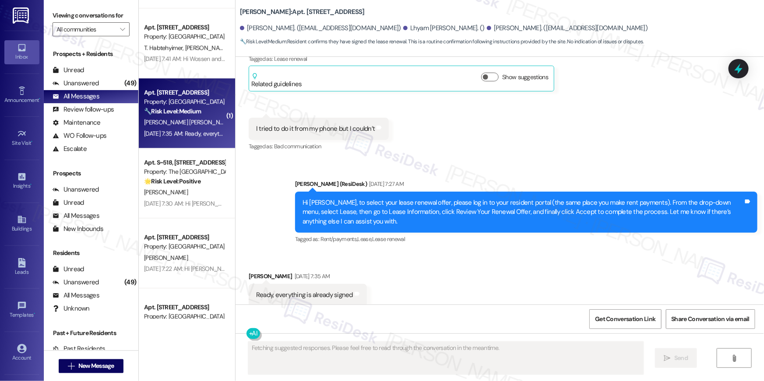
scroll to position [1795, 0]
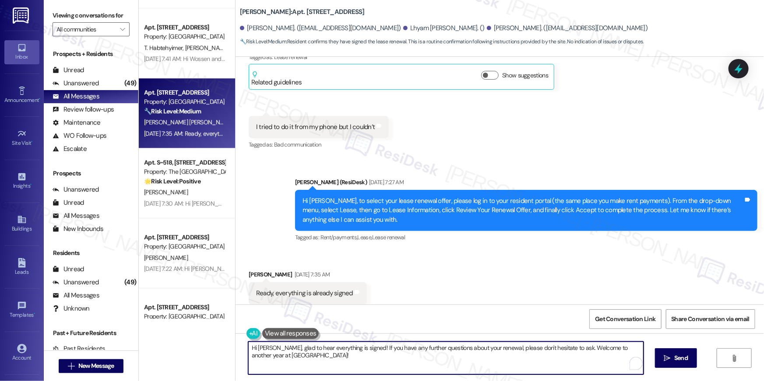
drag, startPoint x: 358, startPoint y: 350, endPoint x: 494, endPoint y: 345, distance: 135.3
click at [493, 345] on textarea "Hi Marden, glad to hear everything is signed! If you have any further questions…" at bounding box center [445, 358] width 395 height 33
drag, startPoint x: 561, startPoint y: 348, endPoint x: 359, endPoint y: 347, distance: 201.8
click at [359, 347] on textarea "Hi Marden, glad to hear everything is signed! If you have any further questions…" at bounding box center [443, 358] width 395 height 33
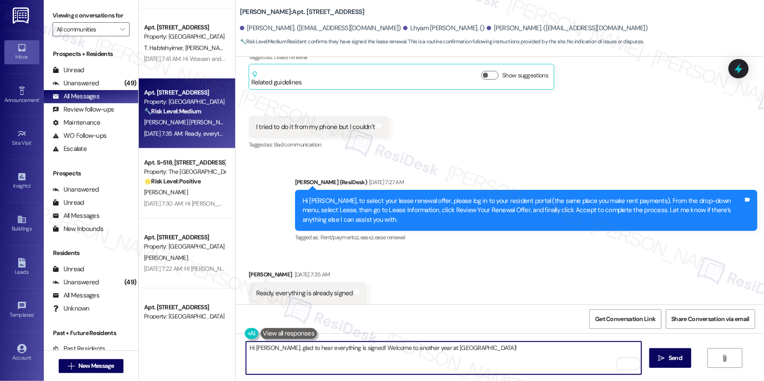
click at [417, 348] on textarea "Hi Marden, glad to hear everything is signed! Welcome to another year at Elme M…" at bounding box center [443, 358] width 395 height 33
type textarea "Hi Marden, glad to hear everything is signed! Welcome to another te at Elme Man…"
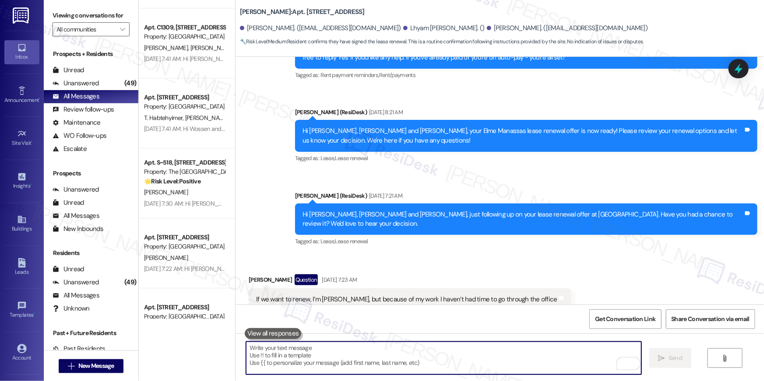
click at [488, 355] on textarea "To enrich screen reader interactions, please activate Accessibility in Grammarl…" at bounding box center [443, 358] width 395 height 33
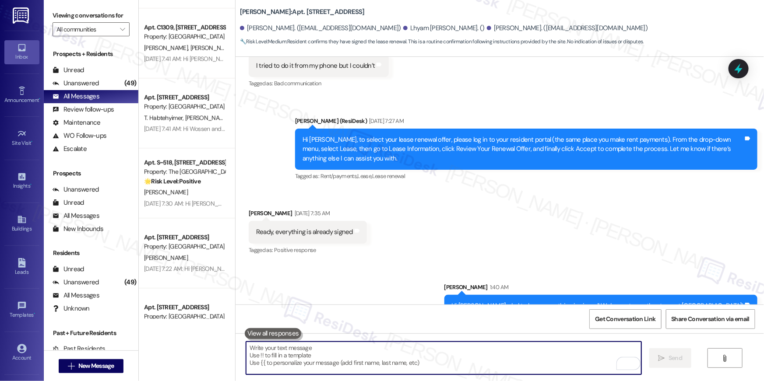
click at [426, 355] on textarea "To enrich screen reader interactions, please activate Accessibility in Grammarl…" at bounding box center [443, 358] width 395 height 33
paste textarea "I hope you don’t mind me asking a quick favor—would you be willing to leave us …"
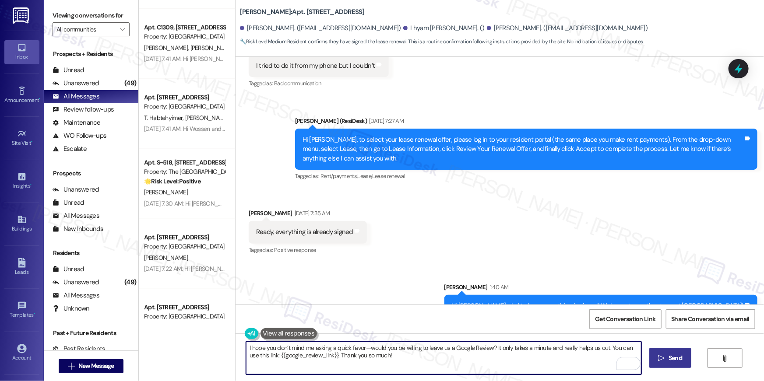
type textarea "I hope you don’t mind me asking a quick favor—would you be willing to leave us …"
click at [669, 360] on span "Send" at bounding box center [675, 358] width 14 height 9
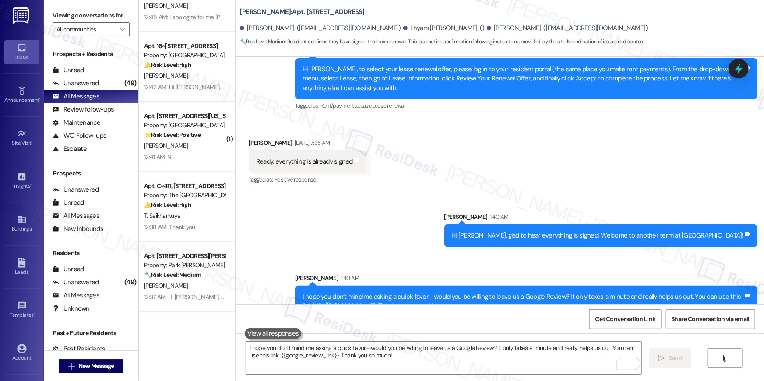
scroll to position [1589, 0]
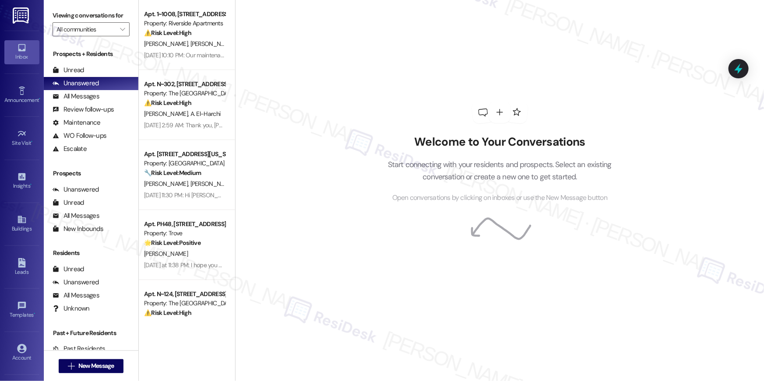
click at [661, 66] on div "Welcome to Your Conversations Start connecting with your residents and prospect…" at bounding box center [499, 190] width 529 height 381
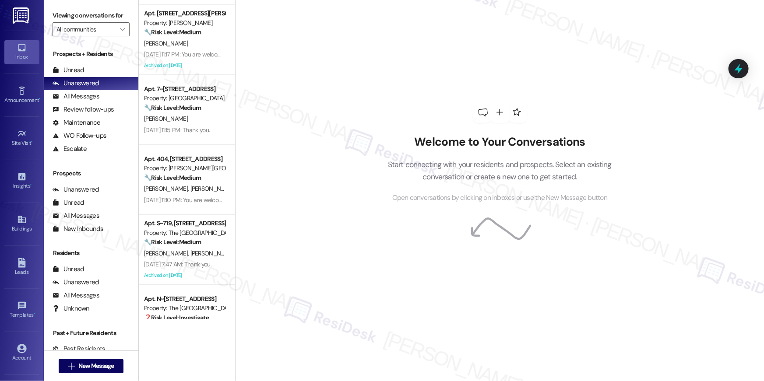
scroll to position [3112, 0]
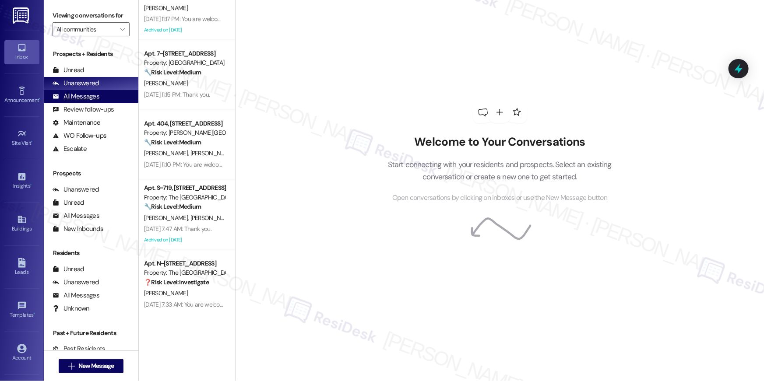
click at [91, 95] on div "All Messages" at bounding box center [76, 96] width 47 height 9
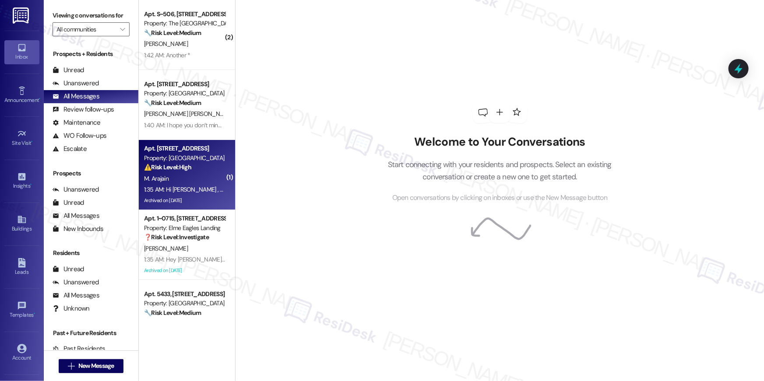
click at [199, 160] on div "Property: [GEOGRAPHIC_DATA]" at bounding box center [184, 158] width 81 height 9
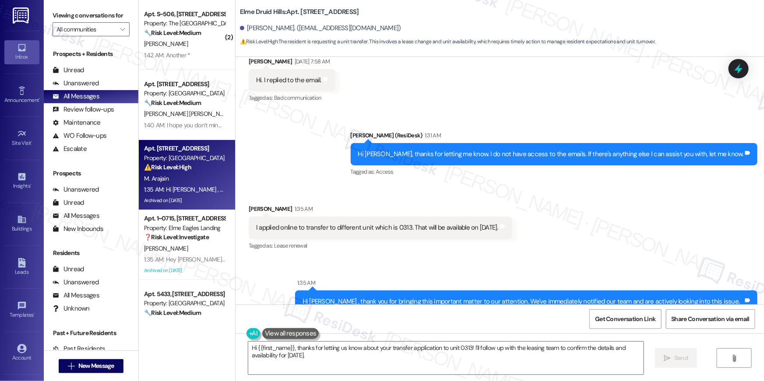
scroll to position [18797, 0]
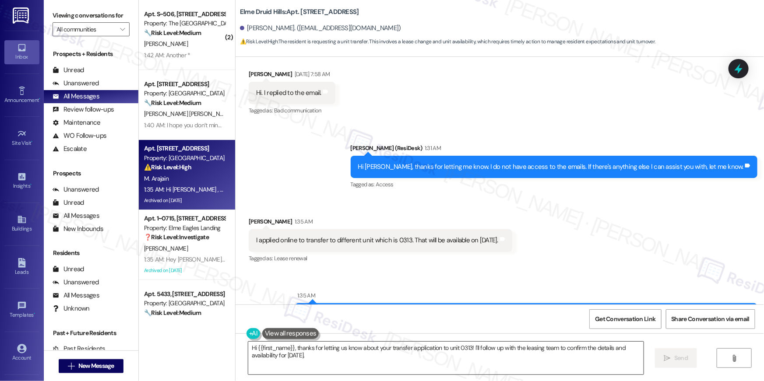
click at [339, 360] on textarea "Hi {{first_name}}, thanks for letting us know about your transfer application t…" at bounding box center [445, 358] width 395 height 33
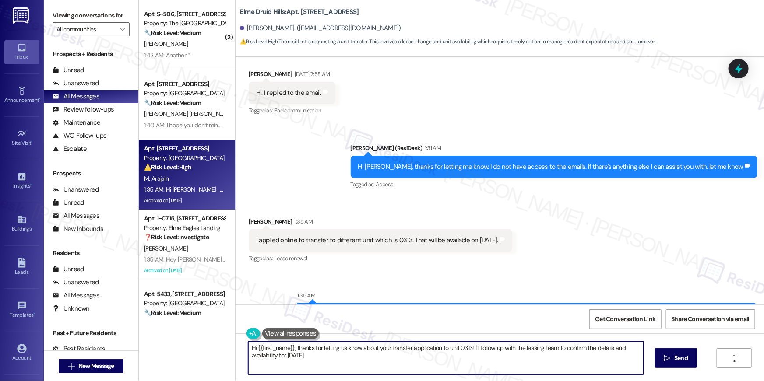
drag, startPoint x: 341, startPoint y: 360, endPoint x: 180, endPoint y: 337, distance: 162.2
click at [163, 339] on div "( 2 ) Apt. S~[STREET_ADDRESS] Property: The Wellington 🔧 Risk Level: Medium The…" at bounding box center [451, 190] width 625 height 381
type textarea "Thanks for letting me know, [PERSON_NAME]. Our site team will reach out to you …"
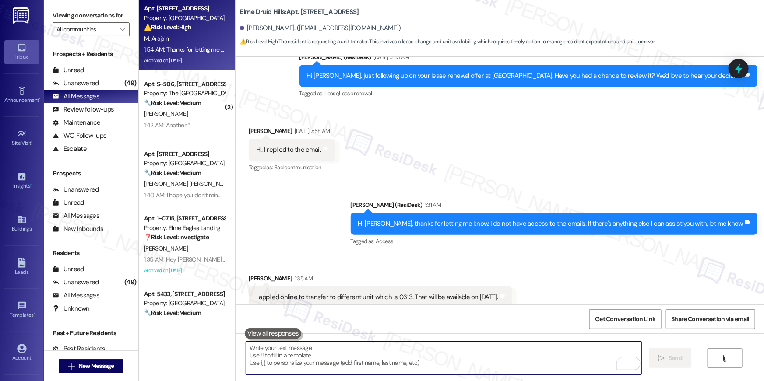
scroll to position [18952, 0]
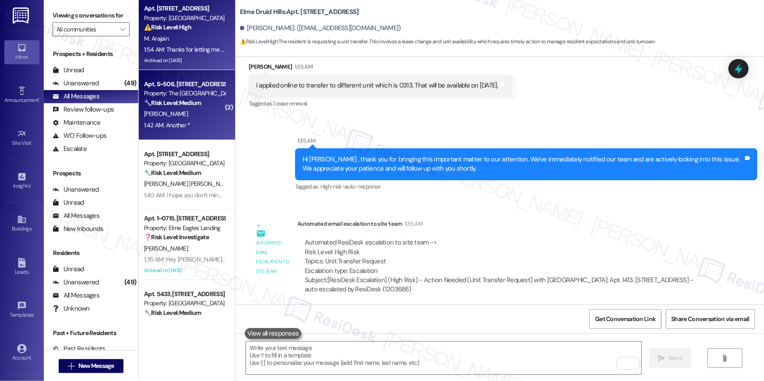
click at [186, 113] on div "[PERSON_NAME]" at bounding box center [184, 114] width 83 height 11
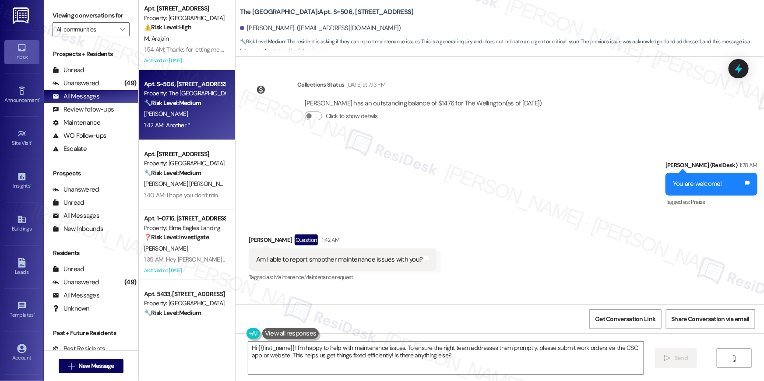
scroll to position [424, 0]
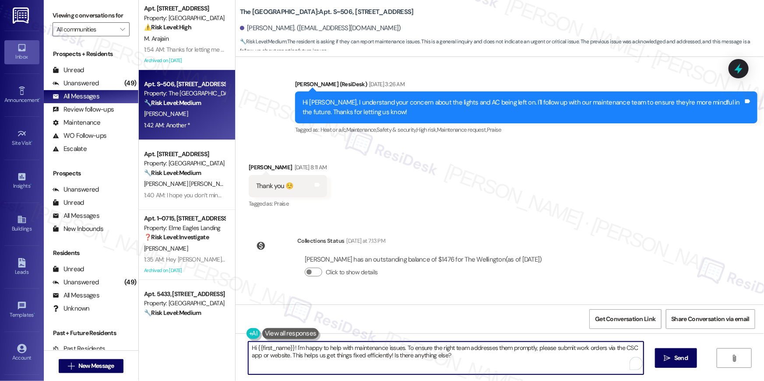
click at [404, 357] on textarea "Hi {{first_name}}! I'm happy to help with maintenance issues. To ensure the rig…" at bounding box center [445, 358] width 395 height 33
click at [458, 356] on textarea "Hi {{first_name}}! I'm happy to help with maintenance issues. To ensure the rig…" at bounding box center [445, 358] width 395 height 33
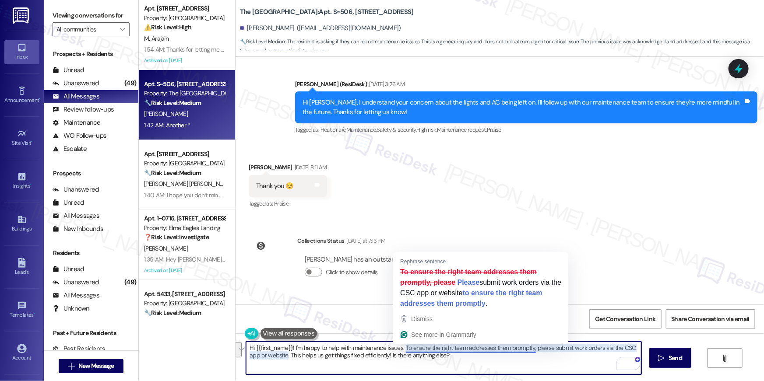
drag, startPoint x: 464, startPoint y: 358, endPoint x: 401, endPoint y: 345, distance: 63.9
click at [401, 345] on textarea "Hi {{first_name}}! I'm happy to help with maintenance issues. To ensure the rig…" at bounding box center [443, 358] width 395 height 33
click at [488, 361] on textarea "Hi {{first_name}}! I'm happy to help with maintenance issues. To ensure the rig…" at bounding box center [443, 358] width 395 height 33
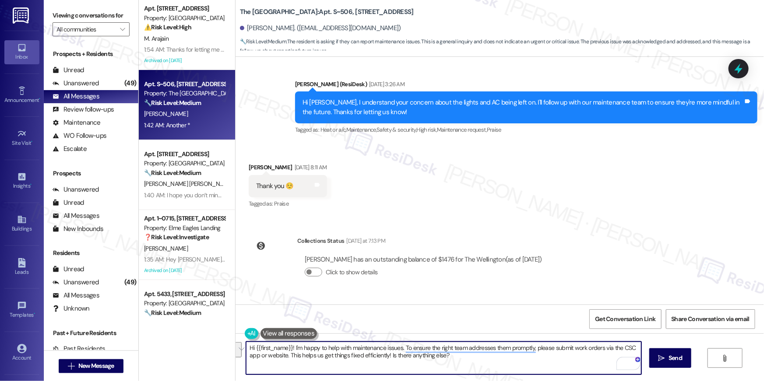
drag, startPoint x: 481, startPoint y: 373, endPoint x: 400, endPoint y: 346, distance: 85.4
click at [400, 346] on textarea "Hi {{first_name}}! I'm happy to help with maintenance issues. To ensure the rig…" at bounding box center [443, 358] width 395 height 33
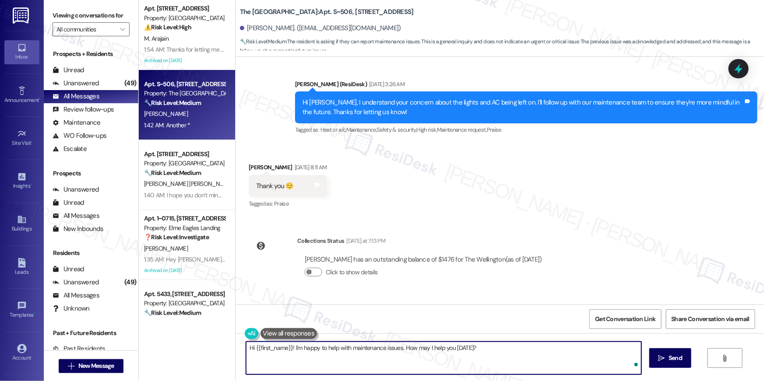
type textarea "Hi {{first_name}}! I'm happy to help with maintenance issues. How may I help yo…"
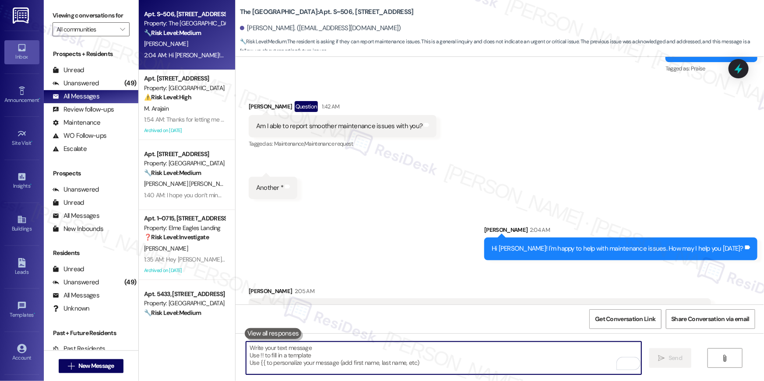
scroll to position [746, 0]
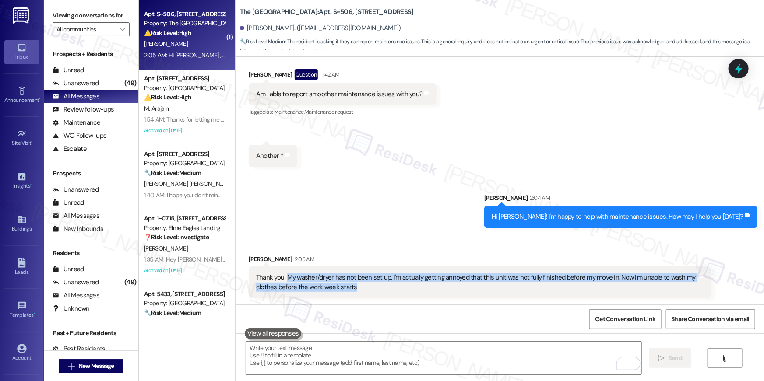
drag, startPoint x: 353, startPoint y: 287, endPoint x: 282, endPoint y: 275, distance: 72.3
click at [282, 275] on div "Thank you! My washer/dryer has not been set up. I'm actually getting annoyed th…" at bounding box center [476, 282] width 441 height 19
copy div "My washer/dryer has not been set up. I'm actually getting annoyed that this uni…"
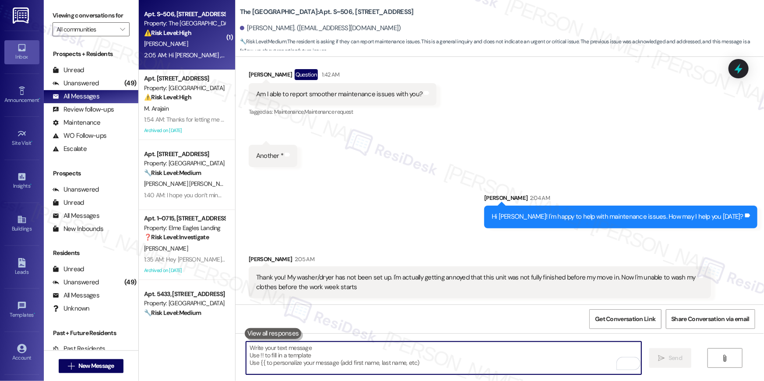
click at [321, 347] on textarea "To enrich screen reader interactions, please activate Accessibility in Grammarl…" at bounding box center [443, 358] width 395 height 33
click at [323, 348] on textarea "To enrich screen reader interactions, please activate Accessibility in Grammarl…" at bounding box center [443, 358] width 395 height 33
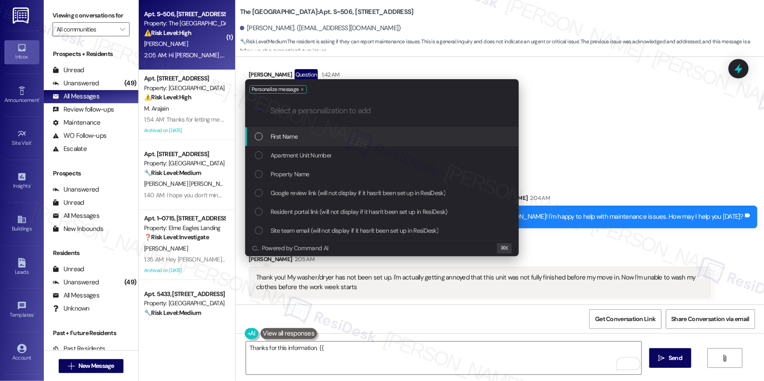
click at [351, 134] on div "First Name" at bounding box center [383, 137] width 256 height 10
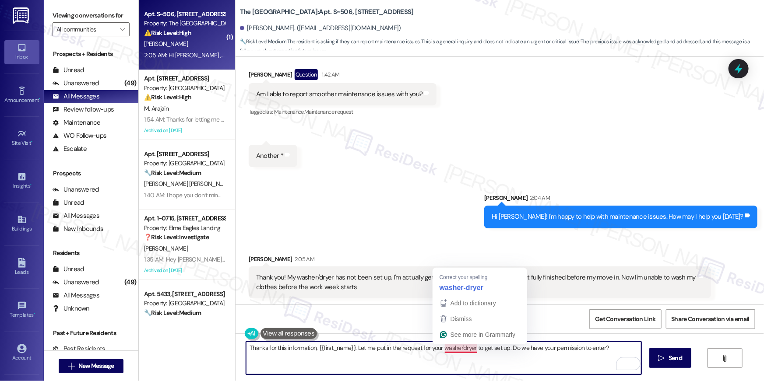
click at [456, 348] on textarea "Thanks for this information, {{first_name}}. Let me put in the request for your…" at bounding box center [443, 358] width 395 height 33
click at [459, 349] on textarea "Thanks for this information, {{first_name}}. Let me put in the request for your…" at bounding box center [443, 358] width 395 height 33
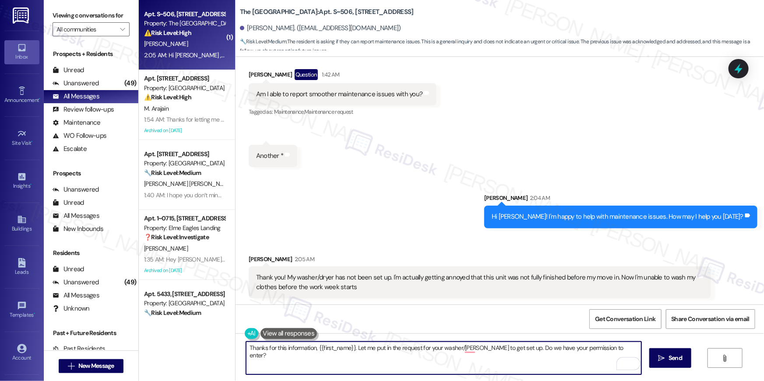
type textarea "Thanks for this information, {{first_name}}. Let me put in the request for your…"
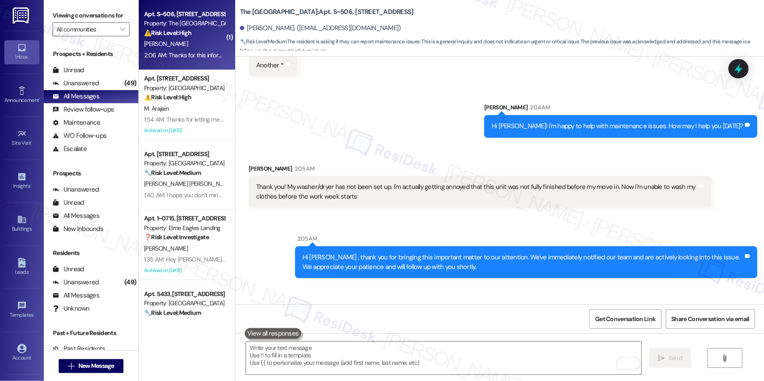
scroll to position [878, 0]
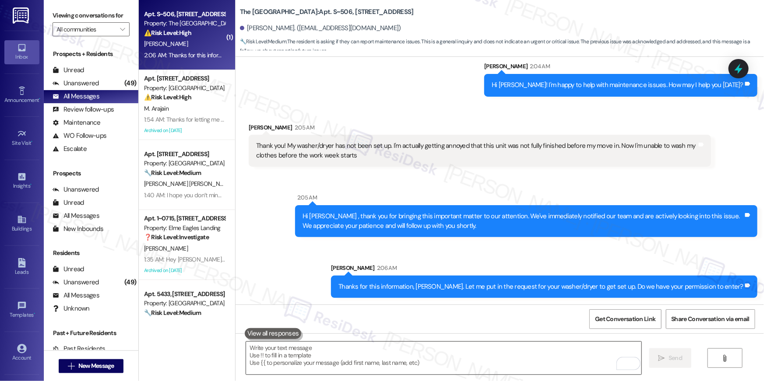
click at [463, 360] on textarea "To enrich screen reader interactions, please activate Accessibility in Grammarl…" at bounding box center [443, 358] width 395 height 33
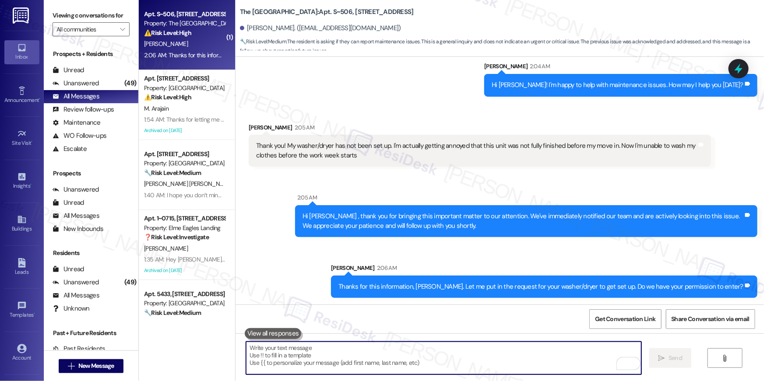
click at [463, 360] on textarea "To enrich screen reader interactions, please activate Accessibility in Grammarl…" at bounding box center [443, 358] width 395 height 33
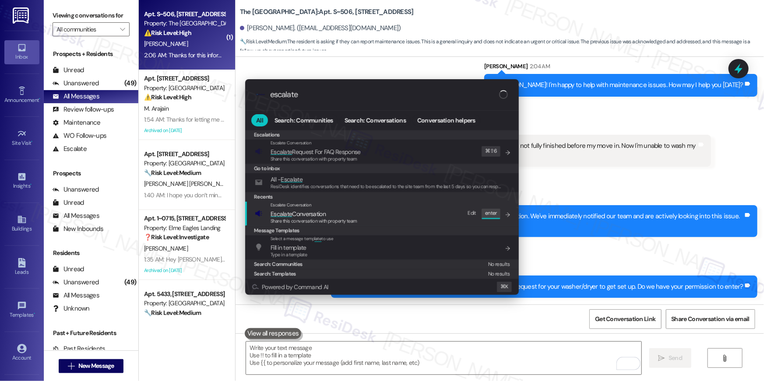
type input "escalate"
drag, startPoint x: 283, startPoint y: 214, endPoint x: 292, endPoint y: 168, distance: 47.2
click at [284, 214] on span "Escalate" at bounding box center [280, 214] width 21 height 8
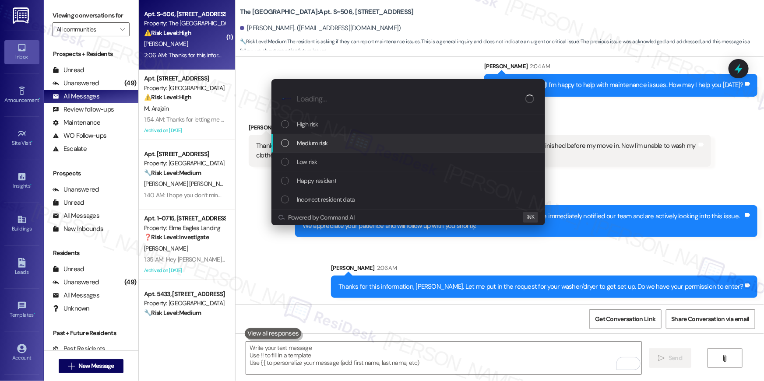
click at [301, 144] on span "Medium risk" at bounding box center [312, 143] width 31 height 10
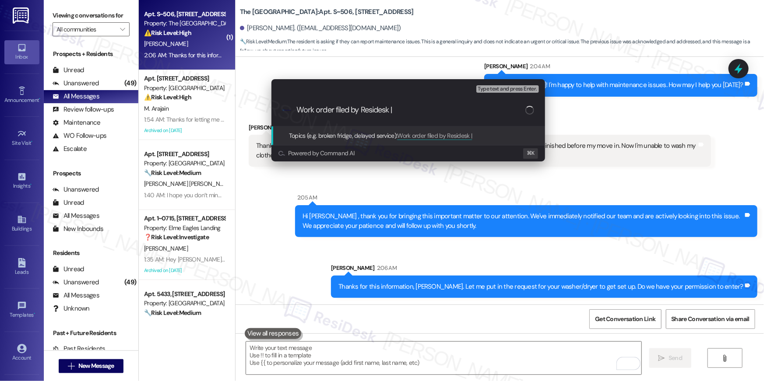
paste input "Work Order # 398100 Washer/dryer"
type input "Work order filed by Residesk | Work Order # 398100 Washer/dryer"
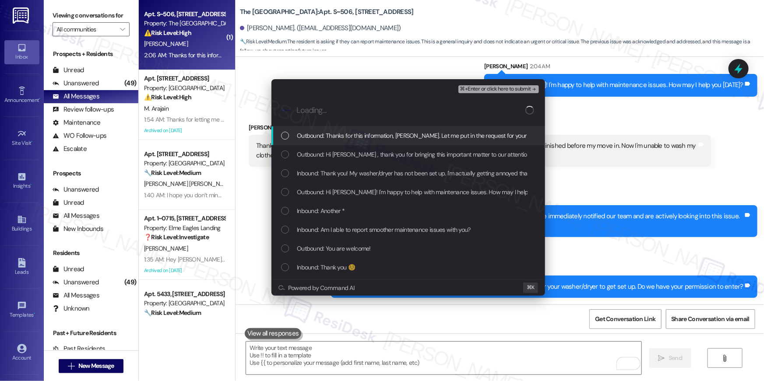
click at [285, 140] on div "Outbound: Thanks for this information, [PERSON_NAME]. Let me put in the request…" at bounding box center [409, 136] width 256 height 10
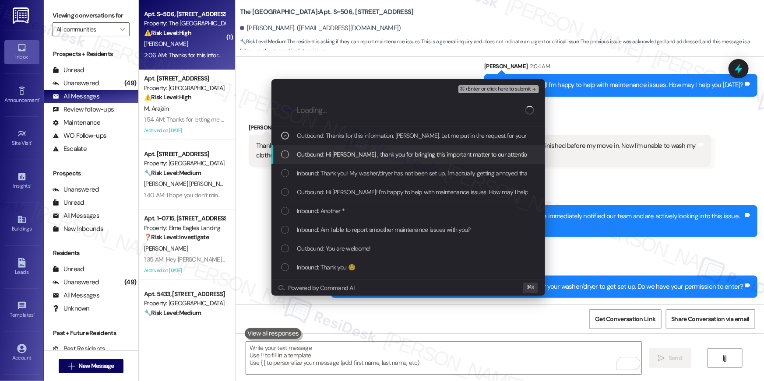
click at [285, 151] on div "List of options" at bounding box center [285, 155] width 8 height 8
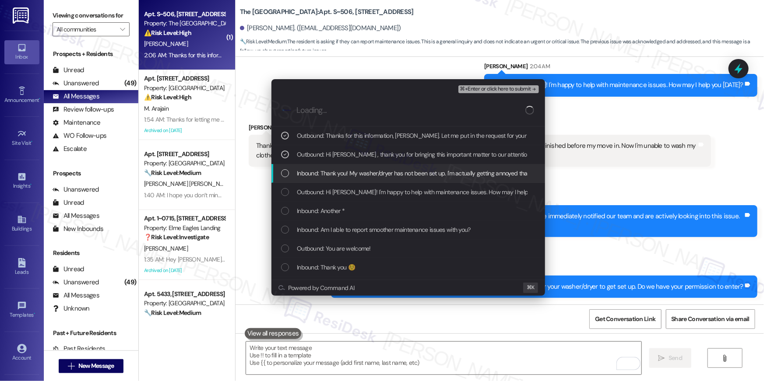
click at [285, 166] on div "Inbound: Thank you! My washer/dryer has not been set up. I'm actually getting a…" at bounding box center [408, 173] width 274 height 19
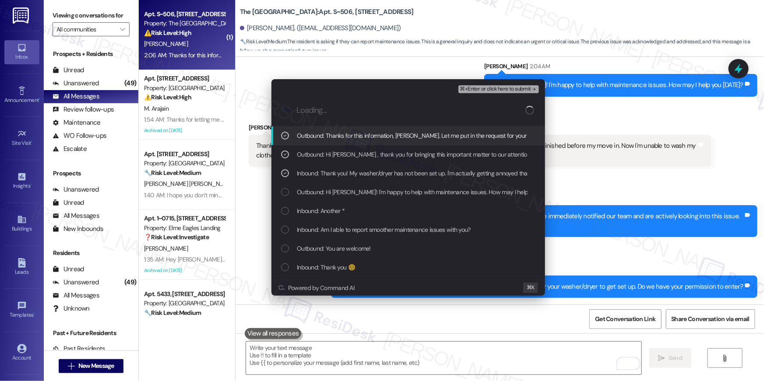
click at [512, 91] on span "⌘+Enter or click here to submit" at bounding box center [495, 89] width 71 height 6
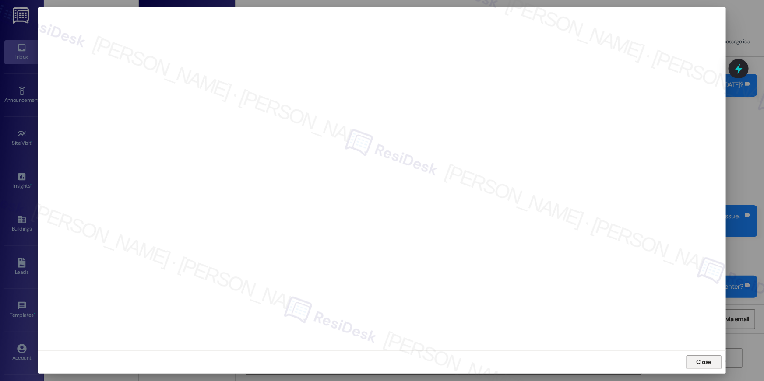
click at [710, 367] on span "Close" at bounding box center [703, 362] width 19 height 13
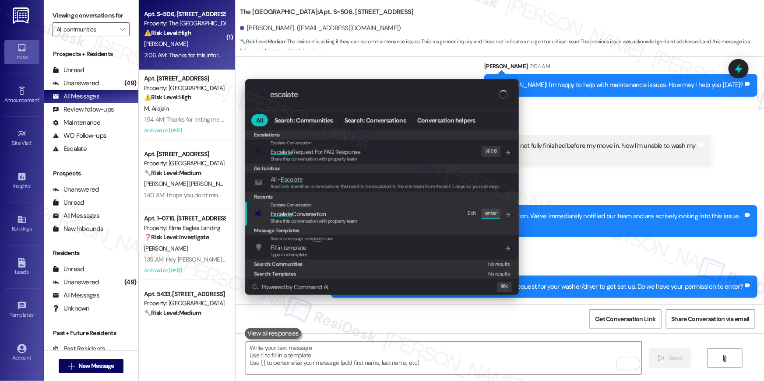
type input "escalate"
click at [390, 206] on div "Escalate Conversation Escalate Conversation Share this conversation with proper…" at bounding box center [383, 214] width 256 height 24
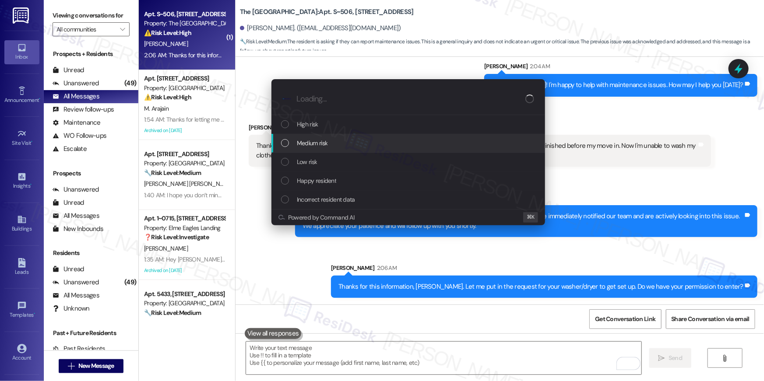
click at [323, 138] on span "Medium risk" at bounding box center [312, 143] width 31 height 10
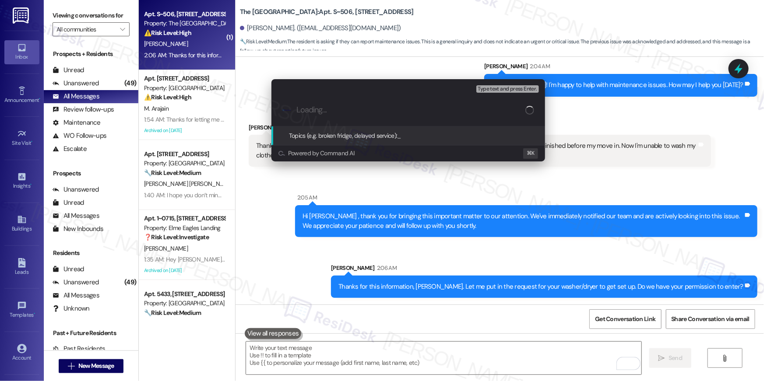
paste input "Work order filed by Residesk | Work Order # 398100 Washer/dryer"
type input "Work order filed by Residesk | Work Order # 398100 Washer/dryer"
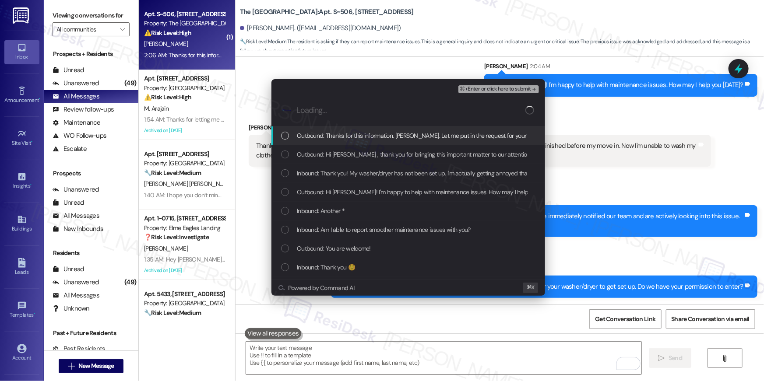
click at [327, 144] on div "Outbound: Thanks for this information, [PERSON_NAME]. Let me put in the request…" at bounding box center [408, 135] width 274 height 19
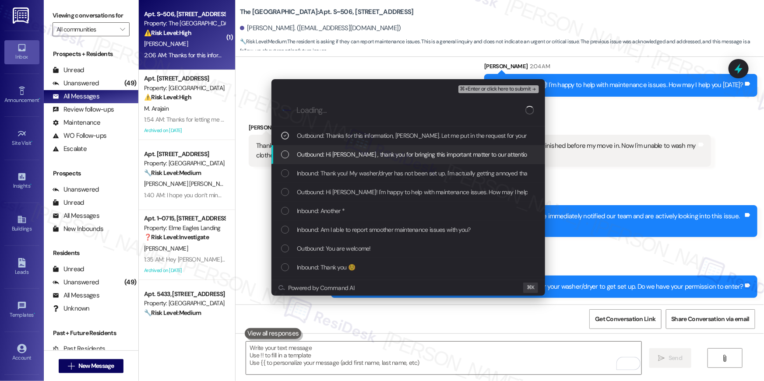
click at [321, 158] on span "Outbound: Hi [PERSON_NAME] , thank you for bringing this important matter to ou…" at bounding box center [591, 155] width 588 height 10
click at [320, 161] on div "Outbound: Hi [PERSON_NAME] , thank you for bringing this important matter to ou…" at bounding box center [408, 154] width 274 height 19
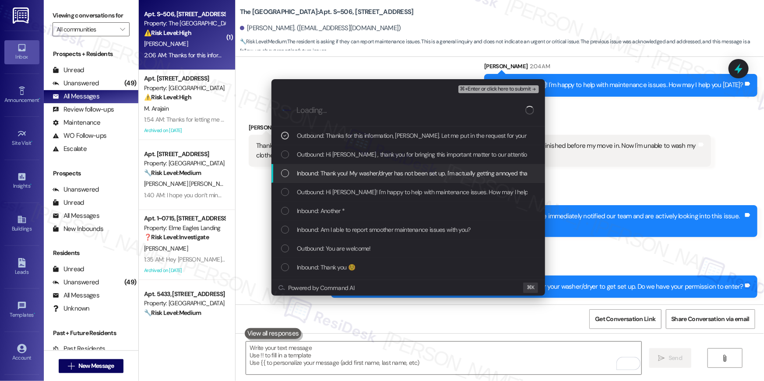
click at [322, 169] on span "Inbound: Thank you! My washer/dryer has not been set up. I'm actually getting a…" at bounding box center [558, 174] width 522 height 10
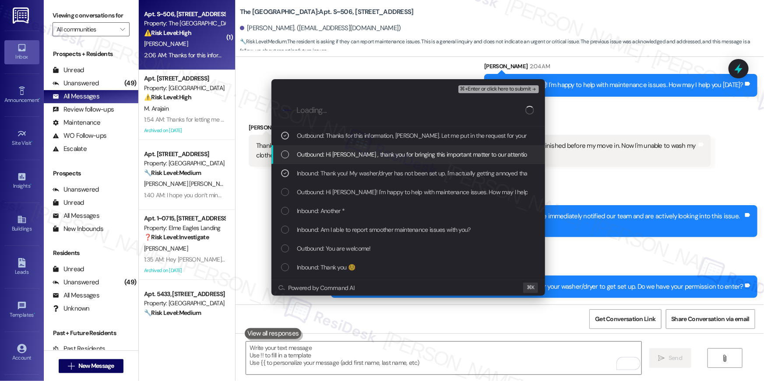
click at [330, 153] on span "Outbound: Hi [PERSON_NAME] , thank you for bringing this important matter to ou…" at bounding box center [591, 155] width 588 height 10
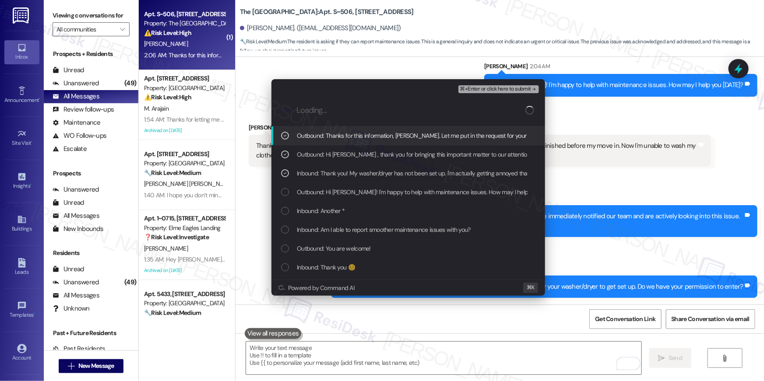
click at [512, 88] on span "⌘+Enter or click here to submit" at bounding box center [495, 89] width 71 height 6
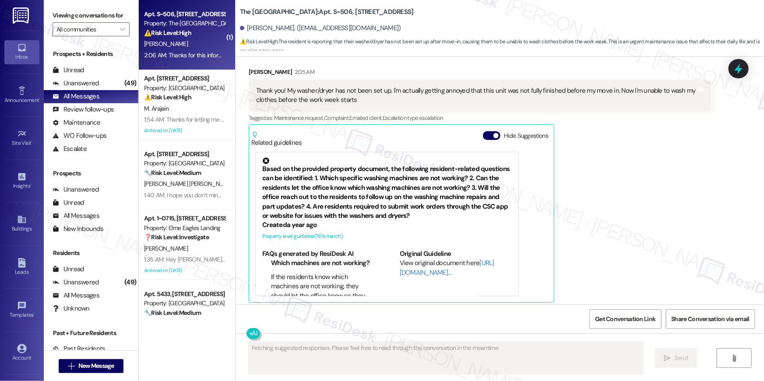
scroll to position [950, 0]
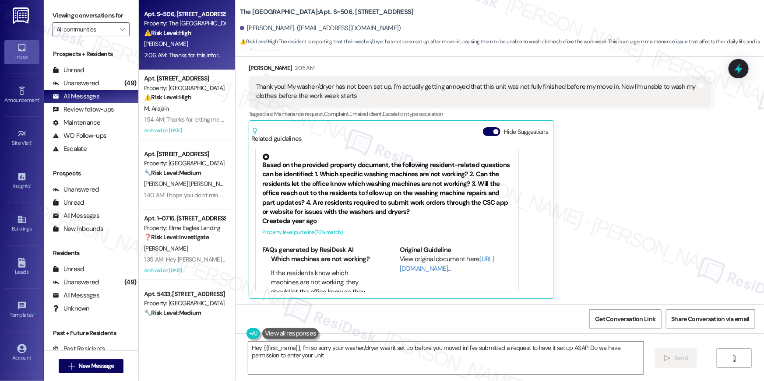
type textarea "Hey {{first_name}}, I'm so sorry your washer/dryer wasn't set up before you mov…"
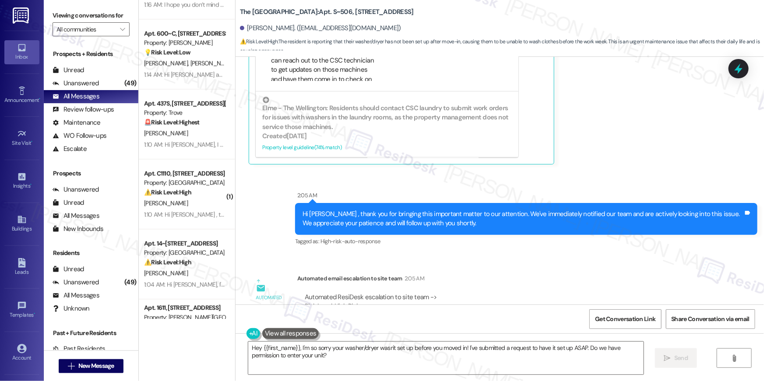
scroll to position [566, 0]
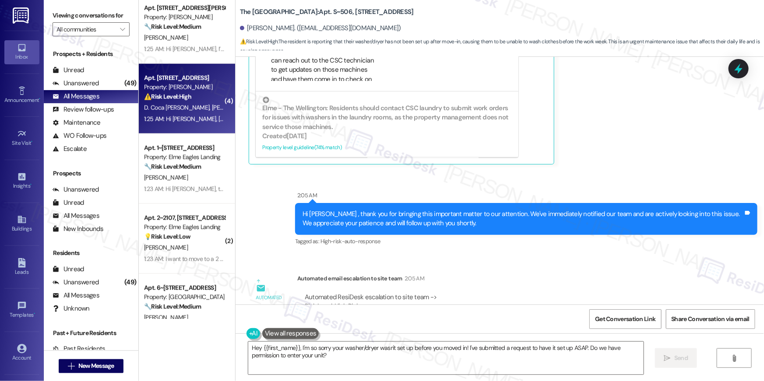
click at [212, 108] on span "[PERSON_NAME] [PERSON_NAME]" at bounding box center [257, 108] width 91 height 8
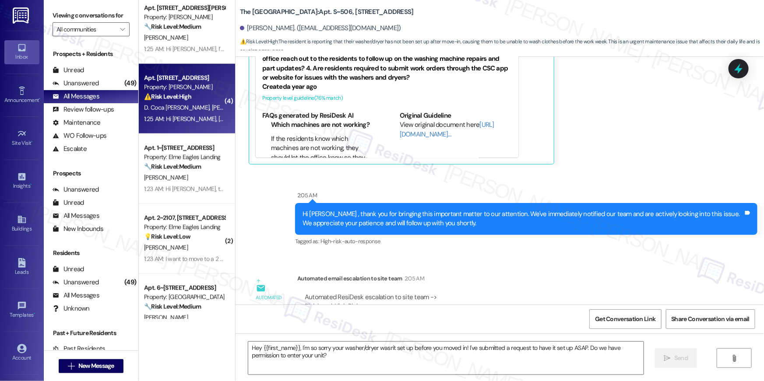
type textarea "Fetching suggested responses. Please feel free to read through the conversation…"
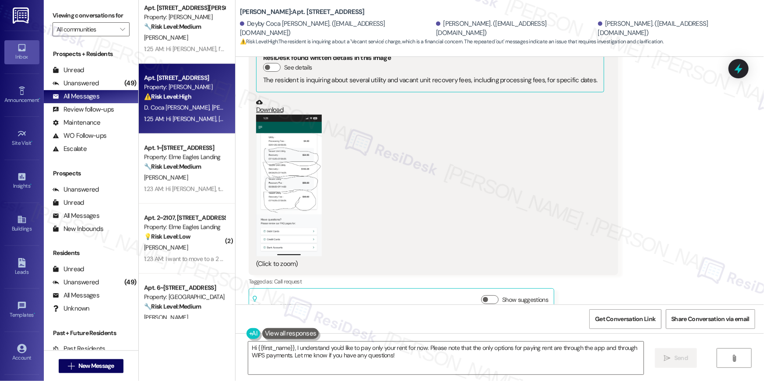
scroll to position [2865, 0]
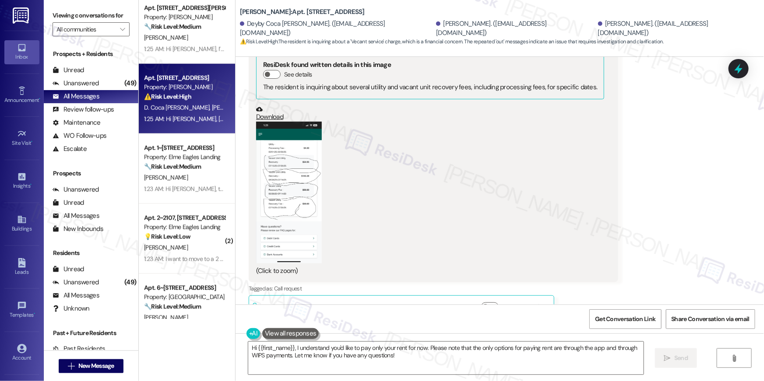
click at [297, 141] on button "Zoom image" at bounding box center [289, 193] width 66 height 142
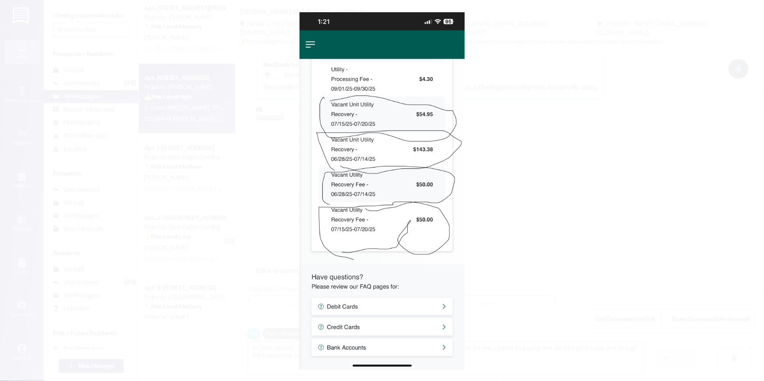
click at [685, 72] on button "Unzoom image" at bounding box center [382, 190] width 764 height 381
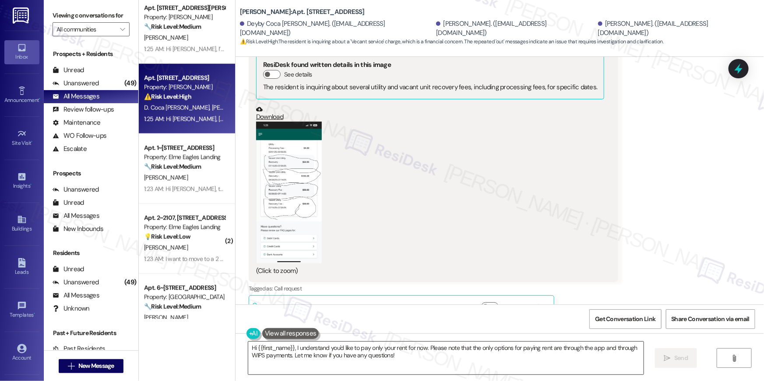
click at [422, 353] on textarea "Hi {{first_name}}, I understand you'd like to pay only your rent for now. Pleas…" at bounding box center [445, 358] width 395 height 33
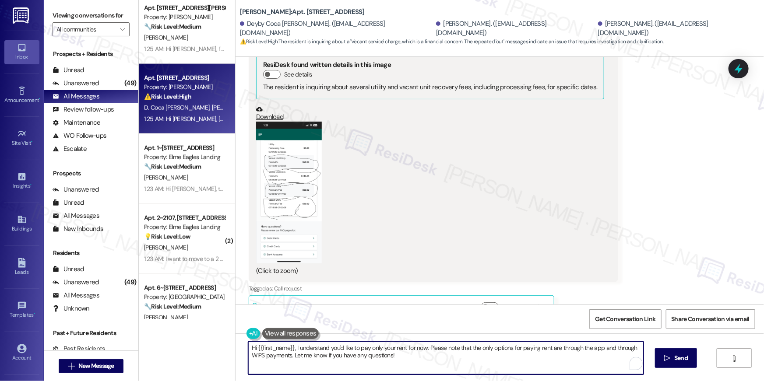
click at [420, 359] on textarea "Hi {{first_name}}, I understand you'd like to pay only your rent for now. Pleas…" at bounding box center [445, 358] width 395 height 33
paste textarea "the vacant utility fee has been applied because the bill isn't in your name yet…"
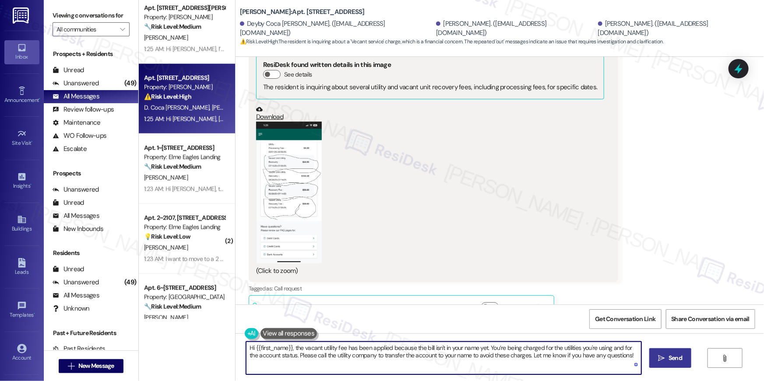
type textarea "Hi {{first_name}}, the vacant utility fee has been applied because the bill isn…"
click at [660, 352] on button " Send" at bounding box center [670, 358] width 42 height 20
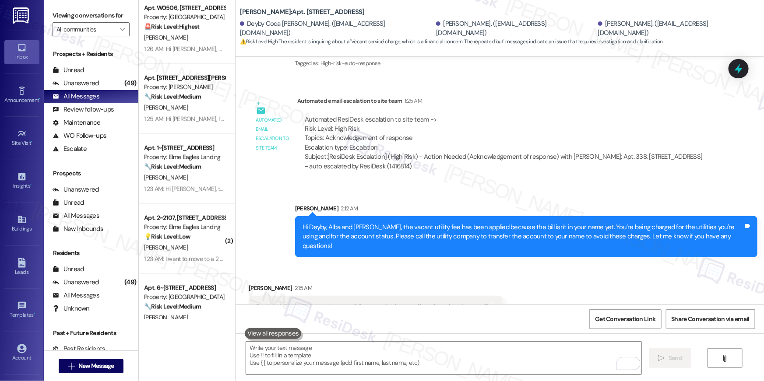
scroll to position [3535, 0]
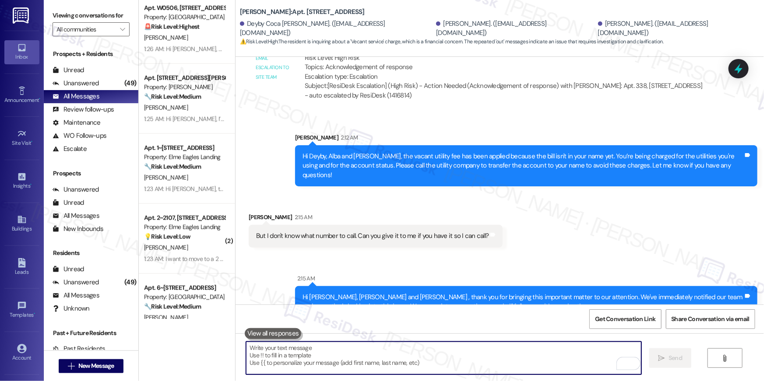
click at [344, 358] on textarea "To enrich screen reader interactions, please activate Accessibility in Grammarl…" at bounding box center [443, 358] width 395 height 33
click at [345, 353] on textarea "To enrich screen reader interactions, please activate Accessibility in Grammarl…" at bounding box center [443, 358] width 395 height 33
paste textarea "Hi {{first_name}}, I am sorry but I am unable to make or receive calls to this …"
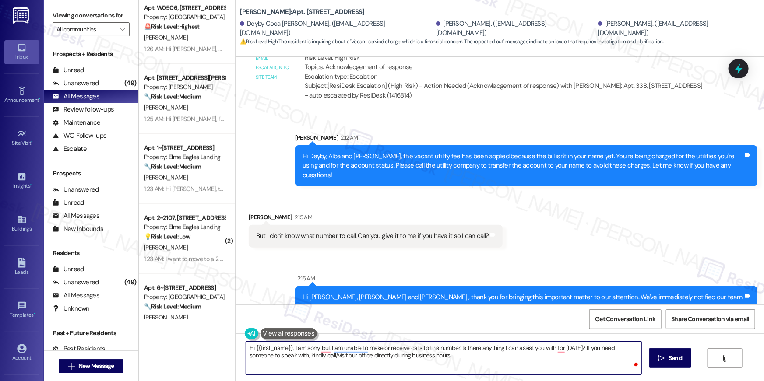
type textarea "Hi {{first_name}}, I am sorry but I am unable to make or receive calls to this …"
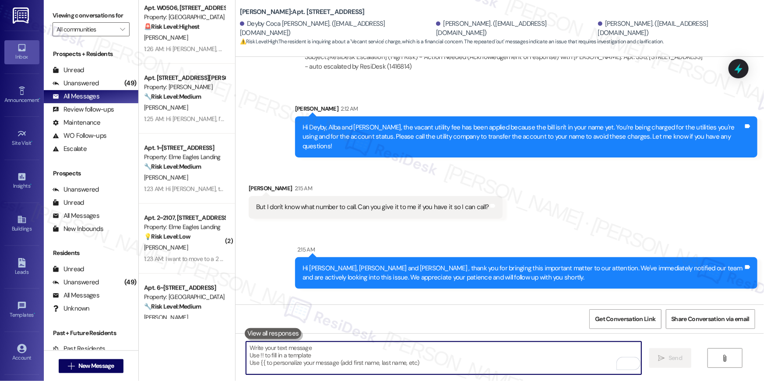
scroll to position [3605, 0]
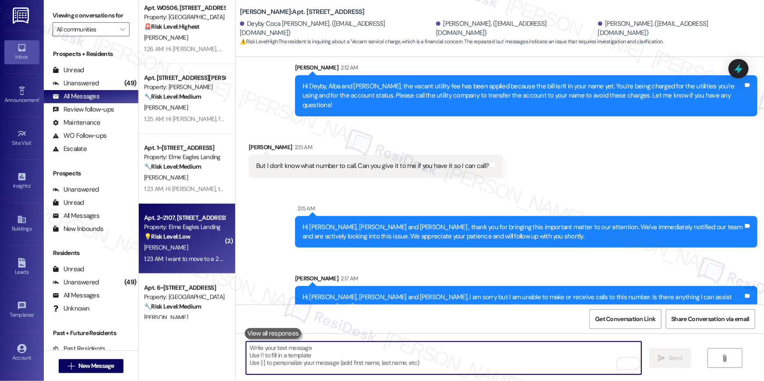
click at [182, 257] on div "1:23 AM: I want to move to a 2 bedroom apartment 1:23 AM: I want to move to a 2…" at bounding box center [208, 259] width 128 height 8
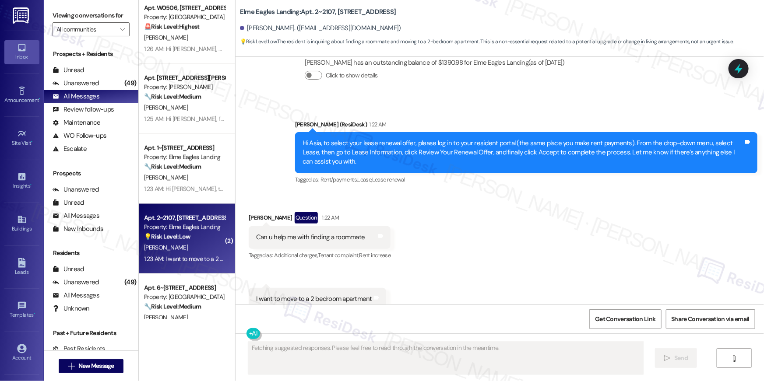
scroll to position [3320, 0]
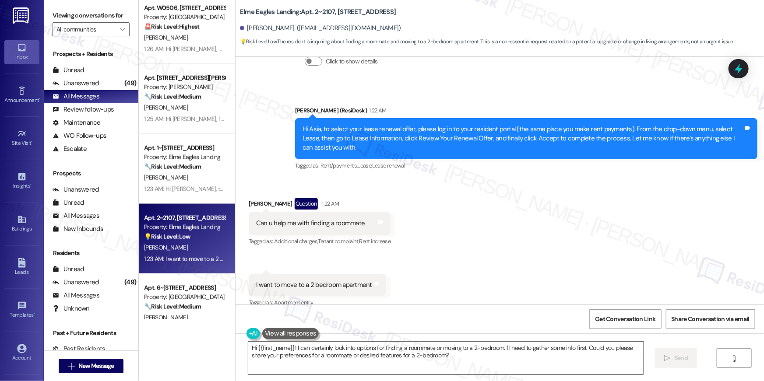
click at [417, 354] on textarea "Hi {{first_name}}! I can certainly look into options for finding a roommate or …" at bounding box center [445, 358] width 395 height 33
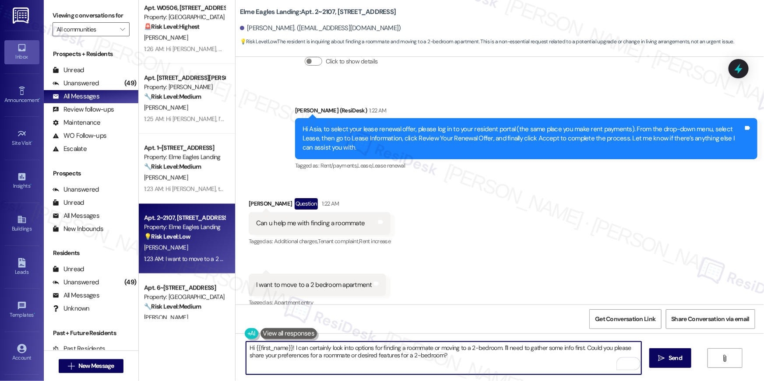
drag, startPoint x: 457, startPoint y: 356, endPoint x: 291, endPoint y: 345, distance: 166.2
click at [291, 345] on textarea "Hi {{first_name}}! I can certainly look into options for finding a roommate or …" at bounding box center [443, 358] width 395 height 33
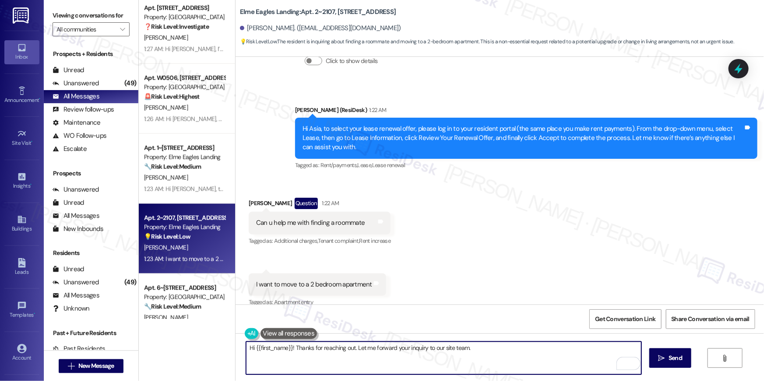
click at [508, 346] on textarea "Hi {{first_name}}! Thanks for reaching out. Let me forward your inquiry to our …" at bounding box center [443, 358] width 395 height 33
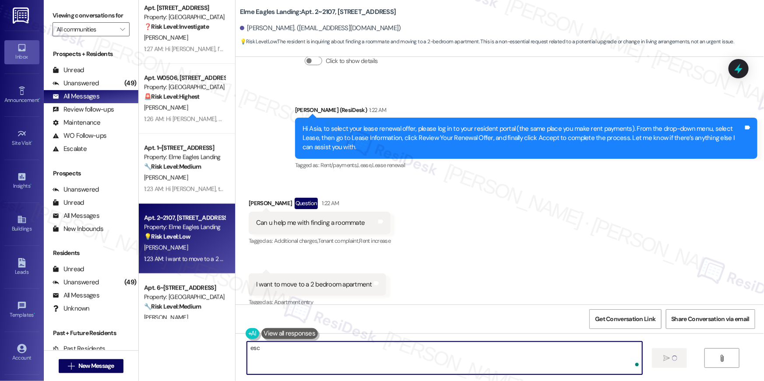
type textarea "esca"
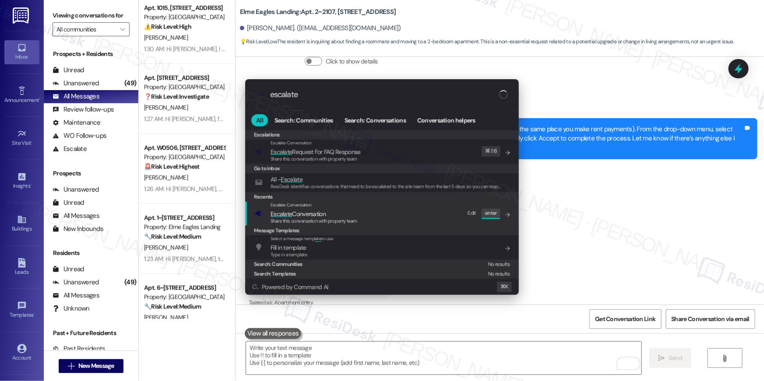
type input "escalate"
click at [356, 216] on span "Escalate Conversation" at bounding box center [313, 214] width 87 height 10
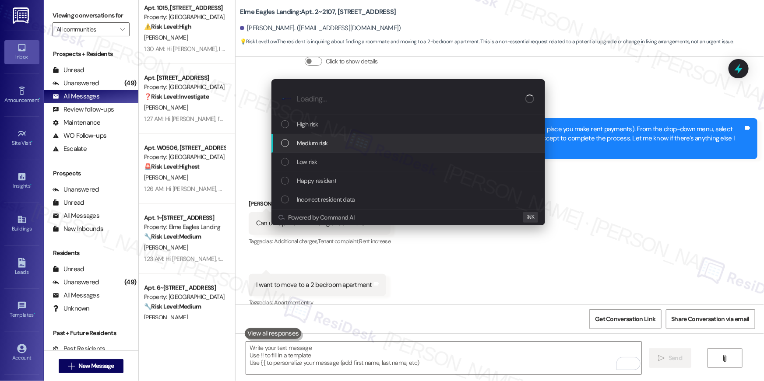
click at [314, 149] on div "Medium risk" at bounding box center [408, 143] width 274 height 19
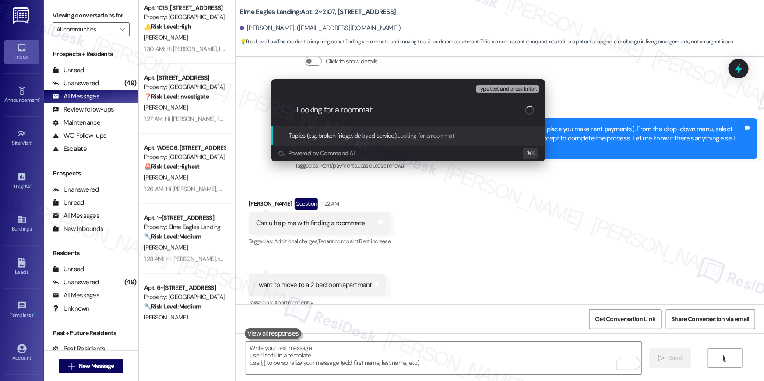
type input "Looking for a roommate"
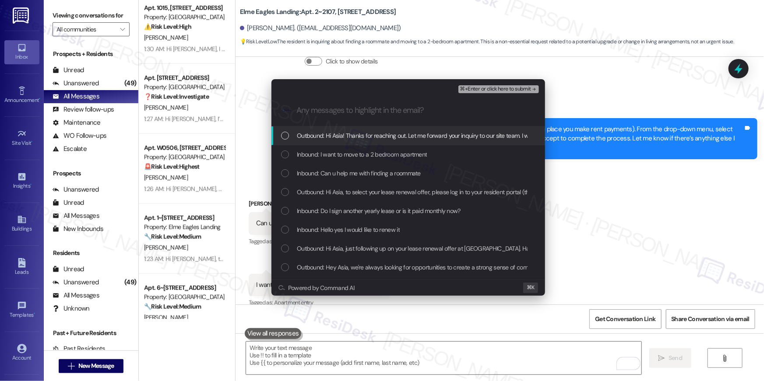
click at [355, 137] on span "Outbound: Hi Asia! Thanks for reaching out. Let me forward your inquiry to our …" at bounding box center [471, 136] width 349 height 10
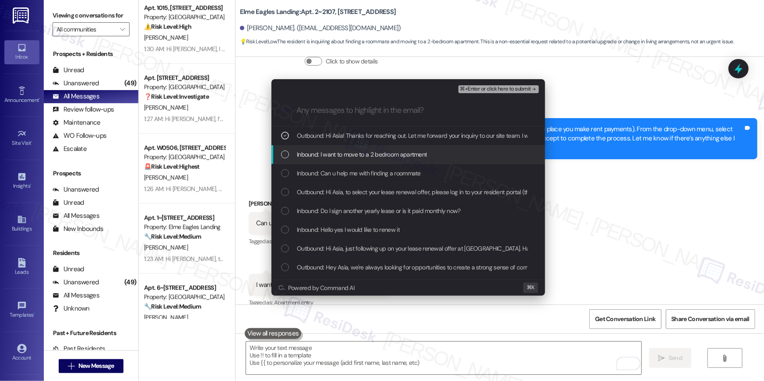
click at [351, 158] on span "Inbound: I want to move to a 2 bedroom apartment" at bounding box center [362, 155] width 130 height 10
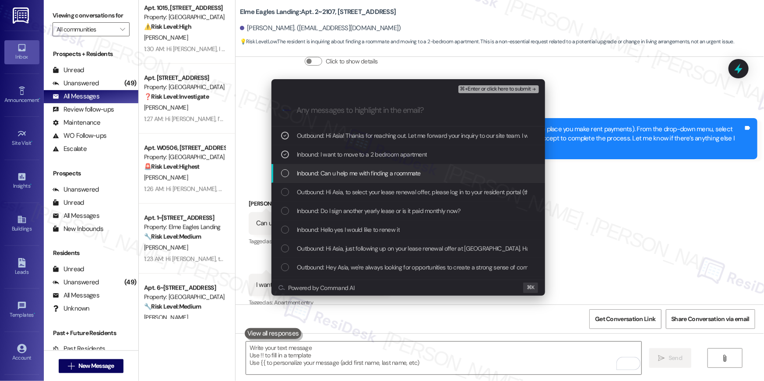
click at [351, 170] on span "Inbound: Can u help me with finding a roommate" at bounding box center [359, 174] width 124 height 10
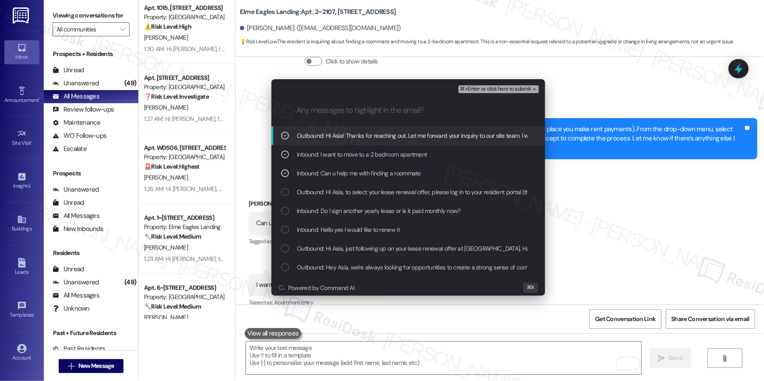
click at [489, 92] on button "⌘+Enter or click here to submit" at bounding box center [498, 89] width 81 height 8
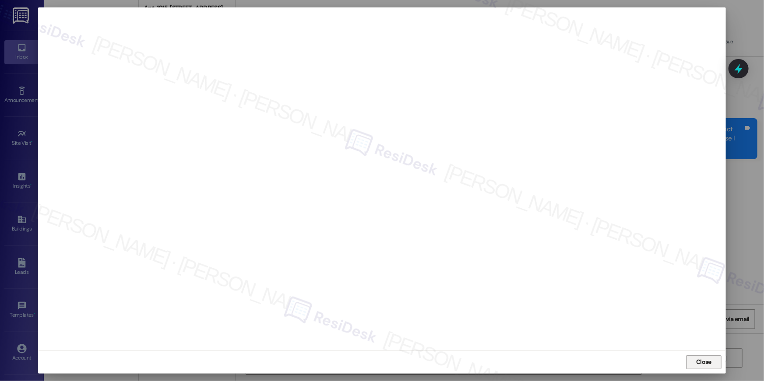
click at [708, 358] on span "Close" at bounding box center [703, 362] width 15 height 9
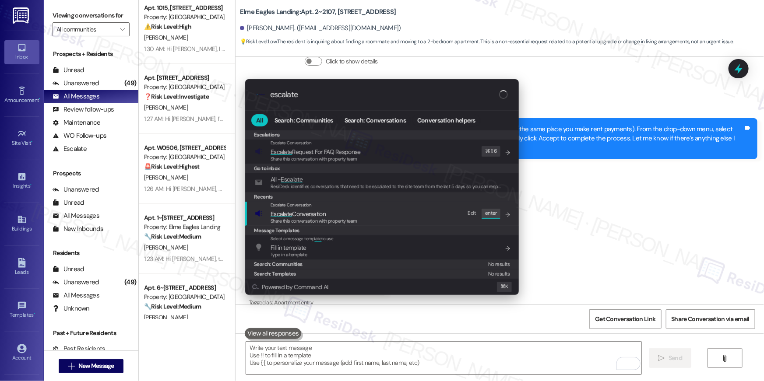
type input "escalate"
click at [384, 215] on div "Escalate Conversation Escalate Conversation Share this conversation with proper…" at bounding box center [383, 214] width 256 height 24
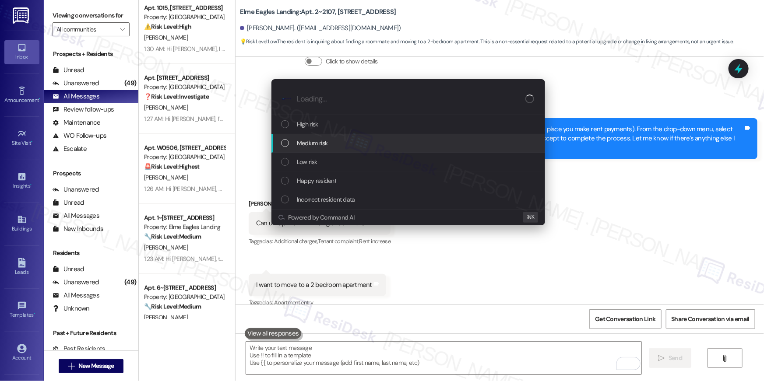
click at [302, 148] on div "Medium risk" at bounding box center [408, 143] width 274 height 19
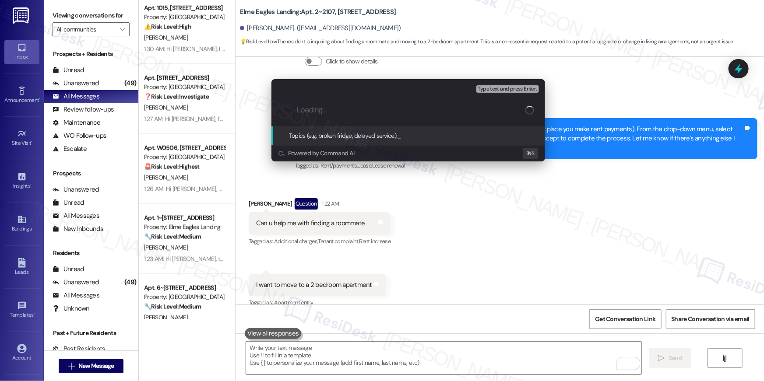
paste input "Looking for a roommate"
type input "Looking for a roommate"
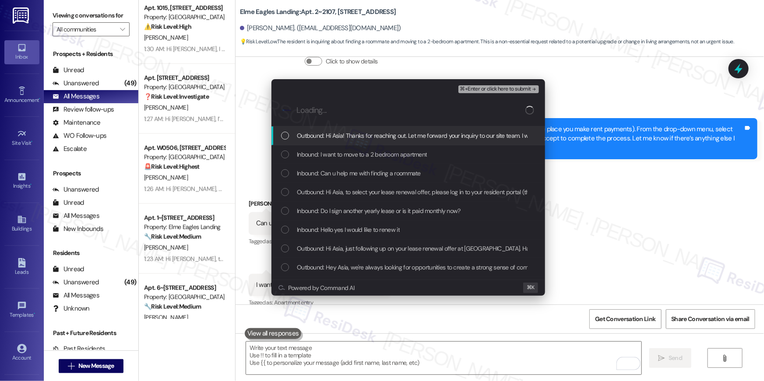
click at [320, 139] on span "Outbound: Hi Asia! Thanks for reaching out. Let me forward your inquiry to our …" at bounding box center [471, 136] width 349 height 10
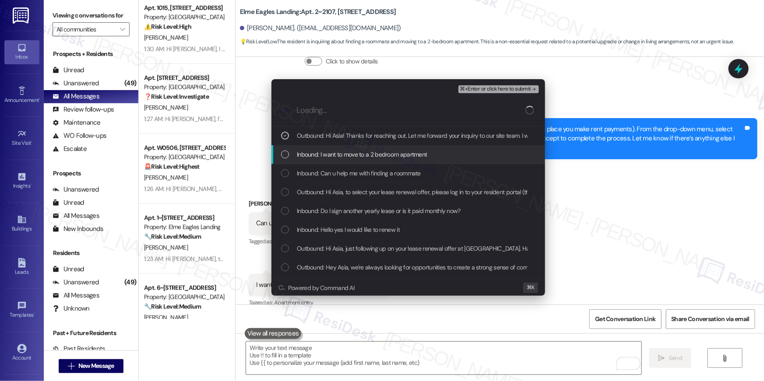
click at [322, 159] on div "Inbound: I want to move to a 2 bedroom apartment" at bounding box center [408, 154] width 274 height 19
click at [321, 171] on span "Inbound: Can u help me with finding a roommate" at bounding box center [359, 174] width 124 height 10
click at [497, 93] on div "⌘+Enter or click here to submit" at bounding box center [499, 89] width 82 height 11
click at [497, 89] on span "⌘+Enter or click here to submit" at bounding box center [495, 89] width 71 height 6
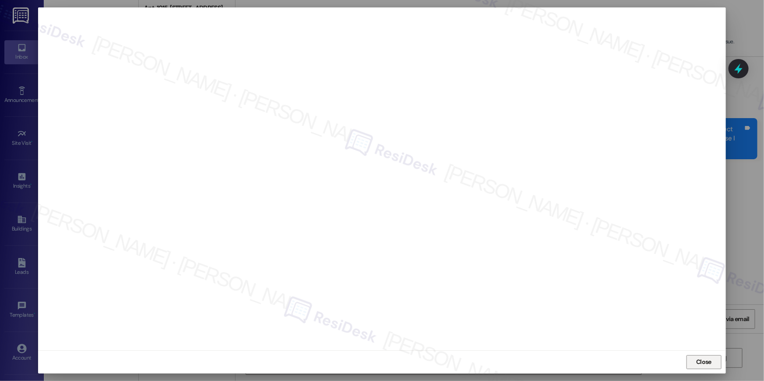
click at [703, 355] on button "Close" at bounding box center [703, 362] width 35 height 14
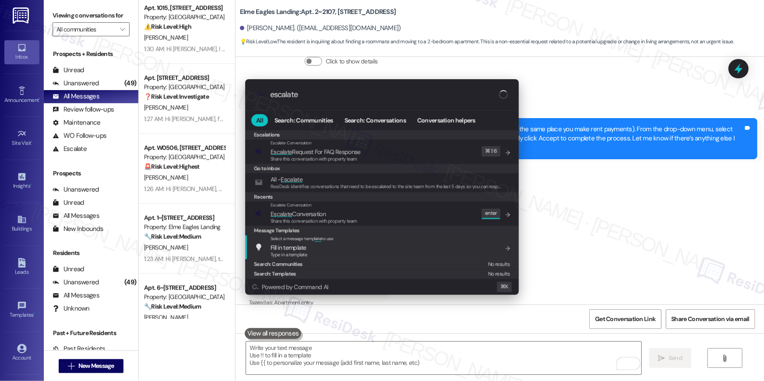
type input "escalate"
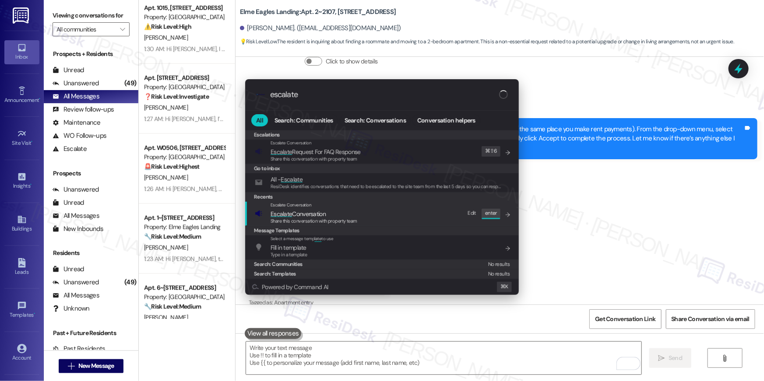
click at [415, 215] on div "Escalate Conversation Escalate Conversation Share this conversation with proper…" at bounding box center [383, 214] width 256 height 24
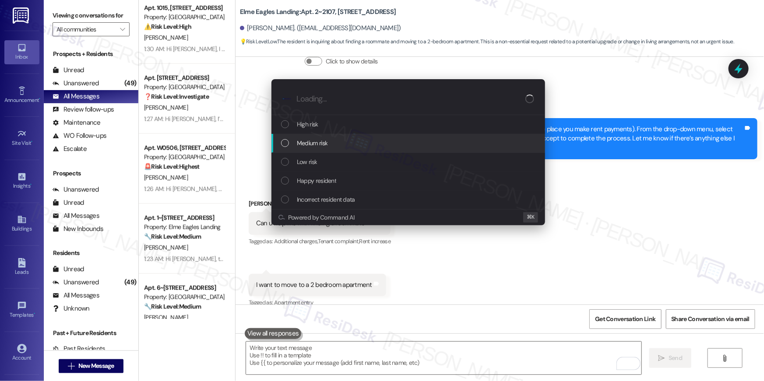
click at [346, 149] on div "Medium risk" at bounding box center [408, 143] width 274 height 19
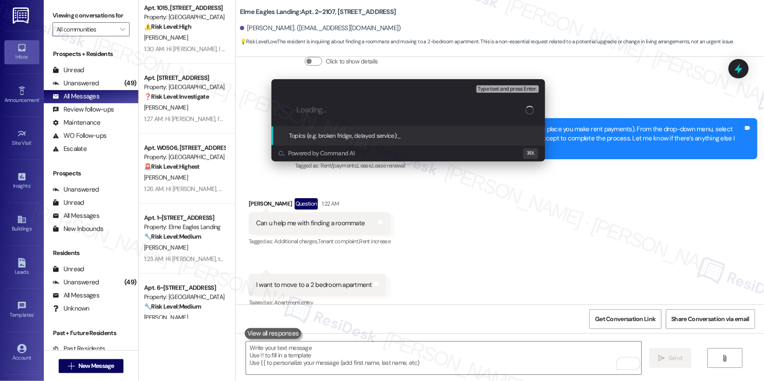
paste input "Looking for a roommate"
type input "Looking for a roommate"
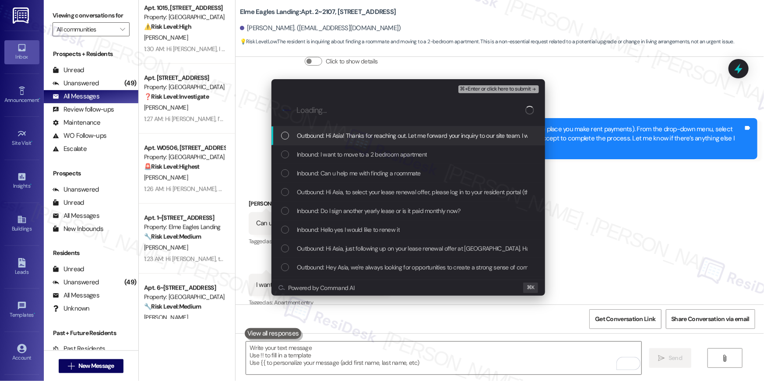
drag, startPoint x: 337, startPoint y: 141, endPoint x: 336, endPoint y: 153, distance: 12.3
click at [337, 141] on div "Outbound: Hi Asia! Thanks for reaching out. Let me forward your inquiry to our …" at bounding box center [408, 135] width 274 height 19
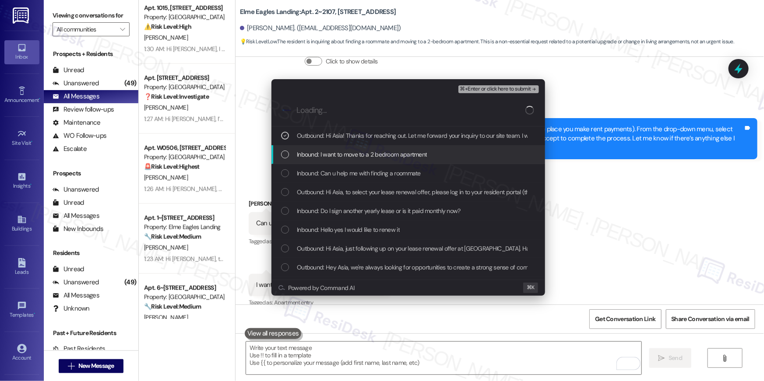
drag, startPoint x: 336, startPoint y: 153, endPoint x: 334, endPoint y: 172, distance: 19.3
click at [335, 158] on span "Inbound: I want to move to a 2 bedroom apartment" at bounding box center [362, 155] width 130 height 10
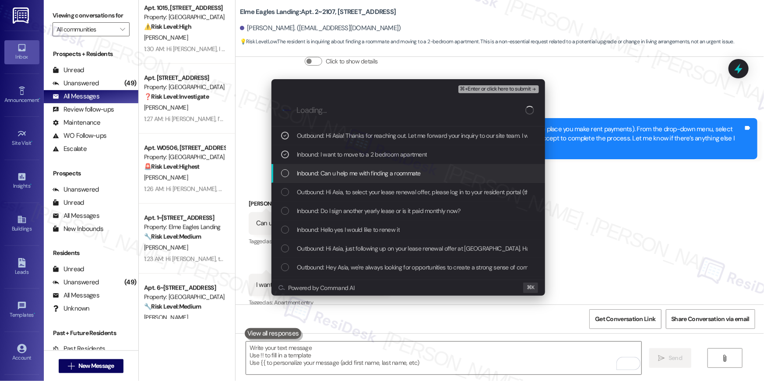
click at [334, 174] on span "Inbound: Can u help me with finding a roommate" at bounding box center [359, 174] width 124 height 10
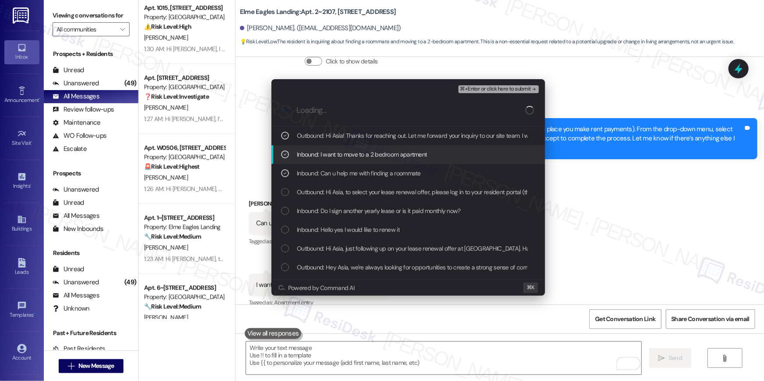
click at [481, 88] on span "⌘+Enter or click here to submit" at bounding box center [495, 89] width 71 height 6
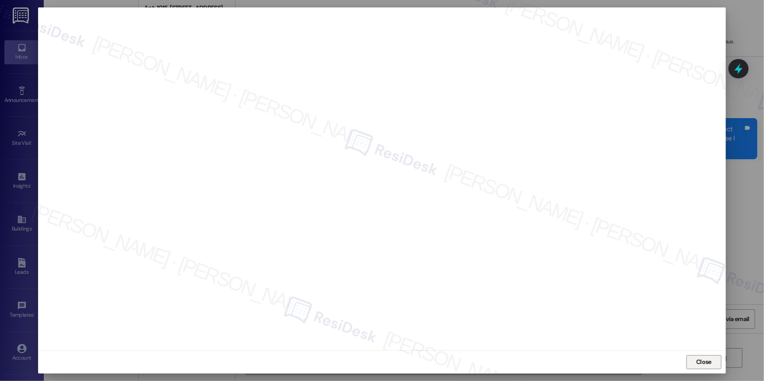
click at [701, 357] on span "Close" at bounding box center [703, 362] width 19 height 13
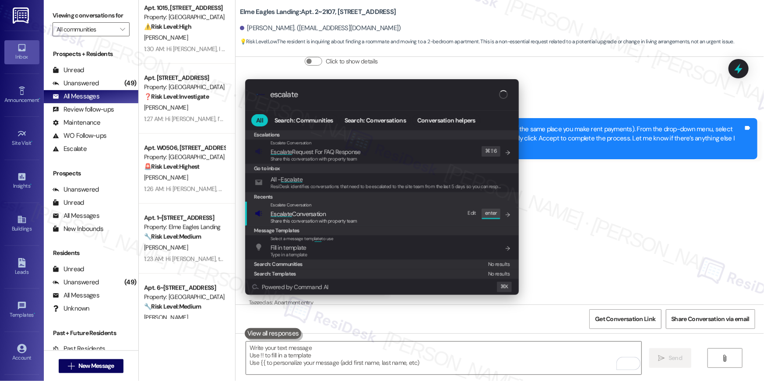
type input "escalate"
click at [424, 224] on div "Escalate Conversation Escalate Conversation Share this conversation with proper…" at bounding box center [383, 214] width 256 height 24
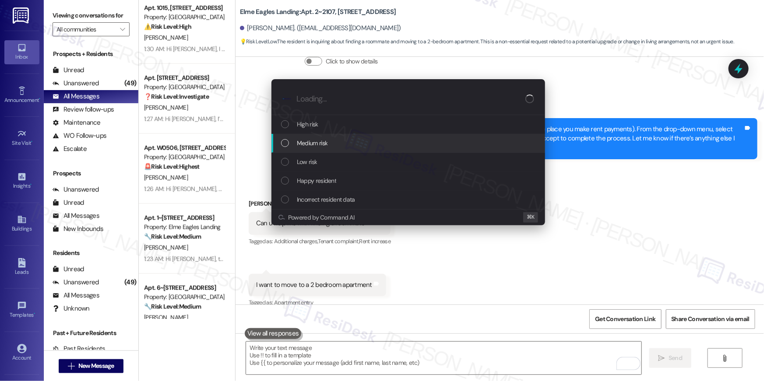
click at [353, 145] on div "Medium risk" at bounding box center [409, 143] width 256 height 10
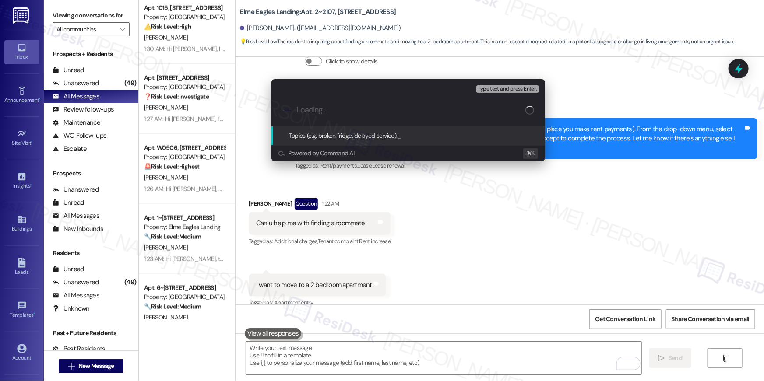
paste input "Looking for a roommate"
type input "Looking for a roommate"
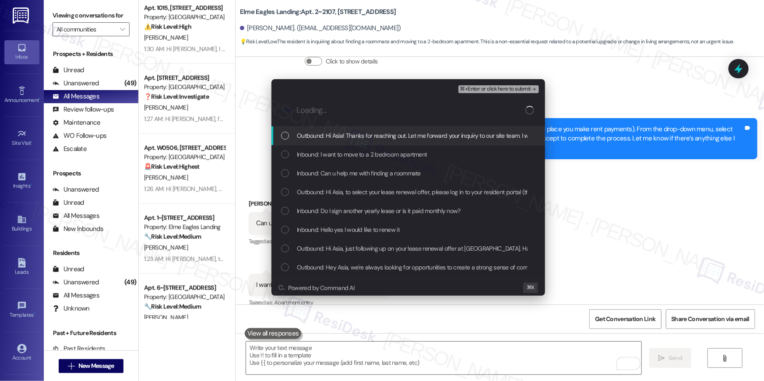
click at [315, 143] on div "Outbound: Hi Asia! Thanks for reaching out. Let me forward your inquiry to our …" at bounding box center [408, 135] width 274 height 19
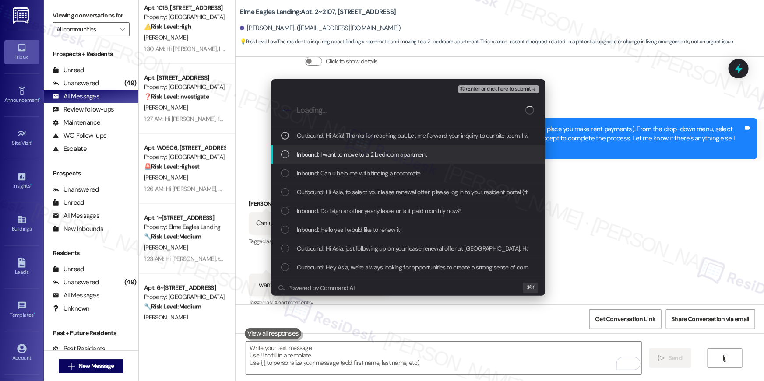
click at [316, 156] on span "Inbound: I want to move to a 2 bedroom apartment" at bounding box center [362, 155] width 130 height 10
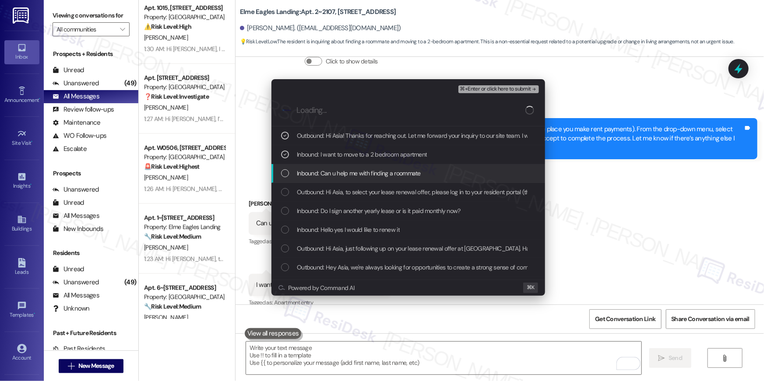
click at [320, 169] on span "Inbound: Can u help me with finding a roommate" at bounding box center [359, 174] width 124 height 10
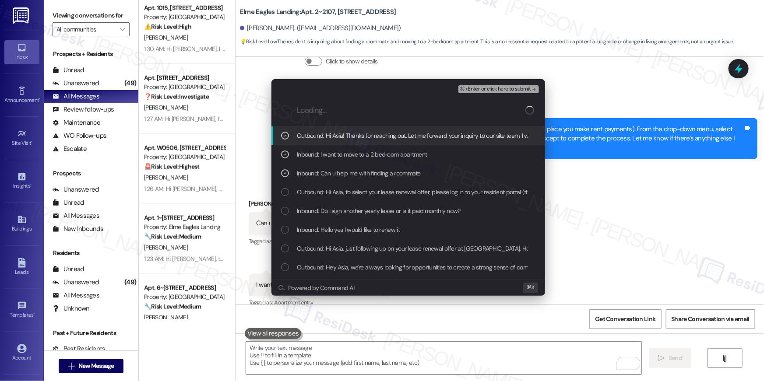
click at [479, 86] on span "⌘+Enter or click here to submit" at bounding box center [495, 89] width 71 height 6
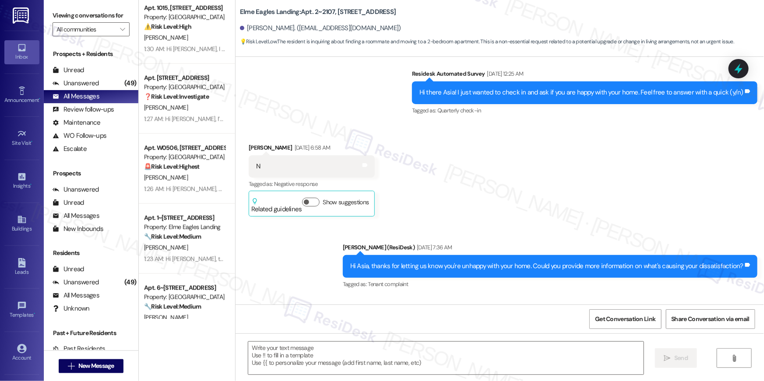
type textarea "Fetching suggested responses. Please feel free to read through the conversation…"
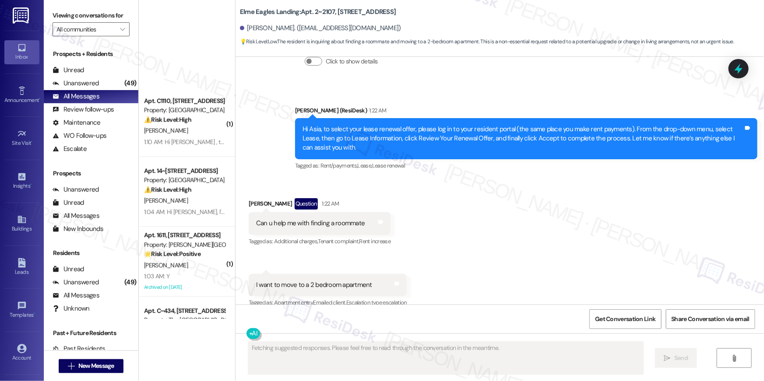
scroll to position [1200, 0]
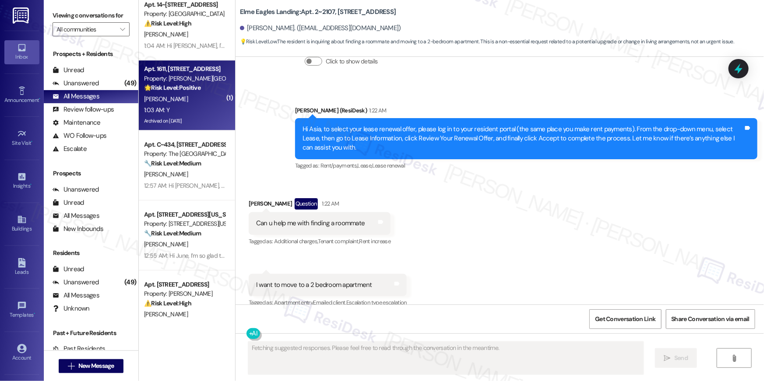
click at [187, 100] on div "[PERSON_NAME]" at bounding box center [184, 99] width 83 height 11
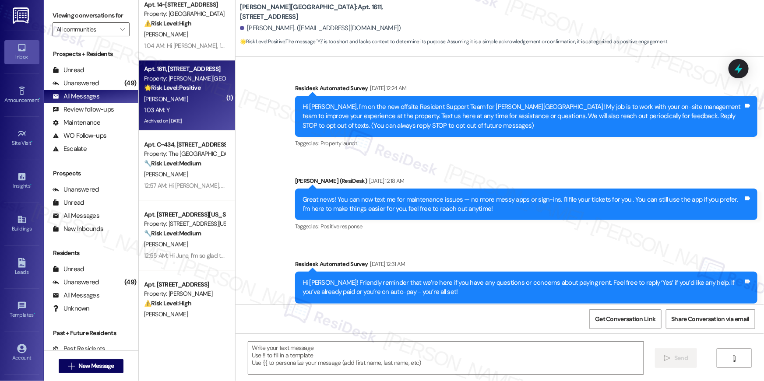
scroll to position [8748, 0]
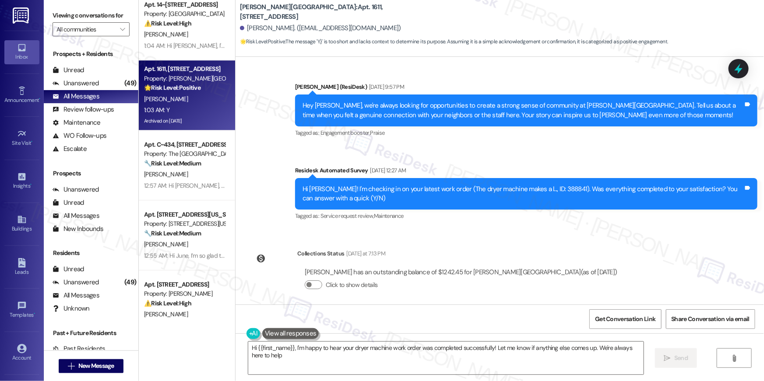
type textarea "Hi {{first_name}}, I'm happy to hear your dryer machine work order was complete…"
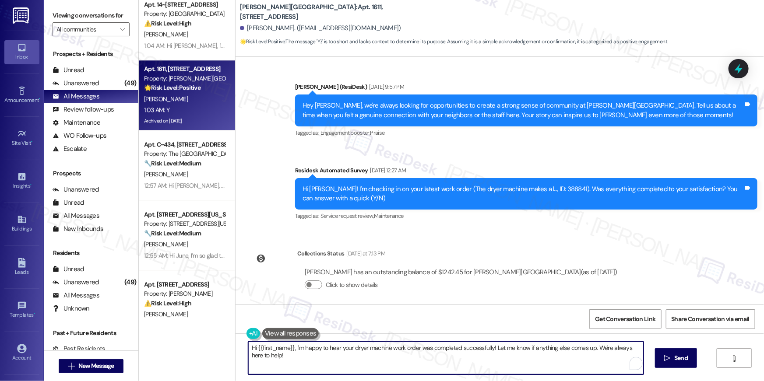
click at [606, 362] on textarea "Hi {{first_name}}, I'm happy to hear your dryer machine work order was complete…" at bounding box center [445, 358] width 395 height 33
drag, startPoint x: 670, startPoint y: 351, endPoint x: 647, endPoint y: 311, distance: 46.3
click at [670, 351] on button " Send" at bounding box center [676, 358] width 42 height 20
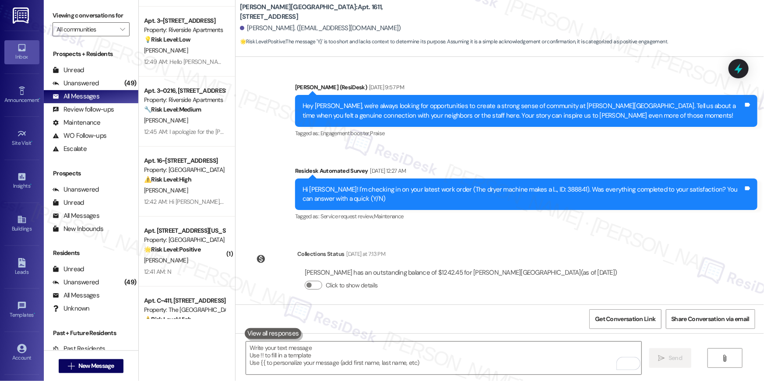
scroll to position [1590, 0]
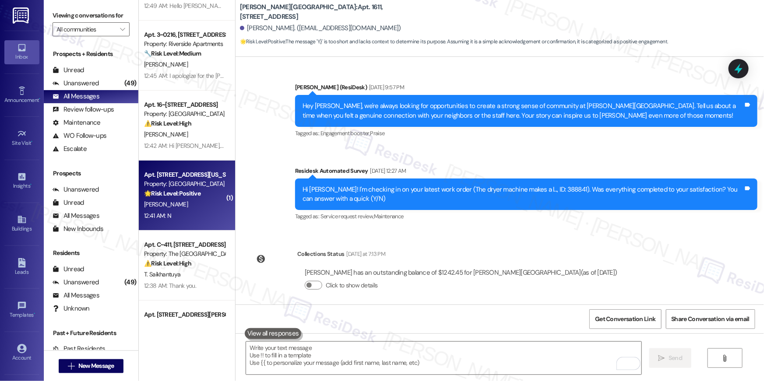
click at [188, 201] on div "[PERSON_NAME]" at bounding box center [184, 204] width 83 height 11
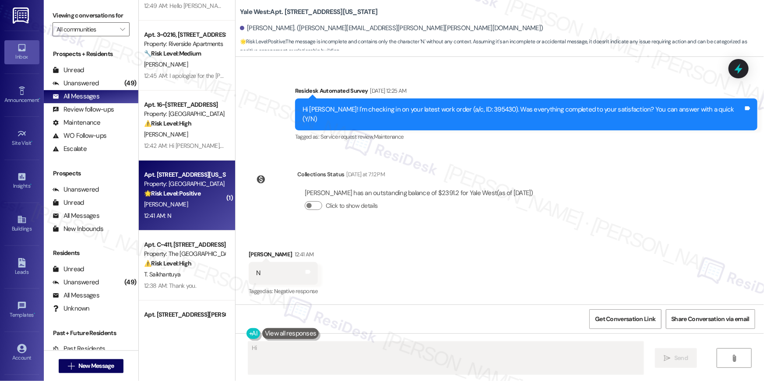
scroll to position [273, 0]
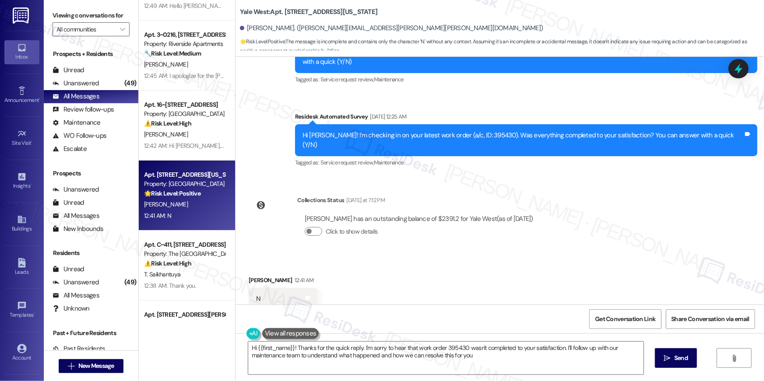
type textarea "Hi {{first_name}}! Thanks for the quick reply. I'm sorry to hear that work orde…"
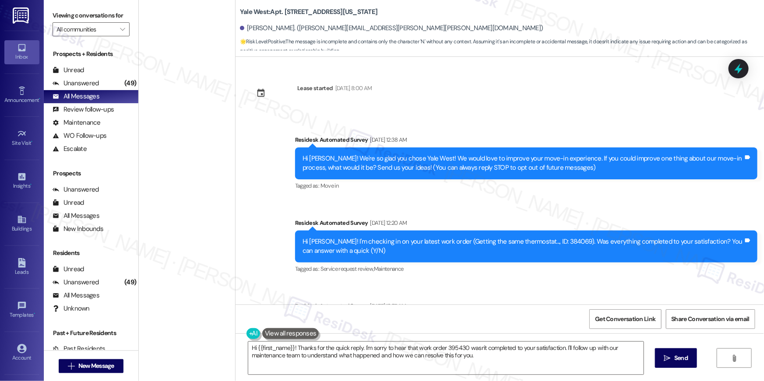
scroll to position [289, 0]
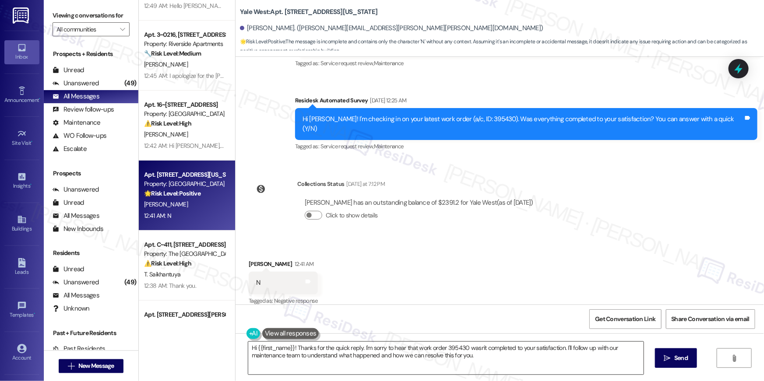
click at [435, 349] on textarea "Hi {{first_name}}! Thanks for the quick reply. I'm sorry to hear that work orde…" at bounding box center [445, 358] width 395 height 33
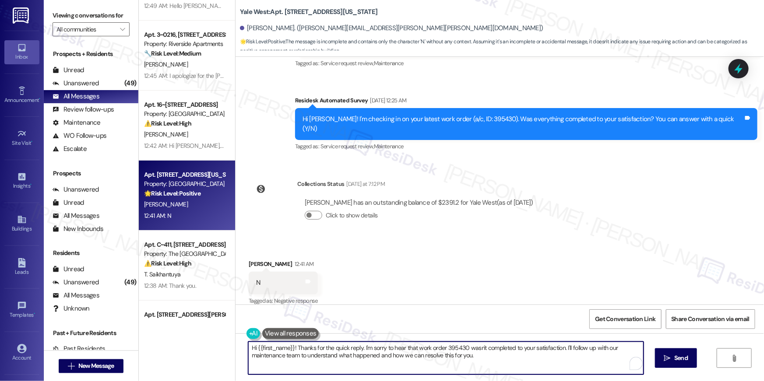
paste textarea ", I’m sorry to hear your work order is still not complete. Could you please sha…"
type textarea "Hi {{first_name}}, I’m sorry to hear your work order is still not complete. Cou…"
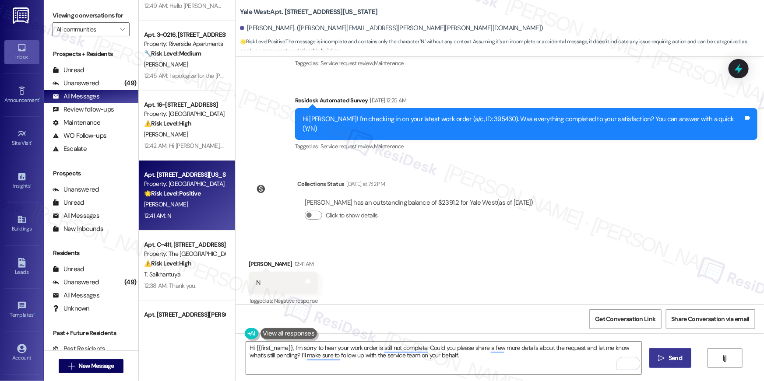
click at [673, 356] on span "Send" at bounding box center [675, 358] width 14 height 9
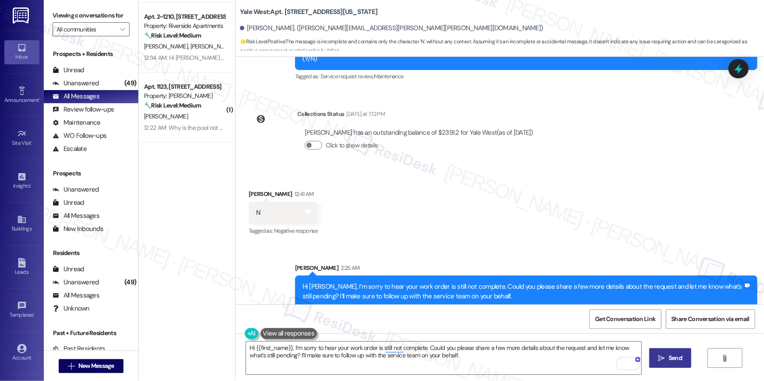
scroll to position [1985, 0]
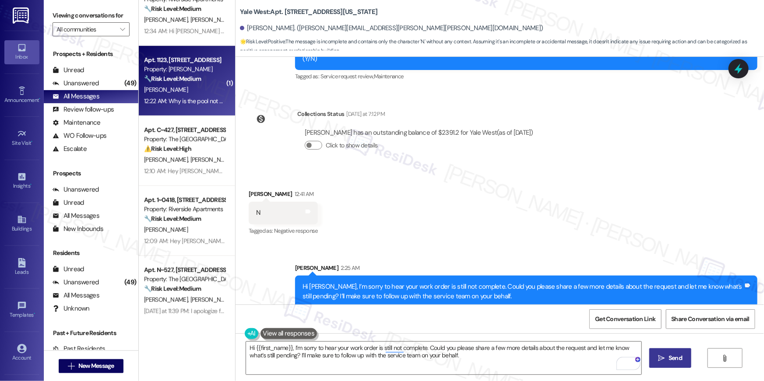
click at [178, 104] on div "12:22 AM: Why is the pool not open [DATE]? 12:22 AM: Why is the pool not open […" at bounding box center [198, 101] width 109 height 8
type textarea "Fetching suggested responses. Please feel free to read through the conversation…"
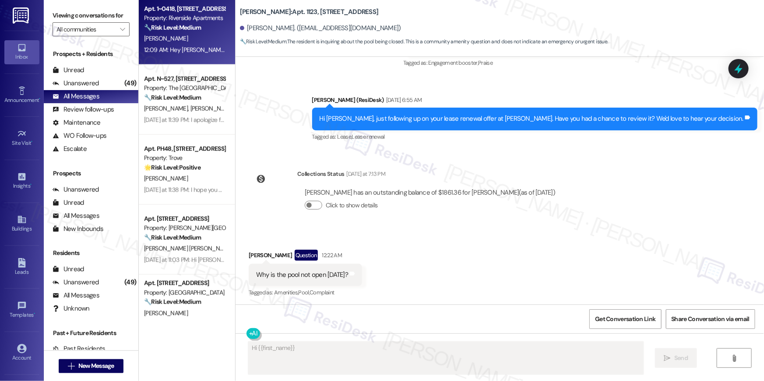
scroll to position [2321, 0]
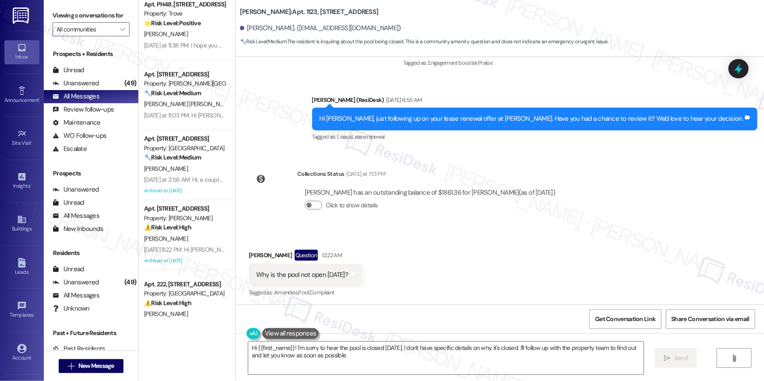
type textarea "Hi {{first_name}}! I'm sorry to hear the pool is closed [DATE]. I don't have sp…"
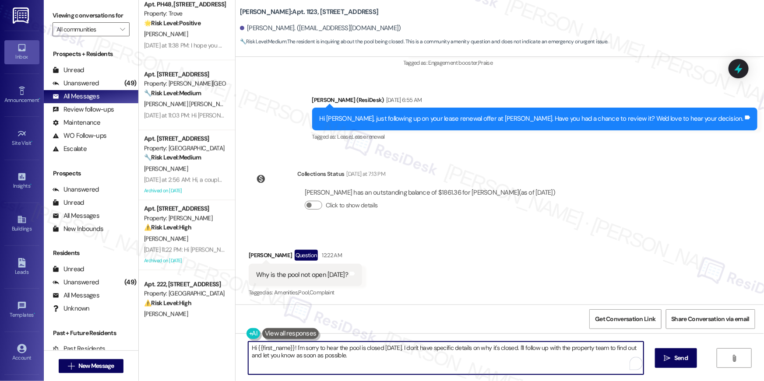
click at [407, 364] on textarea "Hi {{first_name}}! I'm sorry to hear the pool is closed [DATE]. I don't have sp…" at bounding box center [445, 358] width 395 height 33
click at [528, 360] on textarea "Hi {{first_name}}! I'm sorry to hear the pool is closed [DATE]. I don't have sp…" at bounding box center [443, 358] width 395 height 33
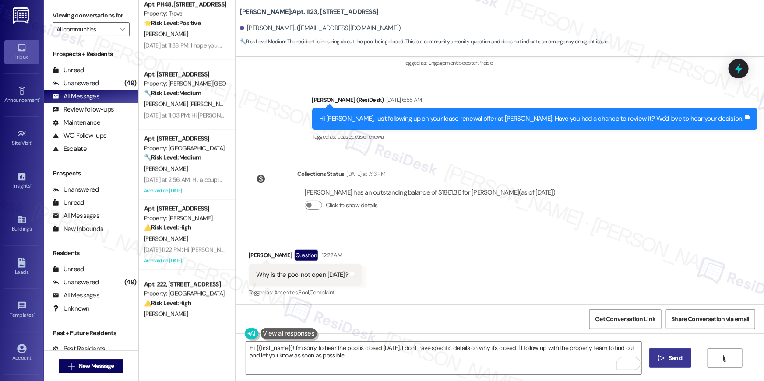
click at [678, 360] on span "Send" at bounding box center [675, 358] width 14 height 9
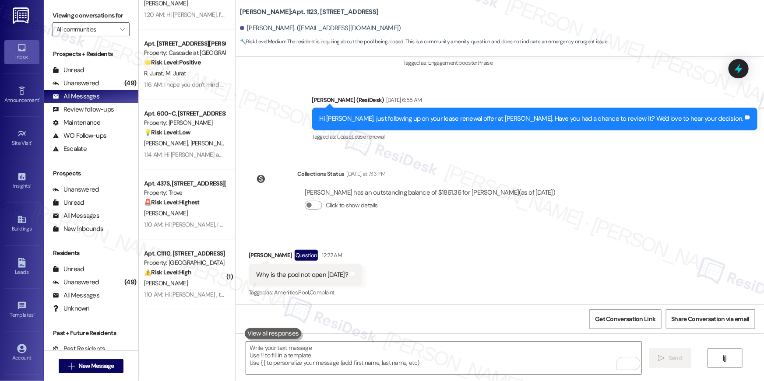
scroll to position [1265, 0]
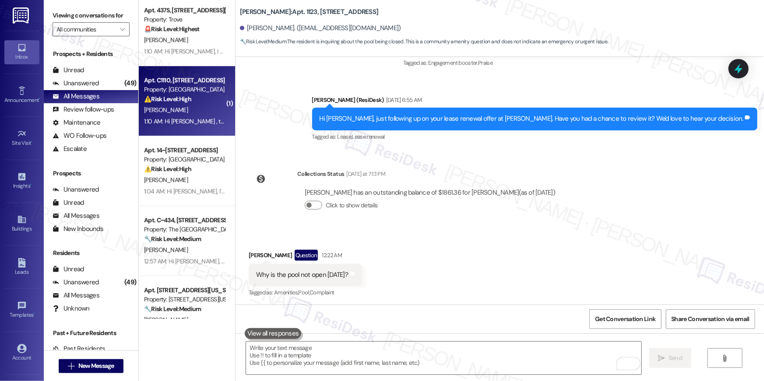
click at [190, 131] on div "Apt. C1110, [STREET_ADDRESS] Property: [GEOGRAPHIC_DATA] ⚠️ Risk Level: High Th…" at bounding box center [187, 101] width 96 height 70
type textarea "Fetching suggested responses. Please feel free to read through the conversation…"
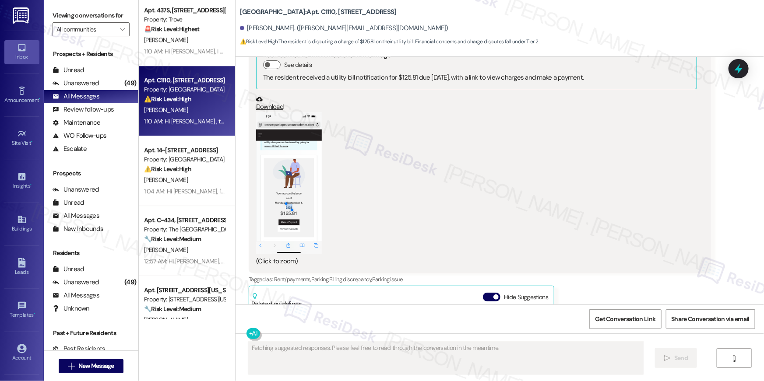
scroll to position [1244, 0]
click at [273, 188] on button "Zoom image" at bounding box center [289, 183] width 66 height 142
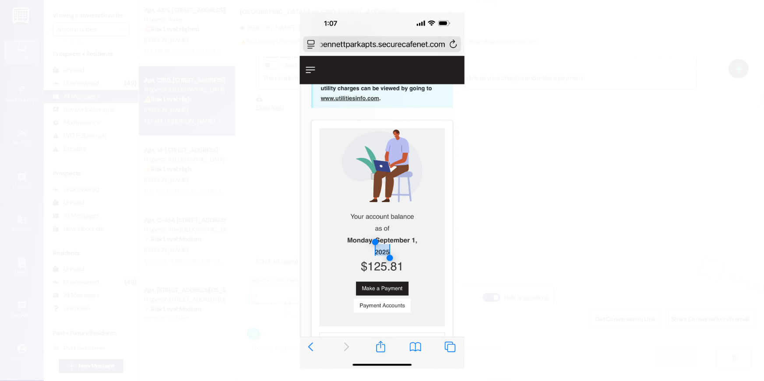
click at [521, 198] on button "Unzoom image" at bounding box center [382, 190] width 764 height 381
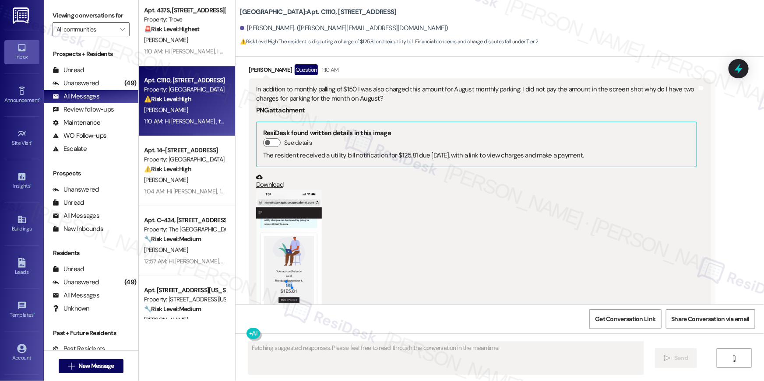
scroll to position [1075, 0]
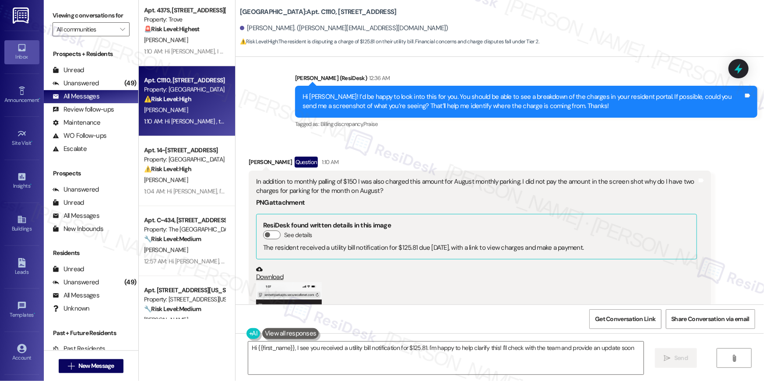
type textarea "Hi {{first_name}}, I see you received a utility bill notification for $125.81. …"
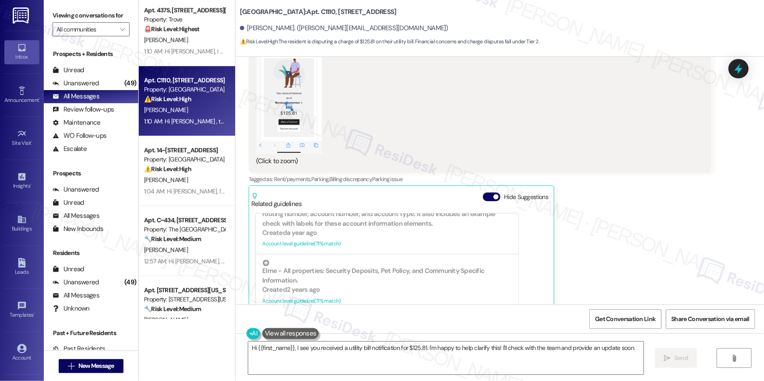
scroll to position [1344, 0]
click at [274, 95] on button "Zoom image" at bounding box center [289, 84] width 66 height 142
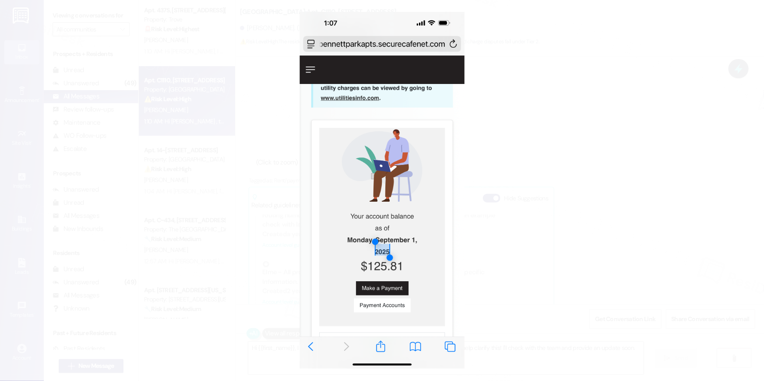
click at [496, 168] on button "Unzoom image" at bounding box center [382, 190] width 764 height 381
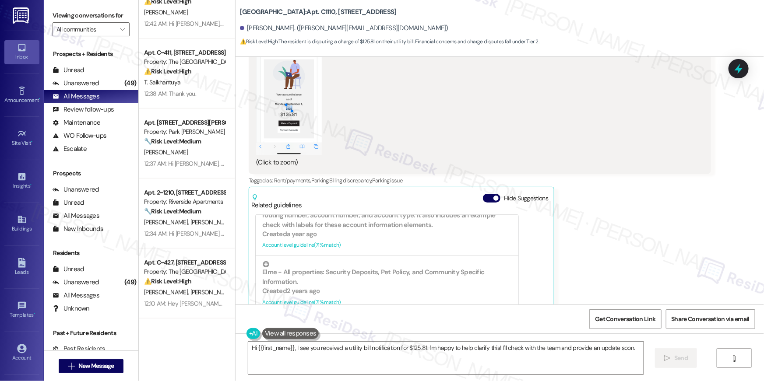
scroll to position [1853, 0]
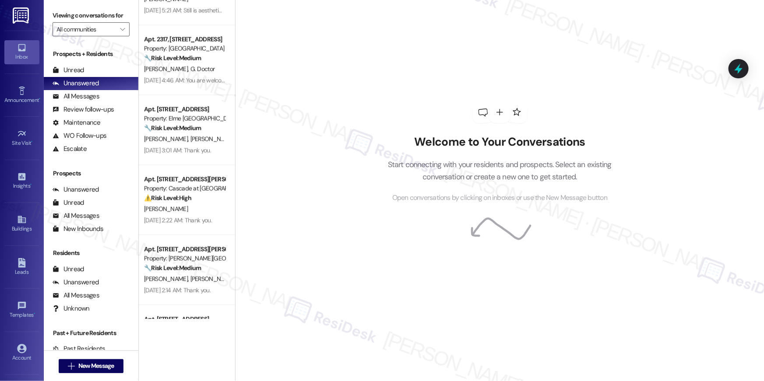
scroll to position [2722, 0]
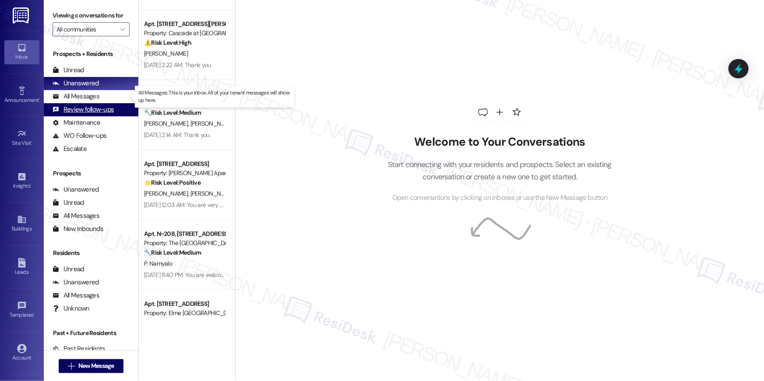
click at [100, 103] on div "Prospects + Residents Unread (0) Unread: Any message you haven't read yet will …" at bounding box center [91, 102] width 95 height 106
click at [100, 102] on div "All Messages (undefined)" at bounding box center [91, 96] width 95 height 13
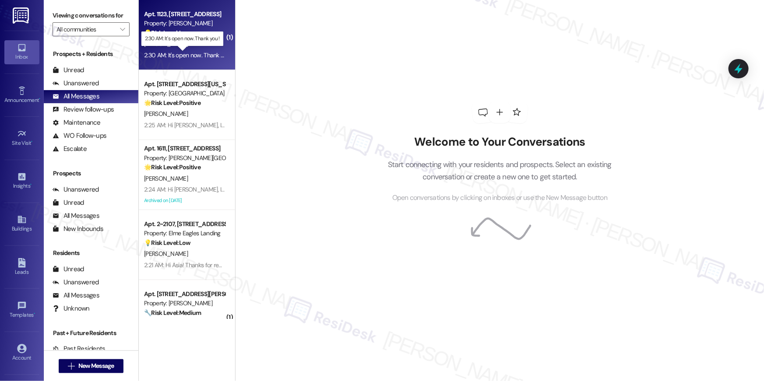
click at [192, 55] on div "2:30 AM: It's open now. Thank you ! 2:30 AM: It's open now. Thank you !" at bounding box center [188, 55] width 89 height 8
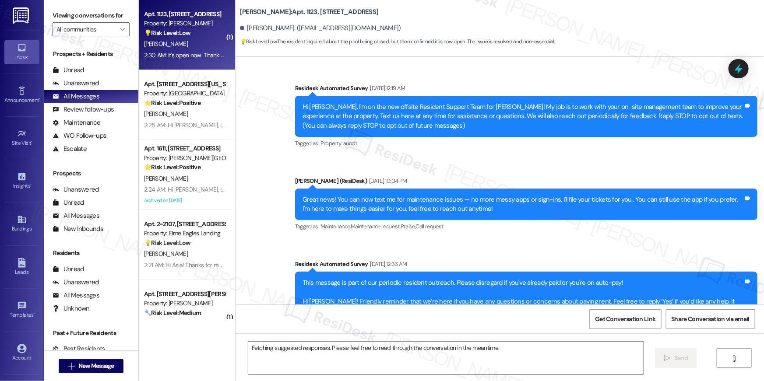
scroll to position [3429, 0]
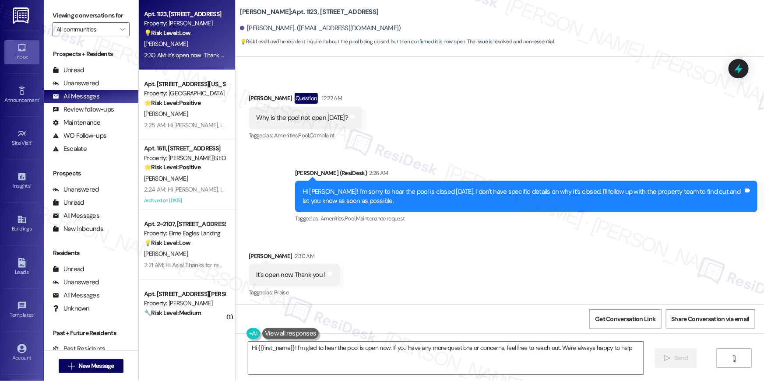
type textarea "Hi {{first_name}}! I'm glad to hear the pool is open now. If you have any more …"
click at [362, 362] on textarea "Hi {{first_name}}! I'm glad to hear the pool is open now. If you have any more …" at bounding box center [445, 358] width 395 height 33
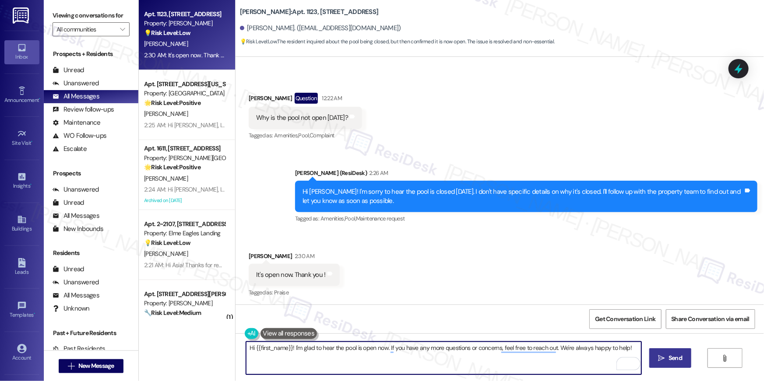
click at [672, 360] on span "Send" at bounding box center [675, 358] width 14 height 9
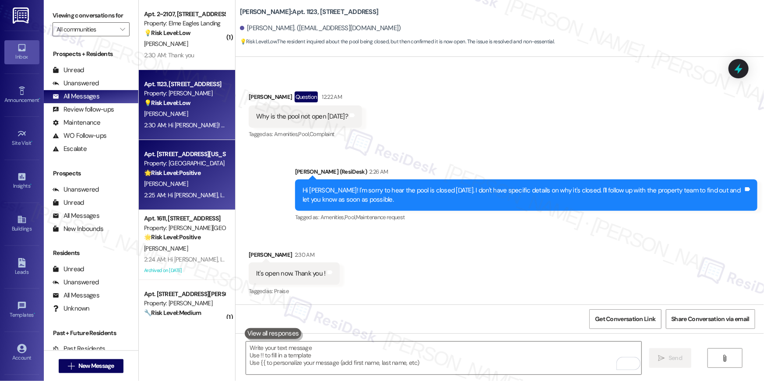
scroll to position [135, 0]
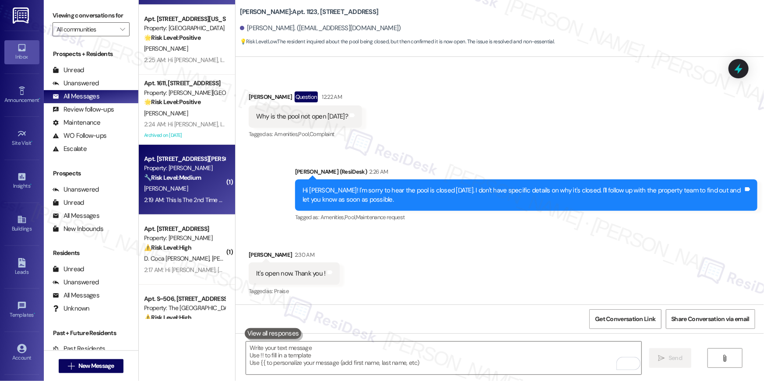
click at [186, 195] on div "2:19 AM: This Is The 2nd Time They Have Come To Repair My Garbage Disposal And …" at bounding box center [184, 200] width 83 height 11
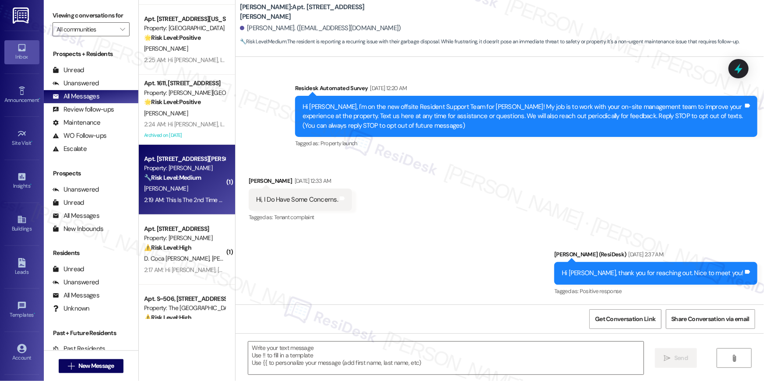
scroll to position [11681, 0]
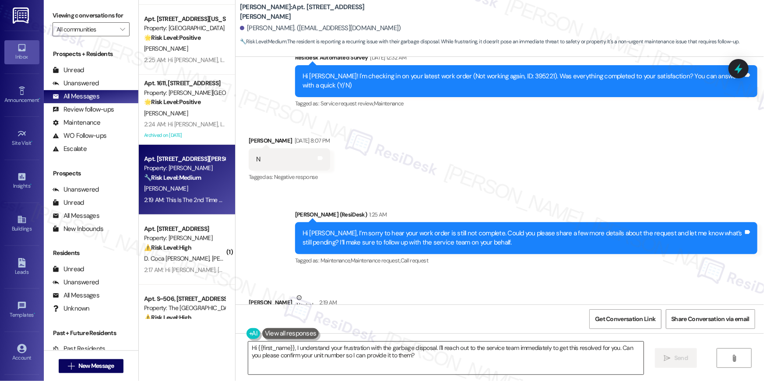
click at [442, 370] on textarea "Hi {{first_name}}, I understand your frustration with the garbage disposal. I'l…" at bounding box center [445, 358] width 395 height 33
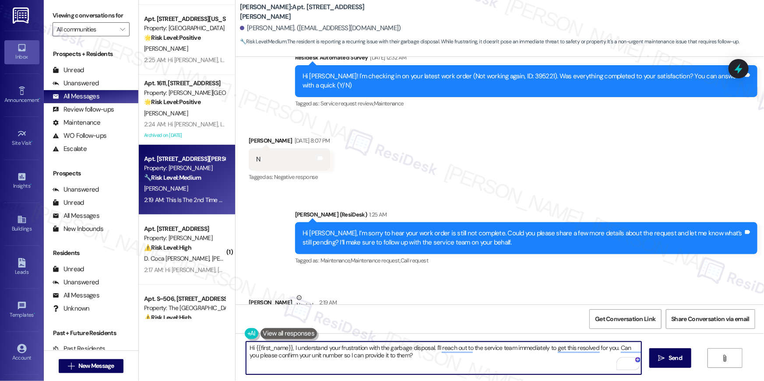
drag, startPoint x: 453, startPoint y: 365, endPoint x: 432, endPoint y: 350, distance: 25.6
click at [432, 350] on textarea "Hi {{first_name}}, I understand your frustration with the garbage disposal. I'l…" at bounding box center [443, 358] width 395 height 33
type textarea "Hi {{first_name}}, I understand your frustration with the garbage disposal. I'W…"
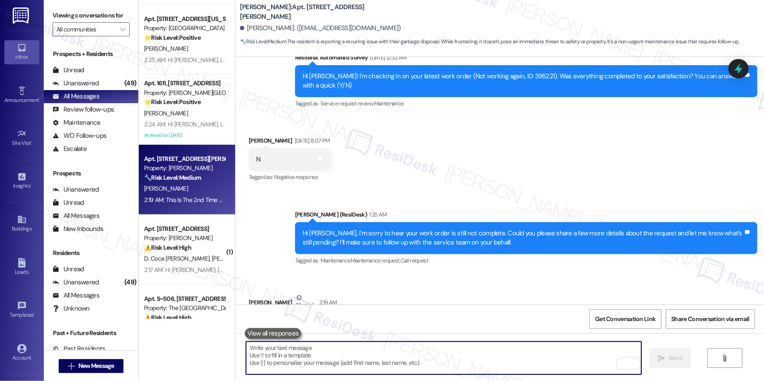
scroll to position [11681, 0]
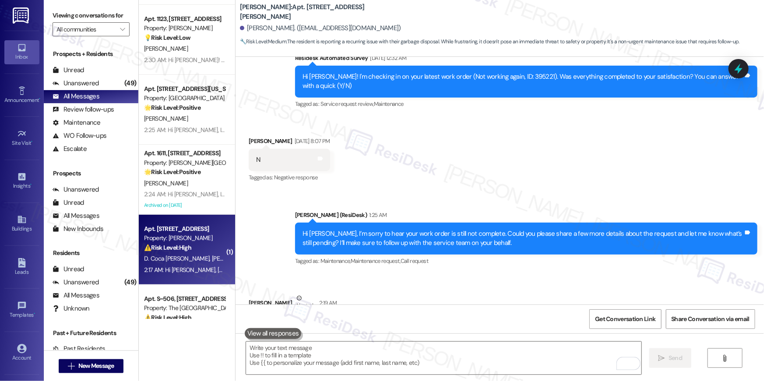
click at [210, 241] on div "Property: [PERSON_NAME]" at bounding box center [184, 238] width 81 height 9
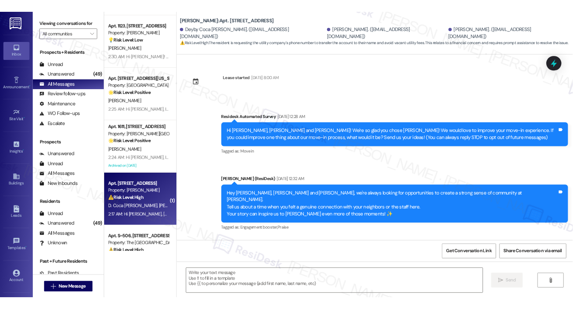
scroll to position [3766, 0]
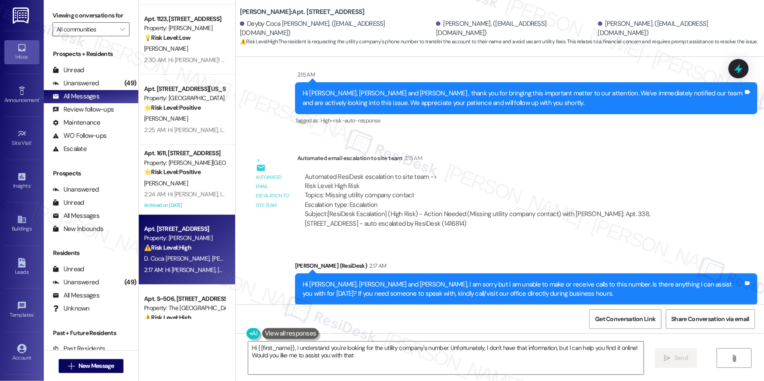
type textarea "Hi {{first_name}}, I understand you're looking for the utility company's number…"
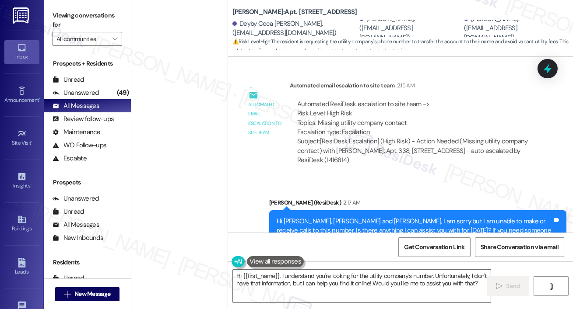
scroll to position [0, 0]
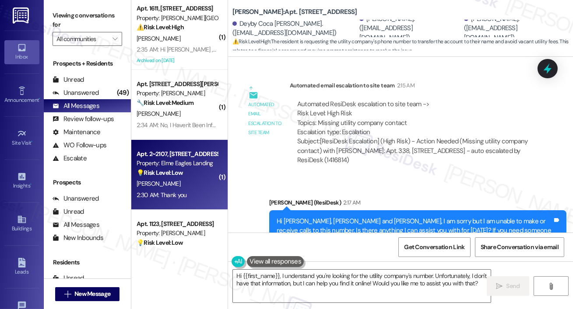
click at [199, 163] on div "Property: Elme Eagles Landing" at bounding box center [177, 163] width 81 height 9
type textarea "Fetching suggested responses. Please feel free to read through the conversation…"
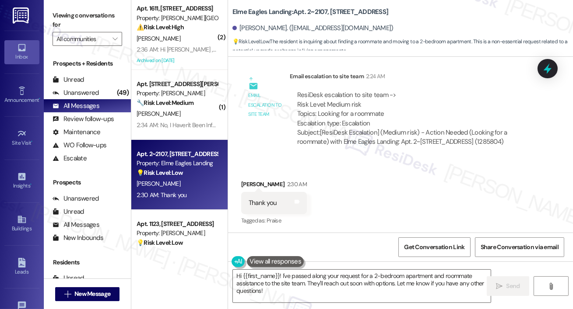
scroll to position [3920, 0]
click at [315, 297] on textarea "Hi {{first_name}}! I've passed along your request for a 2-bedroom apartment and…" at bounding box center [362, 286] width 258 height 33
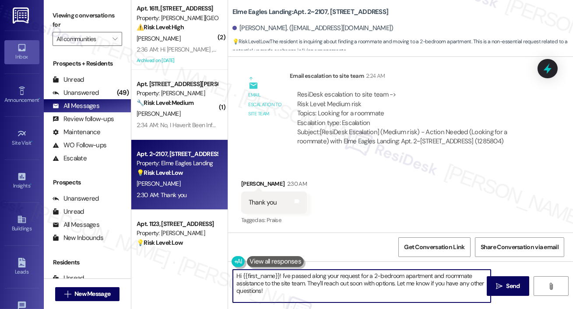
click at [315, 297] on textarea "Hi {{first_name}}! I've passed along your request for a 2-bedroom apartment and…" at bounding box center [362, 286] width 258 height 33
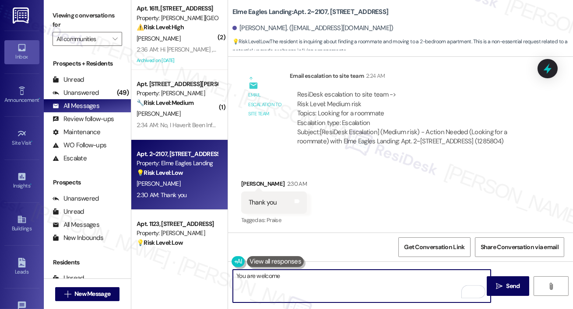
type textarea "You are welcome!"
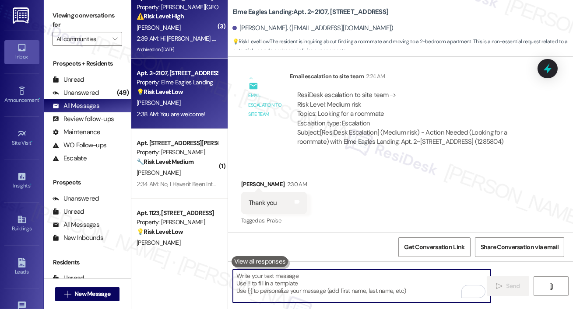
scroll to position [0, 0]
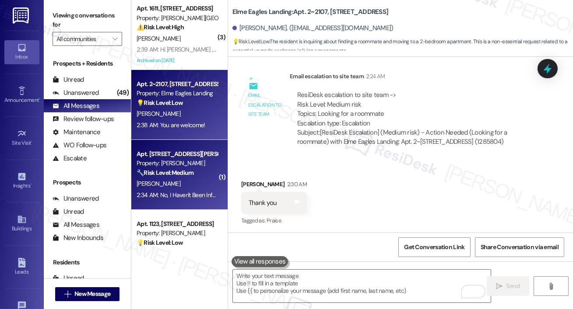
click at [160, 199] on div "2:34 AM: No, I Haven't Been Informed Of The Issue. It Would Work After They Rep…" at bounding box center [304, 195] width 334 height 8
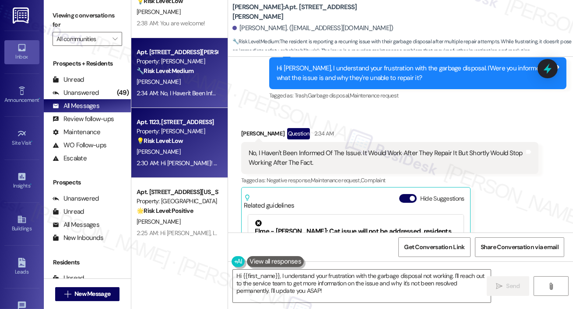
scroll to position [112, 0]
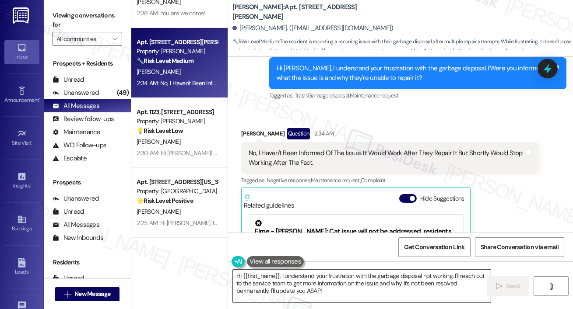
click at [352, 294] on textarea "Hi {{first_name}}, I understand your frustration with the garbage disposal not …" at bounding box center [362, 286] width 258 height 33
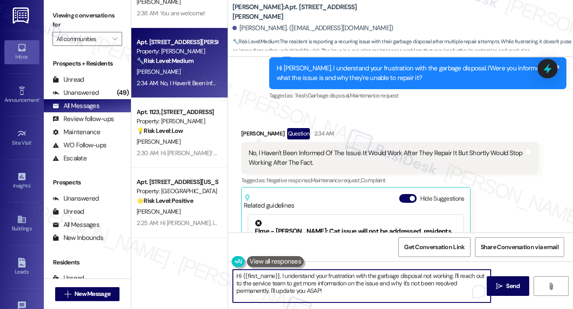
click at [303, 276] on textarea "Hi {{first_name}}, I understand your frustration with the garbage disposal not …" at bounding box center [362, 286] width 258 height 33
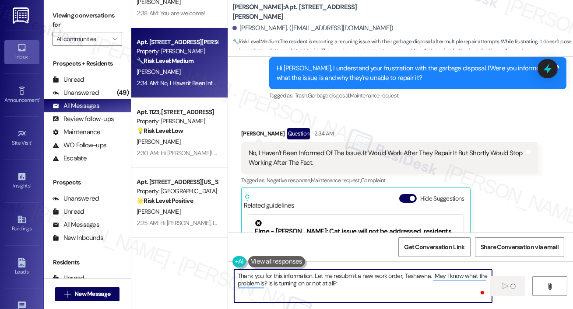
type textarea "Thank you for this information. Let me resubmit a new work order, Teshawna. May…"
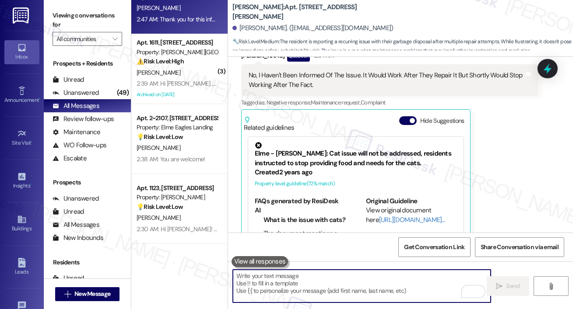
scroll to position [0, 0]
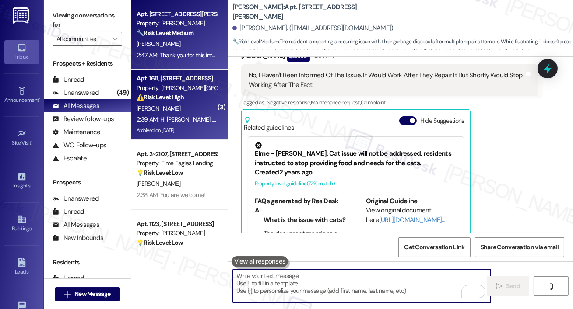
click at [190, 108] on div "[PERSON_NAME]" at bounding box center [177, 108] width 83 height 11
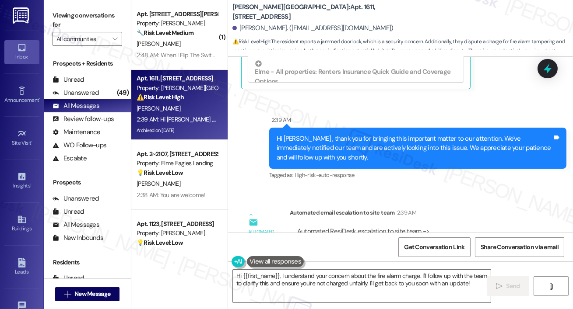
scroll to position [10627, 0]
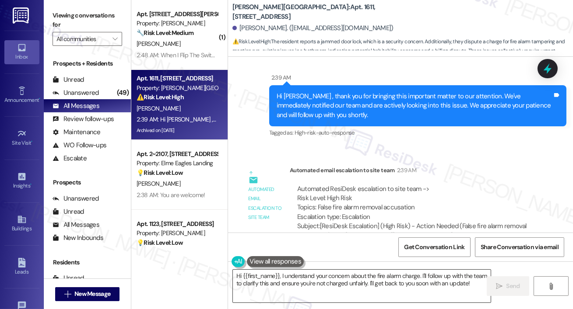
click at [358, 285] on textarea "Hi {{first_name}}, I understand your concern about the fire alarm charge. I'll …" at bounding box center [362, 286] width 258 height 33
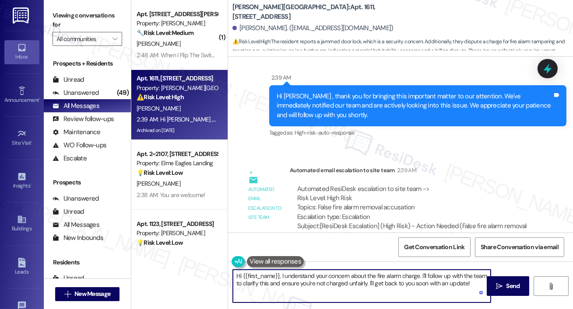
click at [345, 280] on textarea "Hi {{first_name}}, I understand your concern about the fire alarm charge. I'll …" at bounding box center [362, 286] width 258 height 33
drag, startPoint x: 237, startPoint y: 285, endPoint x: 270, endPoint y: 285, distance: 33.3
click at [270, 285] on textarea "Hi {{first_name}}, I understand your concern about the fire alarm charge. I'll …" at bounding box center [362, 286] width 258 height 33
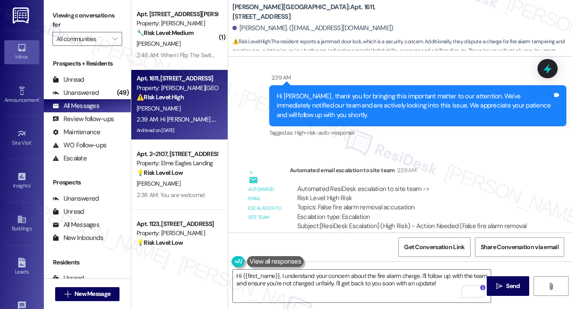
drag, startPoint x: 494, startPoint y: 290, endPoint x: 399, endPoint y: 259, distance: 99.9
click at [399, 259] on div "Survey, sent via SMS Residesk Automated Survey Apr 09, 2024 at 12:24 AM Hi Yali…" at bounding box center [400, 211] width 345 height 309
click at [399, 259] on div "Get Conversation Link Share Conversation via email" at bounding box center [400, 247] width 345 height 29
click at [403, 272] on textarea "Hi {{first_name}}, I understand your concern about the fire alarm charge. I'll …" at bounding box center [362, 286] width 258 height 33
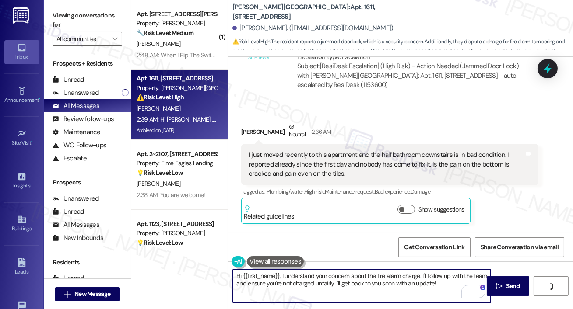
scroll to position [9984, 0]
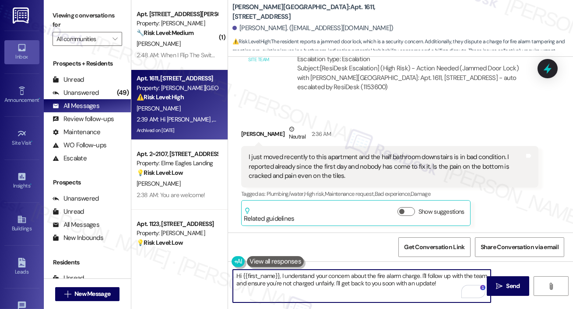
click at [392, 280] on textarea "Hi {{first_name}}, I understand your concern about the fire alarm charge. I'll …" at bounding box center [362, 286] width 258 height 33
click at [404, 278] on textarea "Hi {{first_name}}, I understand your concern about the fire alarm charge. I'll …" at bounding box center [362, 286] width 258 height 33
click at [420, 279] on textarea "Hi {{first_name}}, I understand your concern about the fire alarm charge. I'll …" at bounding box center [362, 286] width 258 height 33
type textarea "Hi {{first_name}}, I understand your concern about the fire alarm charge and th…"
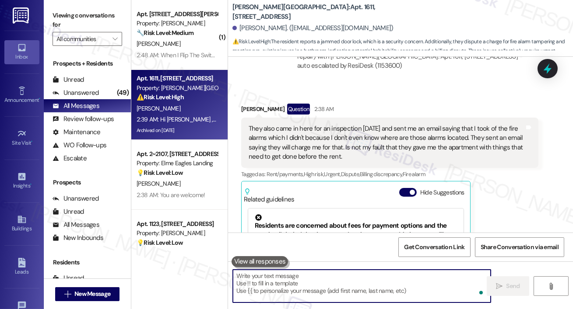
scroll to position [10417, 0]
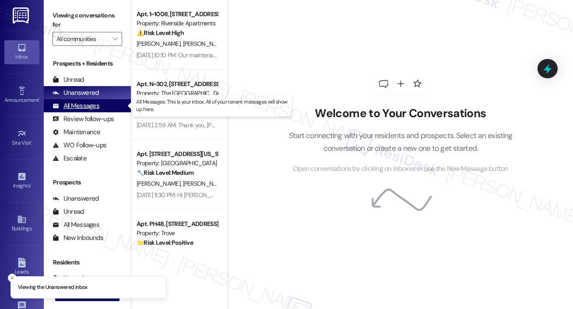
click at [105, 108] on div "All Messages (undefined)" at bounding box center [87, 105] width 87 height 13
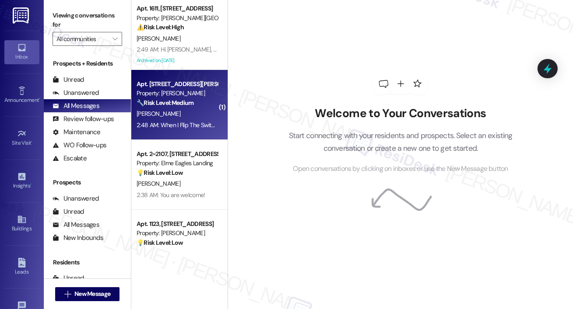
click at [171, 136] on div "Apt. [STREET_ADDRESS][PERSON_NAME] Property: [PERSON_NAME] 🔧 Risk Level: Medium…" at bounding box center [179, 105] width 96 height 70
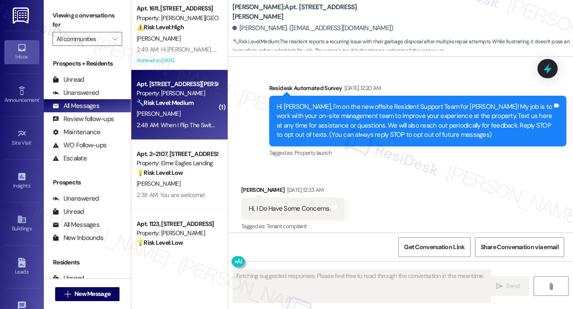
scroll to position [12867, 0]
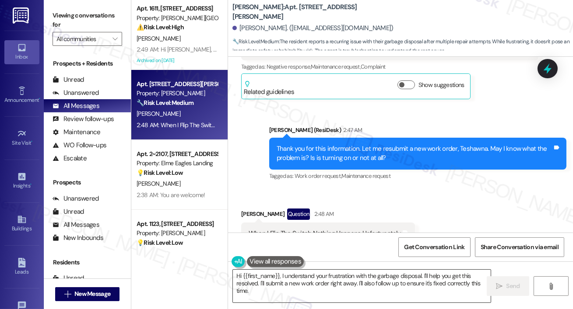
click at [274, 295] on textarea "Hi {{first_name}}, I understand your frustration with the garbage disposal. I'l…" at bounding box center [362, 286] width 258 height 33
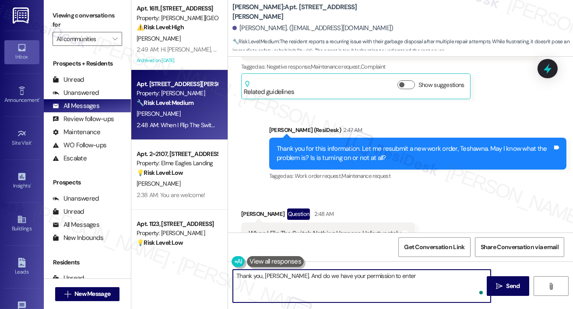
type textarea "Thank you, [PERSON_NAME]. And do we have your permission to enter?"
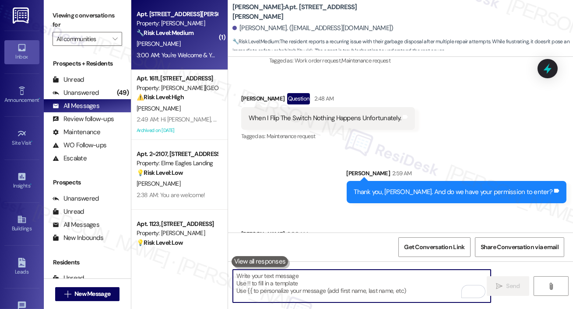
scroll to position [12989, 0]
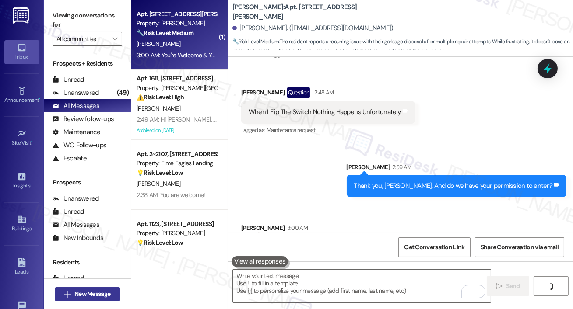
click at [108, 288] on button " New Message" at bounding box center [87, 295] width 65 height 14
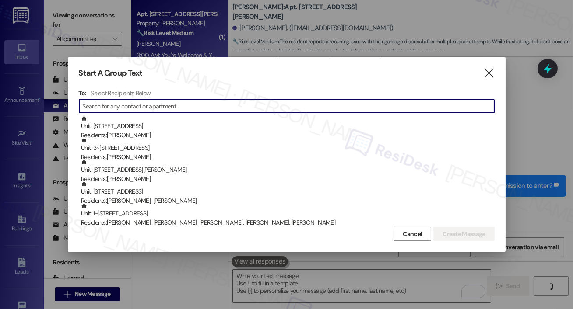
click at [336, 283] on div at bounding box center [286, 154] width 573 height 309
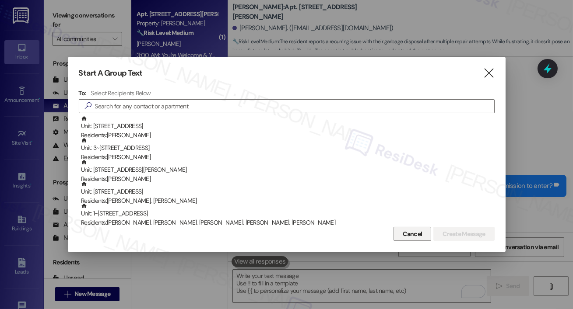
click at [398, 235] on button "Cancel" at bounding box center [412, 234] width 38 height 14
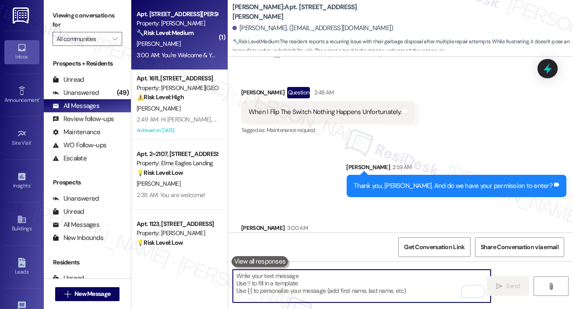
click at [364, 295] on textarea "To enrich screen reader interactions, please activate Accessibility in Grammarl…" at bounding box center [362, 286] width 258 height 33
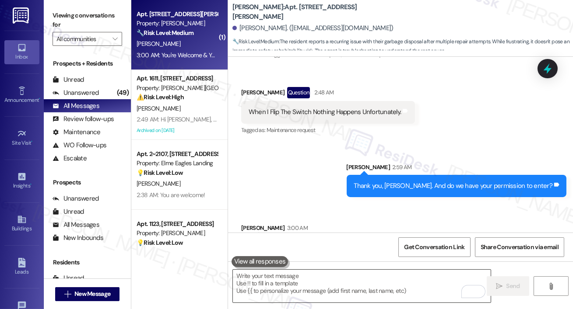
click at [364, 295] on textarea "To enrich screen reader interactions, please activate Accessibility in Grammarl…" at bounding box center [362, 286] width 258 height 33
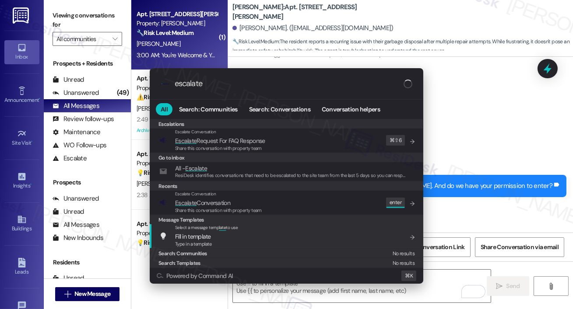
type input "escalate"
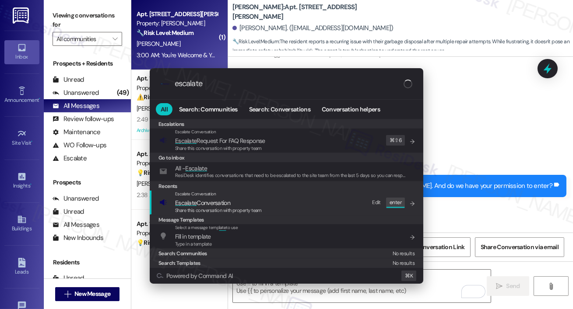
click at [306, 203] on div "Escalate Conversation Escalate Conversation Share this conversation with proper…" at bounding box center [287, 203] width 256 height 24
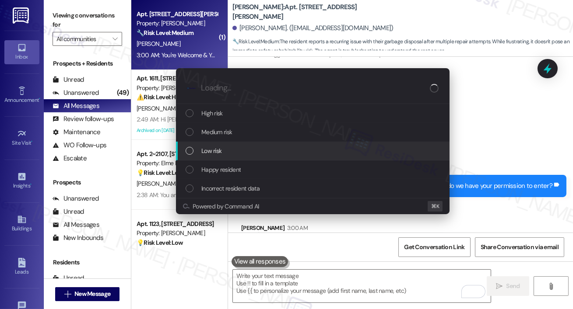
drag, startPoint x: 273, startPoint y: 143, endPoint x: 273, endPoint y: 138, distance: 4.8
click at [274, 142] on div "Low risk" at bounding box center [313, 151] width 274 height 19
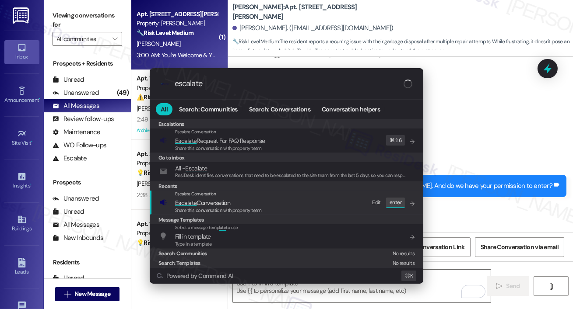
type input "escalate"
click at [234, 203] on span "Escalate Conversation" at bounding box center [218, 203] width 87 height 10
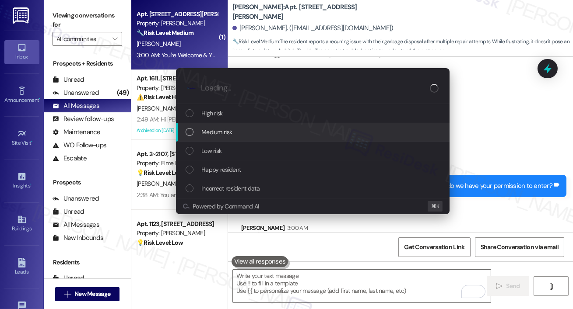
click at [237, 134] on div "Medium risk" at bounding box center [314, 132] width 256 height 10
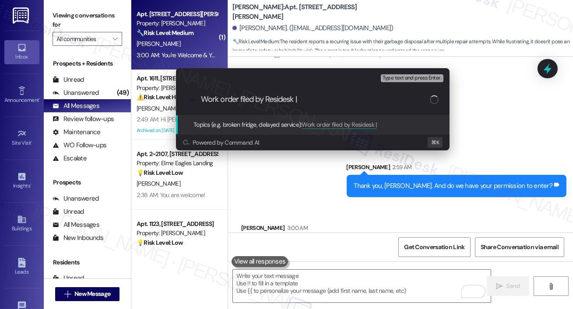
paste input "Work Order # 398114 Garbage disposal"
type input "Work order filed by Residesk | Work Order # 398114 Garbage disposal"
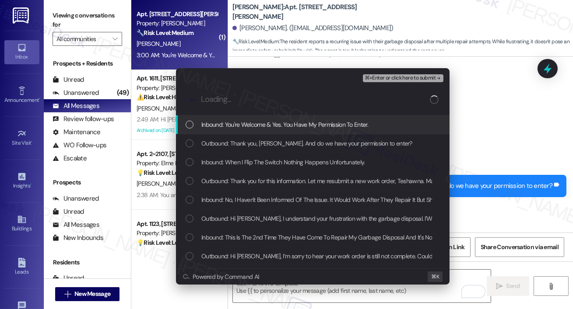
drag, startPoint x: 235, startPoint y: 132, endPoint x: 235, endPoint y: 141, distance: 9.2
click at [235, 132] on div "Inbound: You're Welcome & Yes. You Have My Permission To Enter." at bounding box center [313, 125] width 274 height 19
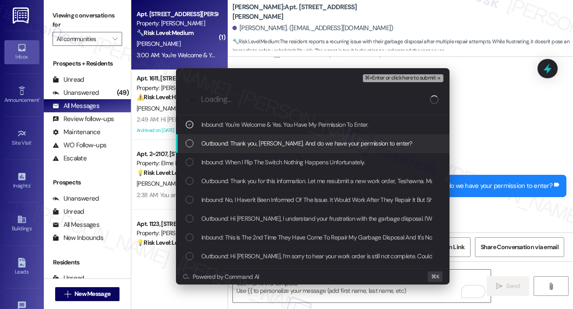
drag, startPoint x: 235, startPoint y: 148, endPoint x: 237, endPoint y: 163, distance: 15.8
click at [235, 147] on span "Outbound: Thank you, [PERSON_NAME]. And do we have your permission to enter?" at bounding box center [306, 144] width 211 height 10
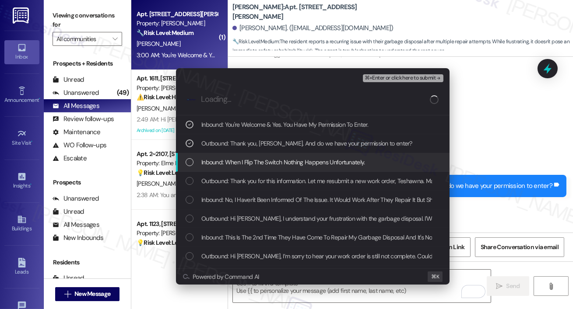
click at [239, 167] on span "Inbound: When I Flip The Switch Nothing Happens Unfortunately." at bounding box center [283, 163] width 164 height 10
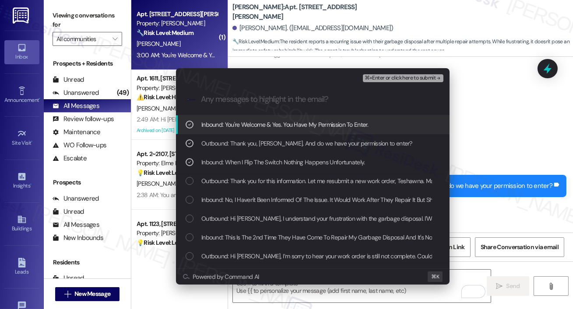
click at [331, 124] on span "Inbound: You're Welcome & Yes. You Have My Permission To Enter." at bounding box center [284, 125] width 167 height 10
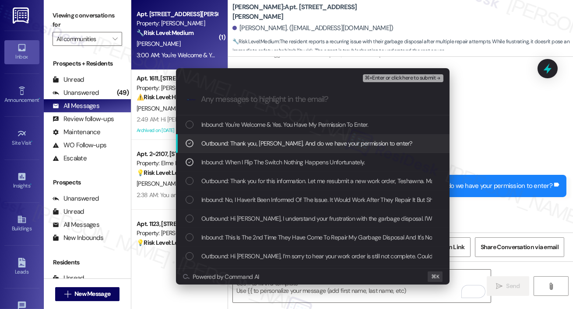
click at [322, 143] on span "Outbound: Thank you, [PERSON_NAME]. And do we have your permission to enter?" at bounding box center [306, 144] width 211 height 10
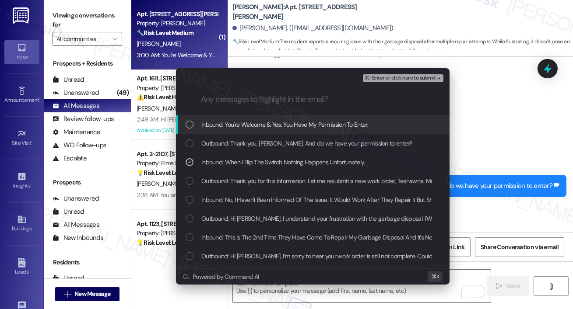
drag, startPoint x: 322, startPoint y: 133, endPoint x: 322, endPoint y: 144, distance: 11.4
click at [322, 132] on div "Inbound: You're Welcome & Yes. You Have My Permission To Enter." at bounding box center [313, 125] width 274 height 19
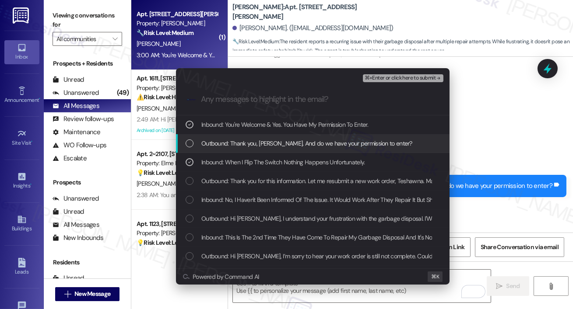
drag, startPoint x: 322, startPoint y: 146, endPoint x: 322, endPoint y: 166, distance: 20.6
click at [322, 146] on span "Outbound: Thank you, [PERSON_NAME]. And do we have your permission to enter?" at bounding box center [306, 144] width 211 height 10
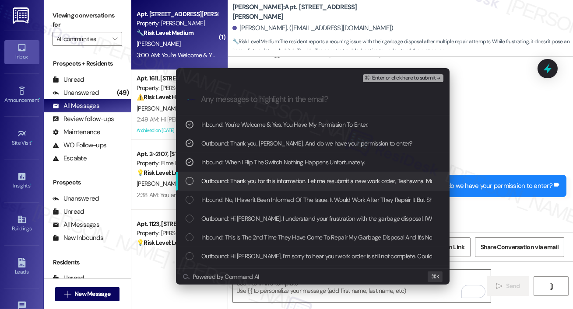
click at [321, 185] on span "Outbound: Thank you for this information. Let me resubmit a new work order, Tes…" at bounding box center [390, 181] width 378 height 10
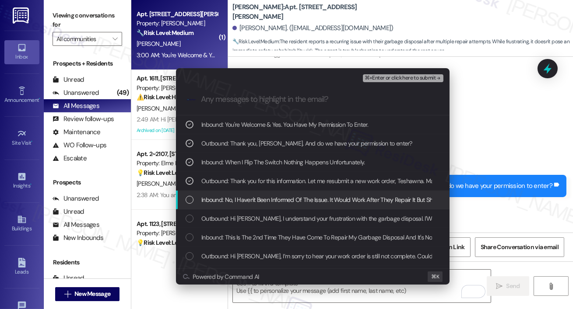
click at [321, 198] on span "Inbound: No, I Haven't Been Informed Of The Issue. It Would Work After They Rep…" at bounding box center [368, 200] width 334 height 10
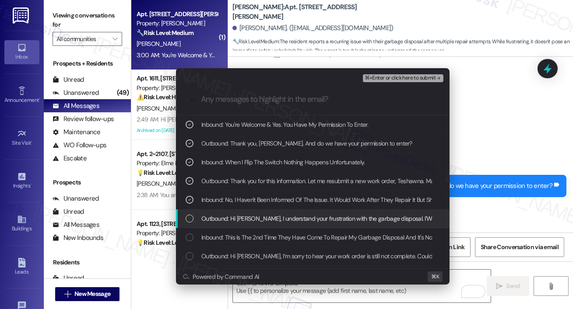
click at [316, 217] on span "Outbound: Hi [PERSON_NAME], I understand your frustration with the garbage disp…" at bounding box center [405, 219] width 408 height 10
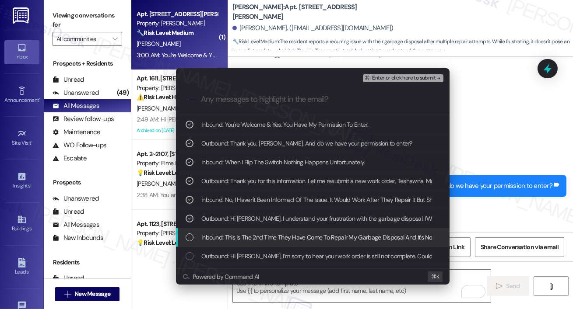
click at [320, 239] on span "Inbound: This Is The 2nd Time They Have Come To Repair My Garbage Disposal And …" at bounding box center [337, 238] width 272 height 10
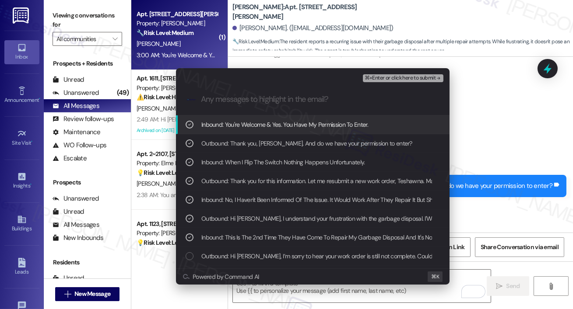
click at [376, 82] on button "⌘+Enter or click here to submit" at bounding box center [403, 78] width 81 height 8
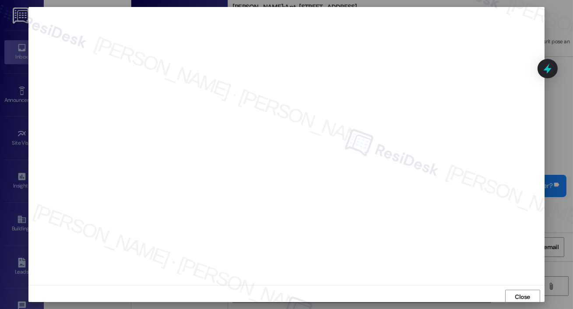
scroll to position [2, 0]
click at [512, 302] on button "Close" at bounding box center [522, 295] width 35 height 14
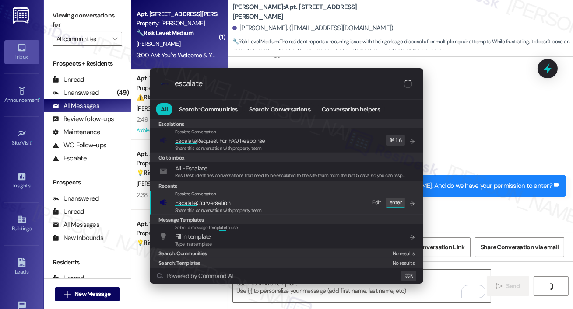
type input "escalate"
click at [302, 209] on div "Escalate Conversation Escalate Conversation Share this conversation with proper…" at bounding box center [287, 203] width 256 height 24
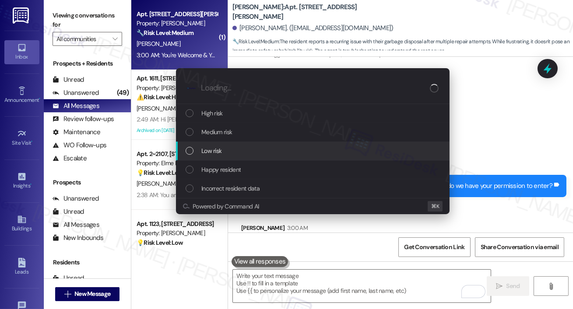
click at [274, 143] on div "Low risk" at bounding box center [313, 151] width 274 height 19
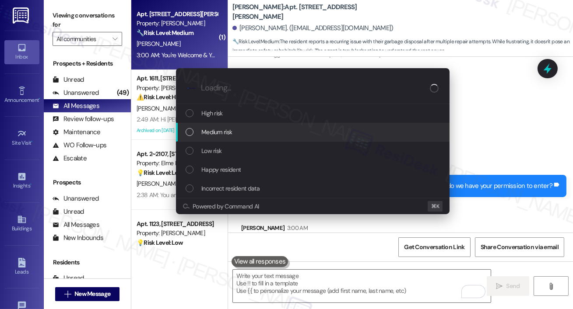
click at [265, 129] on div "Medium risk" at bounding box center [314, 132] width 256 height 10
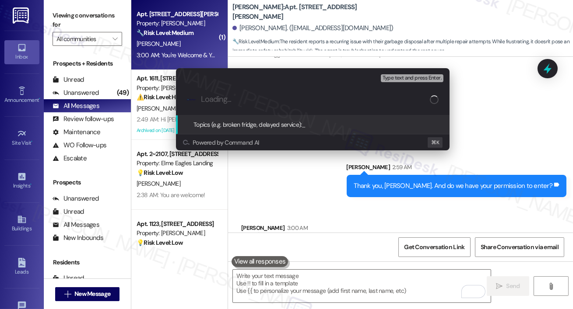
paste input "Work order filed by Residesk | Work Order # 398114 Garbage disposal"
type input "Work order filed by Residesk | Work Order # 398114 Garbage disposal"
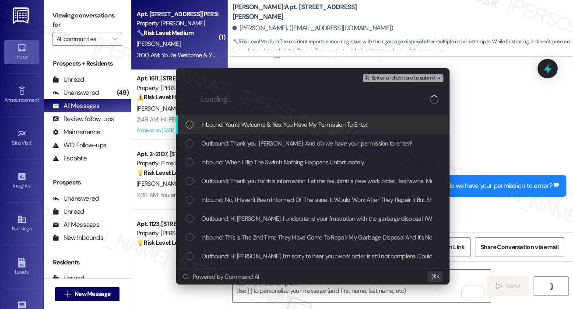
click at [270, 119] on div "Inbound: You're Welcome & Yes. You Have My Permission To Enter." at bounding box center [313, 125] width 274 height 19
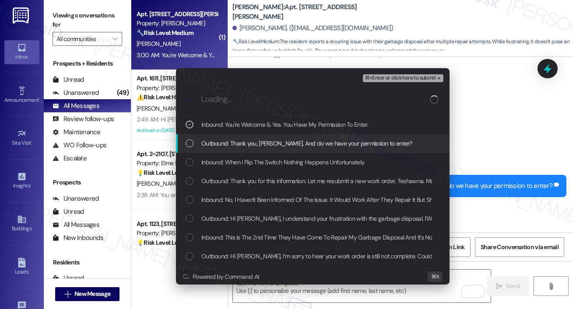
click at [270, 141] on span "Outbound: Thank you, [PERSON_NAME]. And do we have your permission to enter?" at bounding box center [306, 144] width 211 height 10
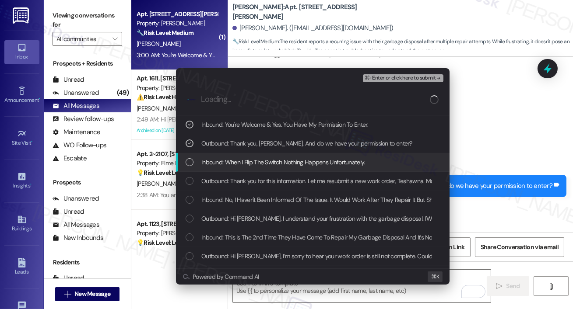
drag, startPoint x: 270, startPoint y: 164, endPoint x: 270, endPoint y: 178, distance: 14.0
click at [270, 164] on span "Inbound: When I Flip The Switch Nothing Happens Unfortunately." at bounding box center [283, 163] width 164 height 10
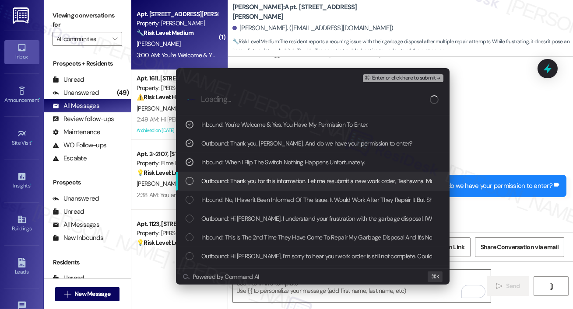
drag, startPoint x: 270, startPoint y: 179, endPoint x: 270, endPoint y: 186, distance: 6.1
click at [270, 179] on span "Outbound: Thank you for this information. Let me resubmit a new work order, Tes…" at bounding box center [390, 181] width 378 height 10
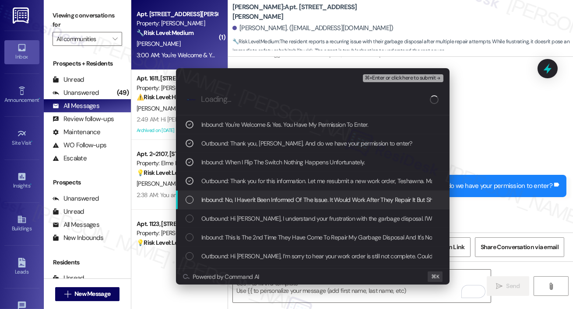
click at [270, 196] on span "Inbound: No, I Haven't Been Informed Of The Issue. It Would Work After They Rep…" at bounding box center [368, 200] width 334 height 10
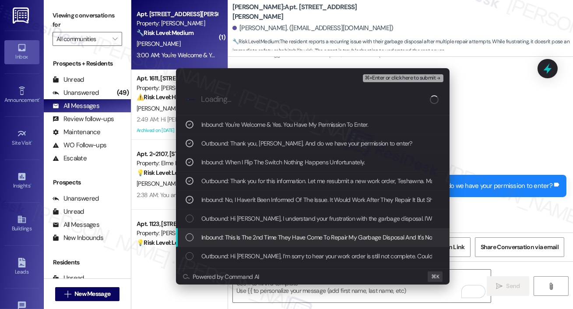
click at [278, 234] on span "Inbound: This Is The 2nd Time They Have Come To Repair My Garbage Disposal And …" at bounding box center [337, 238] width 272 height 10
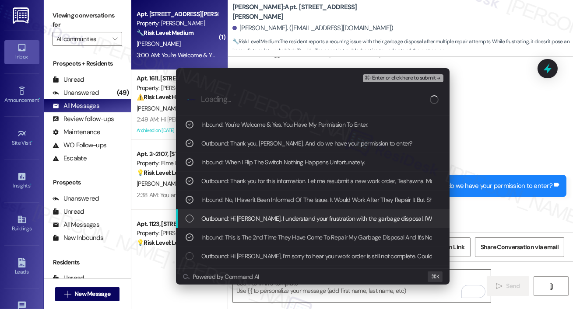
click at [274, 214] on div "Outbound: Hi [PERSON_NAME], I understand your frustration with the garbage disp…" at bounding box center [313, 219] width 274 height 19
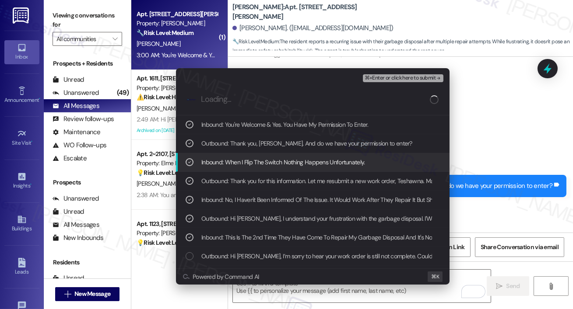
click at [379, 75] on span "⌘+Enter or click here to submit" at bounding box center [400, 78] width 71 height 6
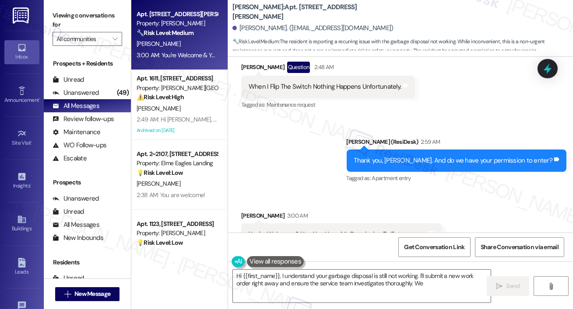
scroll to position [13015, 0]
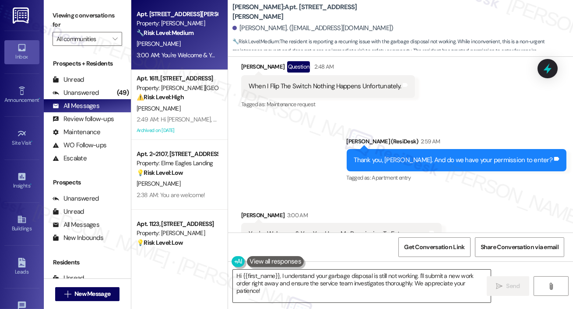
click at [341, 283] on textarea "Hi {{first_name}}, I understand your garbage disposal is still not working. I'l…" at bounding box center [362, 286] width 258 height 33
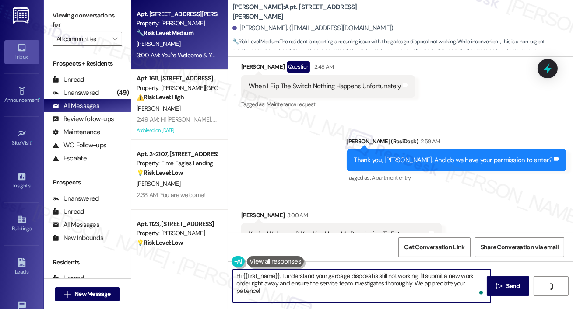
paste textarea "Thank you, {{first_name}}! I’ve submitted your request, and our maintenance tea…"
type textarea "Thank you, {{first_name}}! I’ve submitted your request, and our maintenance tea…"
click at [512, 275] on div "Thank you, {{first_name}}! I’ve submitted your request, and our maintenance tea…" at bounding box center [400, 295] width 345 height 66
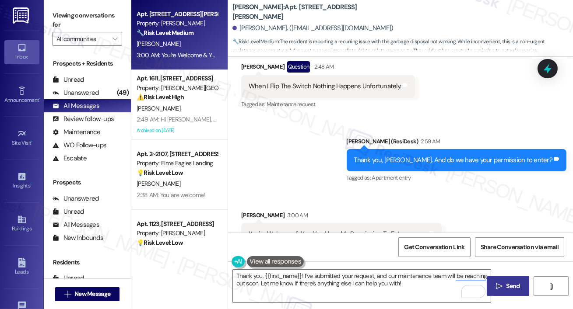
click at [512, 286] on span "Send" at bounding box center [513, 286] width 14 height 9
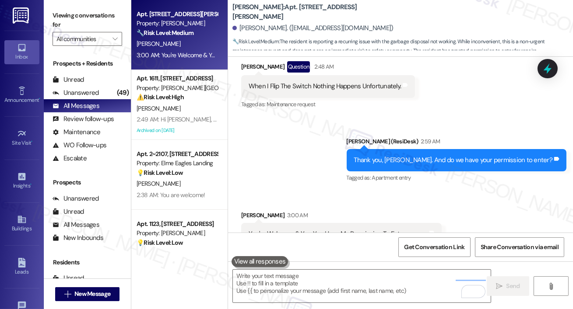
scroll to position [13014, 0]
